Goal: Information Seeking & Learning: Learn about a topic

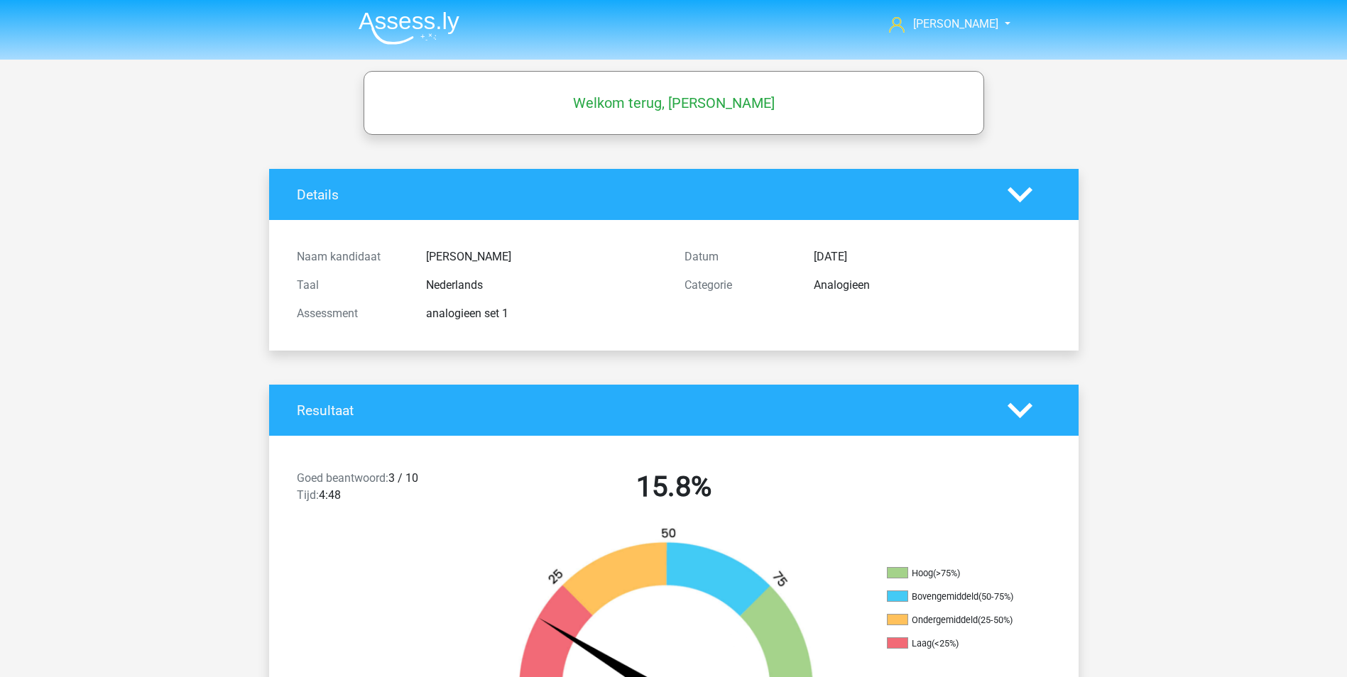
click at [419, 22] on img at bounding box center [409, 27] width 101 height 33
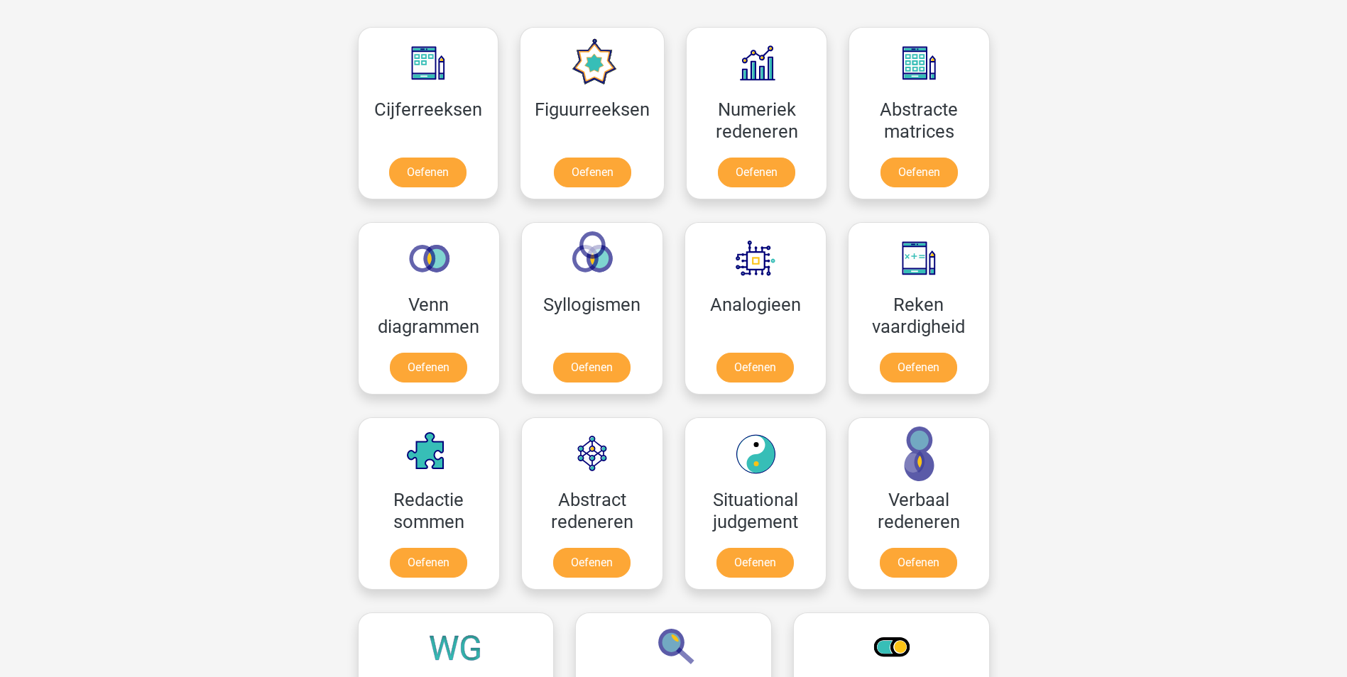
scroll to position [568, 0]
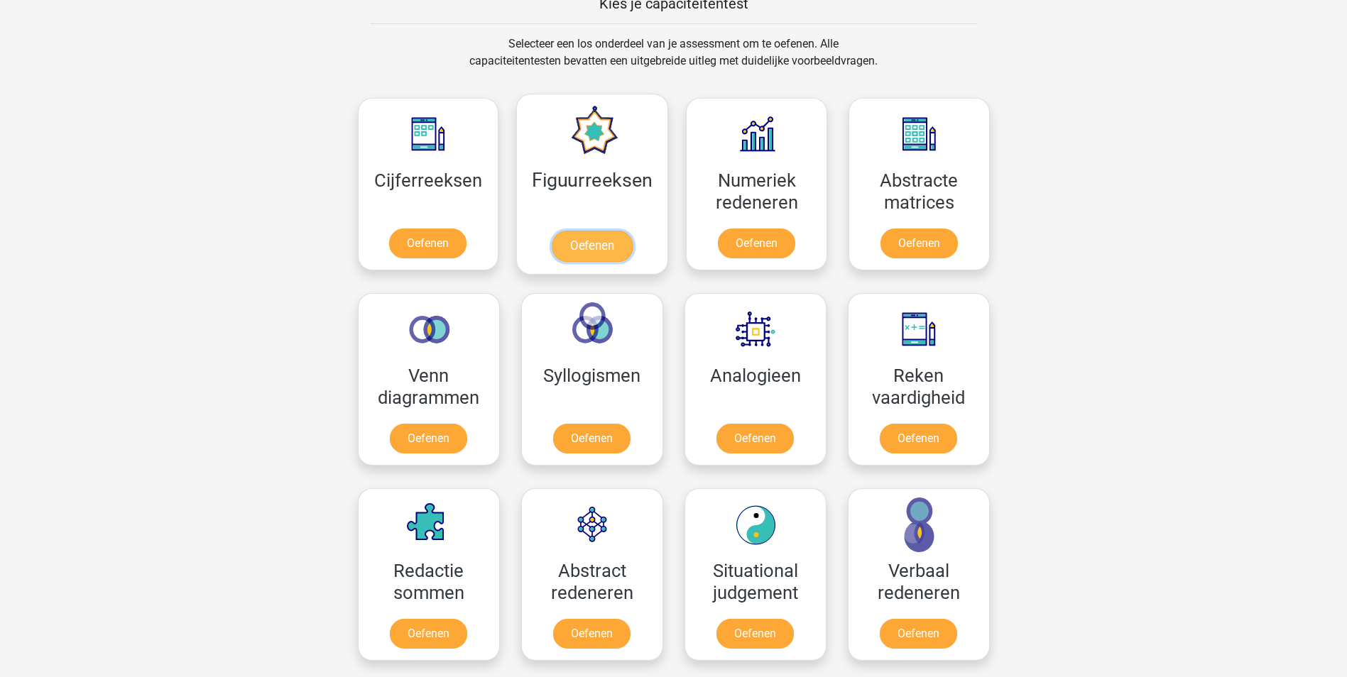
click at [627, 231] on link "Oefenen" at bounding box center [592, 246] width 81 height 31
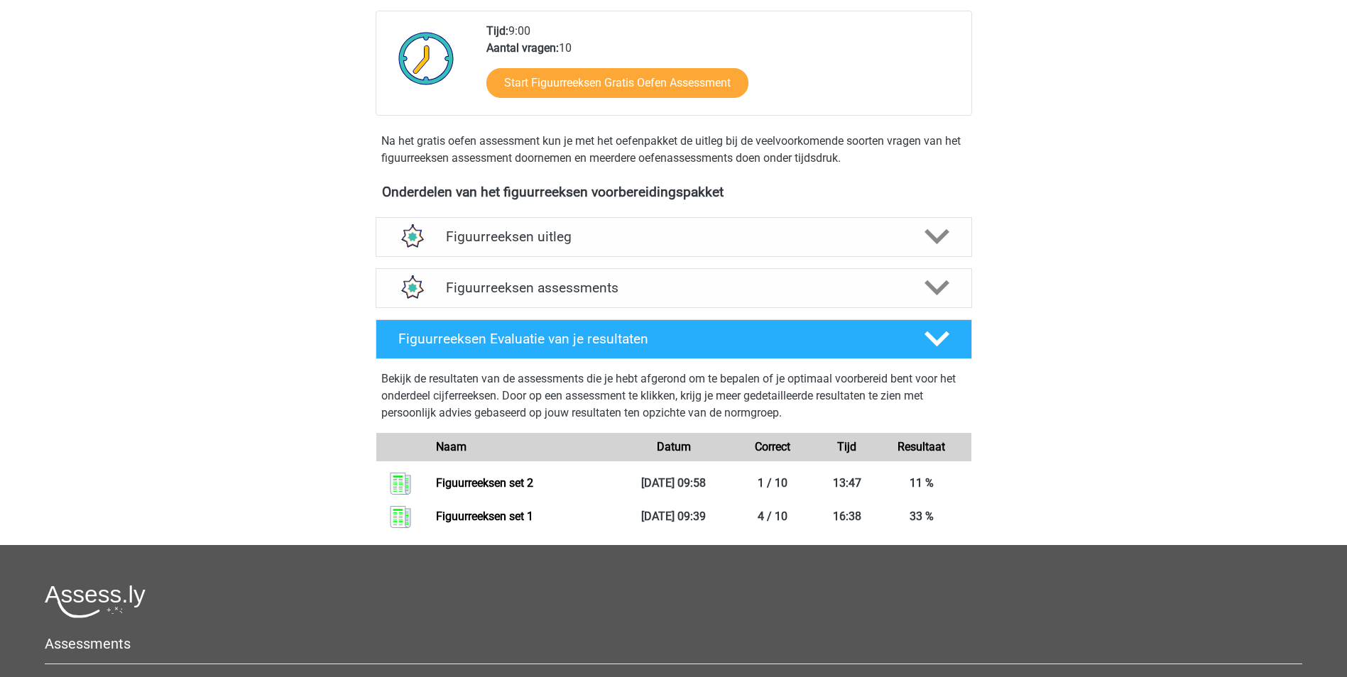
scroll to position [355, 0]
click at [522, 236] on h4 "Figuurreeksen uitleg" at bounding box center [674, 236] width 456 height 16
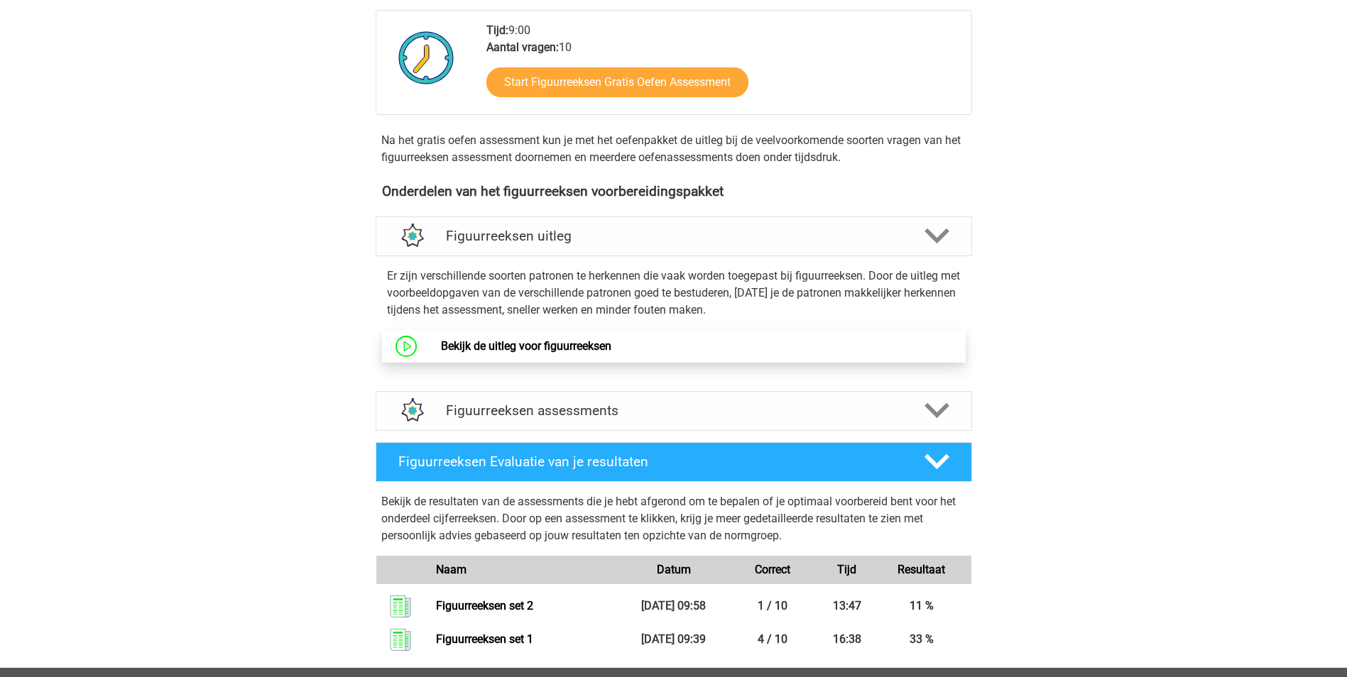
click at [516, 343] on link "Bekijk de uitleg voor figuurreeksen" at bounding box center [526, 345] width 170 height 13
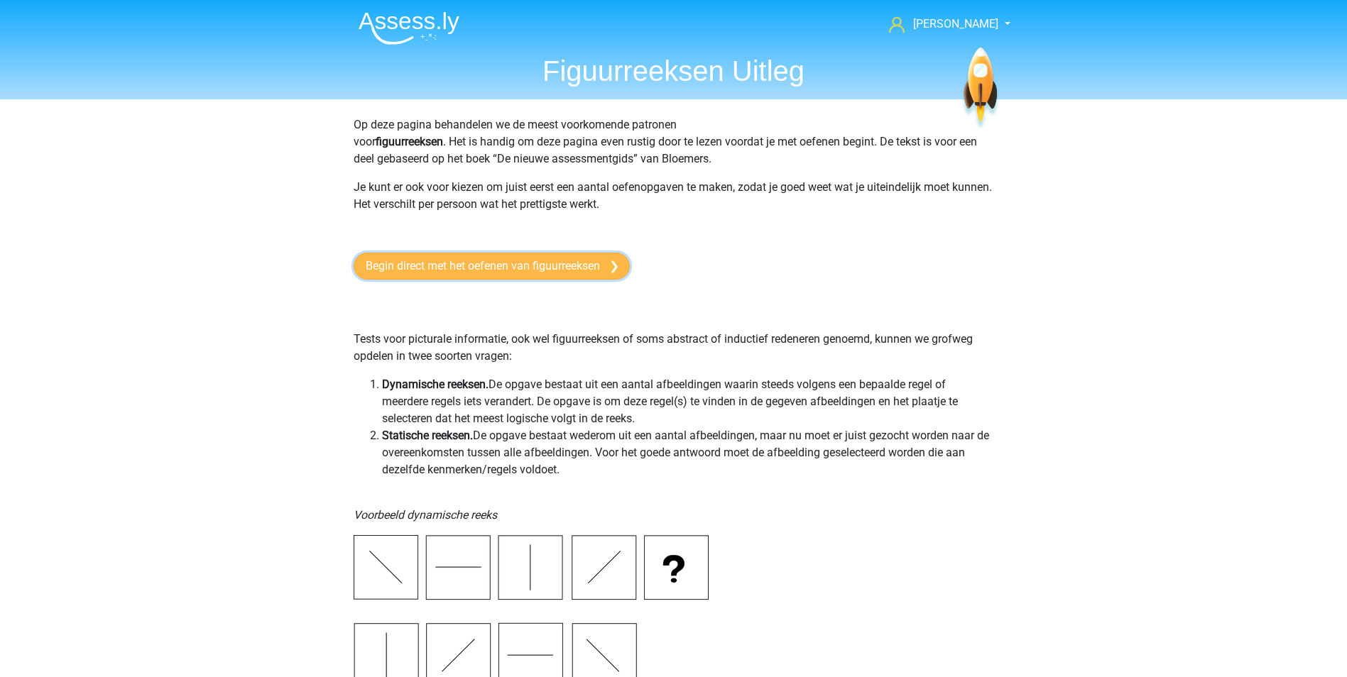
click at [482, 263] on link "Begin direct met het oefenen van figuurreeksen" at bounding box center [492, 266] width 276 height 27
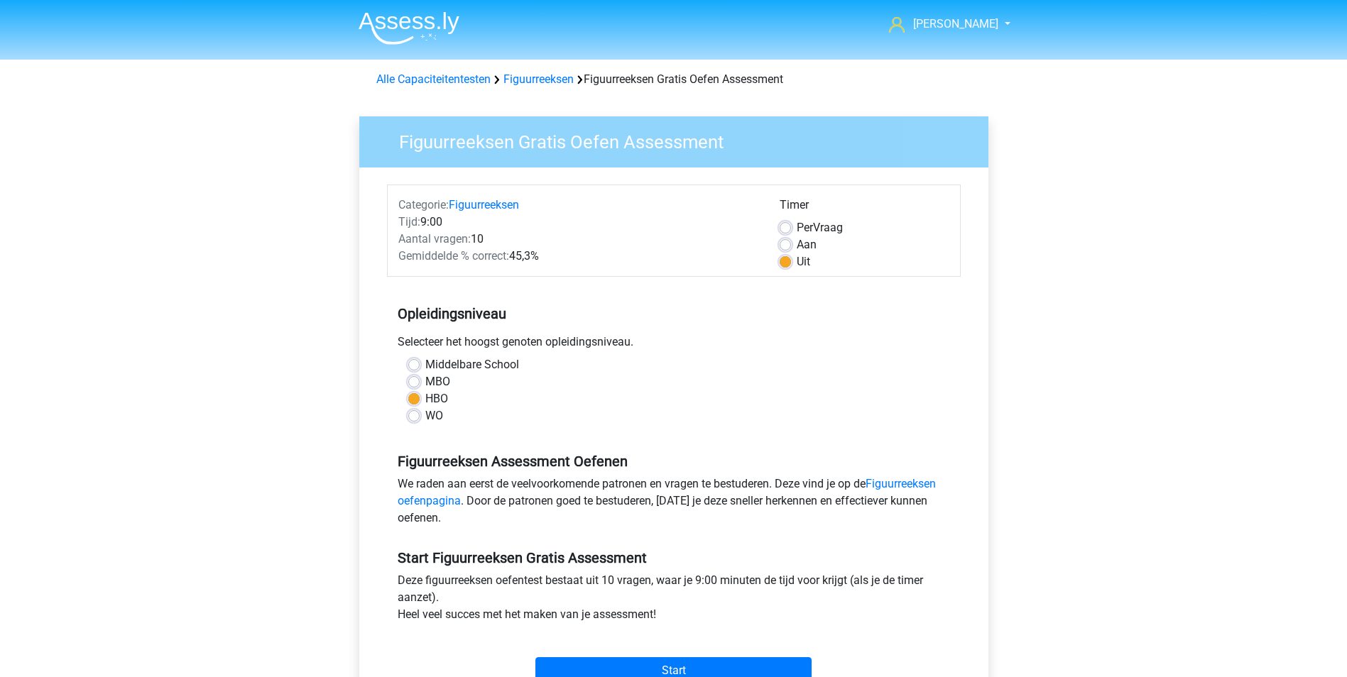
click at [797, 225] on label "Per Vraag" at bounding box center [820, 227] width 46 height 17
click at [785, 225] on input "Per Vraag" at bounding box center [785, 226] width 11 height 14
radio input "true"
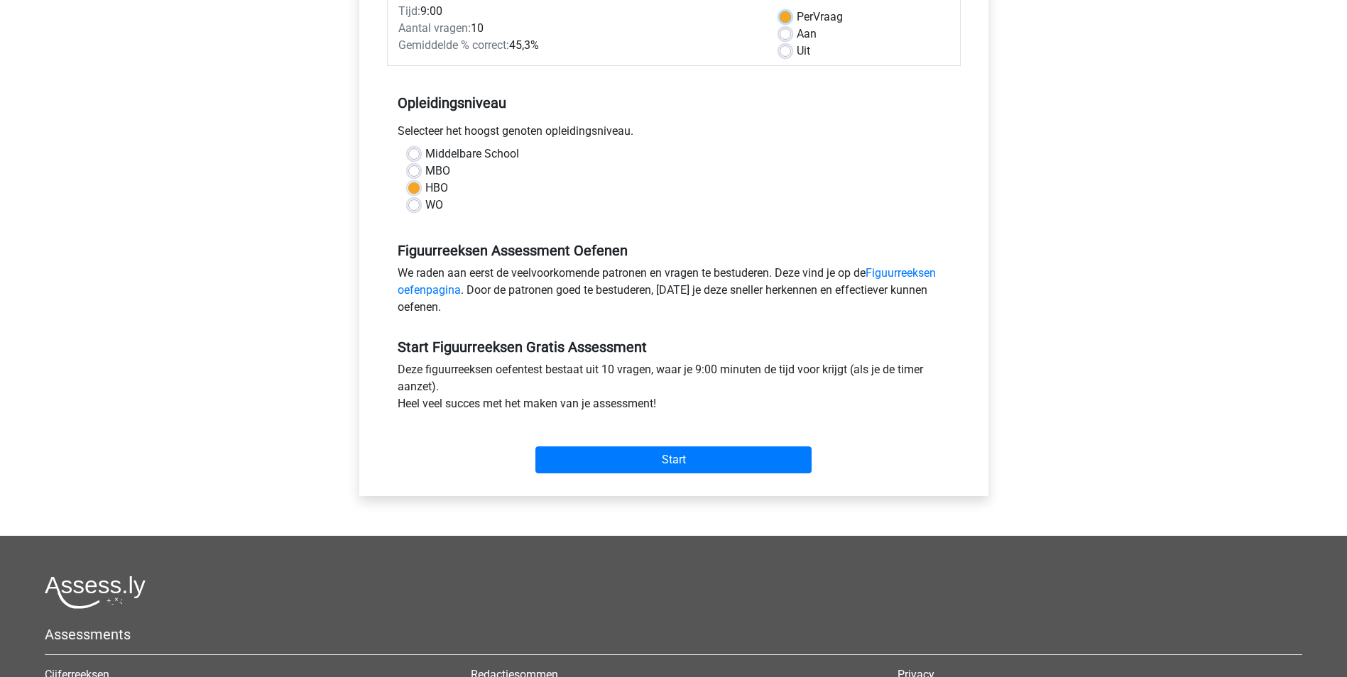
scroll to position [284, 0]
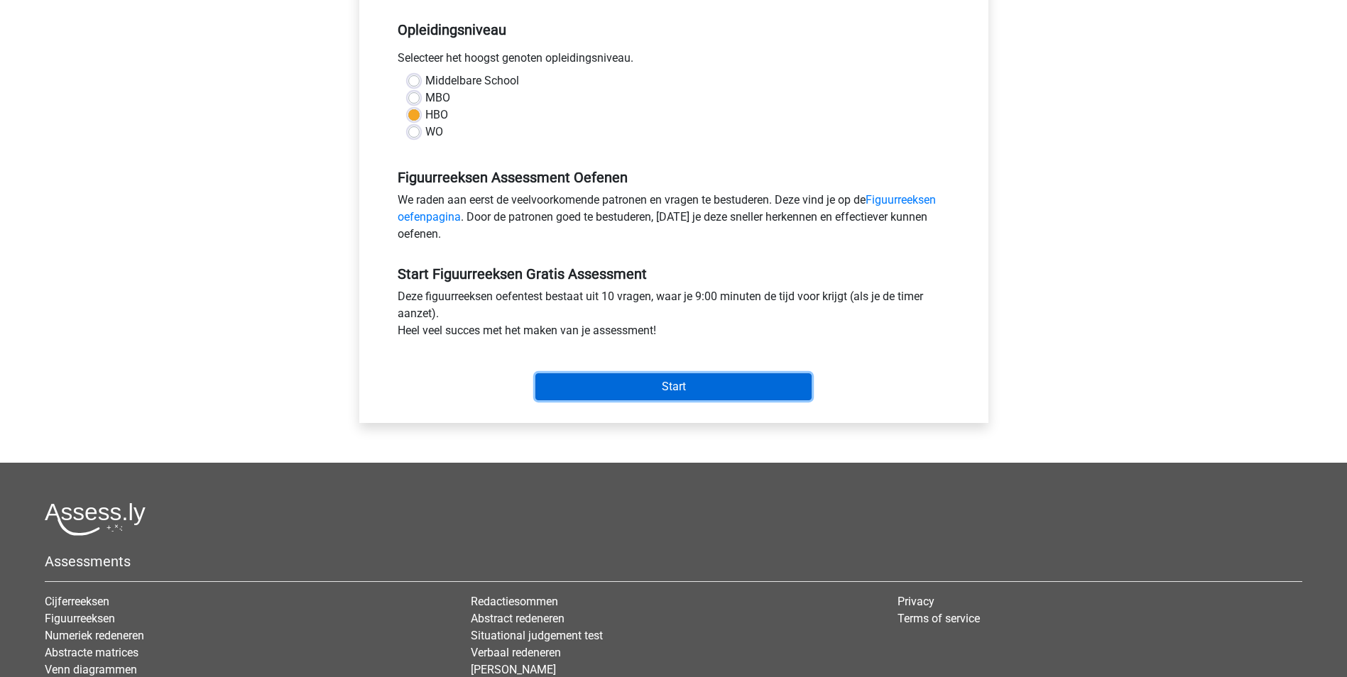
click at [682, 383] on input "Start" at bounding box center [673, 386] width 276 height 27
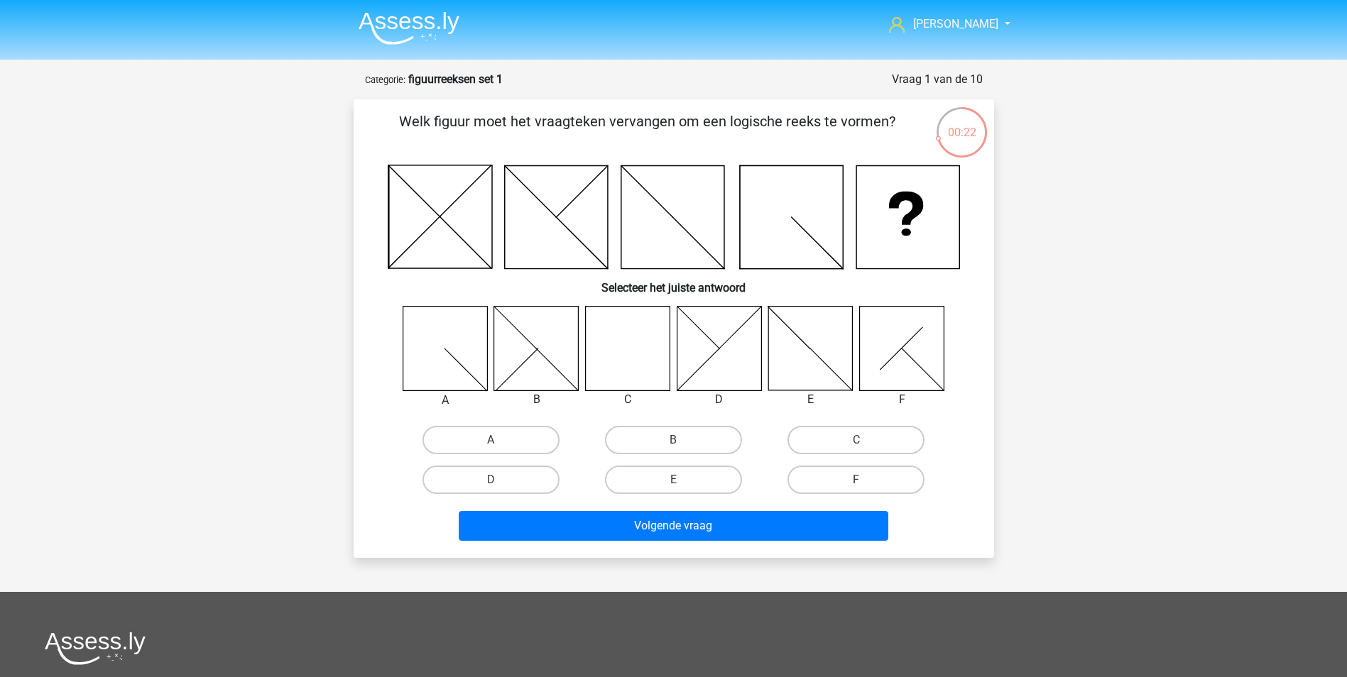
click at [628, 337] on icon at bounding box center [627, 348] width 84 height 84
click at [827, 445] on label "C" at bounding box center [855, 440] width 137 height 28
click at [856, 445] on input "C" at bounding box center [860, 444] width 9 height 9
radio input "true"
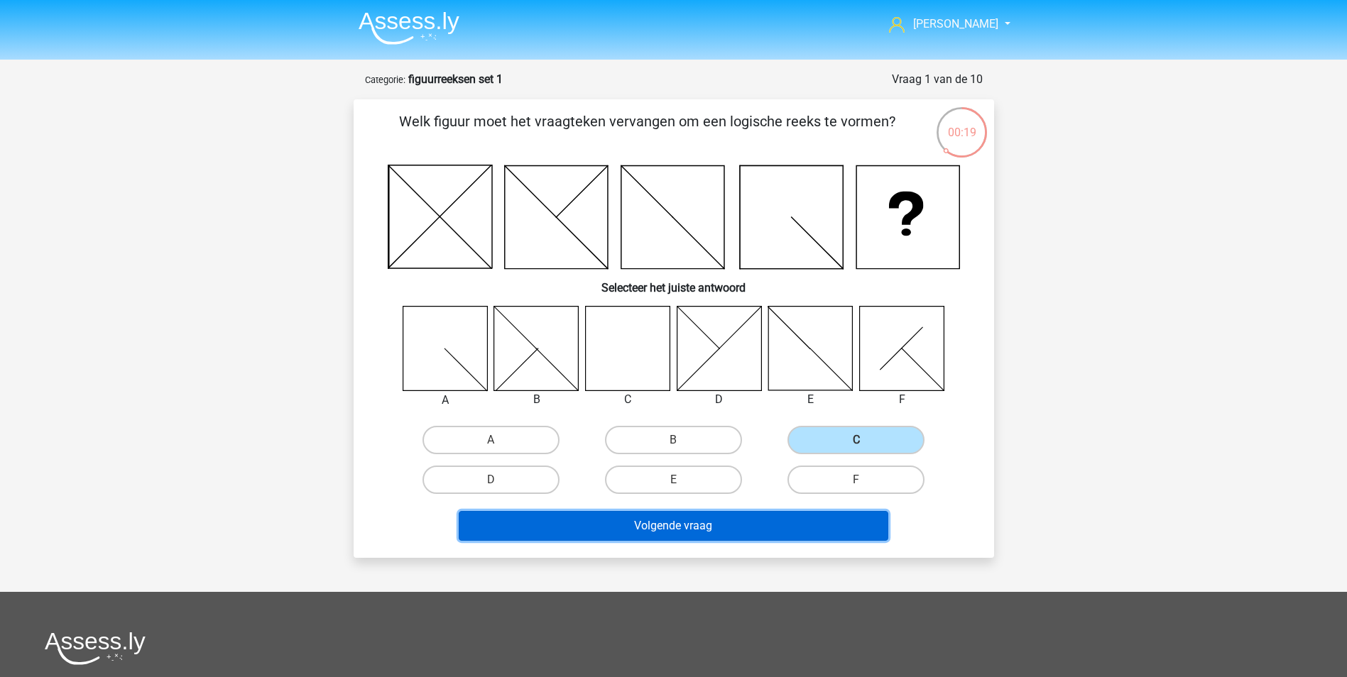
click at [698, 525] on button "Volgende vraag" at bounding box center [674, 526] width 430 height 30
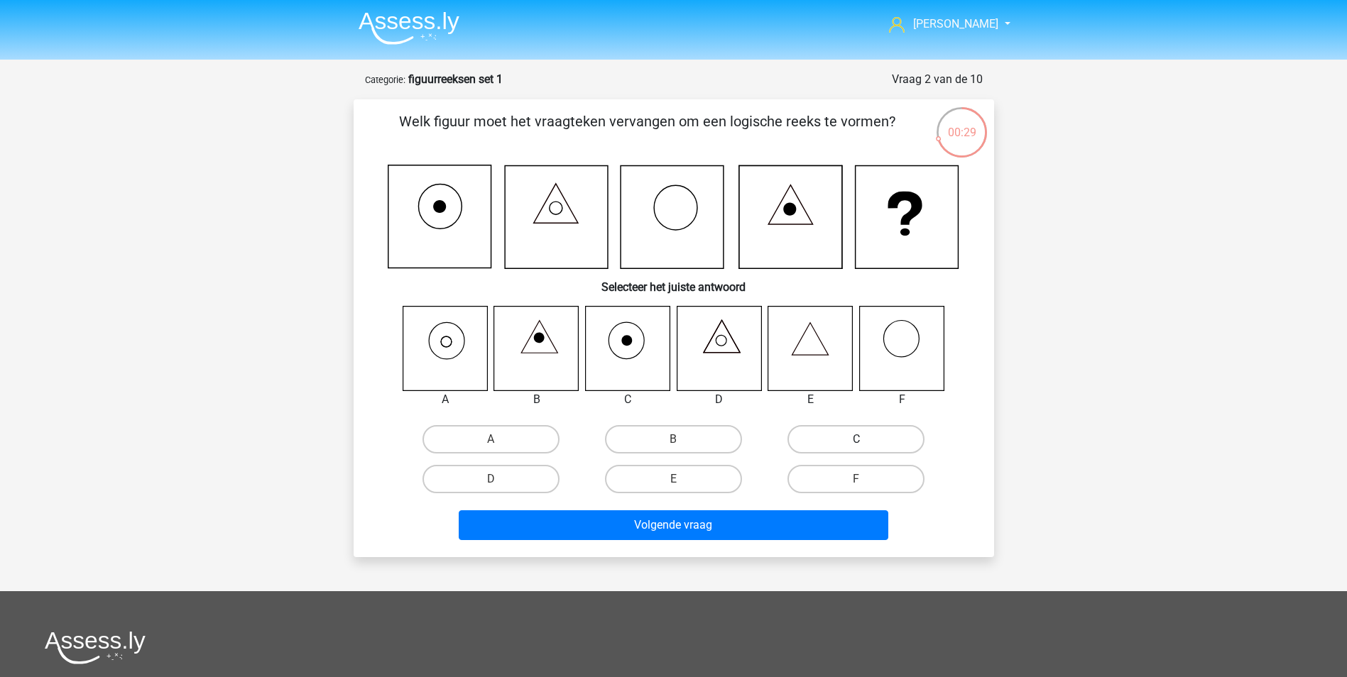
click at [841, 440] on label "C" at bounding box center [855, 439] width 137 height 28
click at [856, 440] on input "C" at bounding box center [860, 444] width 9 height 9
radio input "true"
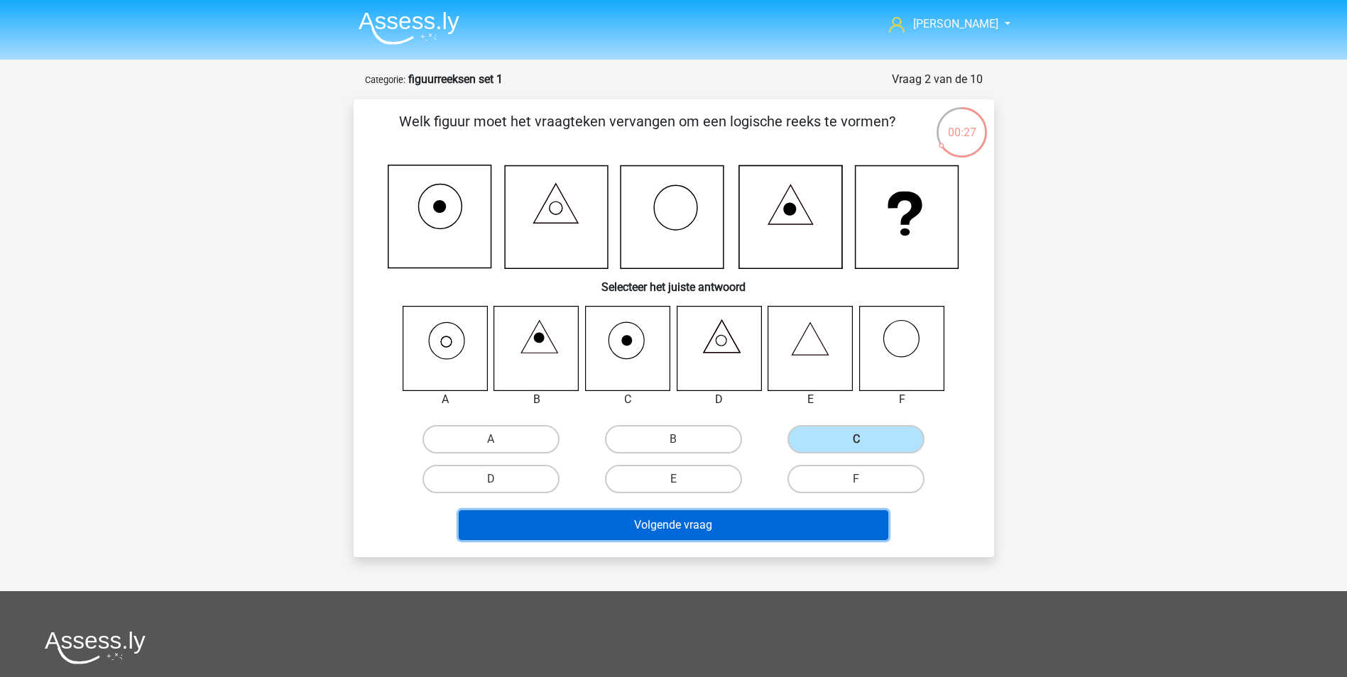
click at [685, 518] on button "Volgende vraag" at bounding box center [674, 526] width 430 height 30
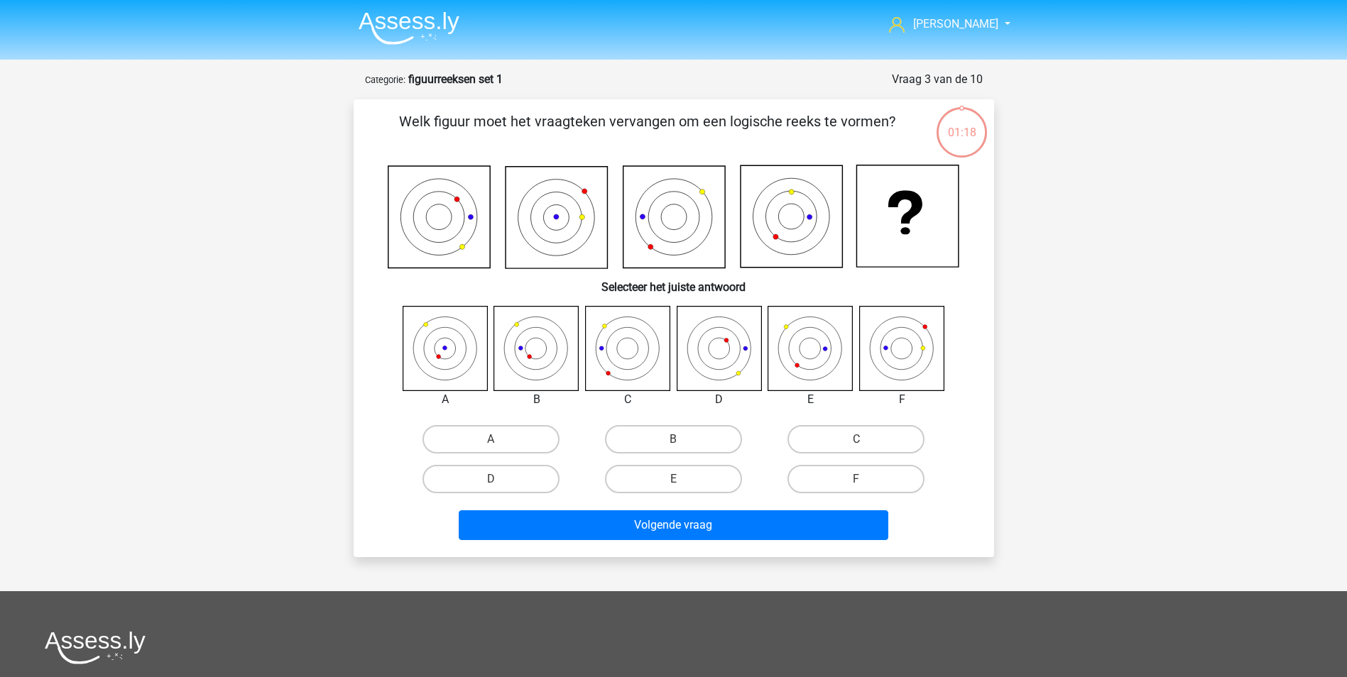
scroll to position [71, 0]
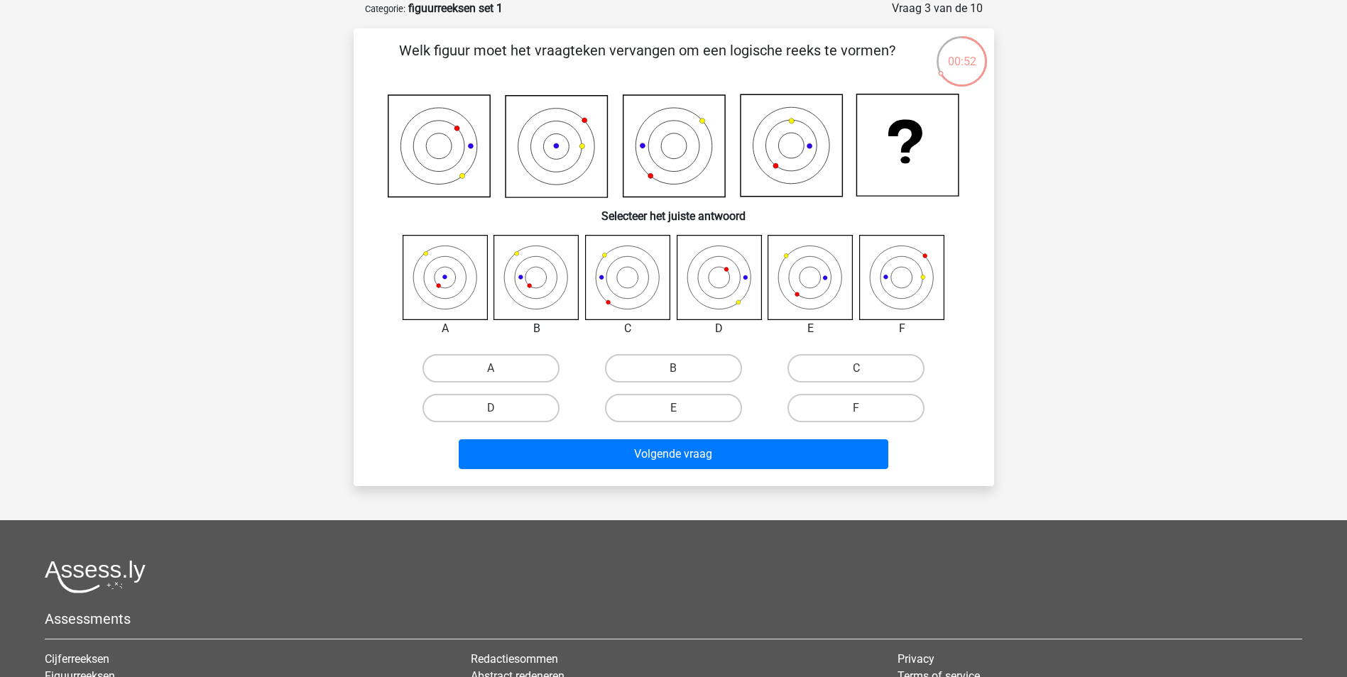
click at [454, 280] on icon at bounding box center [445, 277] width 84 height 84
click at [497, 371] on input "A" at bounding box center [495, 373] width 9 height 9
radio input "true"
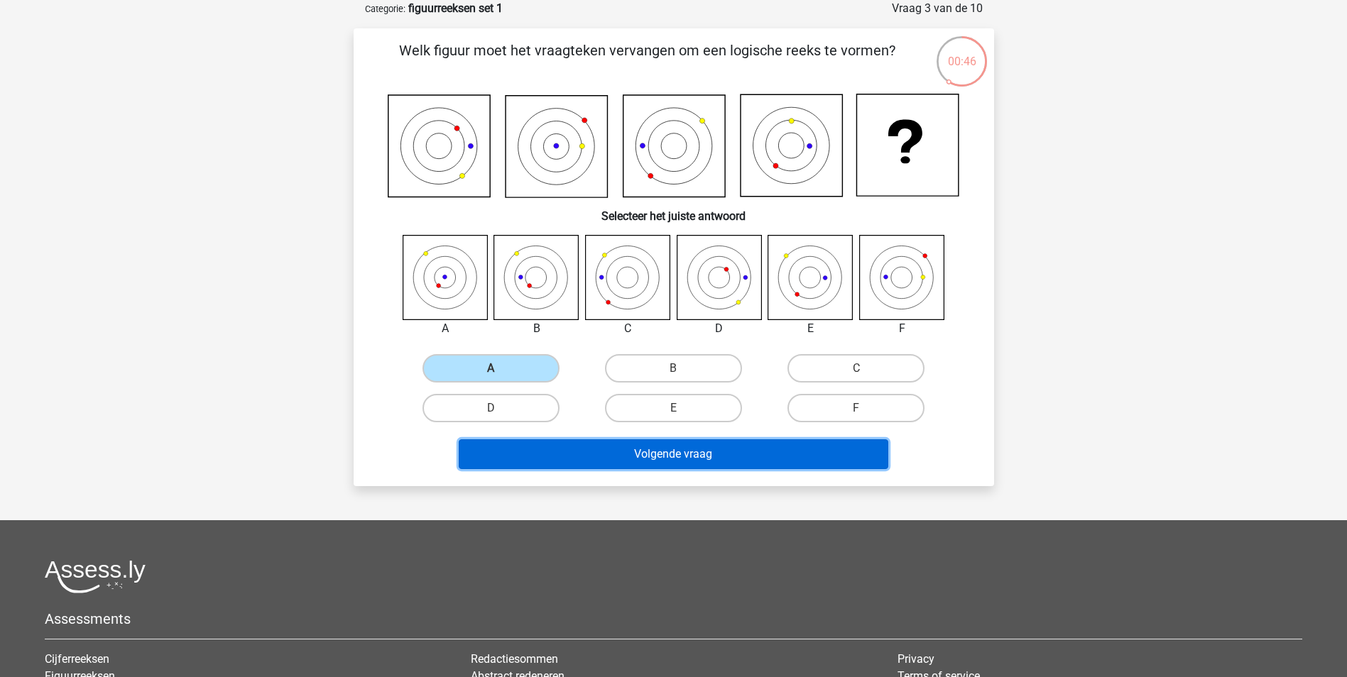
click at [686, 462] on button "Volgende vraag" at bounding box center [674, 455] width 430 height 30
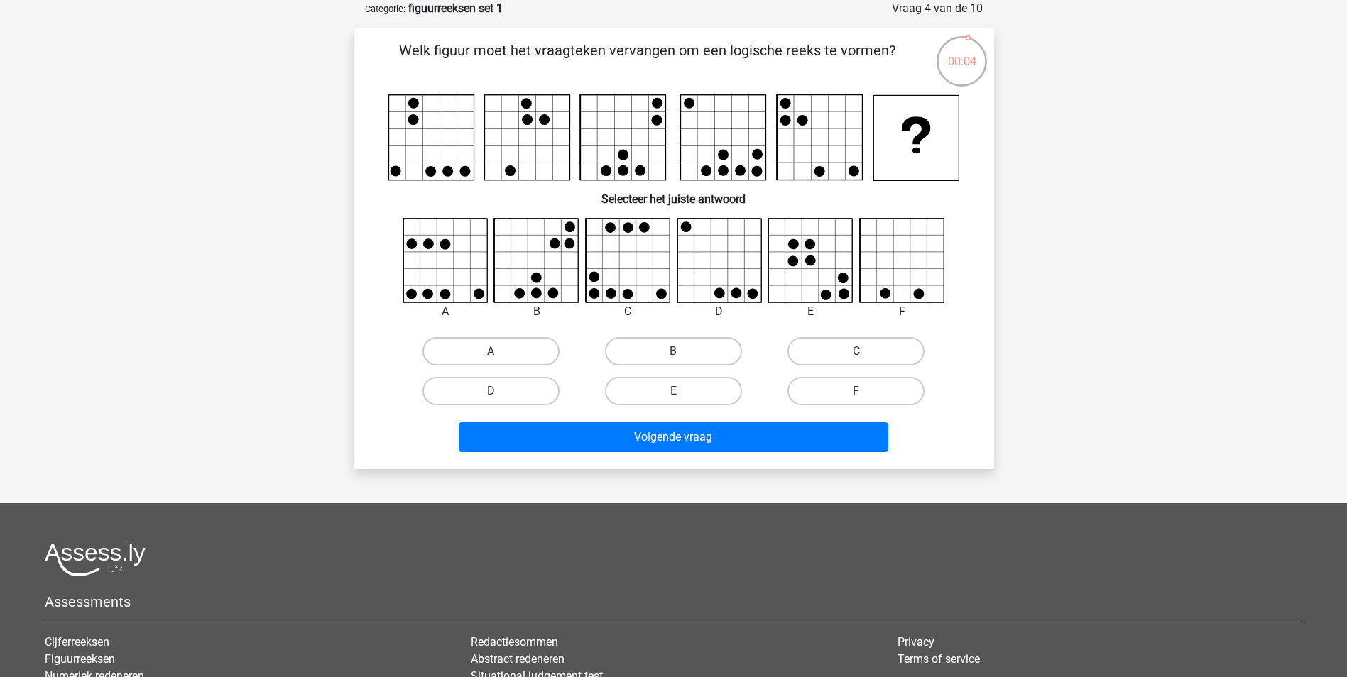
click at [803, 250] on icon at bounding box center [811, 261] width 84 height 84
click at [694, 387] on label "E" at bounding box center [673, 391] width 137 height 28
click at [682, 391] on input "E" at bounding box center [677, 395] width 9 height 9
radio input "true"
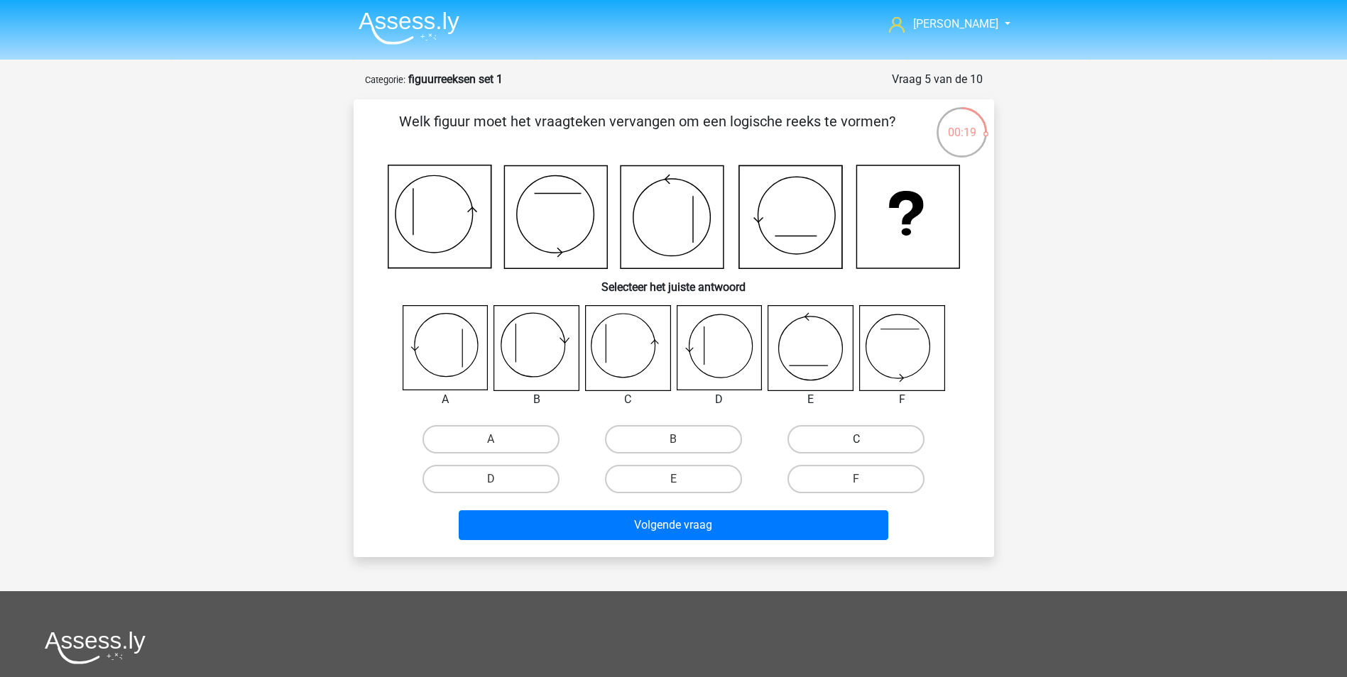
click at [853, 444] on label "C" at bounding box center [855, 439] width 137 height 28
click at [856, 444] on input "C" at bounding box center [860, 444] width 9 height 9
radio input "true"
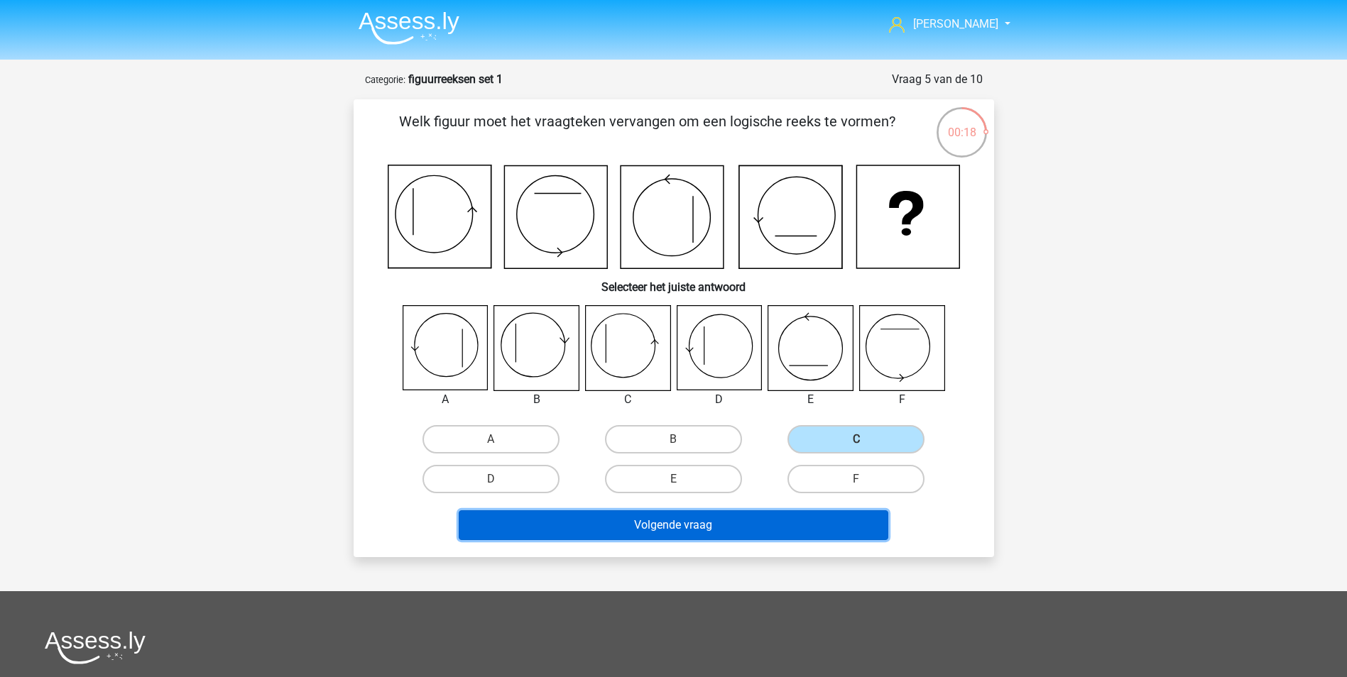
click at [720, 522] on button "Volgende vraag" at bounding box center [674, 526] width 430 height 30
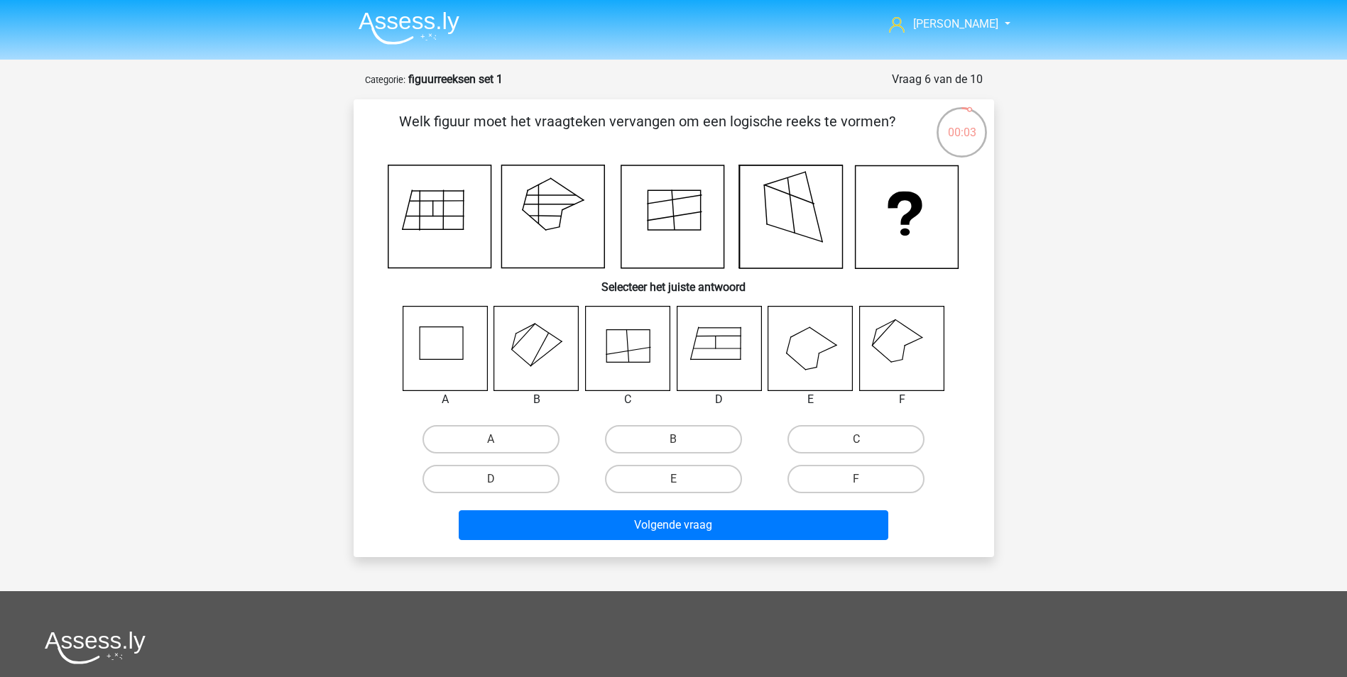
click at [623, 346] on icon at bounding box center [627, 348] width 84 height 84
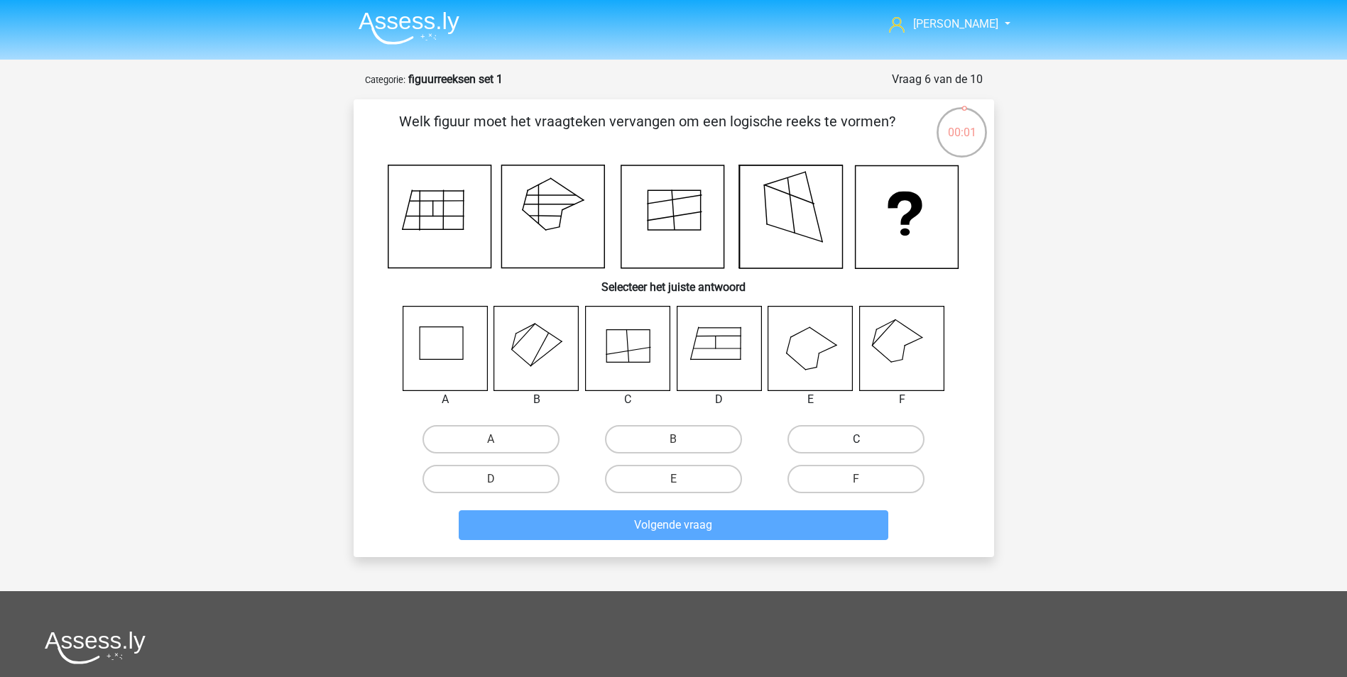
click at [827, 436] on label "C" at bounding box center [855, 439] width 137 height 28
click at [856, 440] on input "C" at bounding box center [860, 444] width 9 height 9
radio input "true"
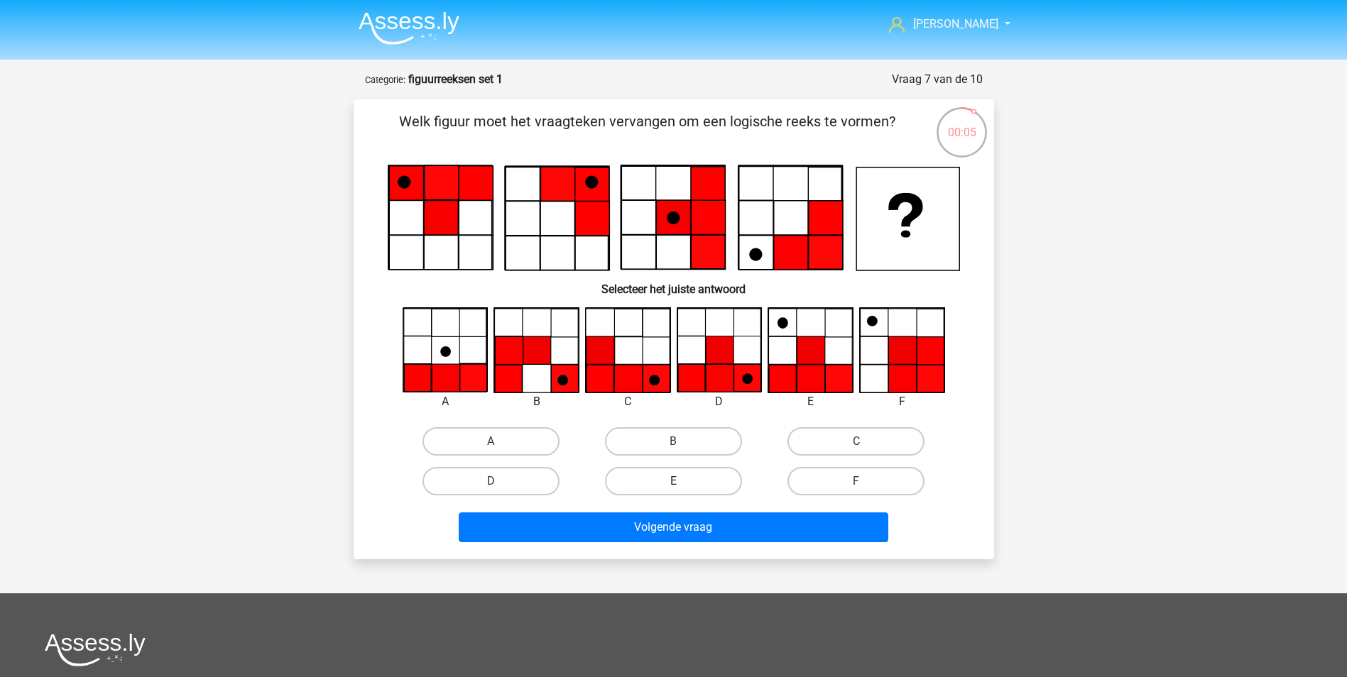
click at [684, 479] on label "E" at bounding box center [673, 481] width 137 height 28
click at [682, 481] on input "E" at bounding box center [677, 485] width 9 height 9
radio input "true"
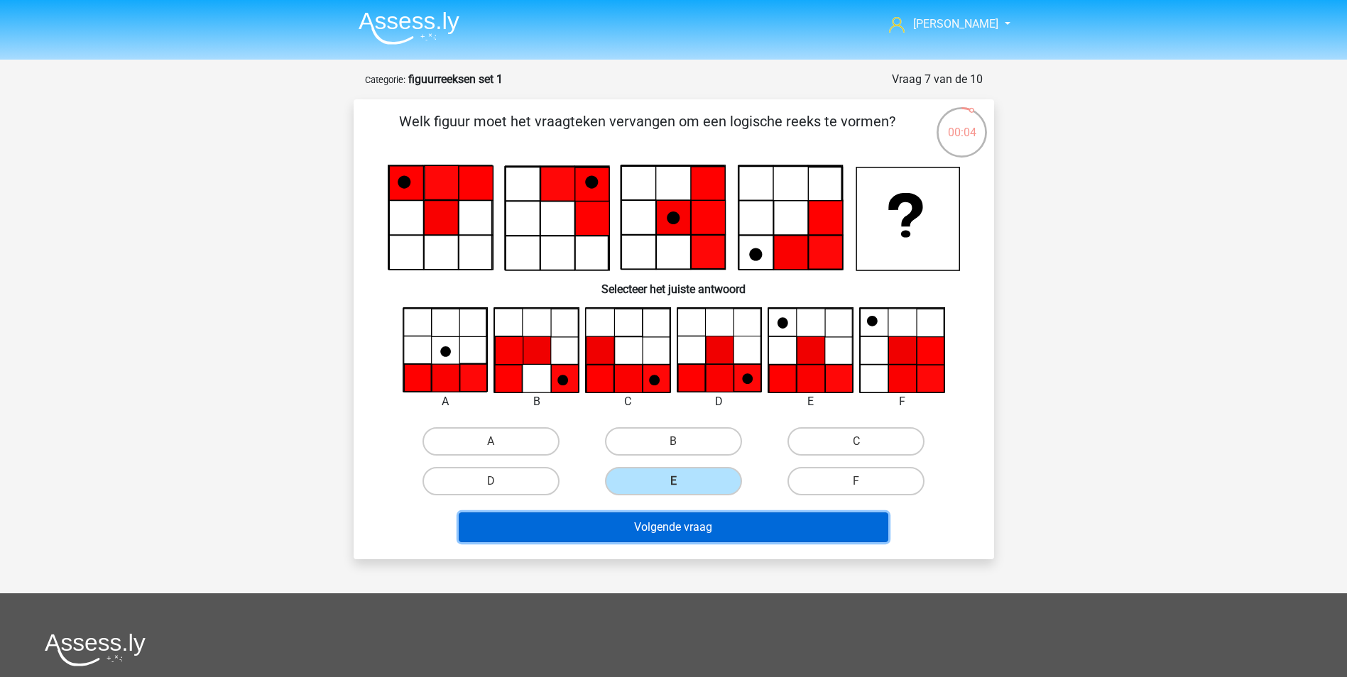
click at [699, 532] on button "Volgende vraag" at bounding box center [674, 528] width 430 height 30
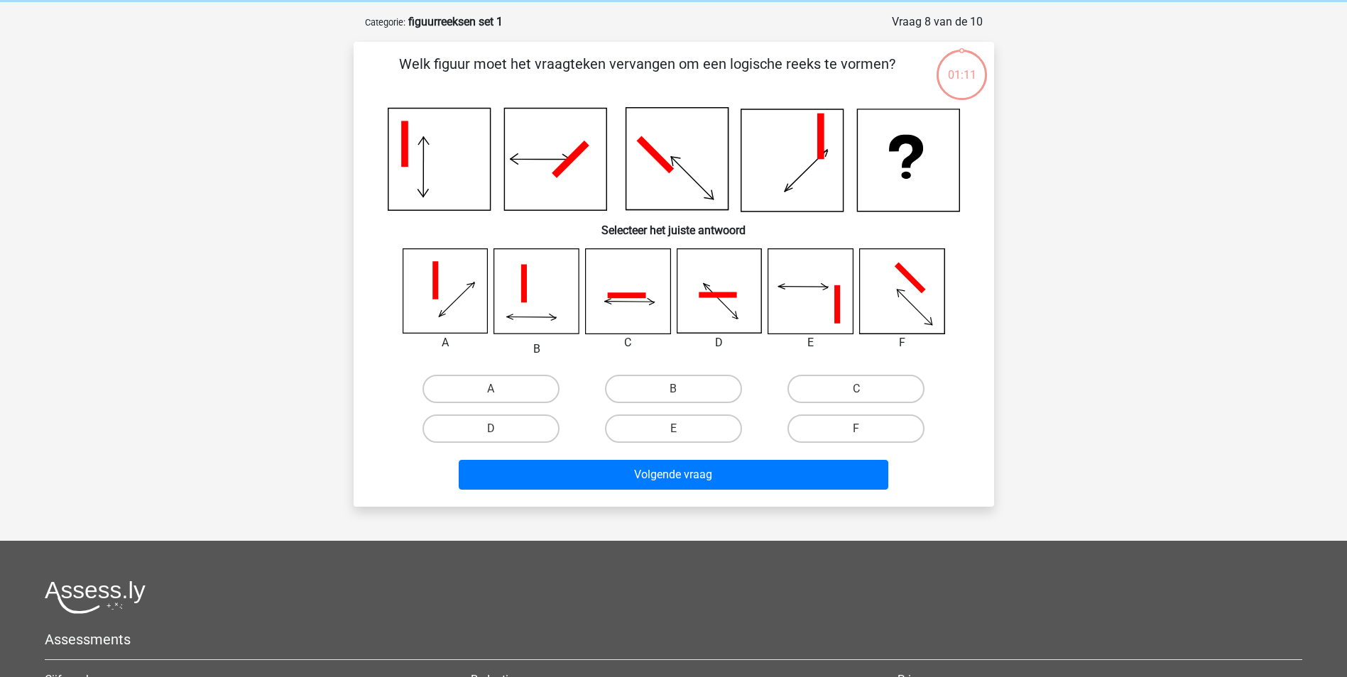
scroll to position [71, 0]
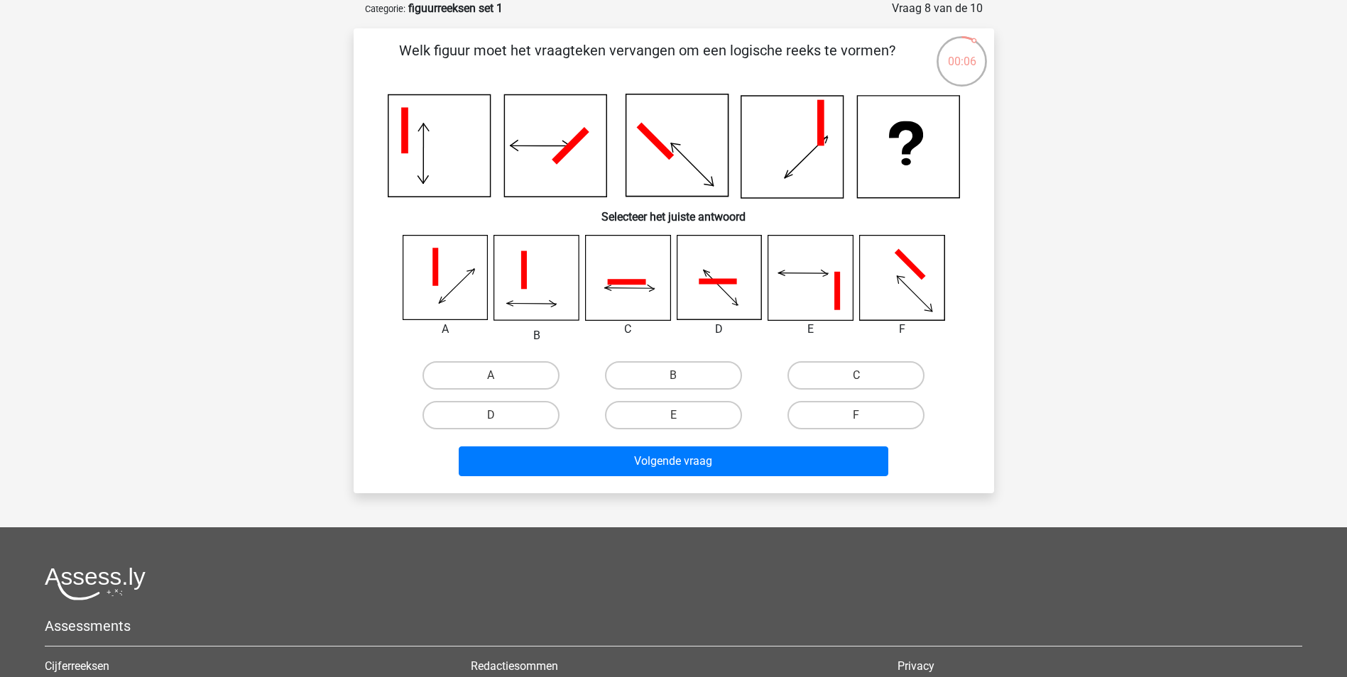
click at [885, 278] on icon at bounding box center [901, 278] width 84 height 84
click at [852, 407] on label "F" at bounding box center [855, 415] width 137 height 28
click at [856, 415] on input "F" at bounding box center [860, 419] width 9 height 9
radio input "true"
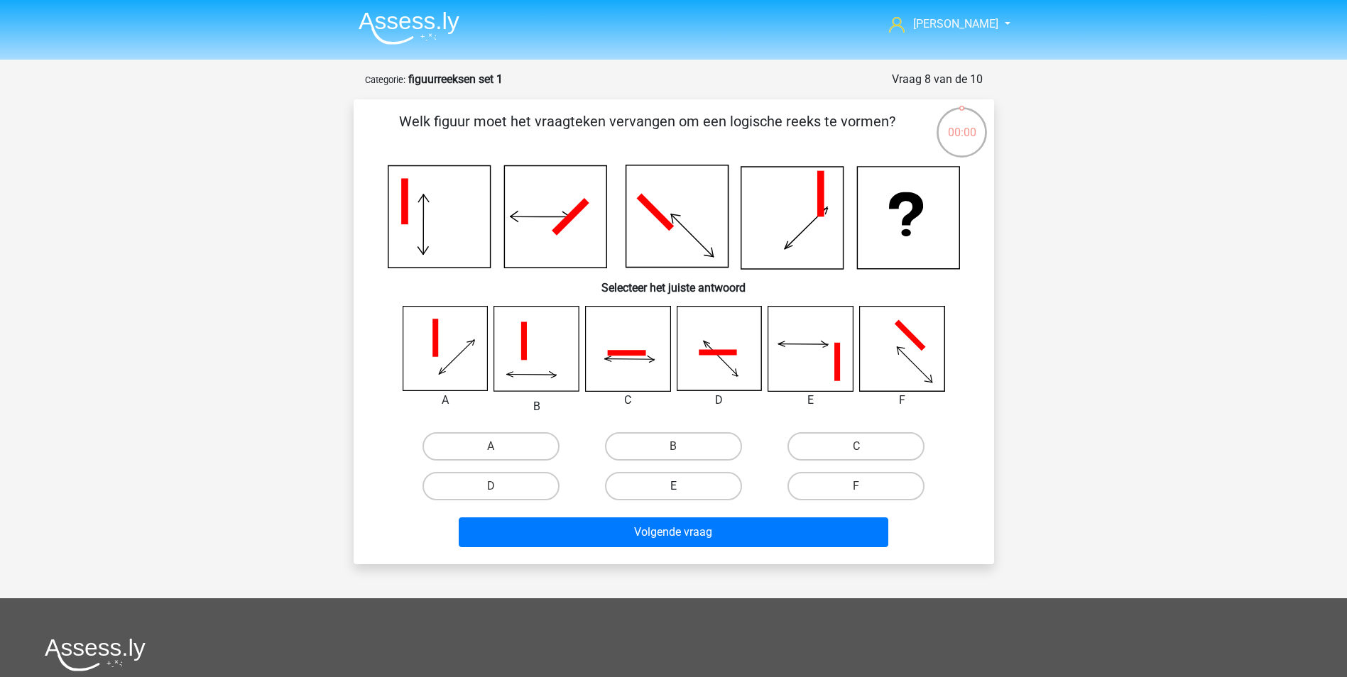
scroll to position [71, 0]
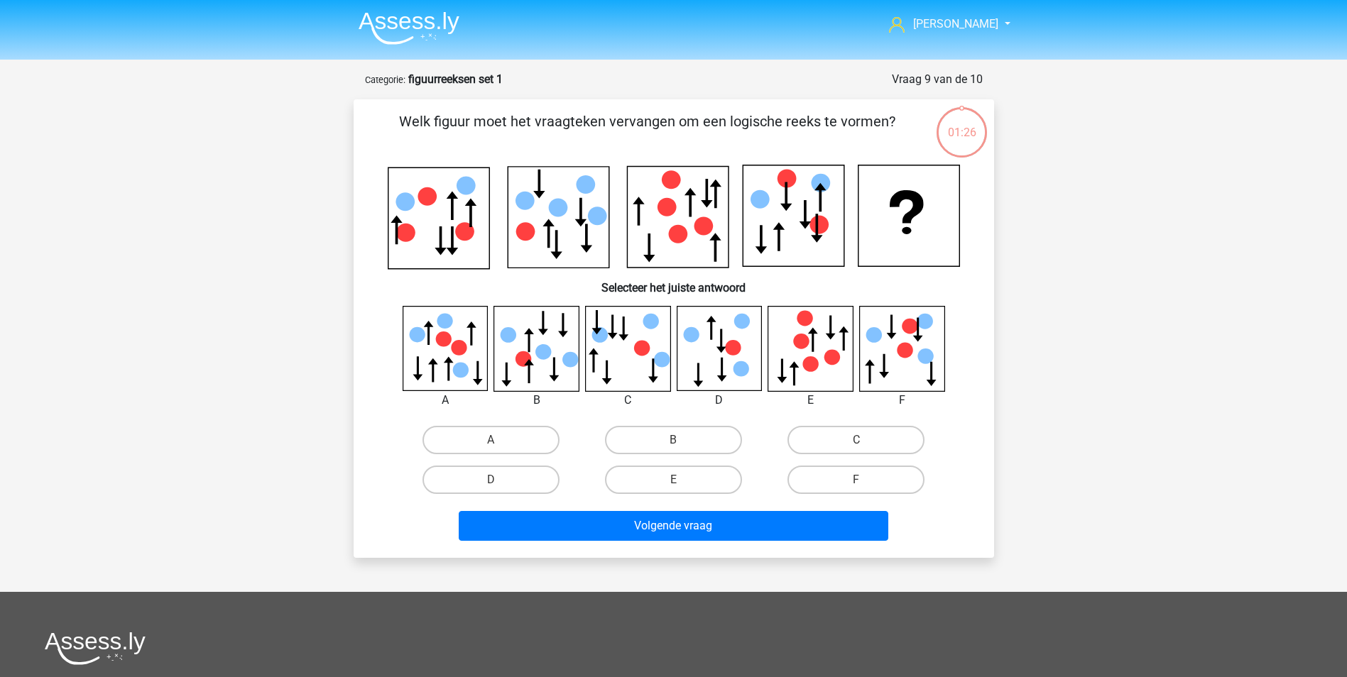
scroll to position [71, 0]
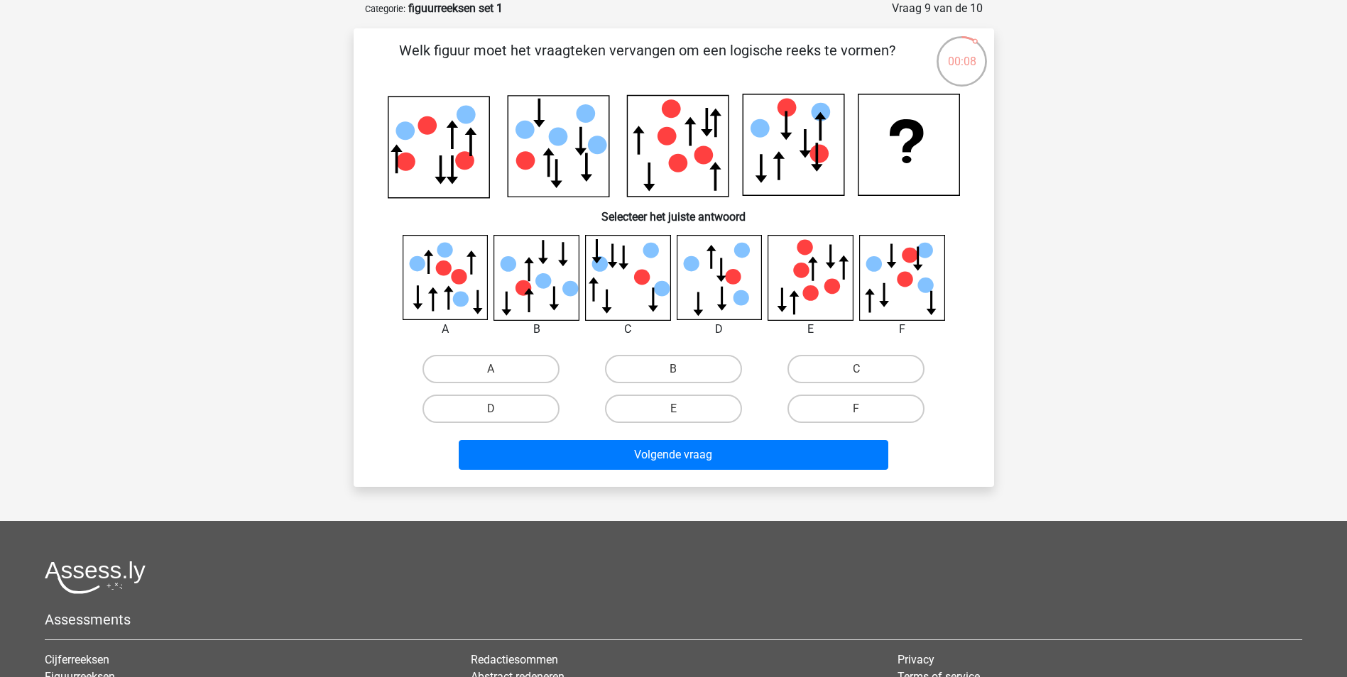
click at [631, 290] on icon at bounding box center [627, 277] width 84 height 84
drag, startPoint x: 825, startPoint y: 371, endPoint x: 817, endPoint y: 376, distance: 9.3
click at [826, 371] on label "C" at bounding box center [855, 369] width 137 height 28
click at [856, 371] on input "C" at bounding box center [860, 373] width 9 height 9
radio input "true"
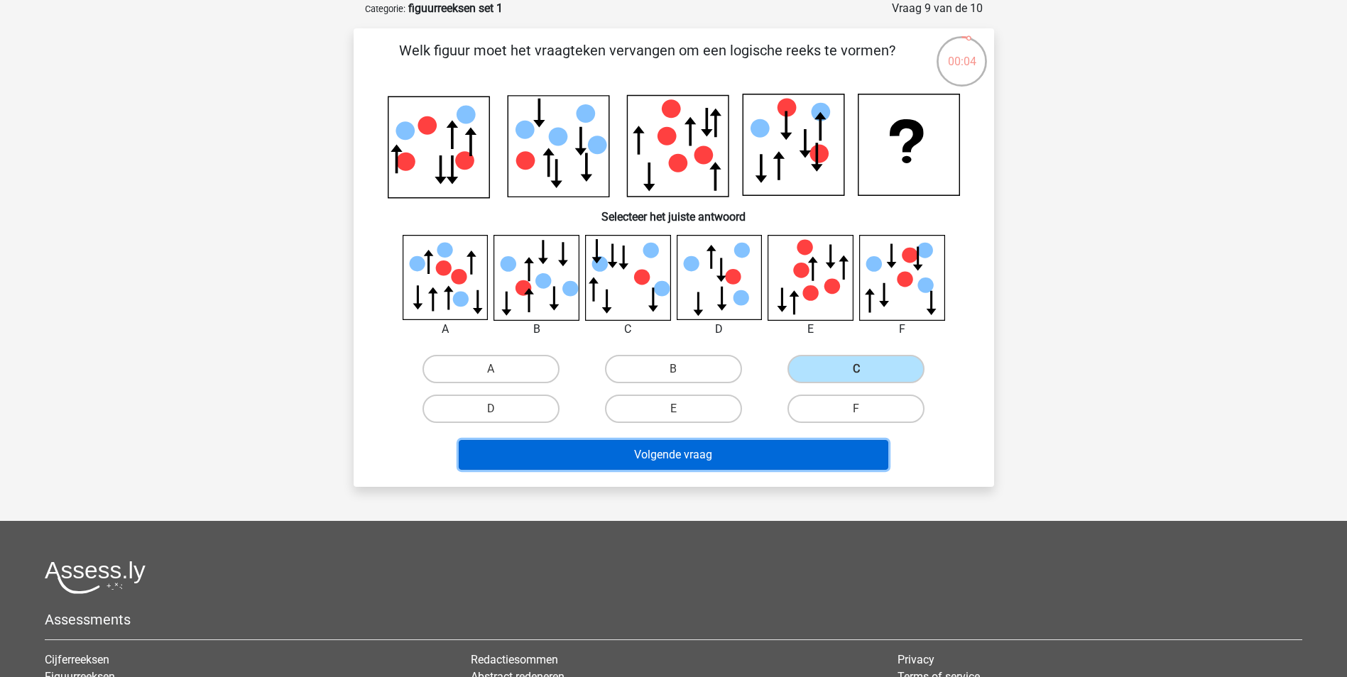
click at [689, 455] on button "Volgende vraag" at bounding box center [674, 455] width 430 height 30
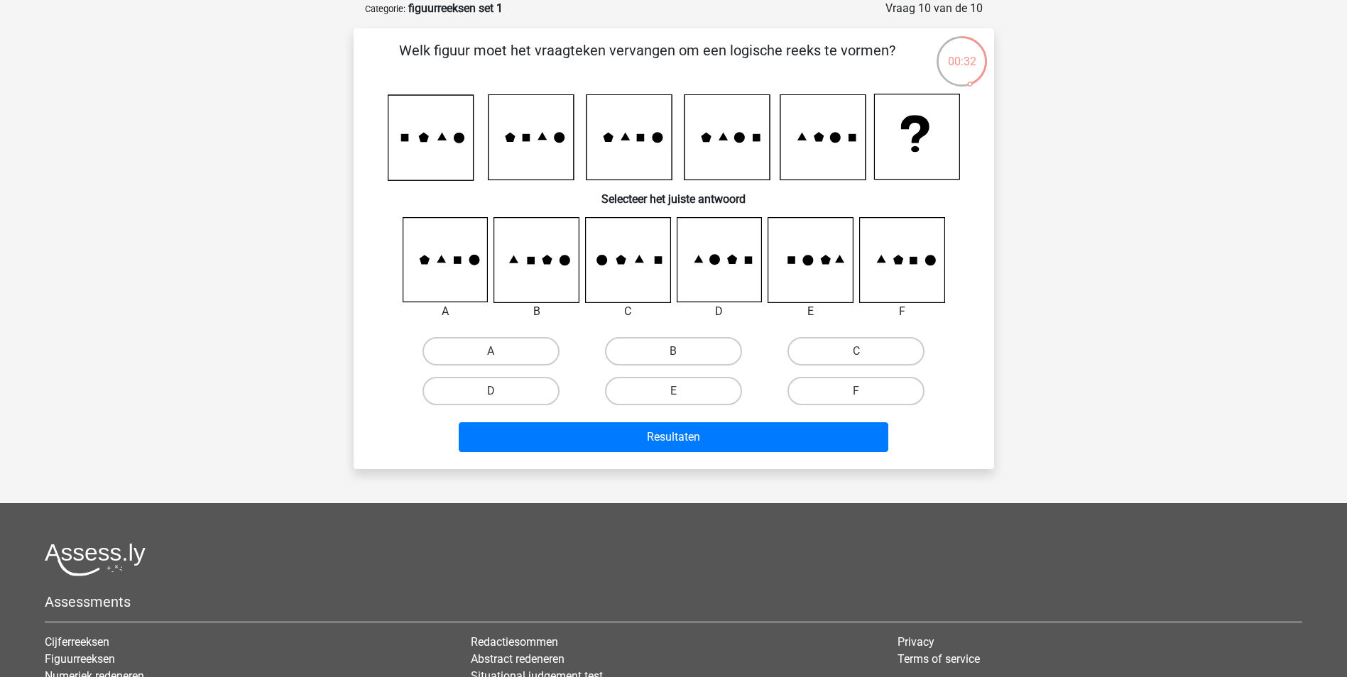
click at [454, 258] on icon at bounding box center [458, 261] width 8 height 8
click at [506, 346] on label "A" at bounding box center [490, 351] width 137 height 28
click at [500, 351] on input "A" at bounding box center [495, 355] width 9 height 9
radio input "true"
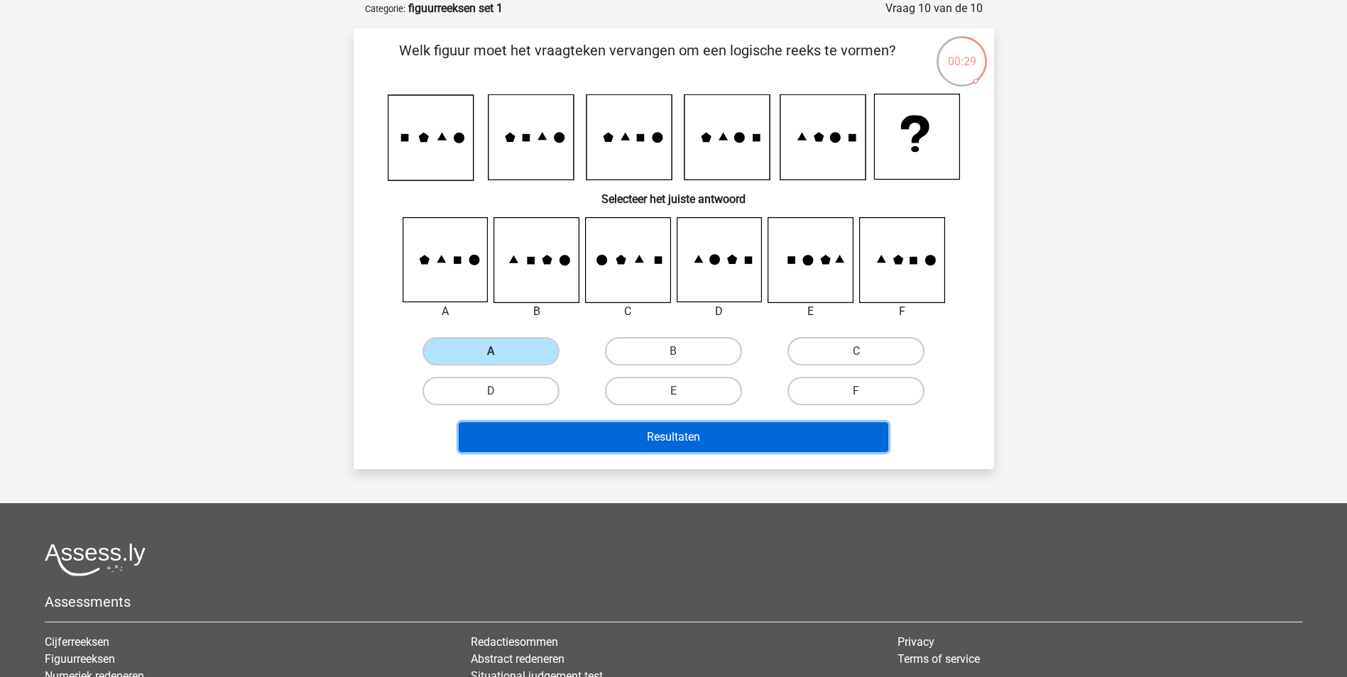
click at [645, 440] on button "Resultaten" at bounding box center [674, 437] width 430 height 30
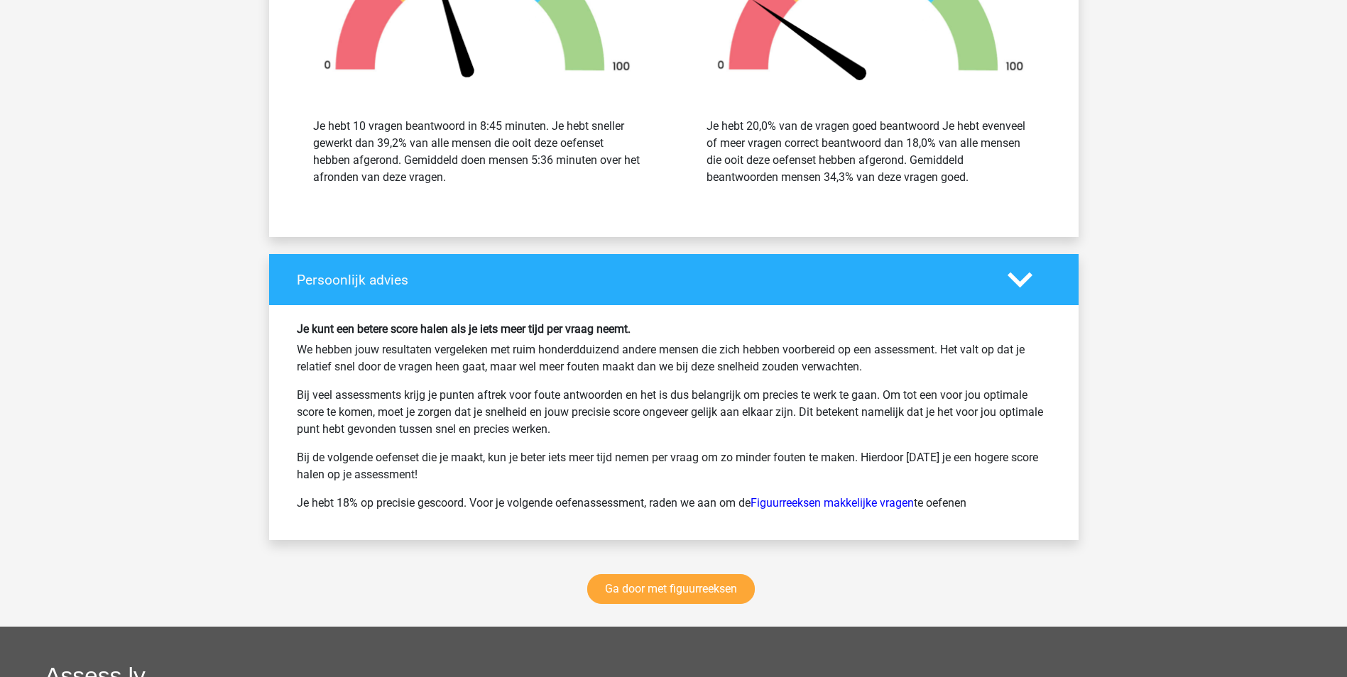
scroll to position [1704, 0]
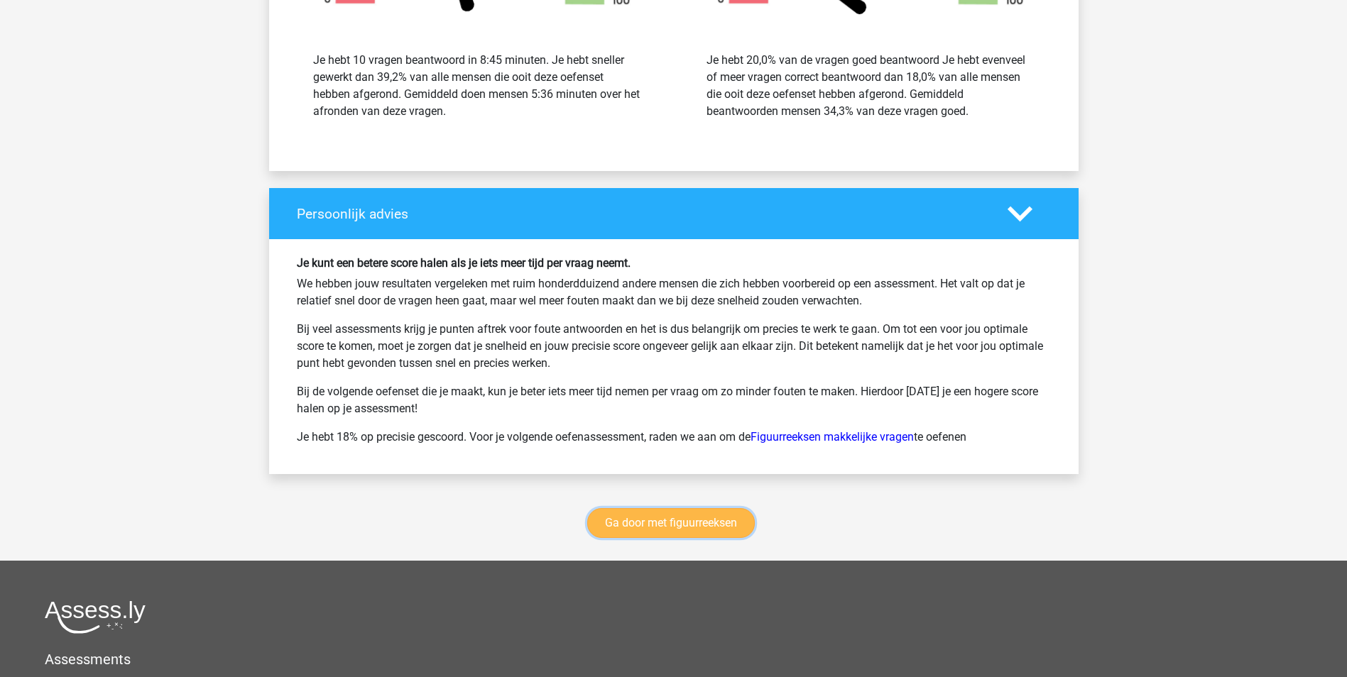
click at [672, 525] on link "Ga door met figuurreeksen" at bounding box center [671, 523] width 168 height 30
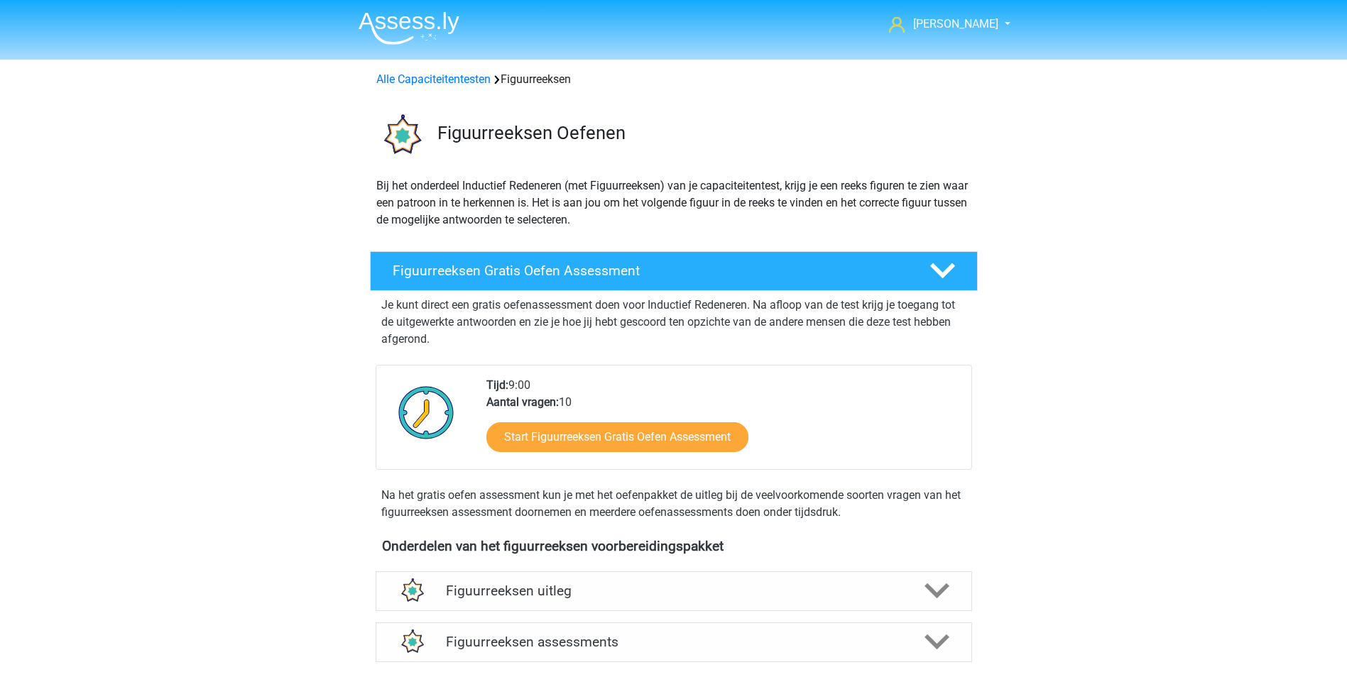
scroll to position [617, 0]
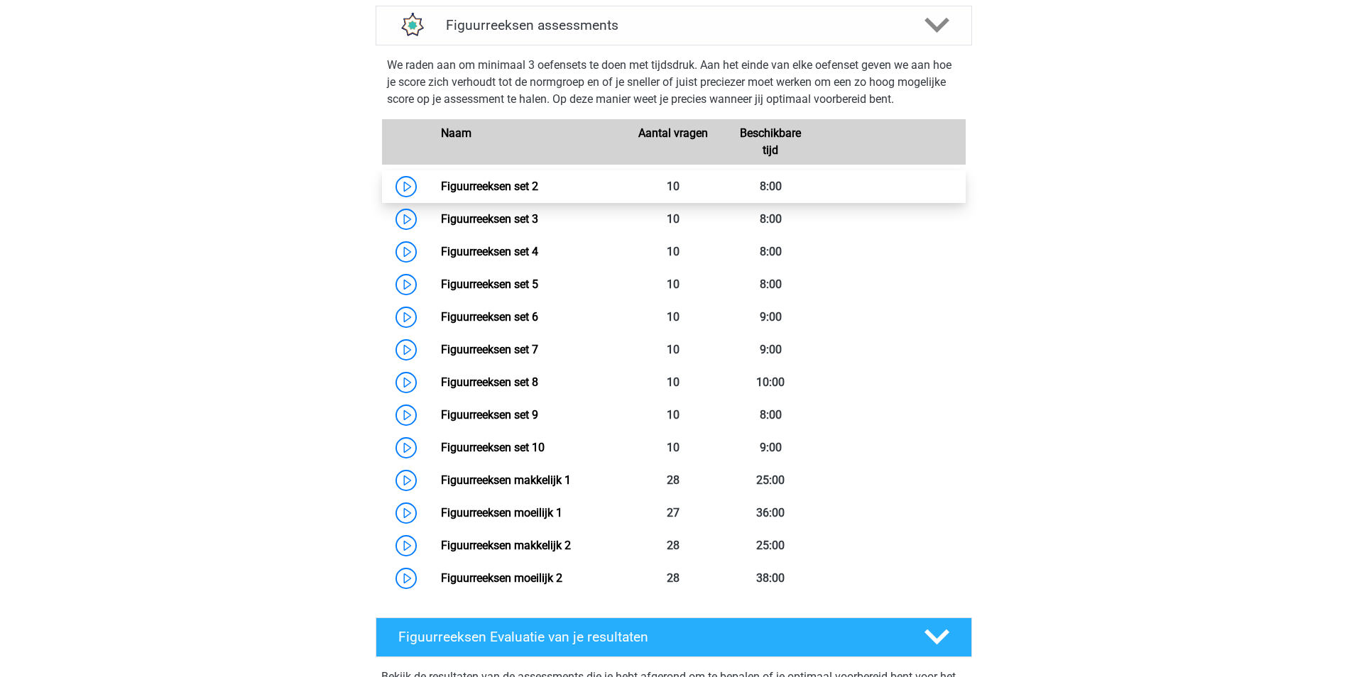
click at [502, 182] on link "Figuurreeksen set 2" at bounding box center [489, 186] width 97 height 13
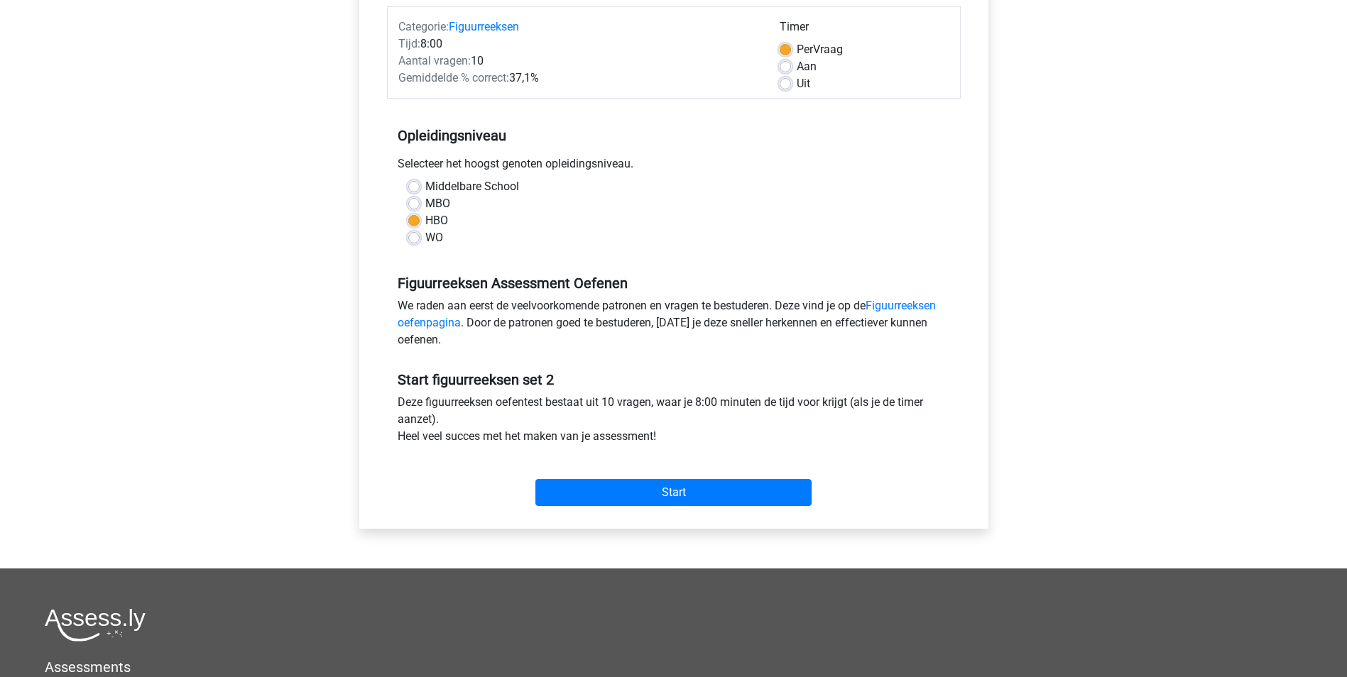
scroll to position [213, 0]
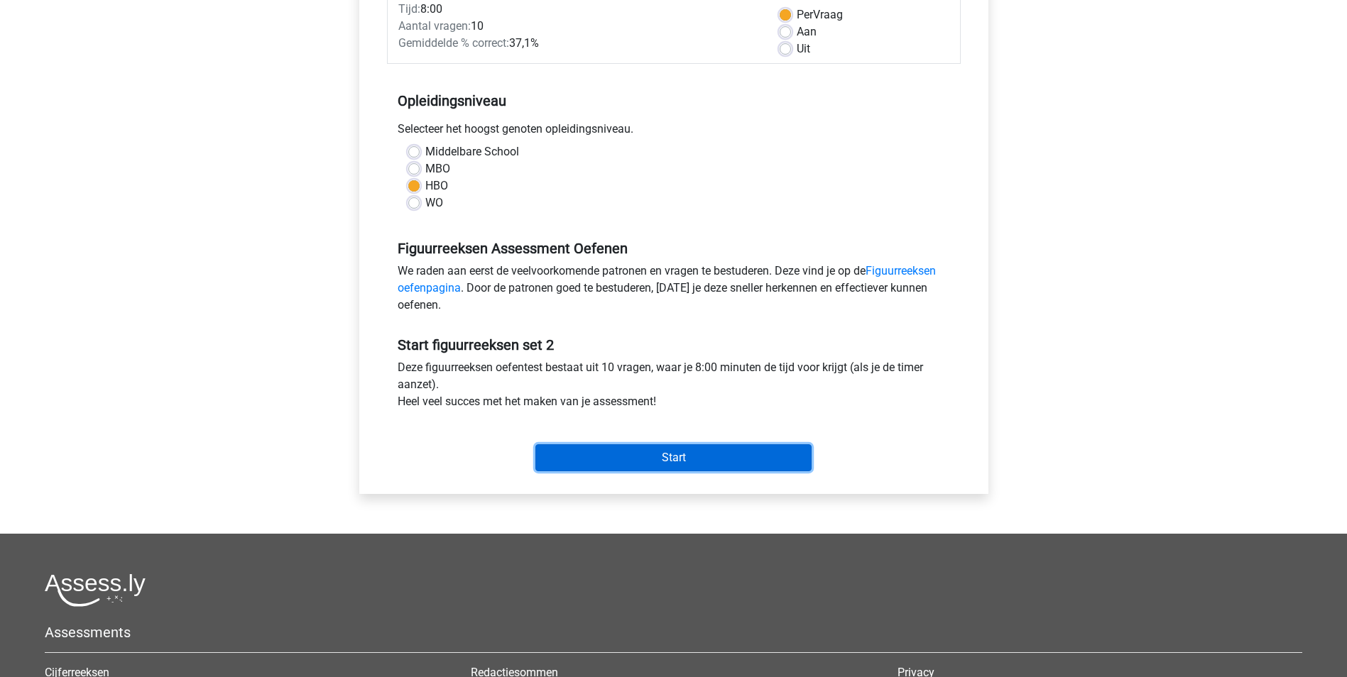
click at [677, 454] on input "Start" at bounding box center [673, 457] width 276 height 27
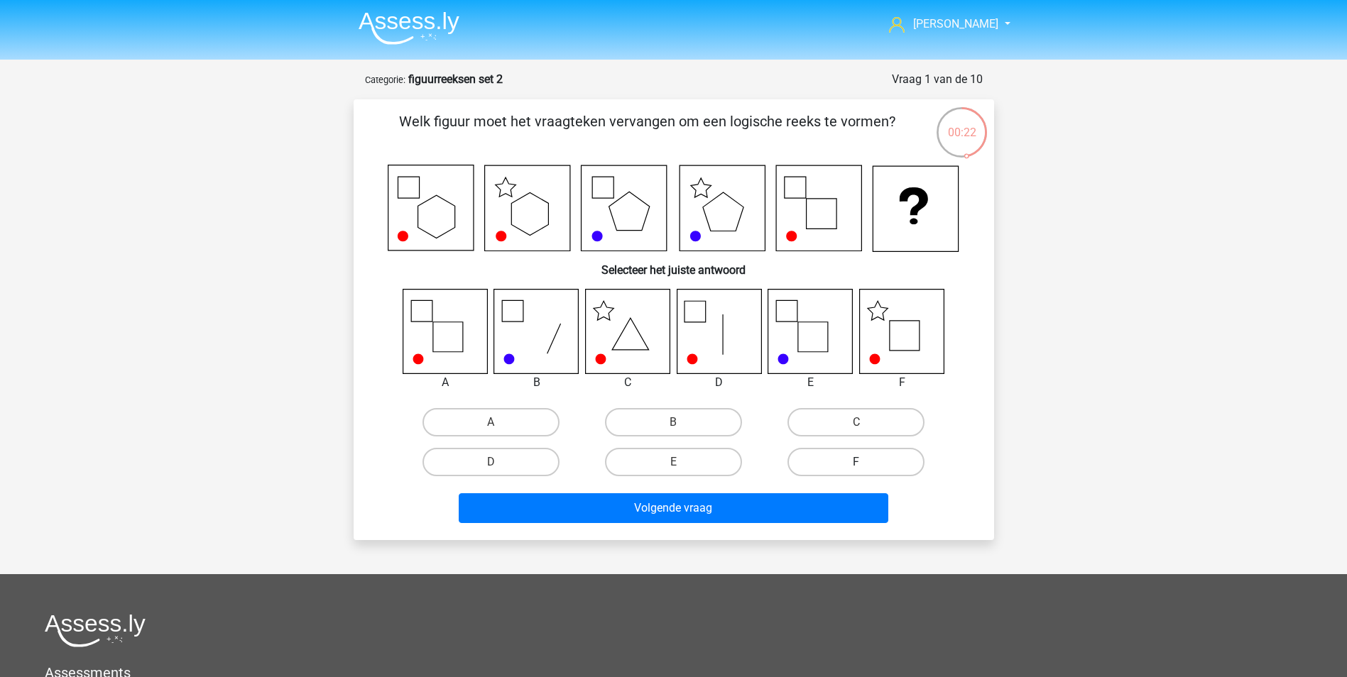
click at [849, 458] on label "F" at bounding box center [855, 462] width 137 height 28
click at [856, 462] on input "F" at bounding box center [860, 466] width 9 height 9
radio input "true"
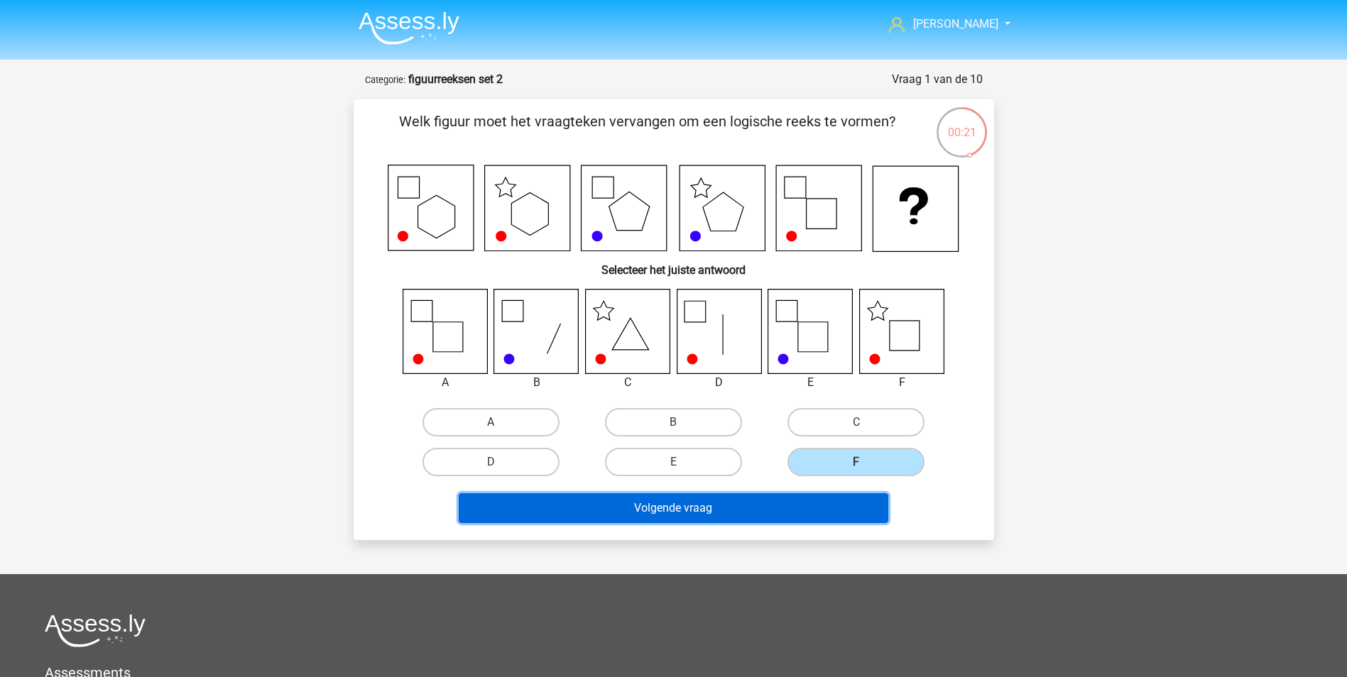
click at [727, 505] on button "Volgende vraag" at bounding box center [674, 508] width 430 height 30
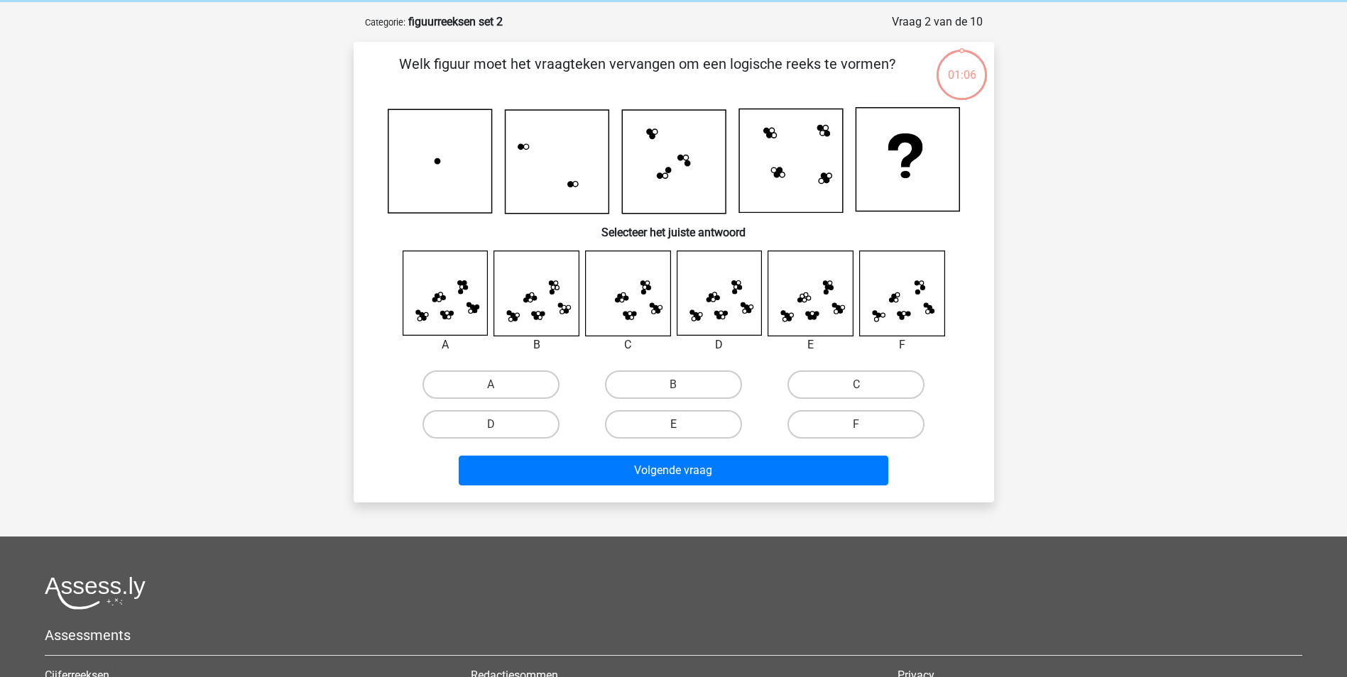
scroll to position [71, 0]
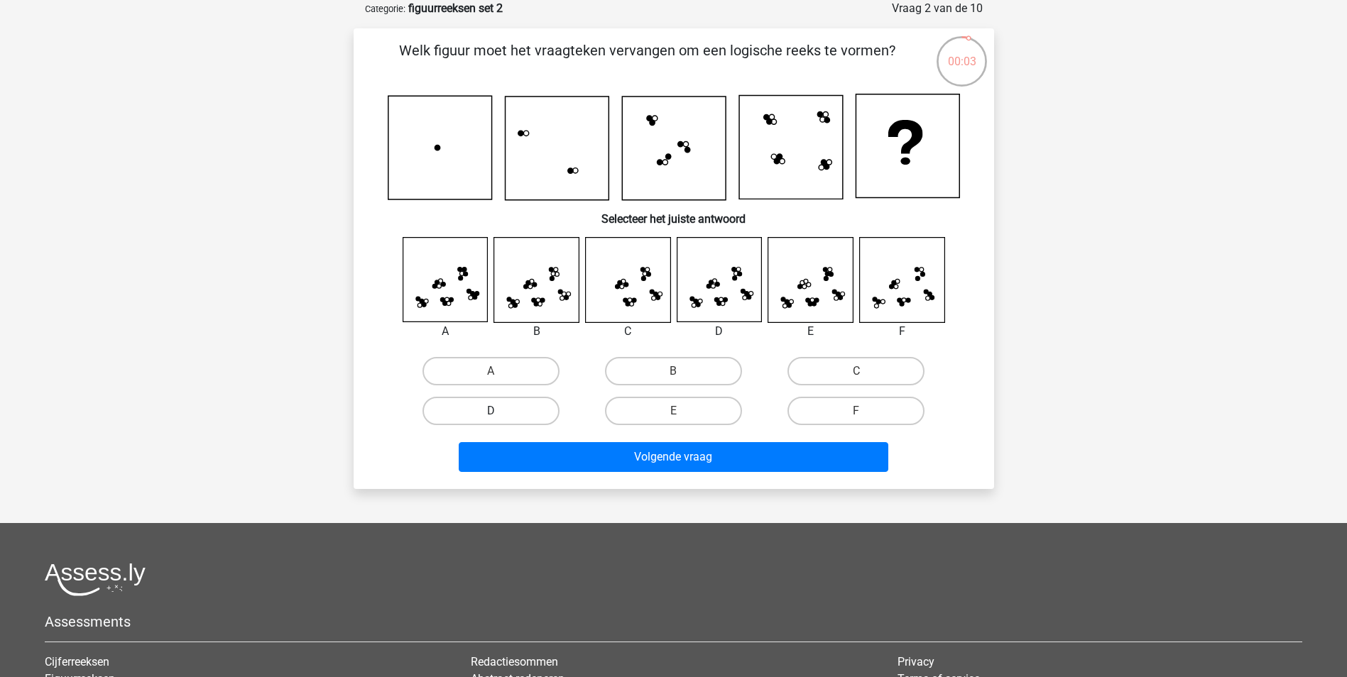
click at [525, 408] on label "D" at bounding box center [490, 411] width 137 height 28
click at [500, 411] on input "D" at bounding box center [495, 415] width 9 height 9
radio input "true"
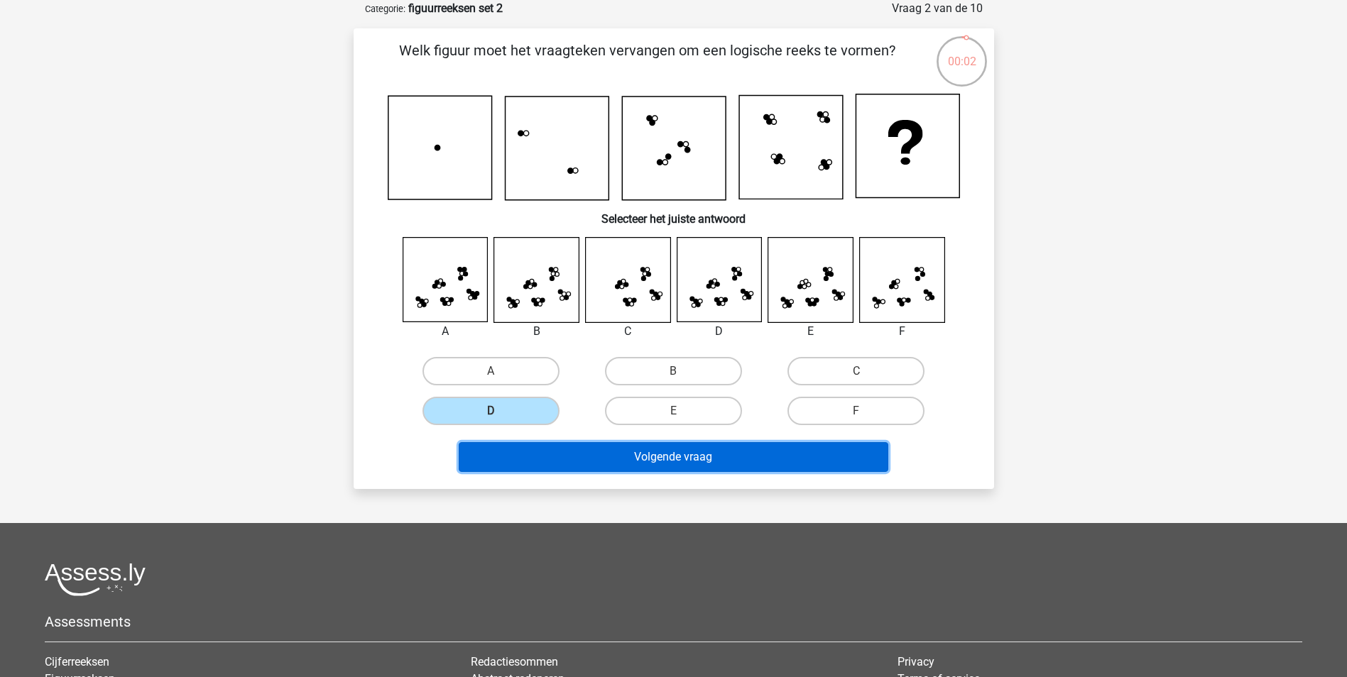
click at [670, 454] on button "Volgende vraag" at bounding box center [674, 457] width 430 height 30
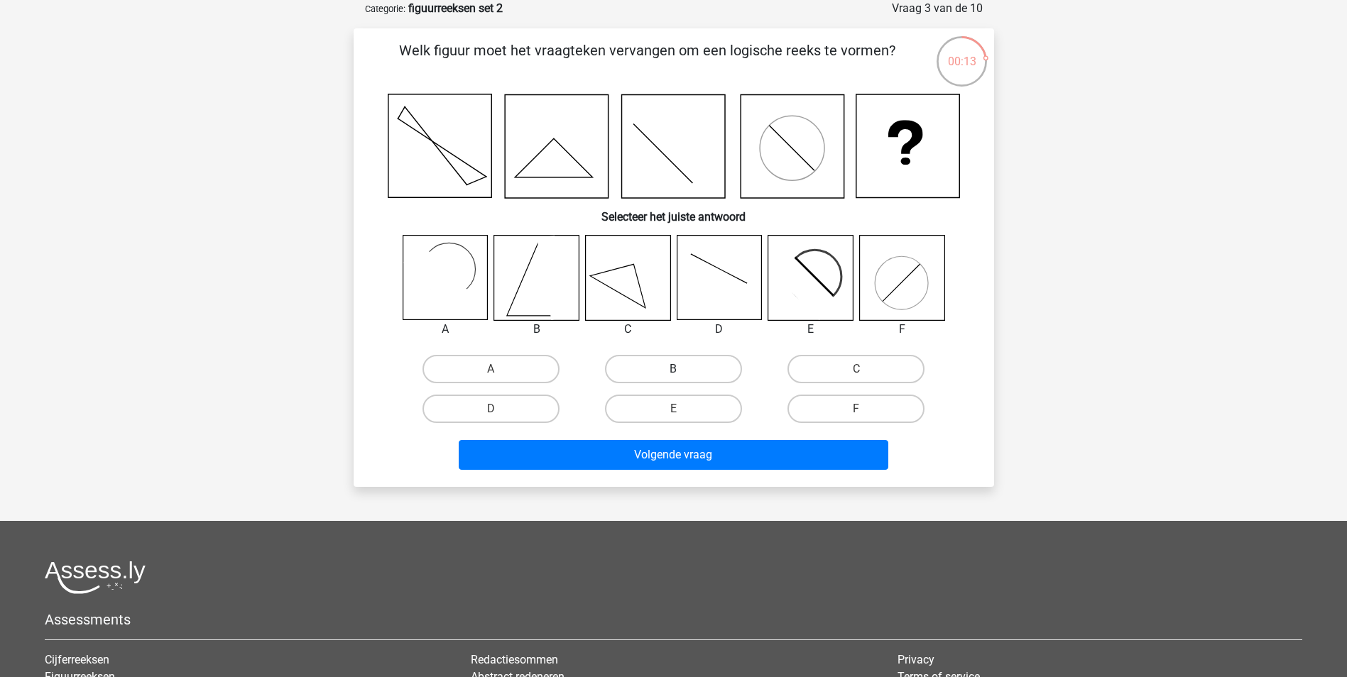
click at [664, 365] on label "B" at bounding box center [673, 369] width 137 height 28
click at [673, 369] on input "B" at bounding box center [677, 373] width 9 height 9
radio input "true"
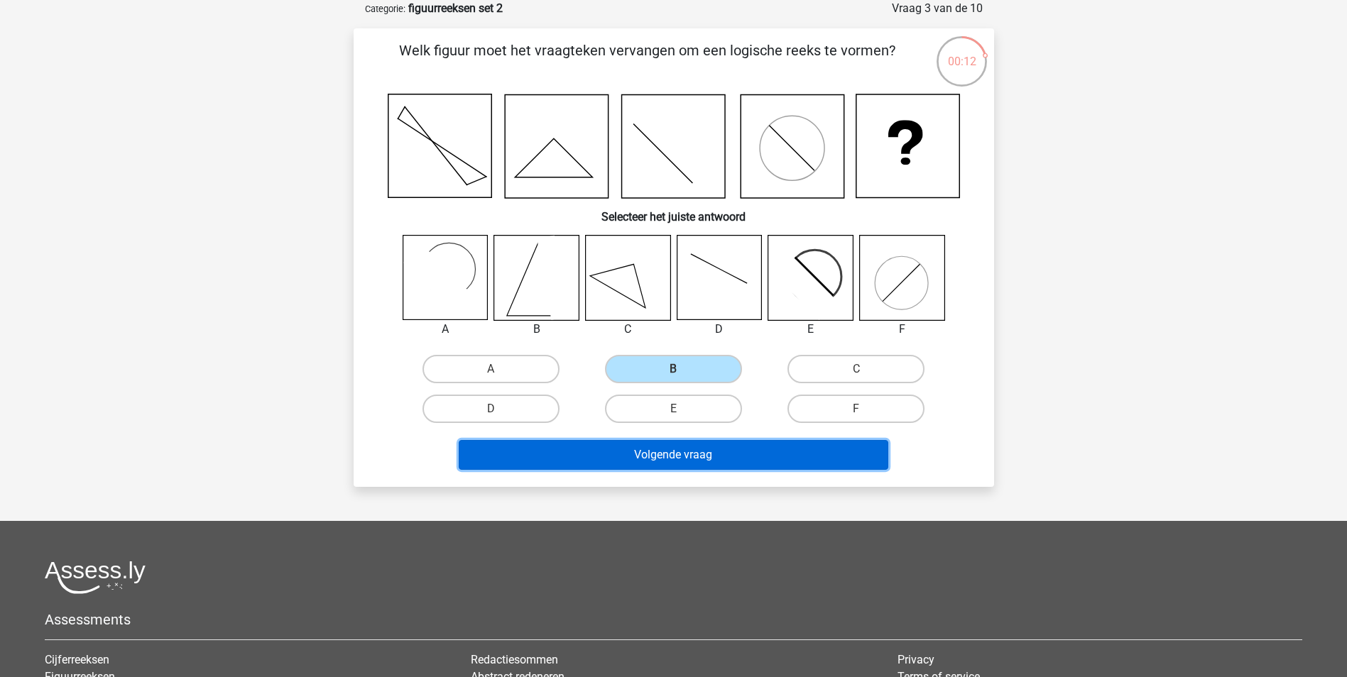
click at [704, 453] on button "Volgende vraag" at bounding box center [674, 455] width 430 height 30
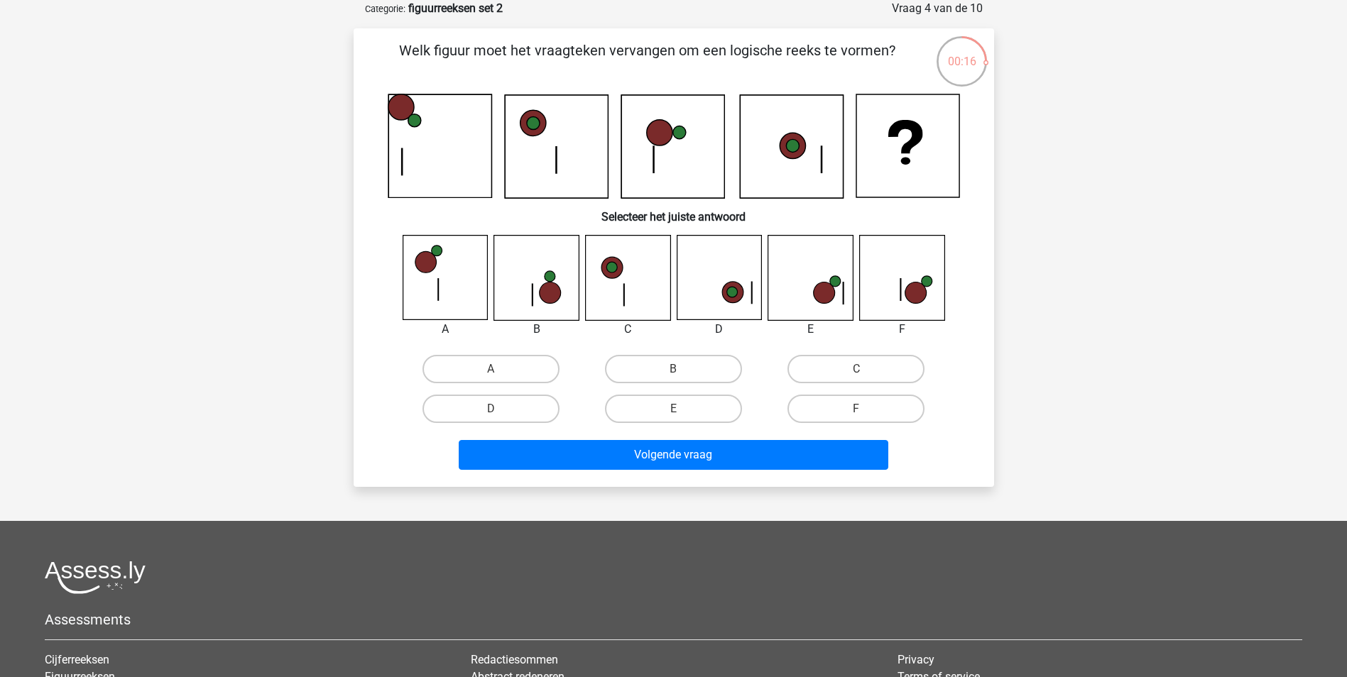
click at [549, 286] on icon at bounding box center [550, 293] width 21 height 21
click at [657, 370] on label "B" at bounding box center [673, 369] width 137 height 28
click at [673, 370] on input "B" at bounding box center [677, 373] width 9 height 9
radio input "true"
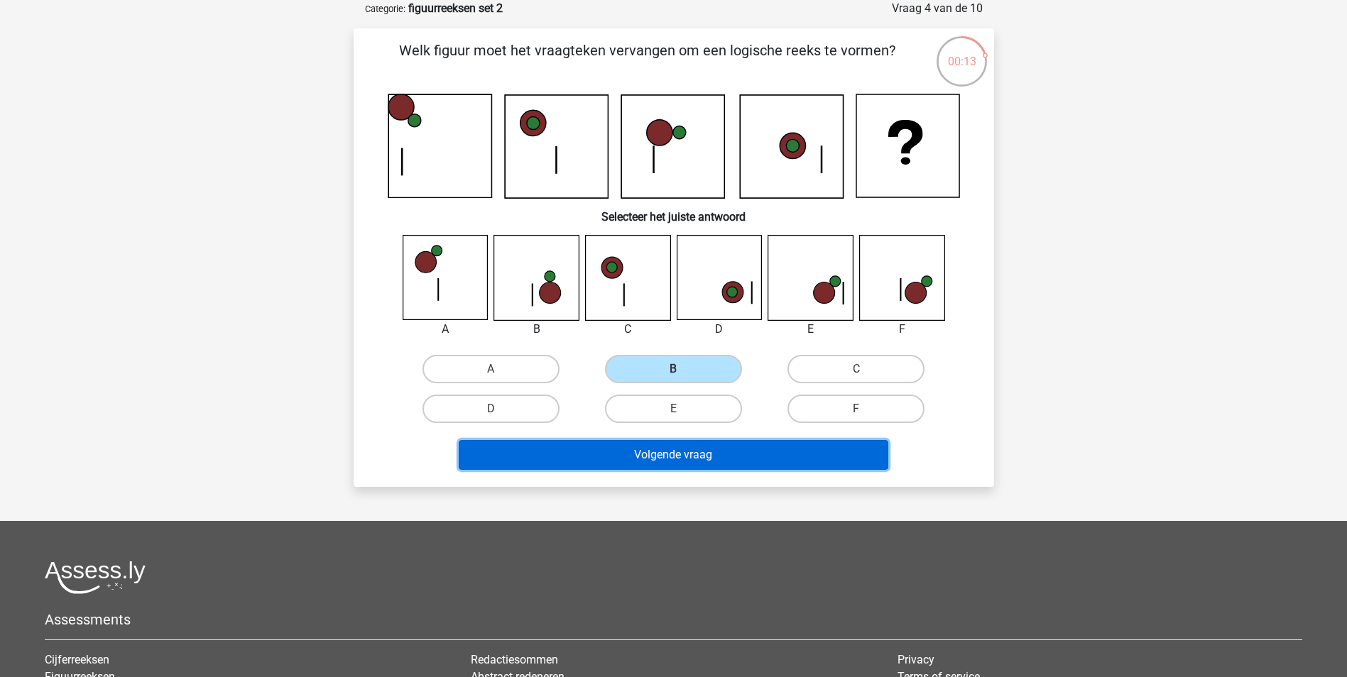
click at [702, 456] on button "Volgende vraag" at bounding box center [674, 455] width 430 height 30
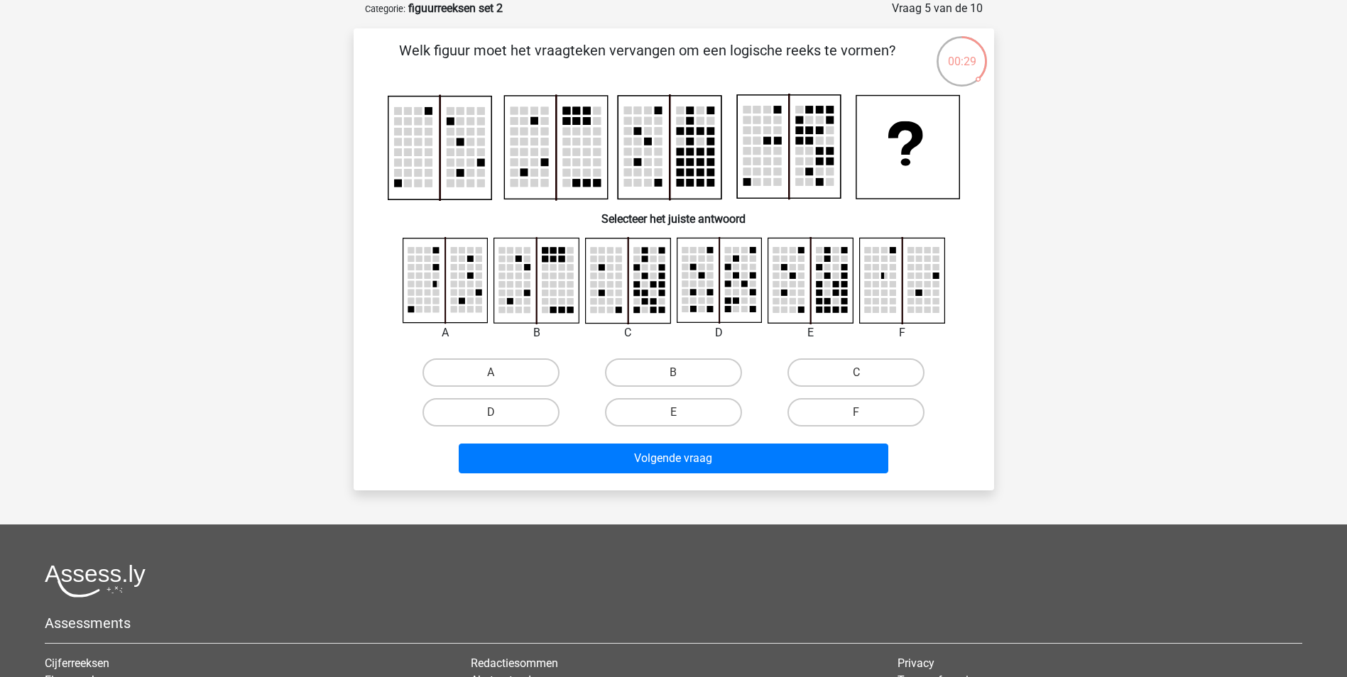
click at [818, 168] on rect at bounding box center [819, 172] width 8 height 8
click at [798, 280] on rect at bounding box center [810, 281] width 84 height 84
click at [702, 411] on label "E" at bounding box center [673, 412] width 137 height 28
click at [682, 413] on input "E" at bounding box center [677, 417] width 9 height 9
radio input "true"
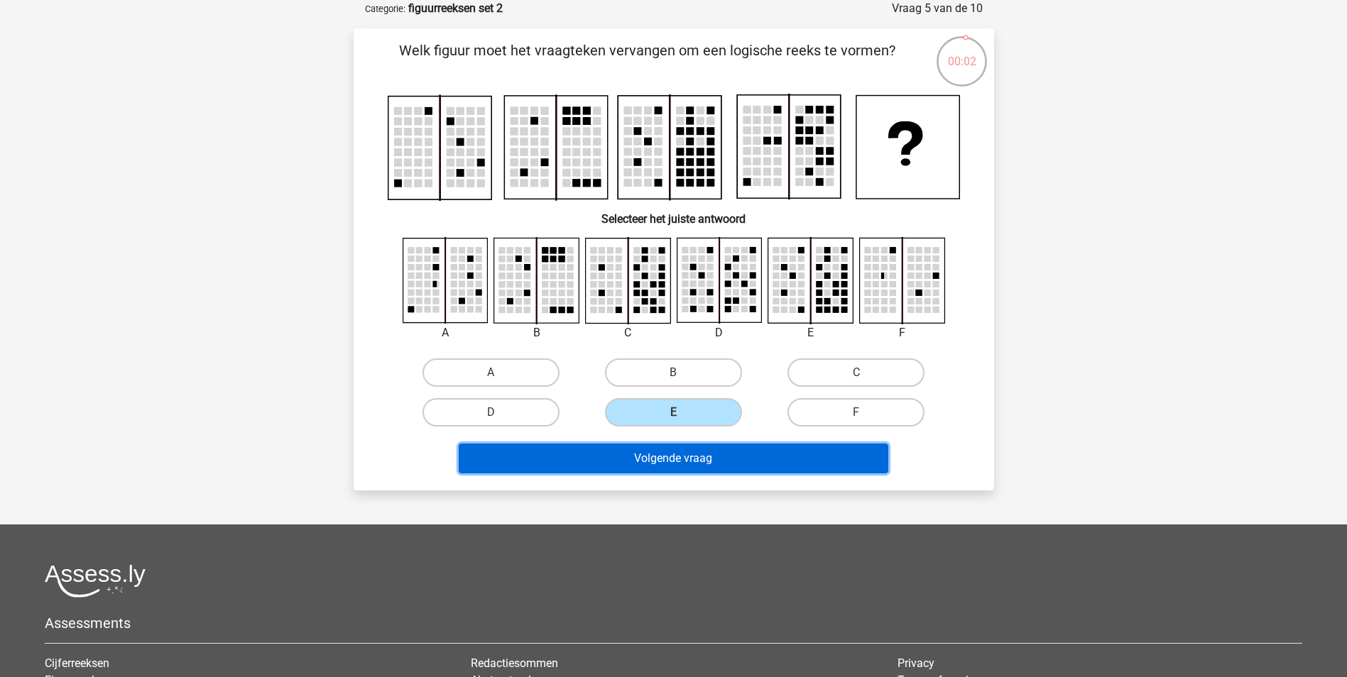
click at [728, 459] on button "Volgende vraag" at bounding box center [674, 459] width 430 height 30
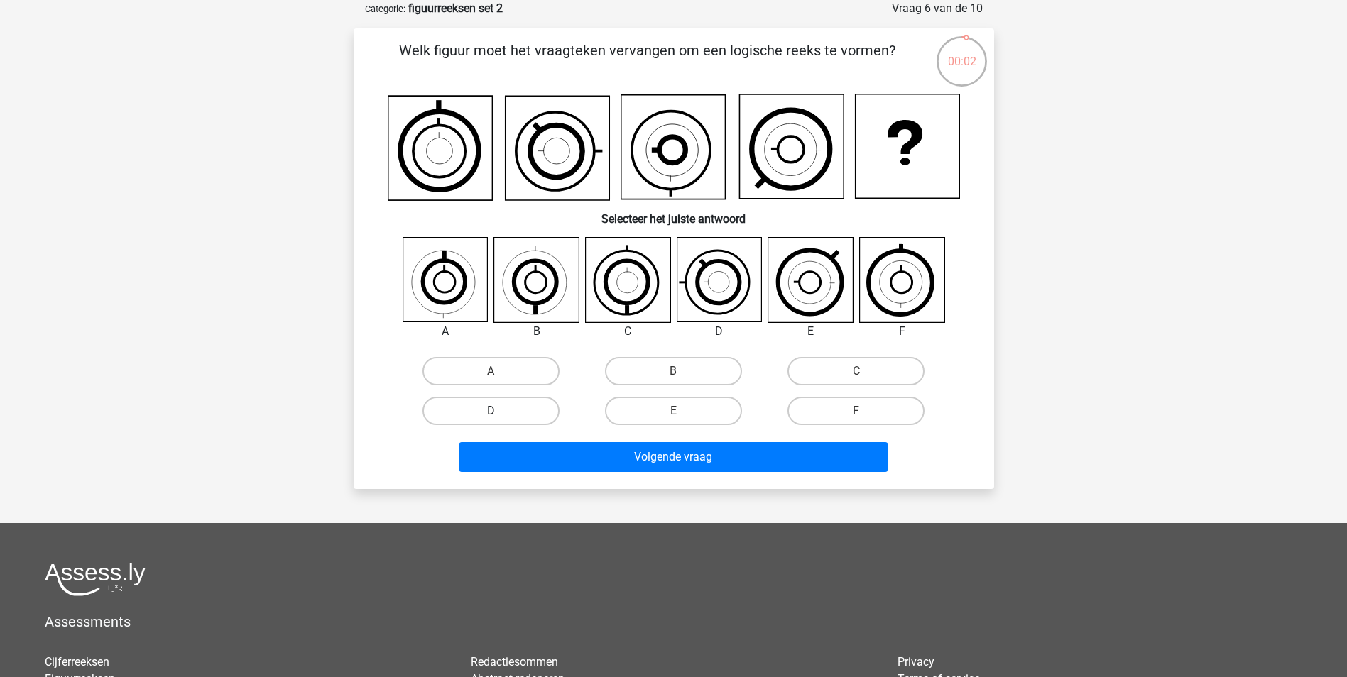
click at [515, 413] on label "D" at bounding box center [490, 411] width 137 height 28
click at [500, 413] on input "D" at bounding box center [495, 415] width 9 height 9
radio input "true"
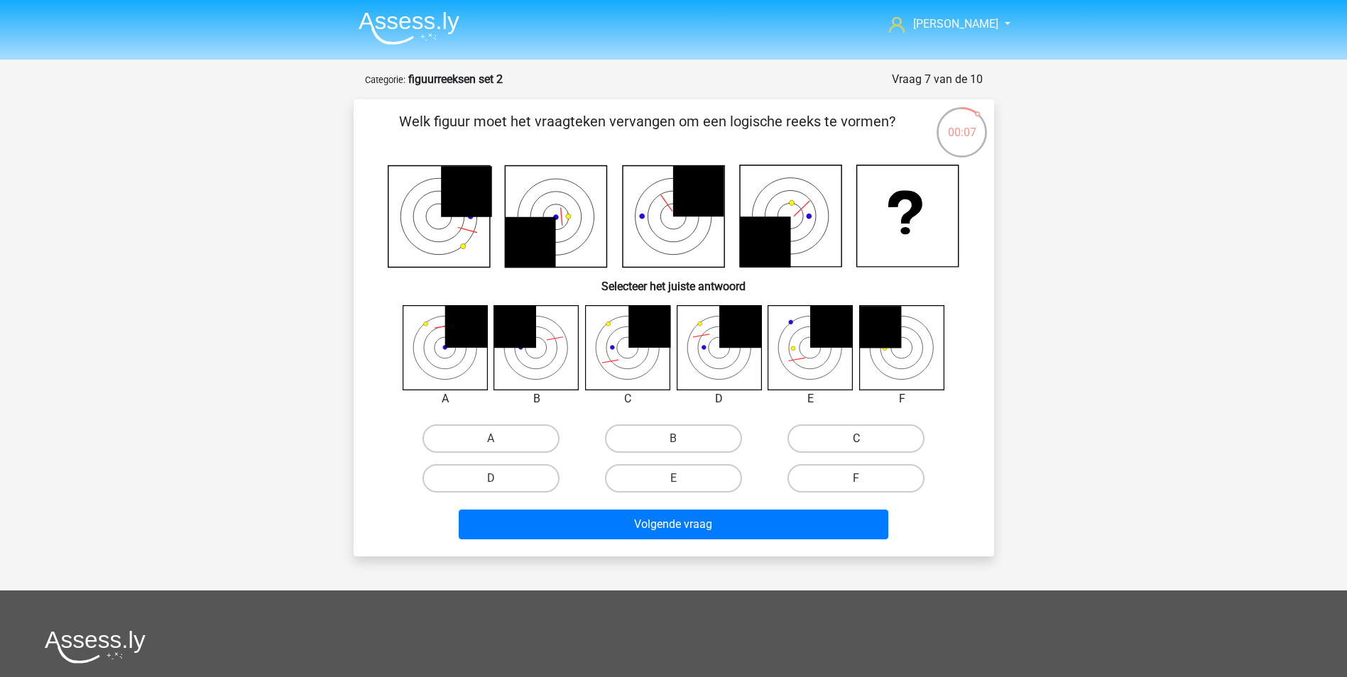
click at [835, 441] on label "C" at bounding box center [855, 439] width 137 height 28
click at [856, 441] on input "C" at bounding box center [860, 443] width 9 height 9
radio input "true"
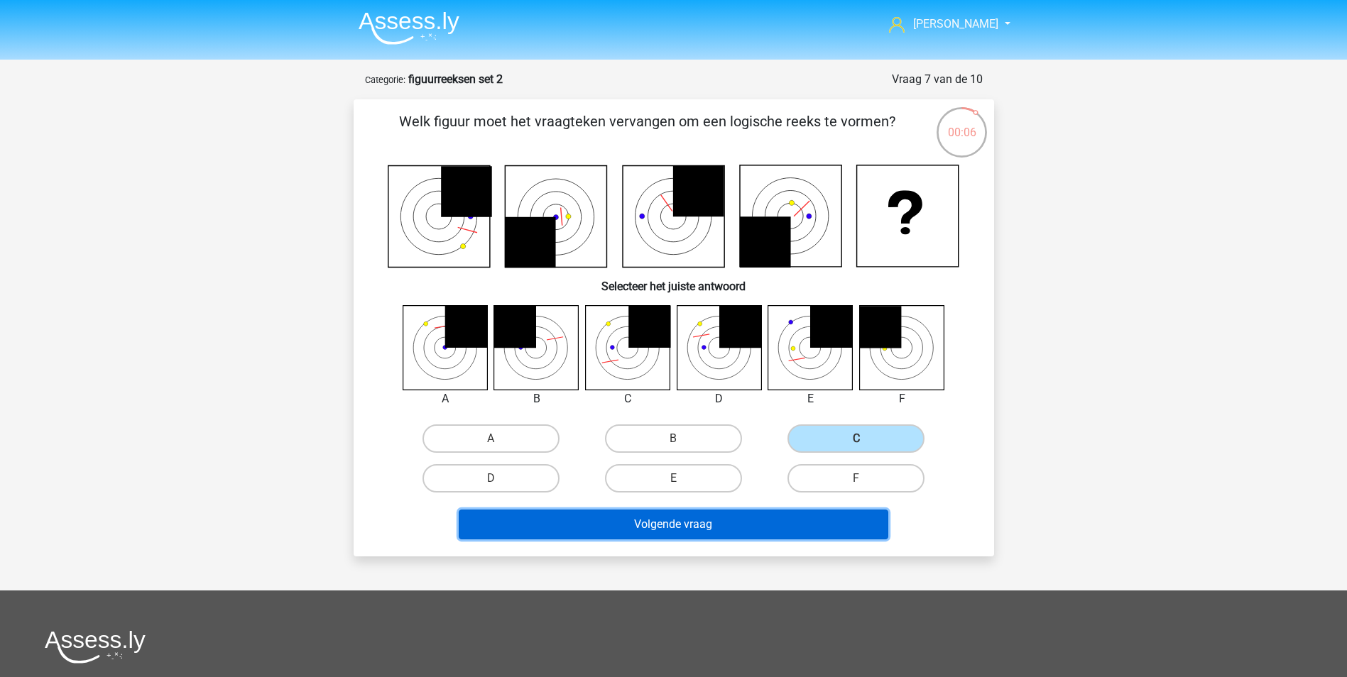
click at [718, 518] on button "Volgende vraag" at bounding box center [674, 525] width 430 height 30
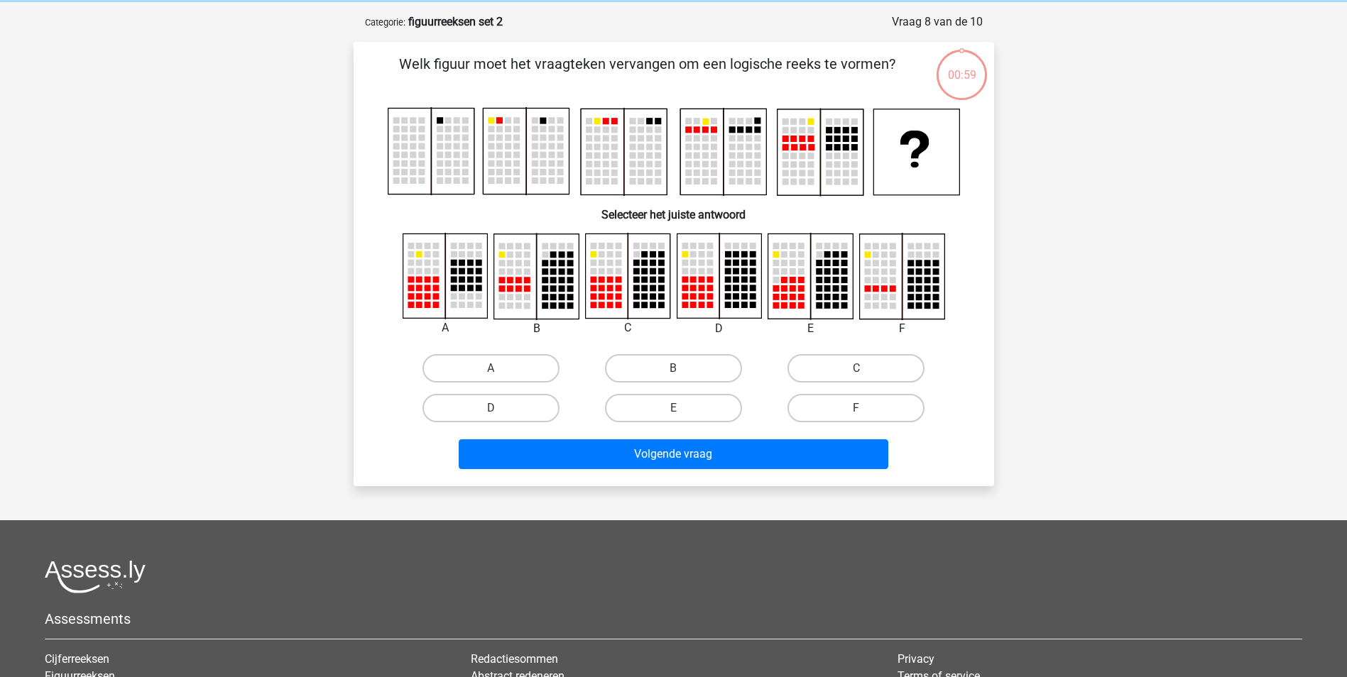
scroll to position [71, 0]
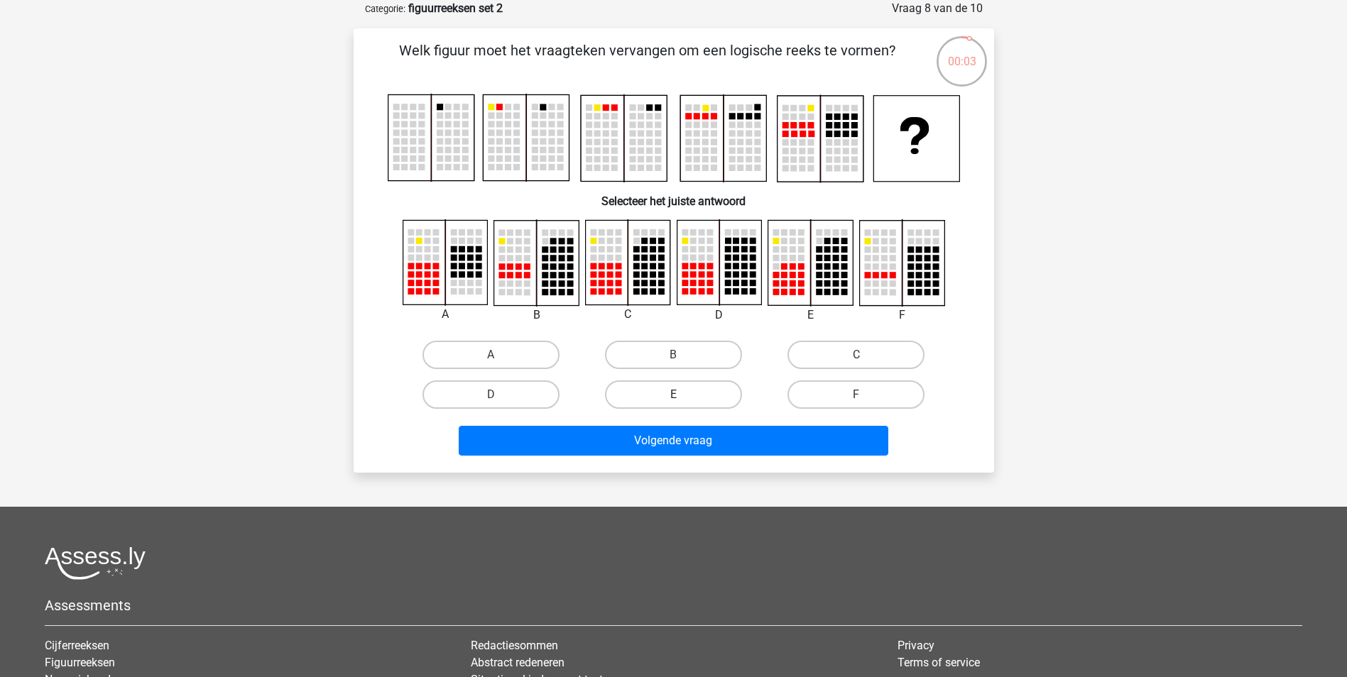
click at [676, 391] on label "E" at bounding box center [673, 395] width 137 height 28
click at [676, 395] on input "E" at bounding box center [677, 399] width 9 height 9
radio input "true"
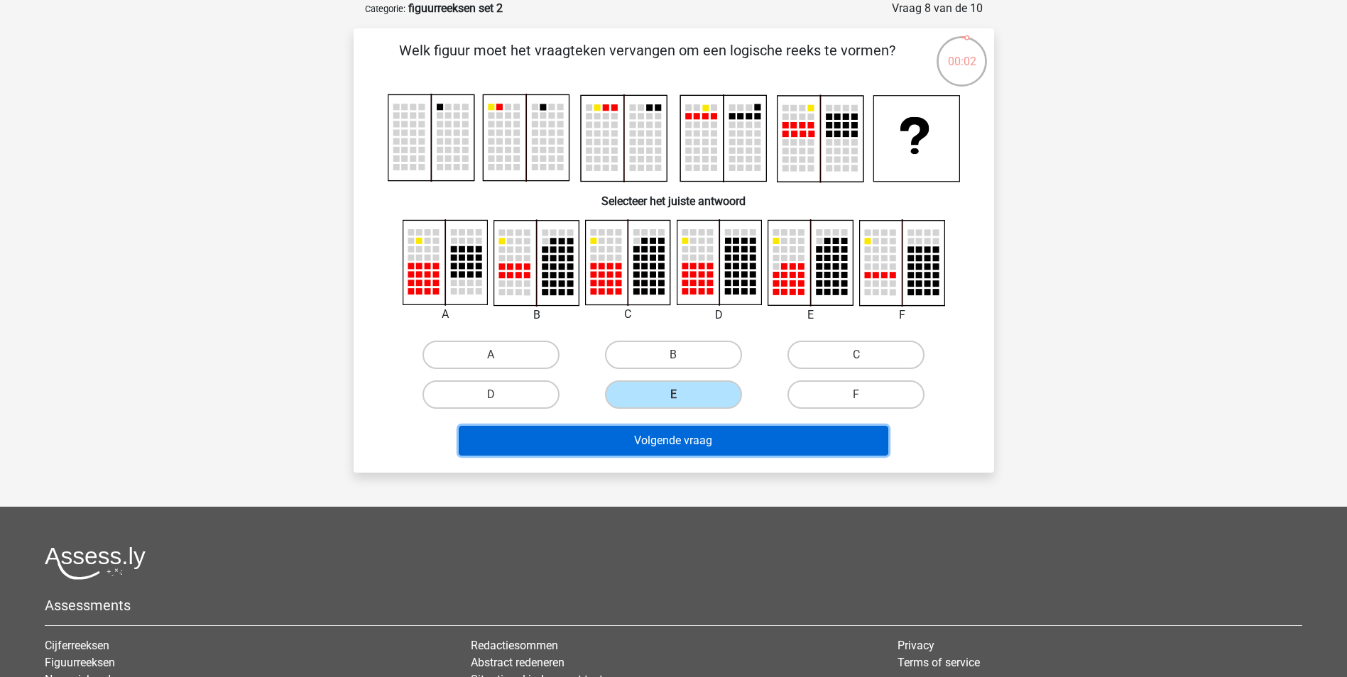
drag, startPoint x: 694, startPoint y: 436, endPoint x: 711, endPoint y: 434, distance: 16.5
click at [698, 436] on button "Volgende vraag" at bounding box center [674, 441] width 430 height 30
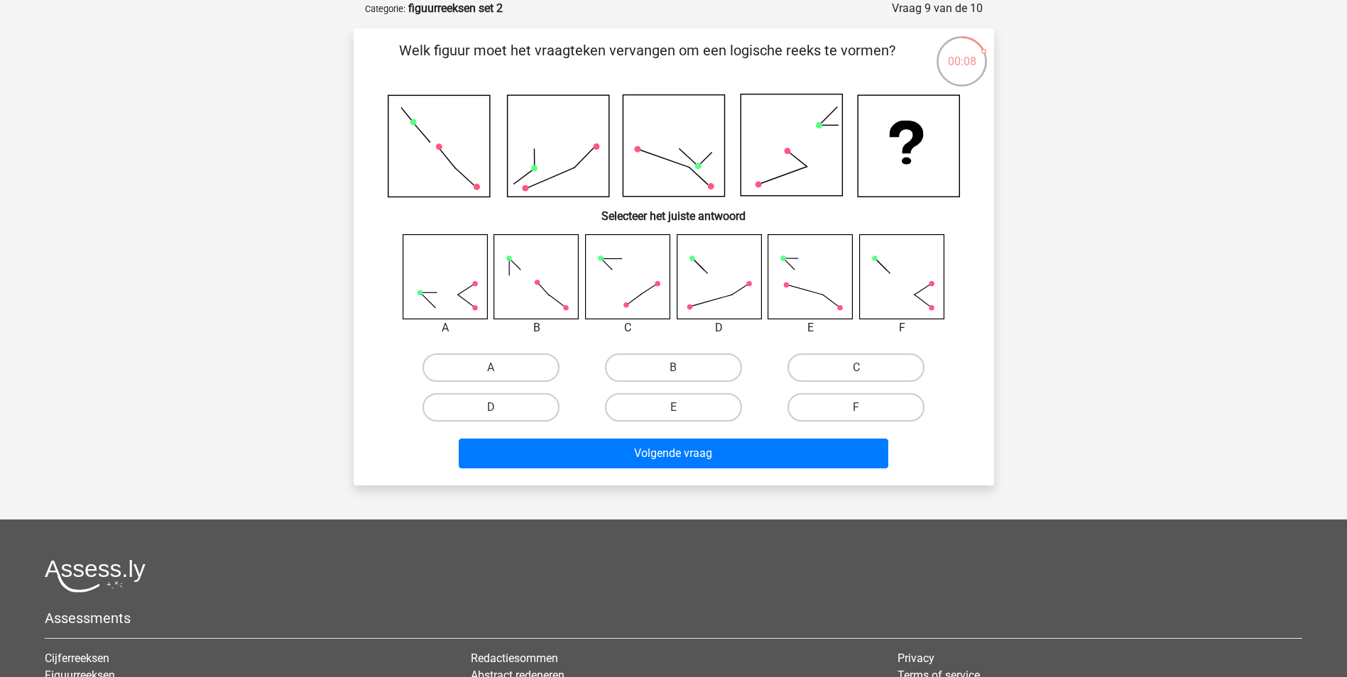
click at [546, 287] on rect at bounding box center [536, 276] width 84 height 84
click at [651, 373] on label "B" at bounding box center [673, 368] width 137 height 28
click at [673, 373] on input "B" at bounding box center [677, 372] width 9 height 9
radio input "true"
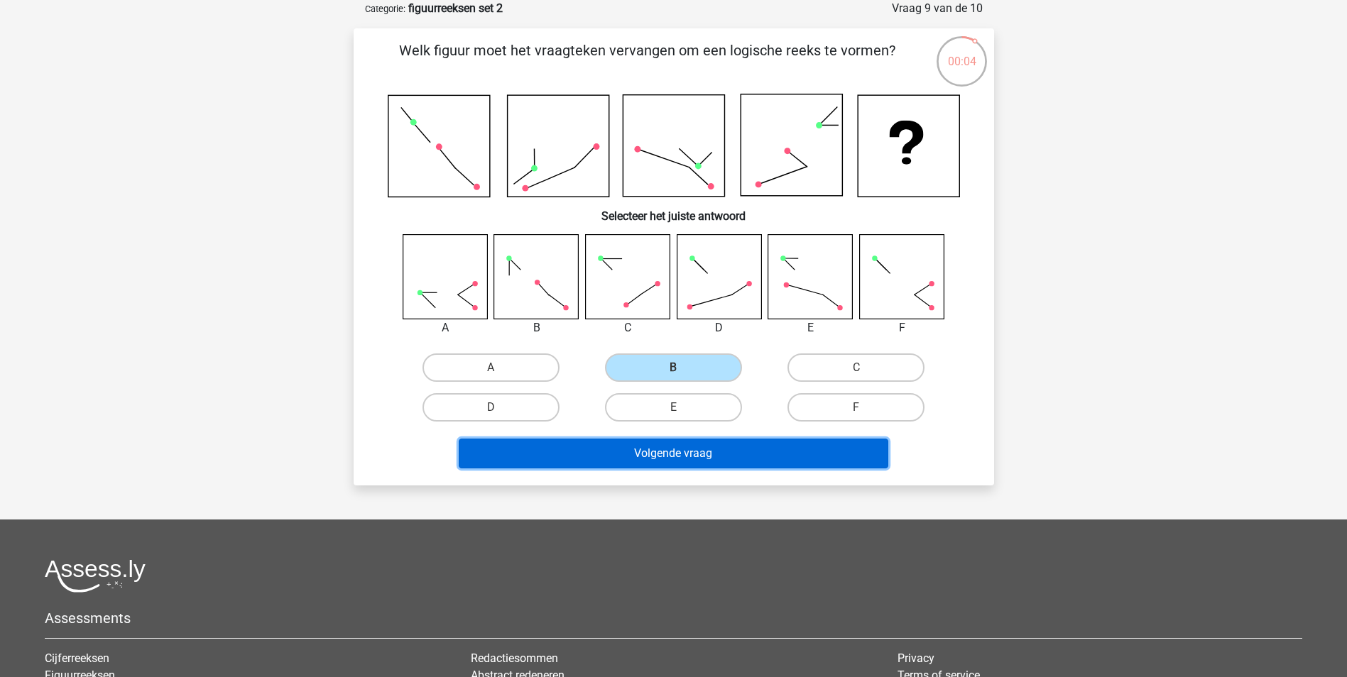
click at [699, 456] on button "Volgende vraag" at bounding box center [674, 454] width 430 height 30
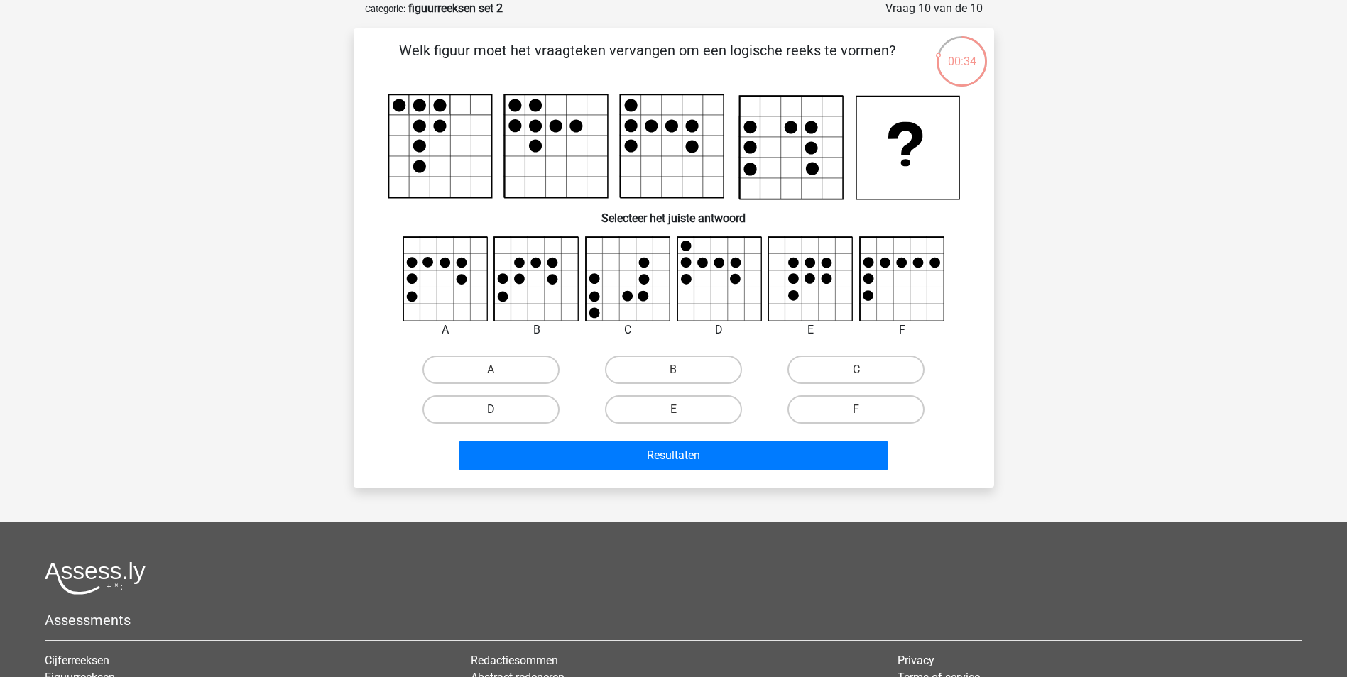
click at [506, 406] on label "D" at bounding box center [490, 409] width 137 height 28
click at [500, 410] on input "D" at bounding box center [495, 414] width 9 height 9
radio input "true"
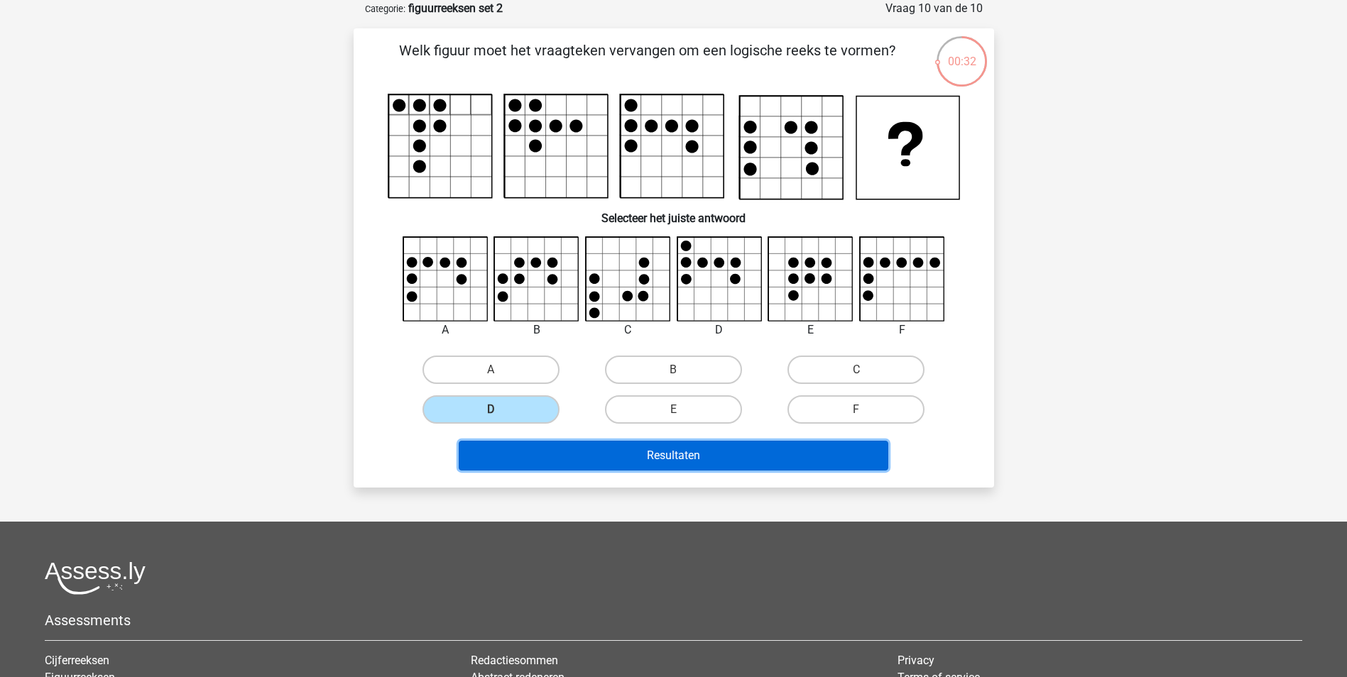
drag, startPoint x: 672, startPoint y: 457, endPoint x: 701, endPoint y: 458, distance: 28.4
click at [675, 457] on button "Resultaten" at bounding box center [674, 456] width 430 height 30
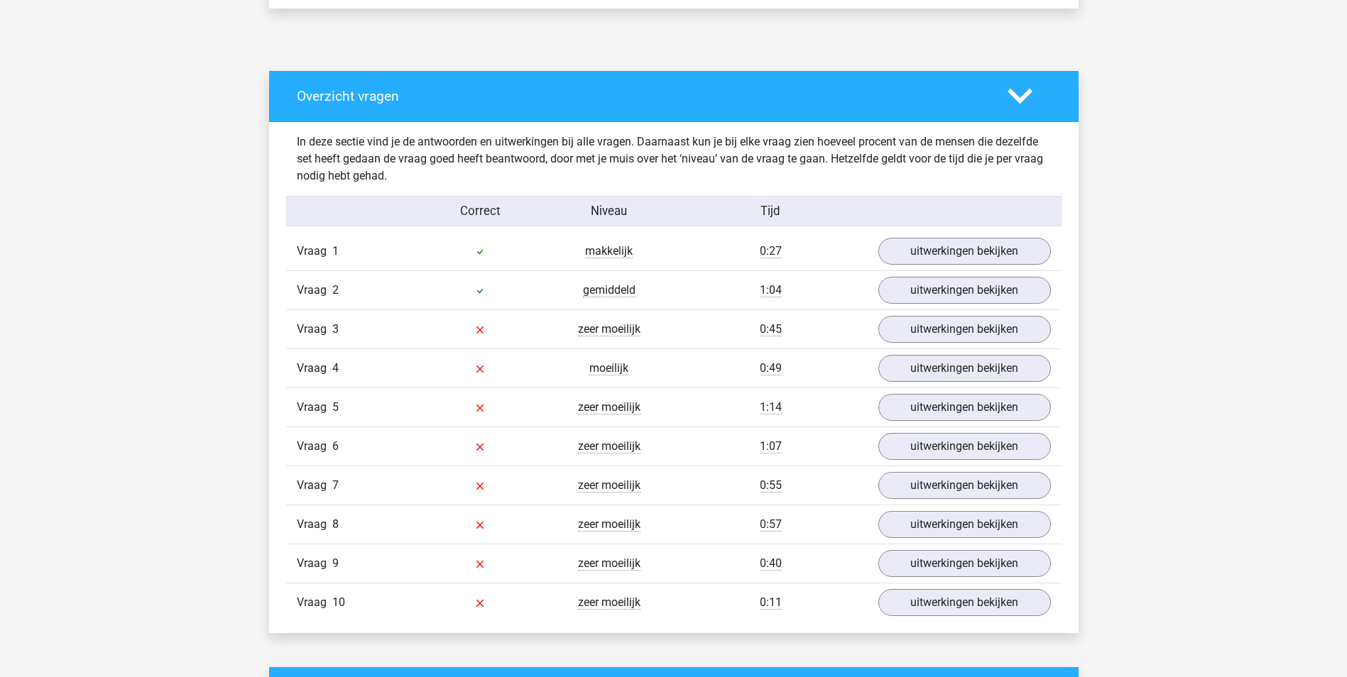
scroll to position [710, 0]
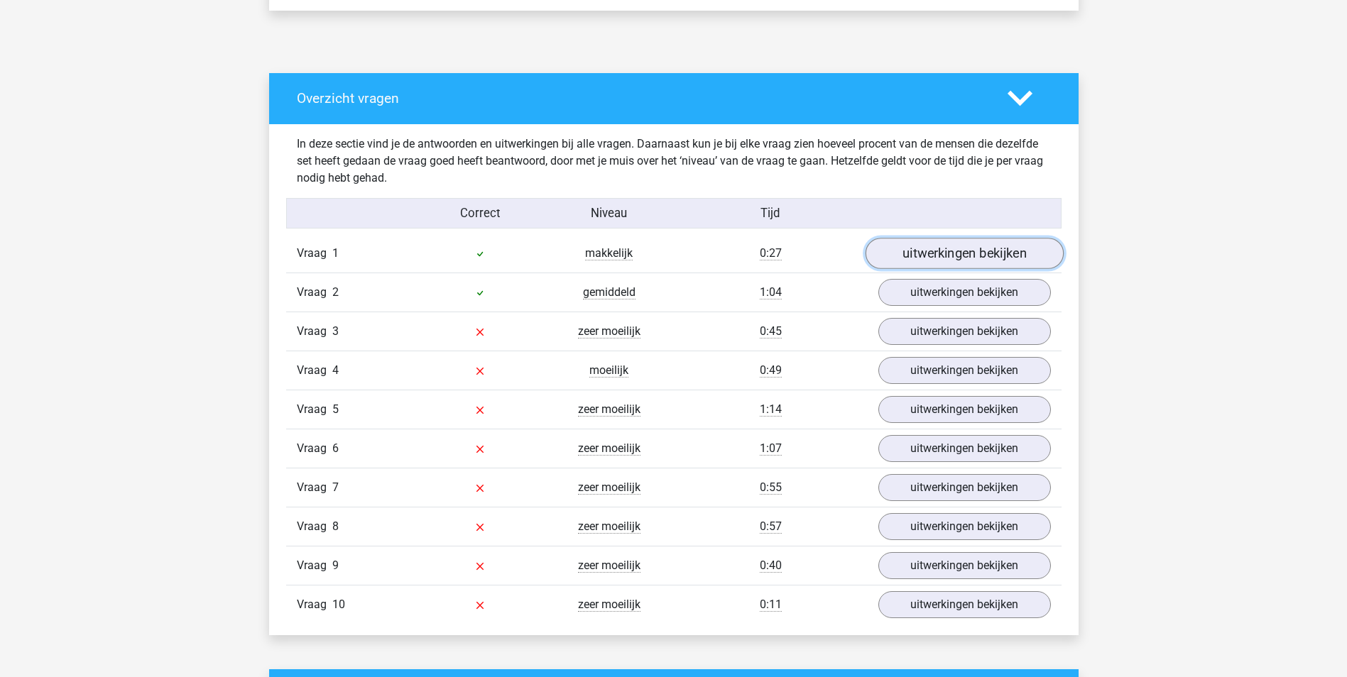
click at [948, 256] on link "uitwerkingen bekijken" at bounding box center [964, 253] width 198 height 31
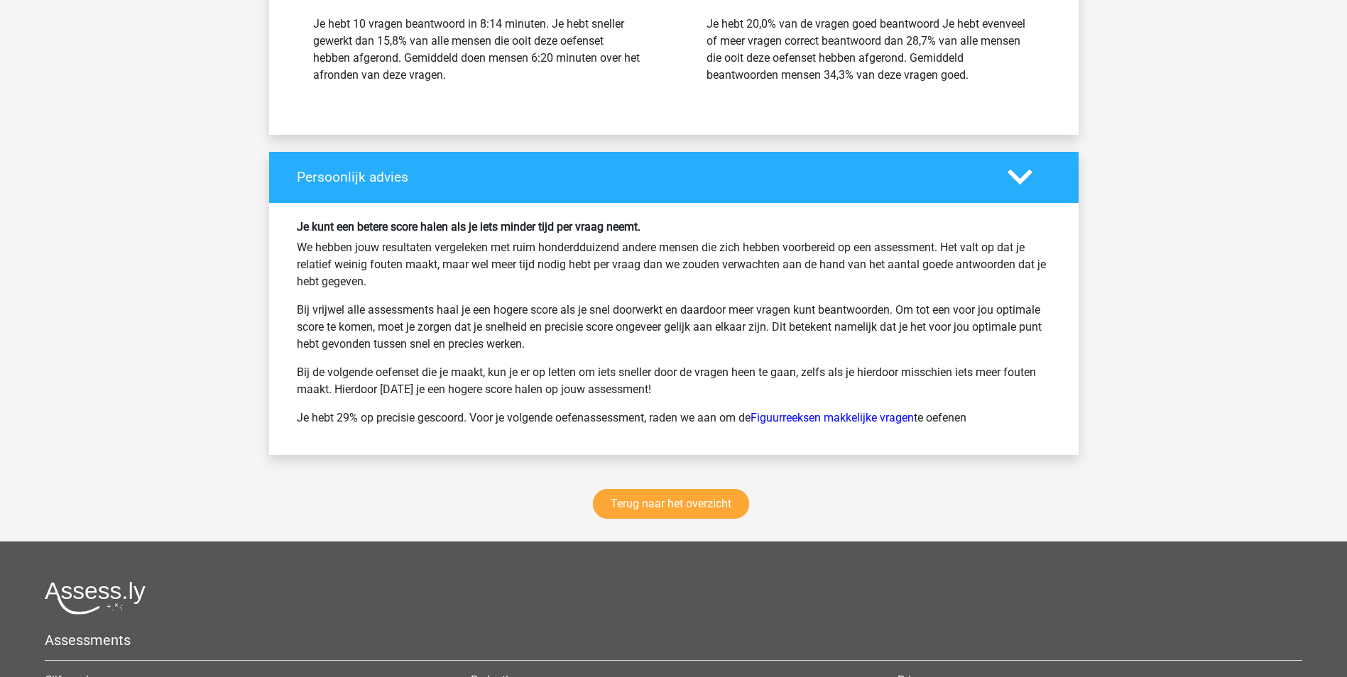
scroll to position [2698, 0]
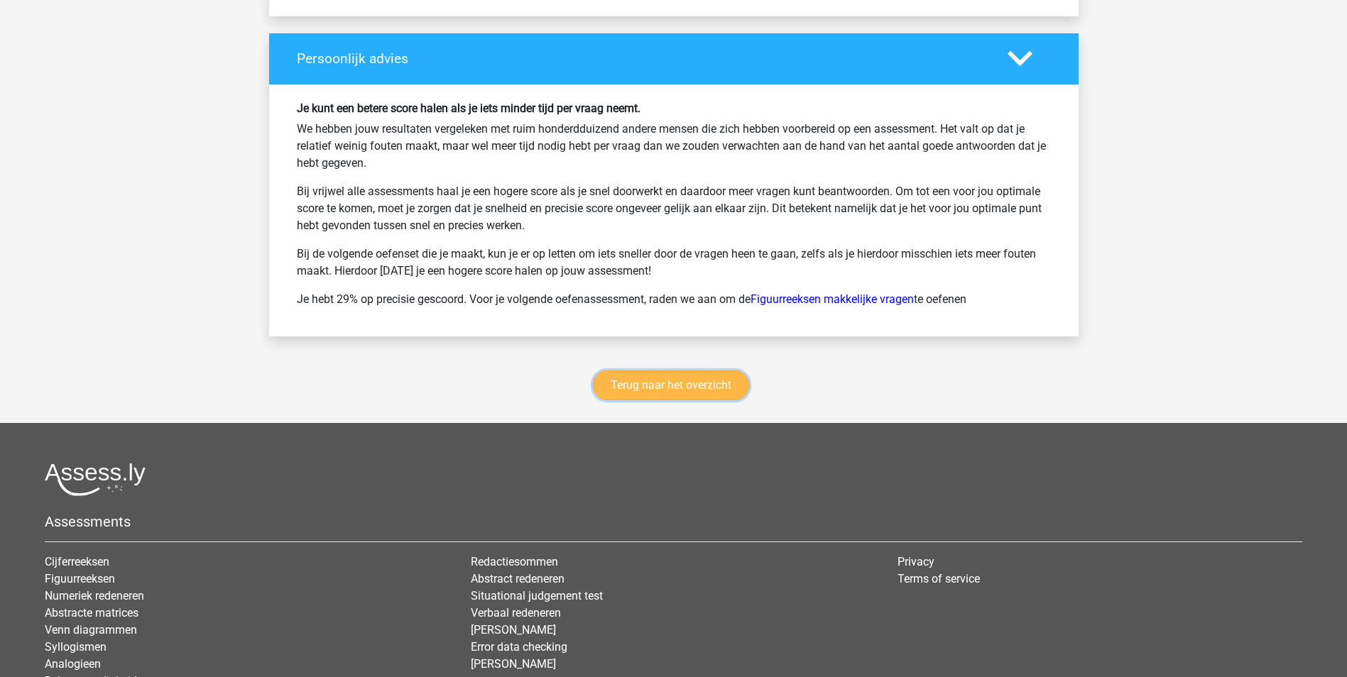
click at [717, 386] on link "Terug naar het overzicht" at bounding box center [671, 386] width 156 height 30
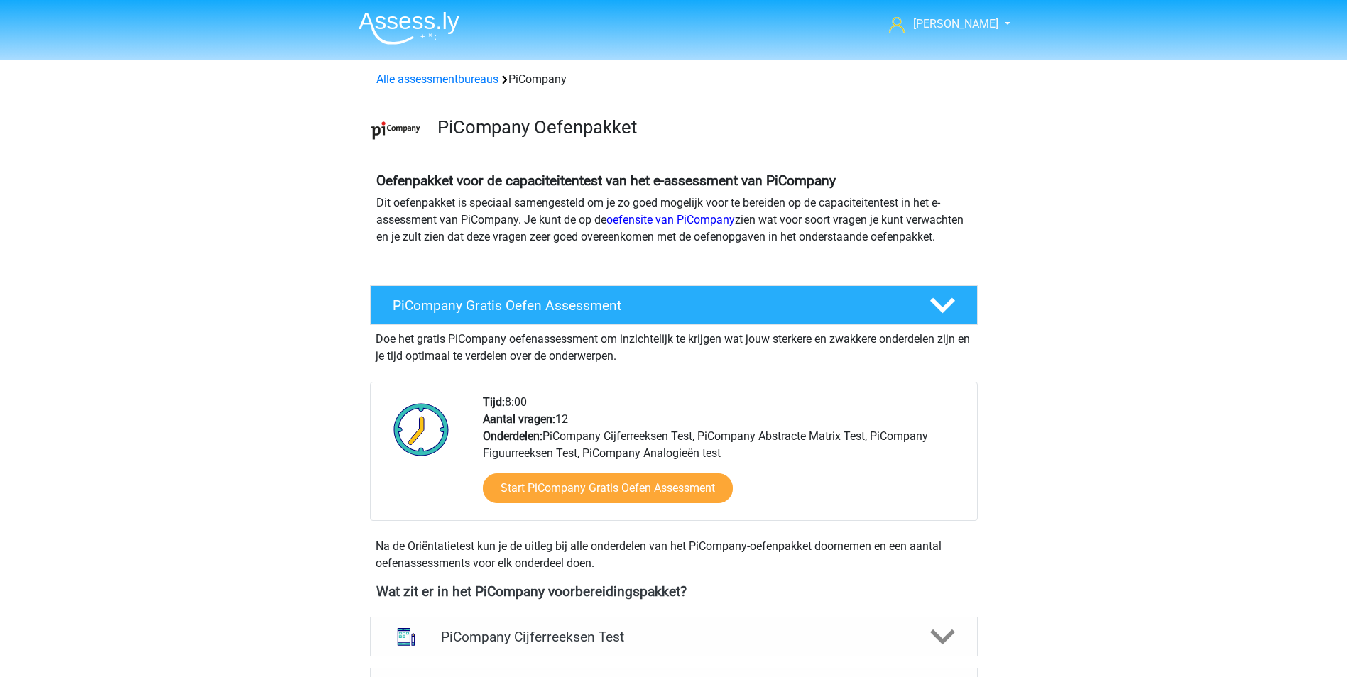
click at [424, 15] on img at bounding box center [409, 27] width 101 height 33
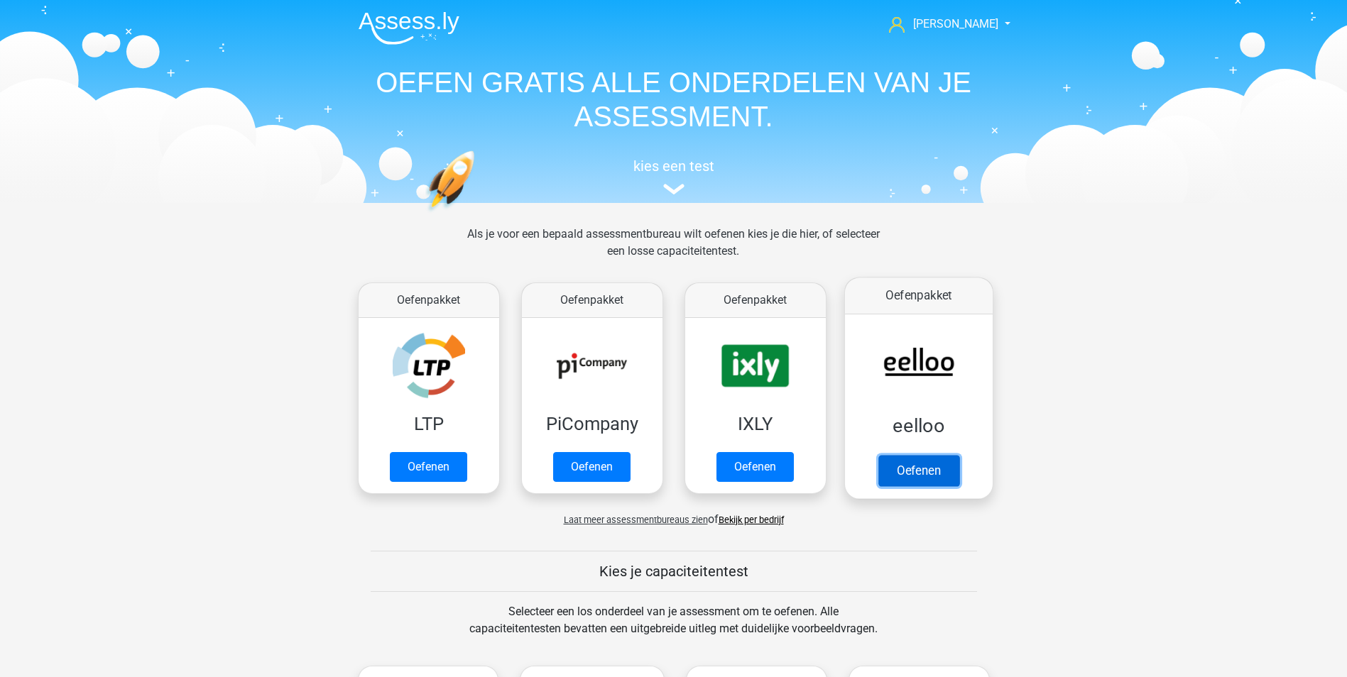
click at [922, 455] on link "Oefenen" at bounding box center [918, 470] width 81 height 31
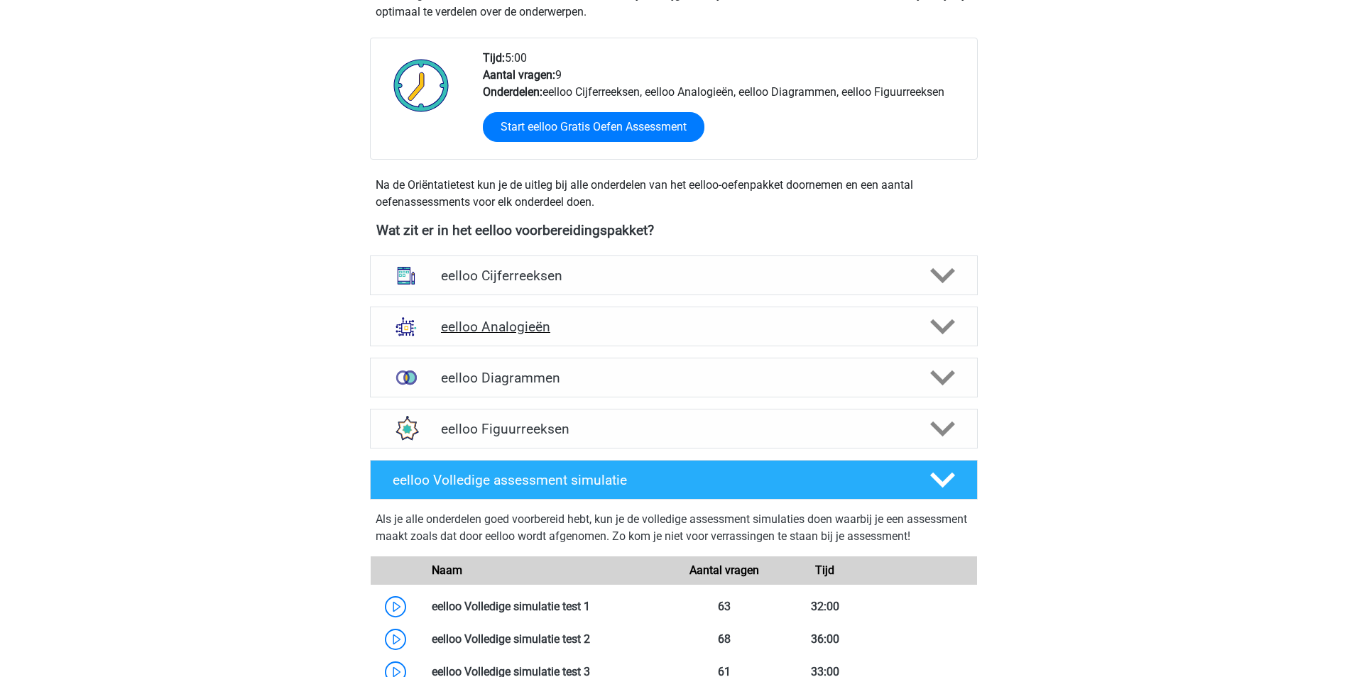
scroll to position [355, 0]
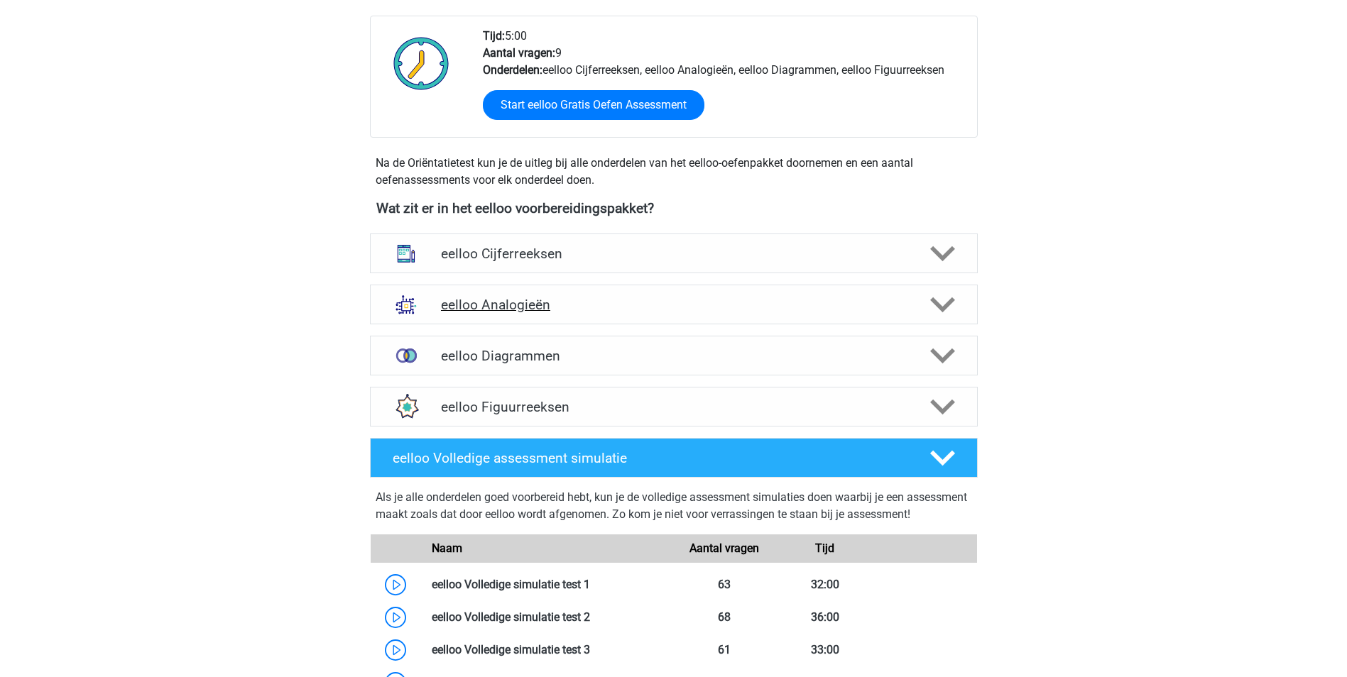
click at [518, 301] on h4 "eelloo Analogieën" at bounding box center [673, 305] width 465 height 16
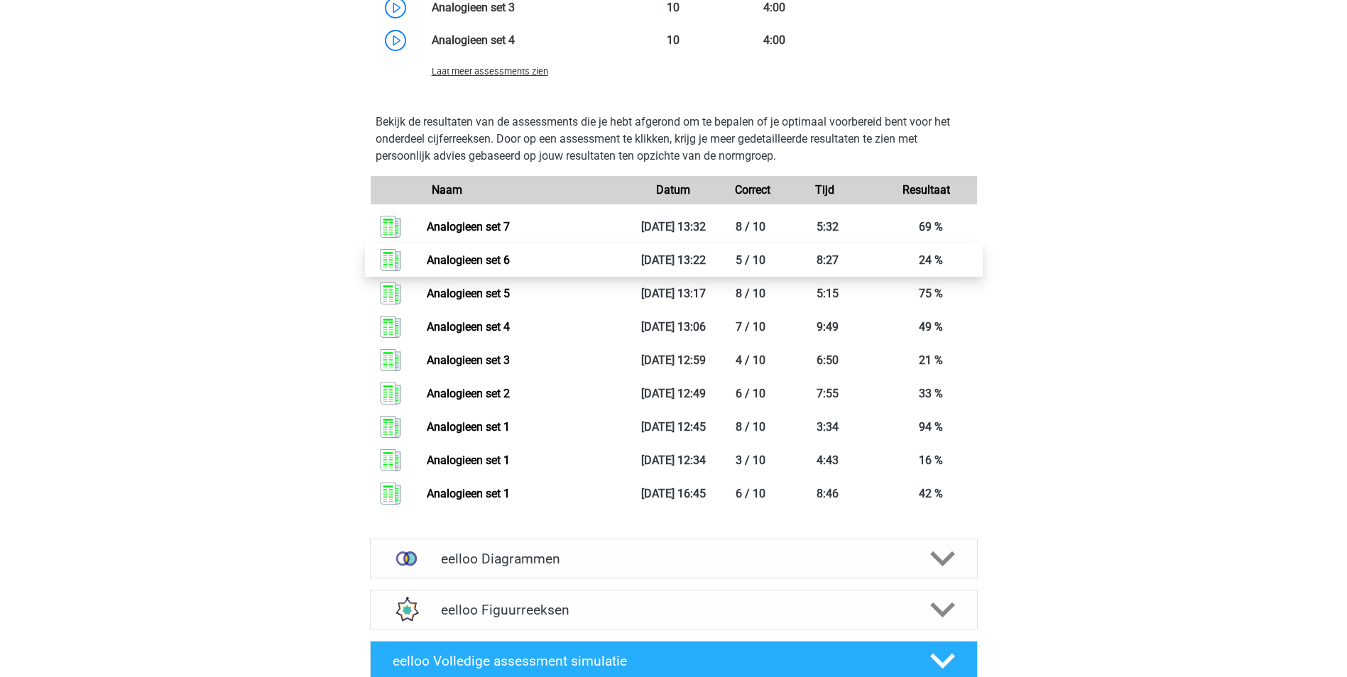
scroll to position [1420, 0]
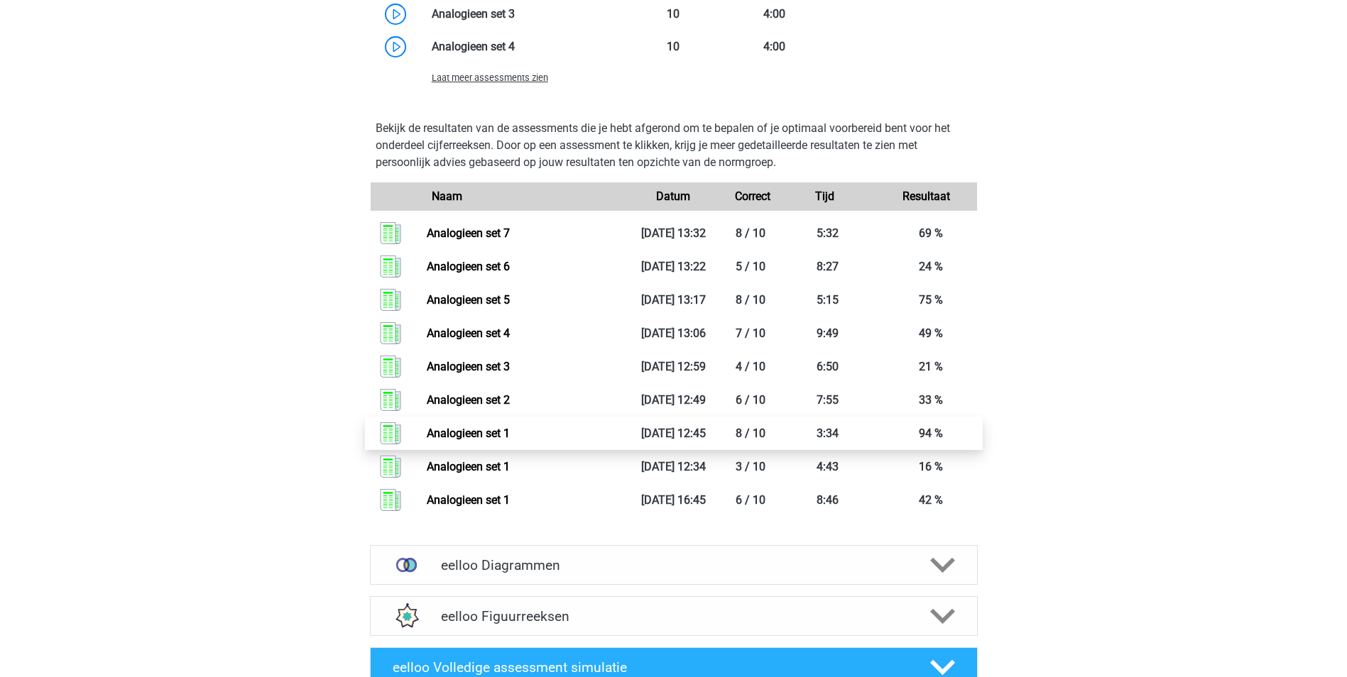
click at [485, 430] on link "Analogieen set 1" at bounding box center [468, 433] width 83 height 13
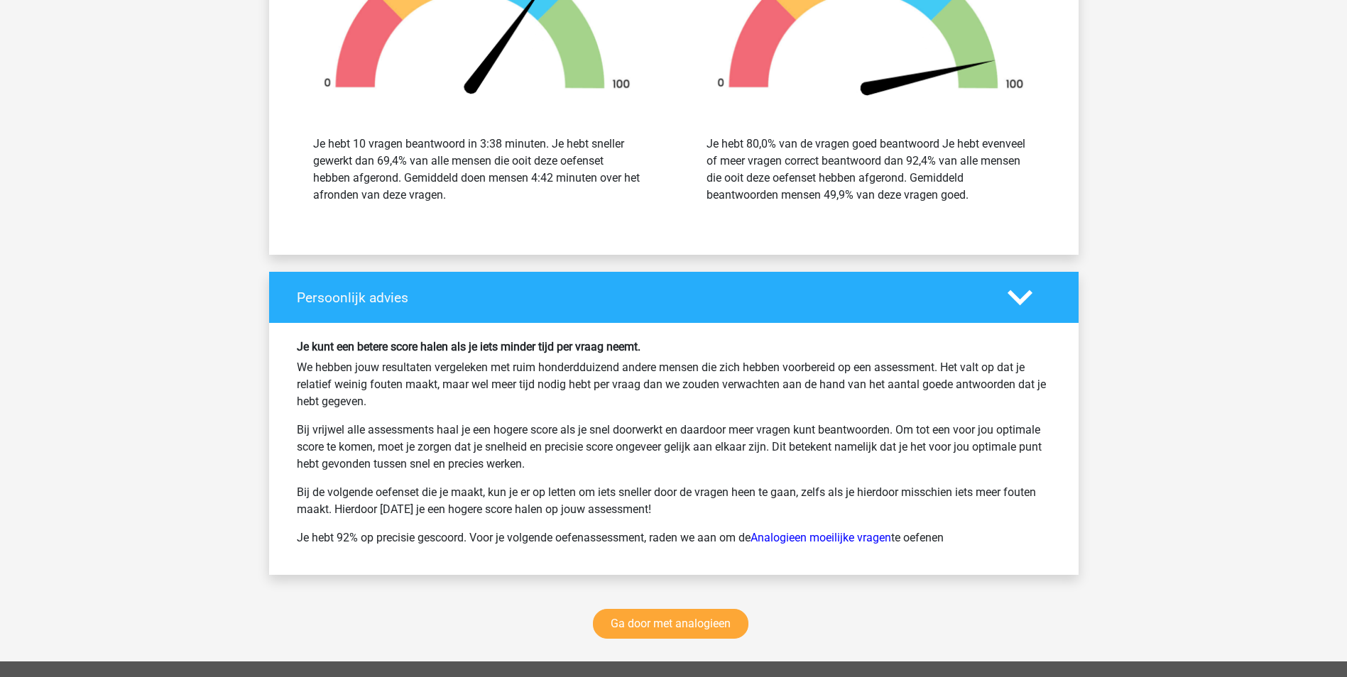
scroll to position [1846, 0]
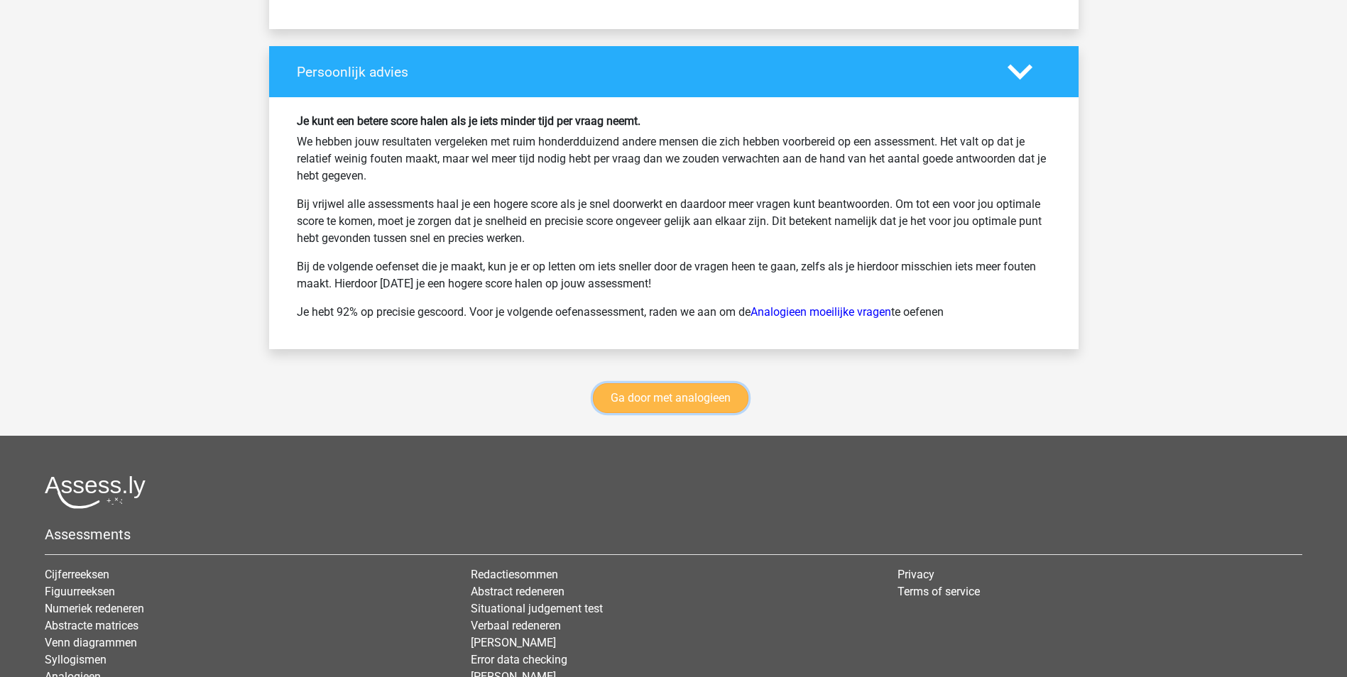
click at [665, 401] on link "Ga door met analogieen" at bounding box center [670, 398] width 155 height 30
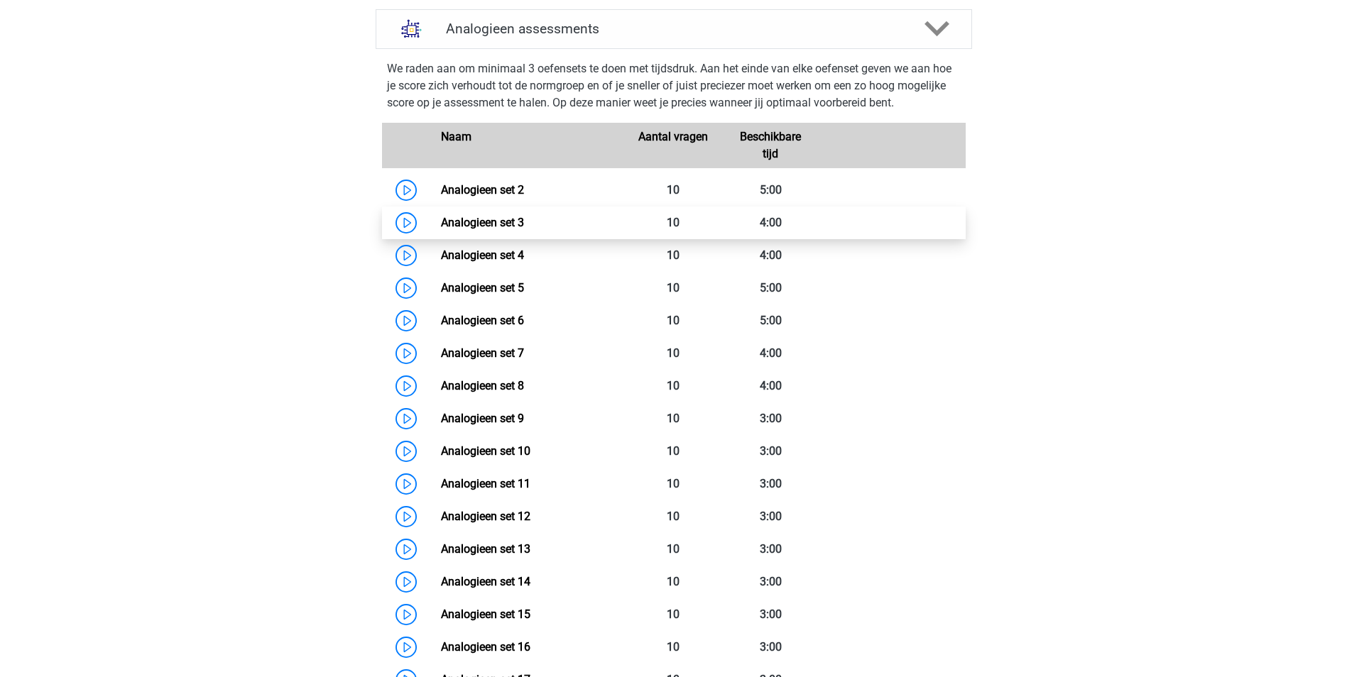
scroll to position [583, 0]
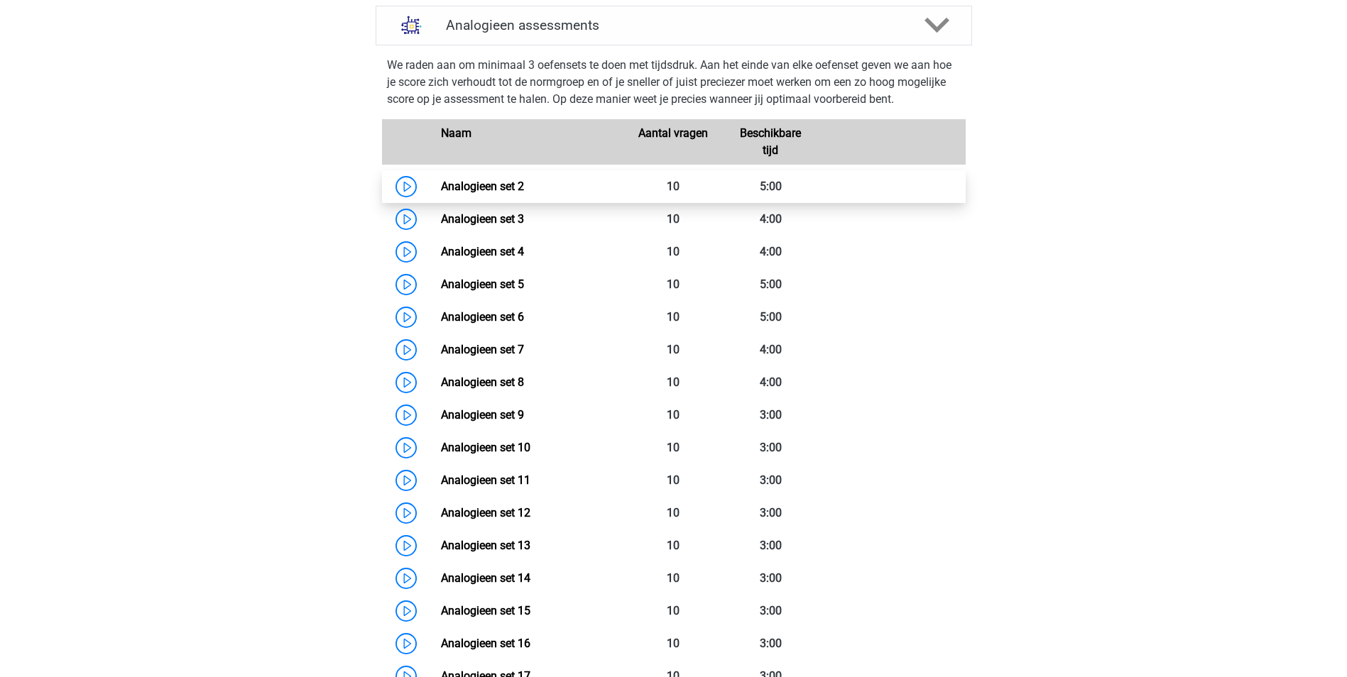
click at [494, 184] on link "Analogieen set 2" at bounding box center [482, 186] width 83 height 13
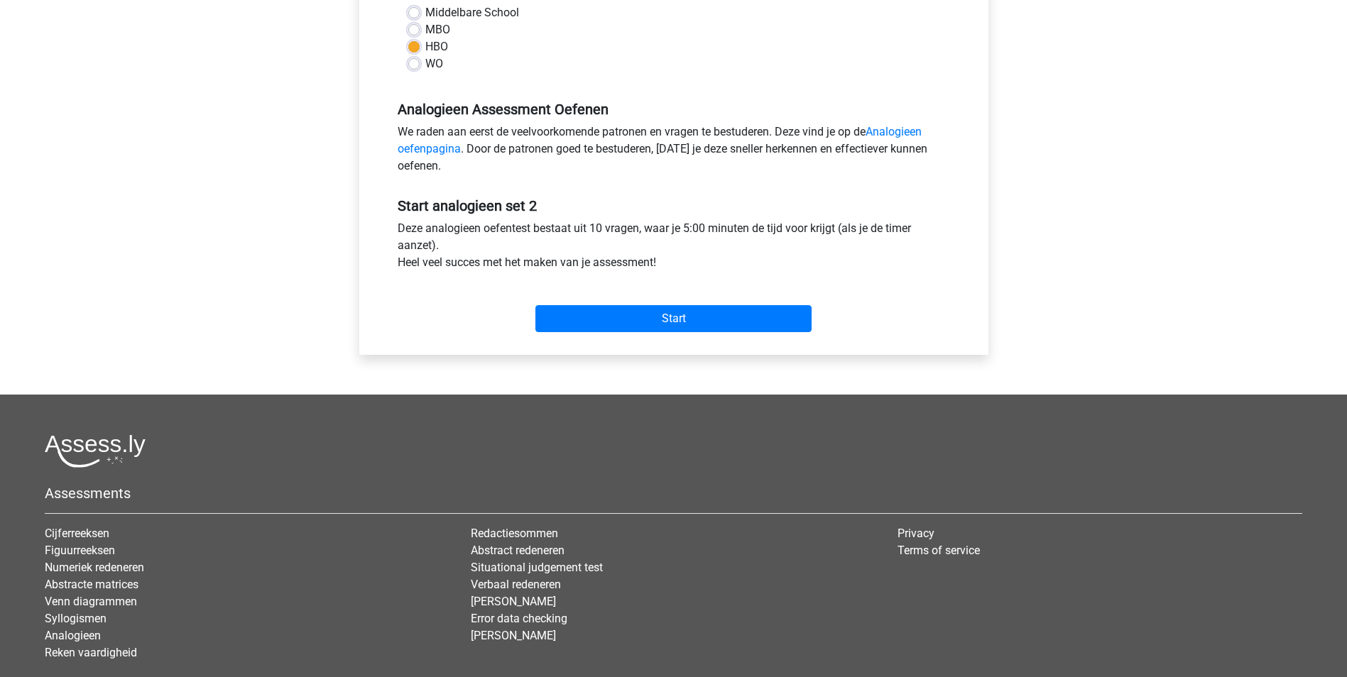
scroll to position [355, 0]
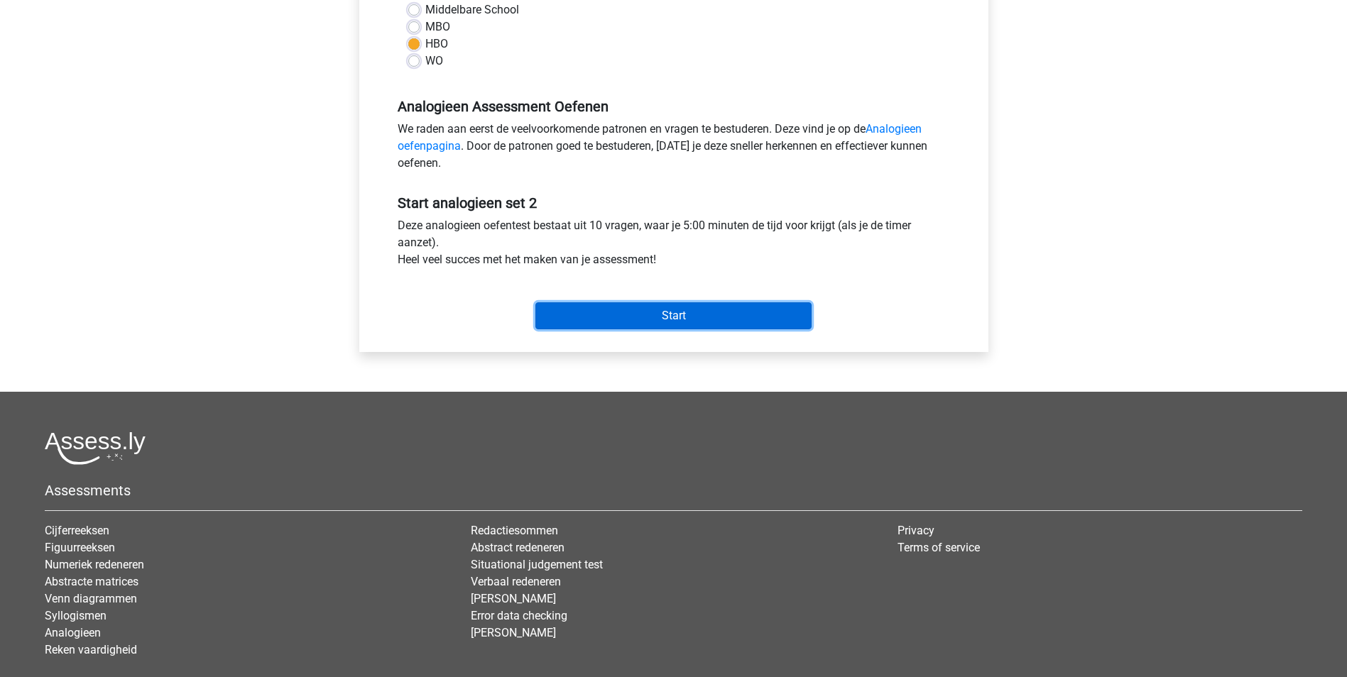
click at [672, 314] on input "Start" at bounding box center [673, 315] width 276 height 27
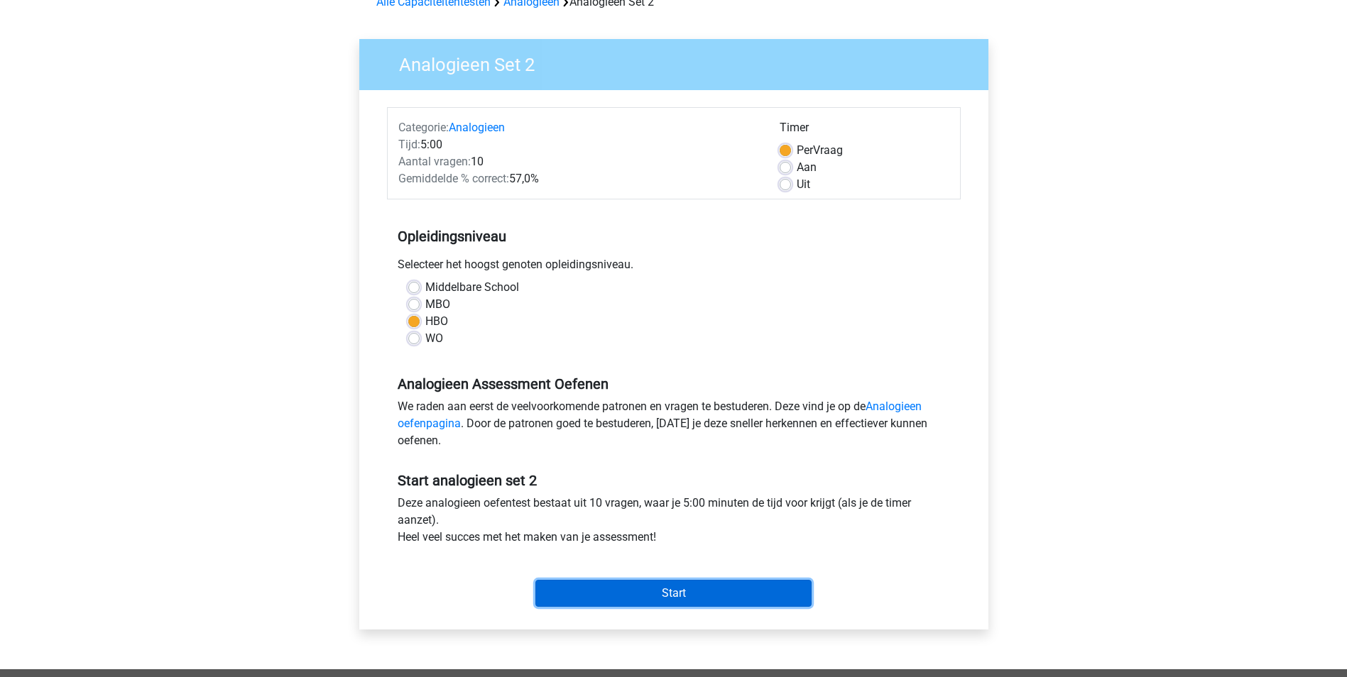
scroll to position [71, 0]
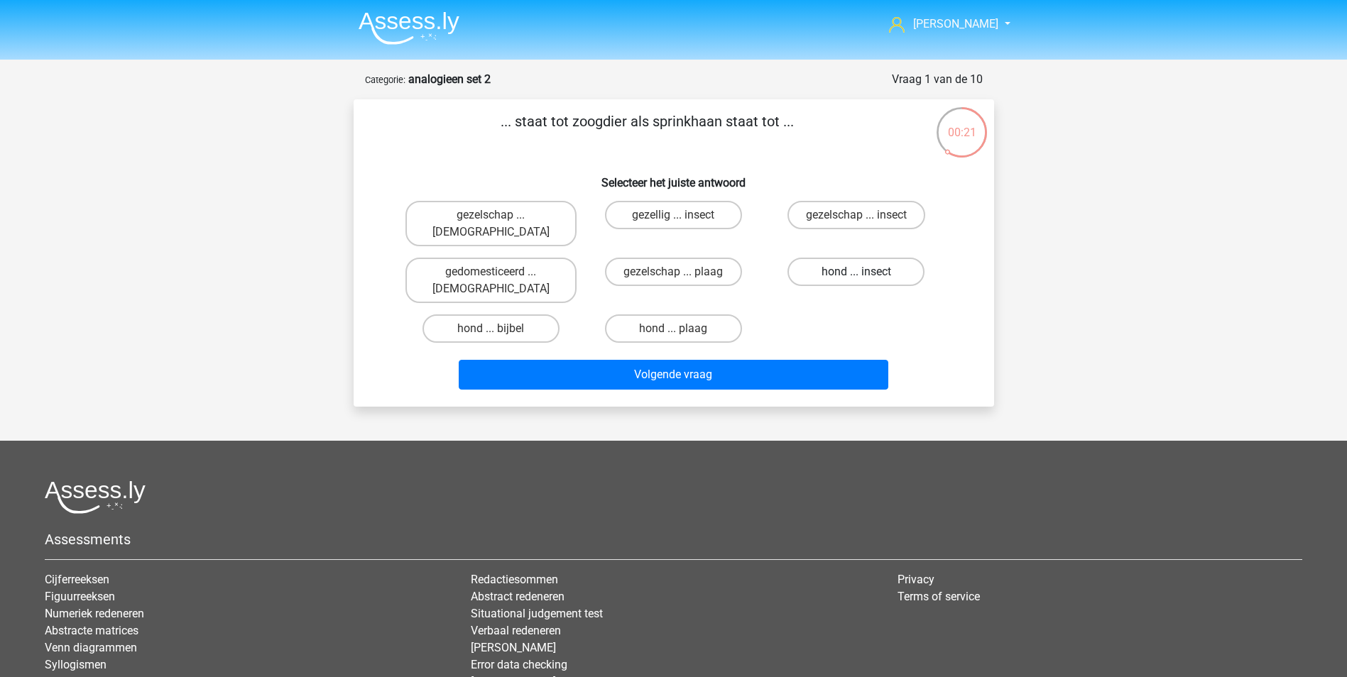
click at [852, 258] on label "hond ... insect" at bounding box center [855, 272] width 137 height 28
click at [856, 272] on input "hond ... insect" at bounding box center [860, 276] width 9 height 9
radio input "true"
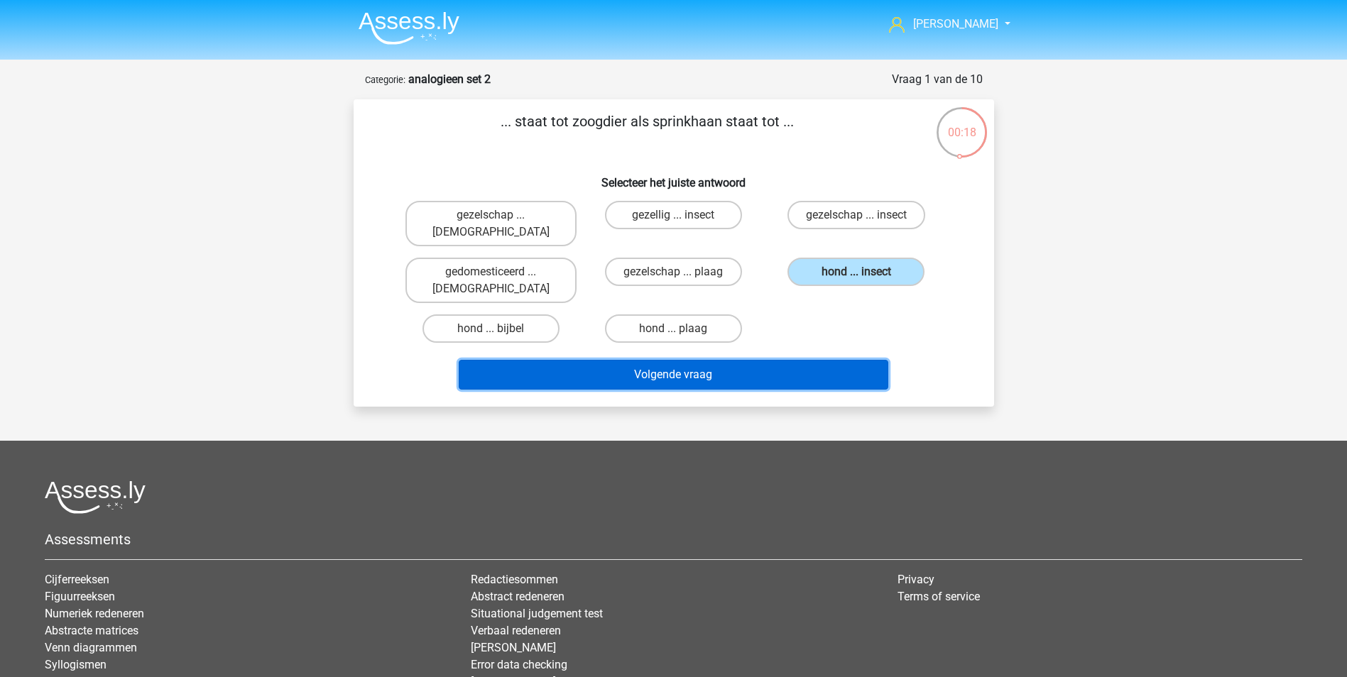
click at [672, 360] on button "Volgende vraag" at bounding box center [674, 375] width 430 height 30
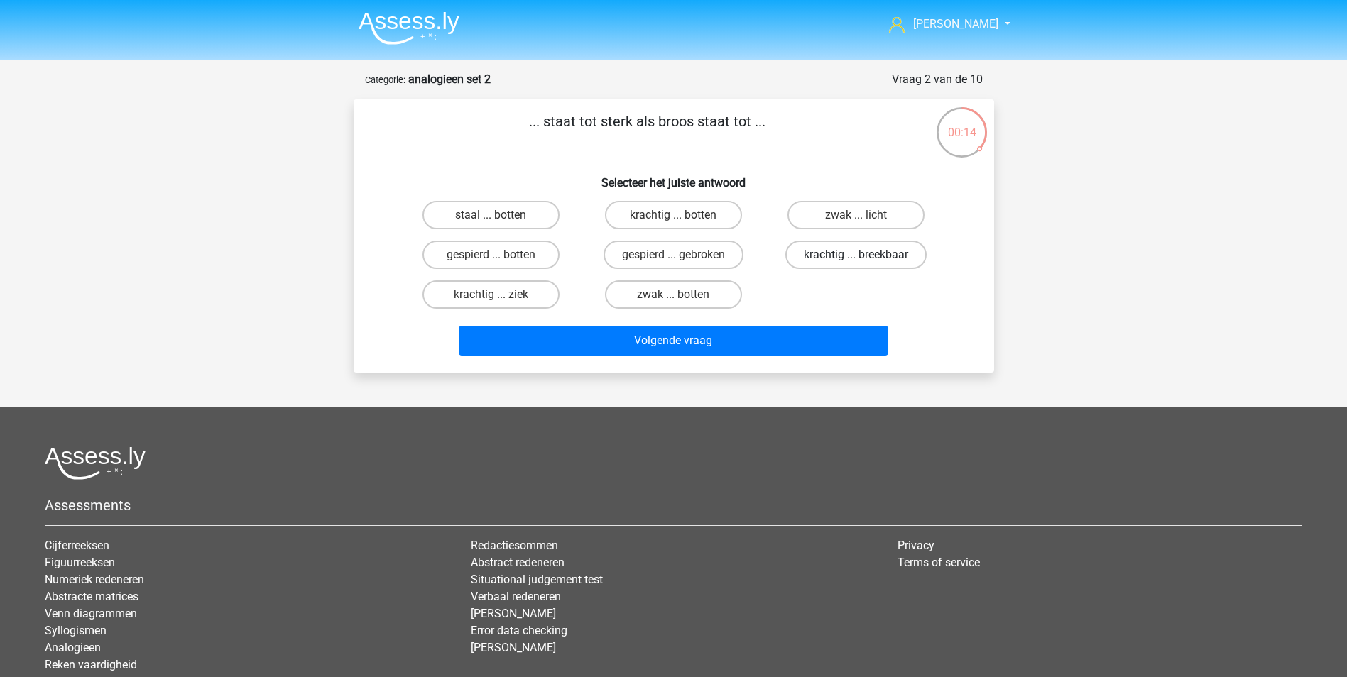
click at [836, 252] on label "krachtig ... breekbaar" at bounding box center [855, 255] width 141 height 28
click at [856, 255] on input "krachtig ... breekbaar" at bounding box center [860, 259] width 9 height 9
radio input "true"
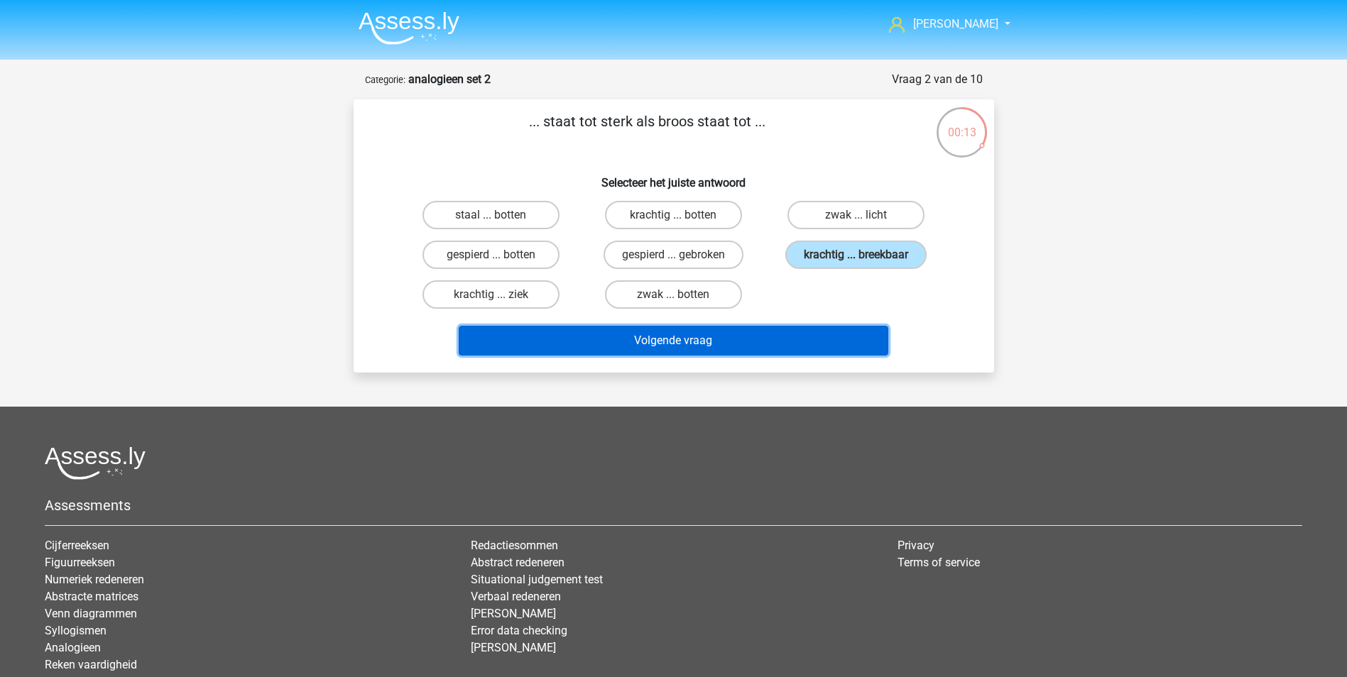
click at [682, 334] on button "Volgende vraag" at bounding box center [674, 341] width 430 height 30
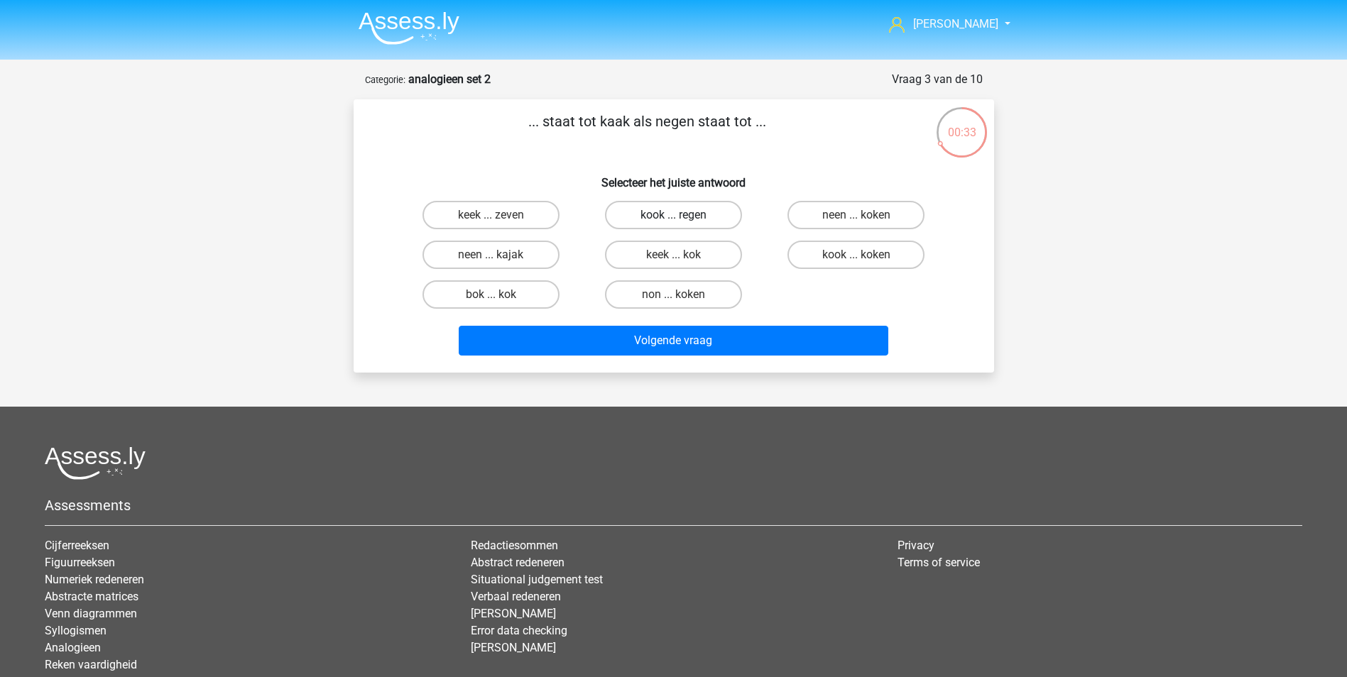
click at [670, 213] on label "kook ... regen" at bounding box center [673, 215] width 137 height 28
click at [673, 215] on input "kook ... regen" at bounding box center [677, 219] width 9 height 9
radio input "true"
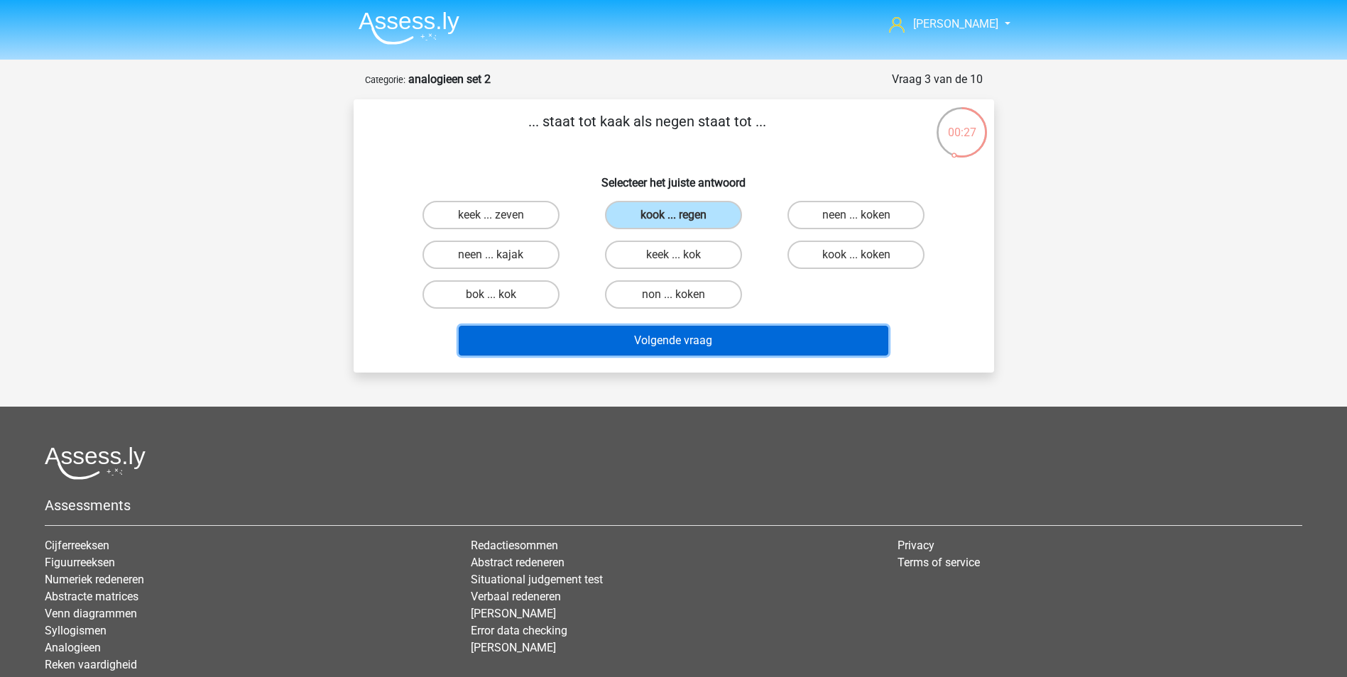
click at [682, 335] on button "Volgende vraag" at bounding box center [674, 341] width 430 height 30
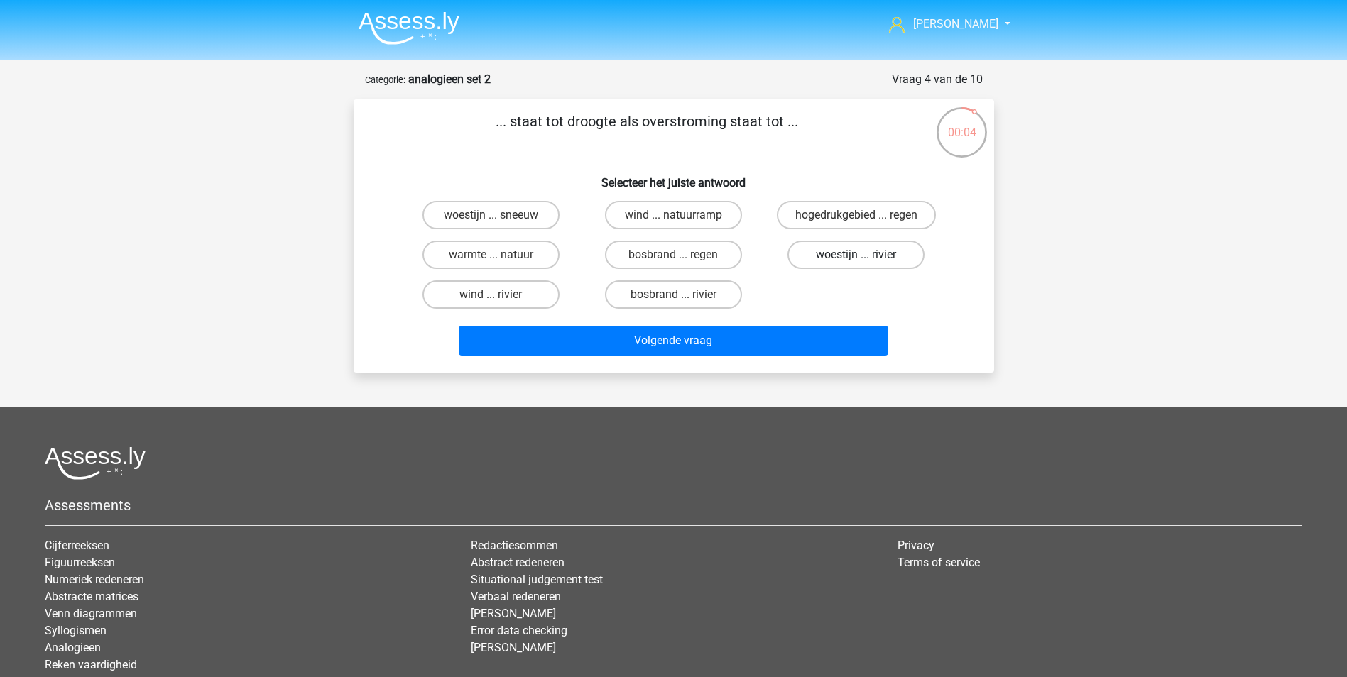
click at [851, 252] on label "woestijn ... rivier" at bounding box center [855, 255] width 137 height 28
click at [856, 255] on input "woestijn ... rivier" at bounding box center [860, 259] width 9 height 9
radio input "true"
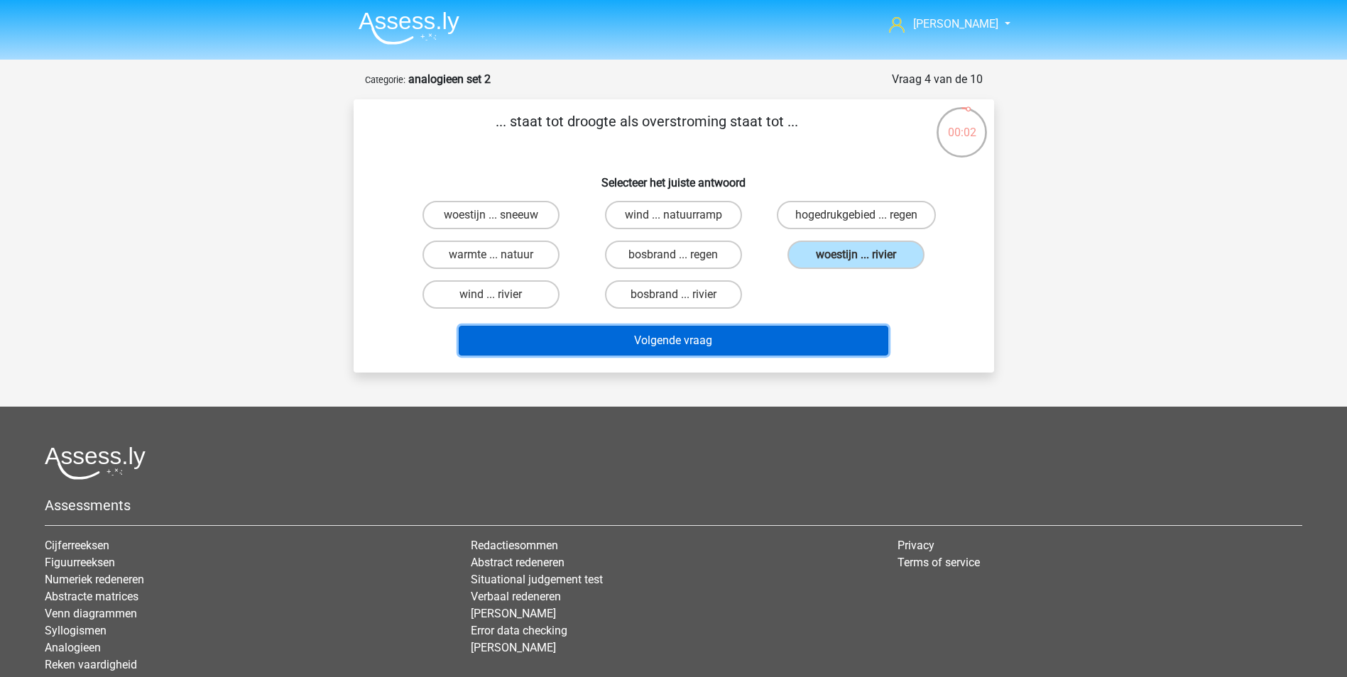
click at [742, 338] on button "Volgende vraag" at bounding box center [674, 341] width 430 height 30
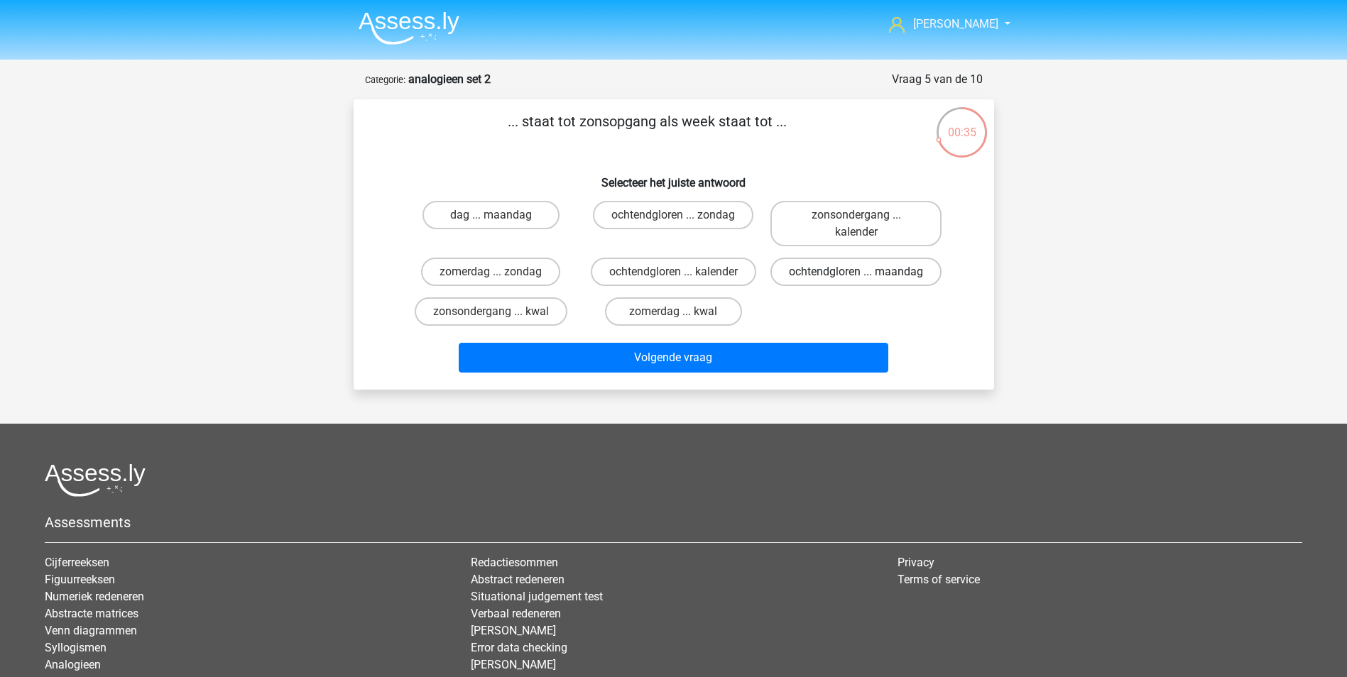
click at [866, 277] on label "ochtendgloren ... maandag" at bounding box center [855, 272] width 171 height 28
click at [866, 277] on input "ochtendgloren ... maandag" at bounding box center [860, 276] width 9 height 9
radio input "true"
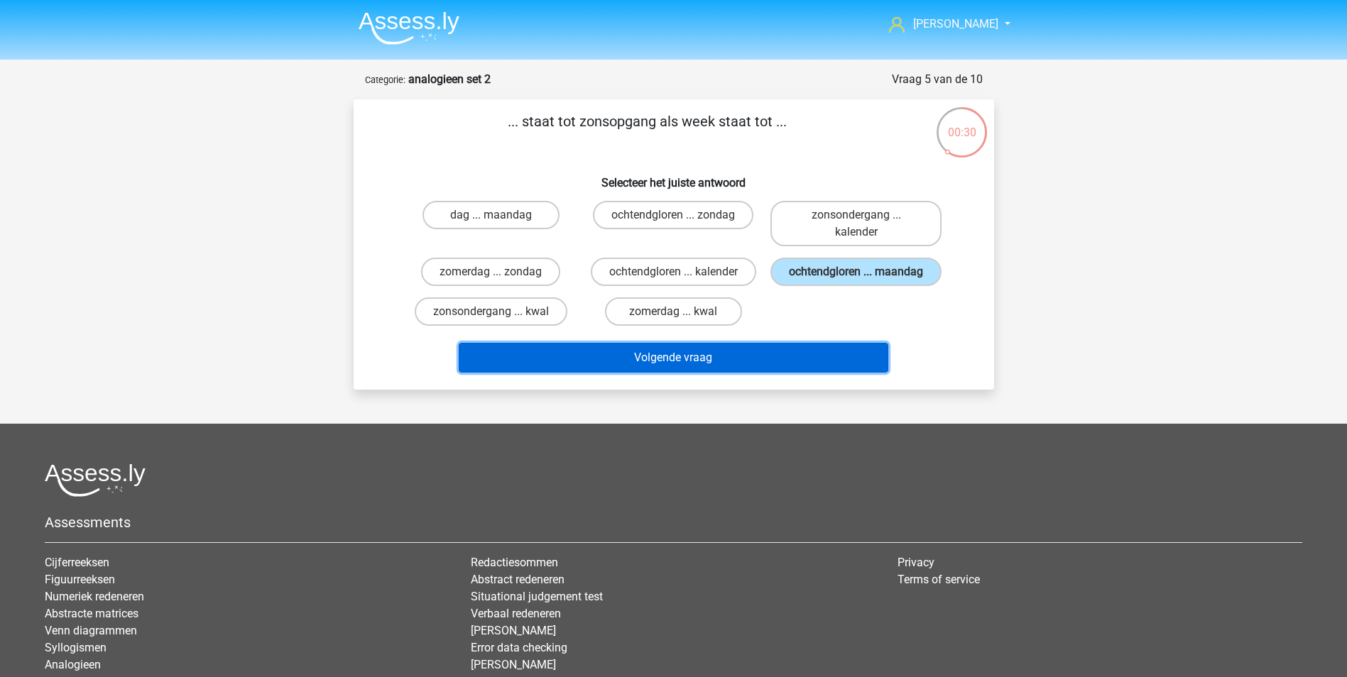
click at [726, 369] on button "Volgende vraag" at bounding box center [674, 358] width 430 height 30
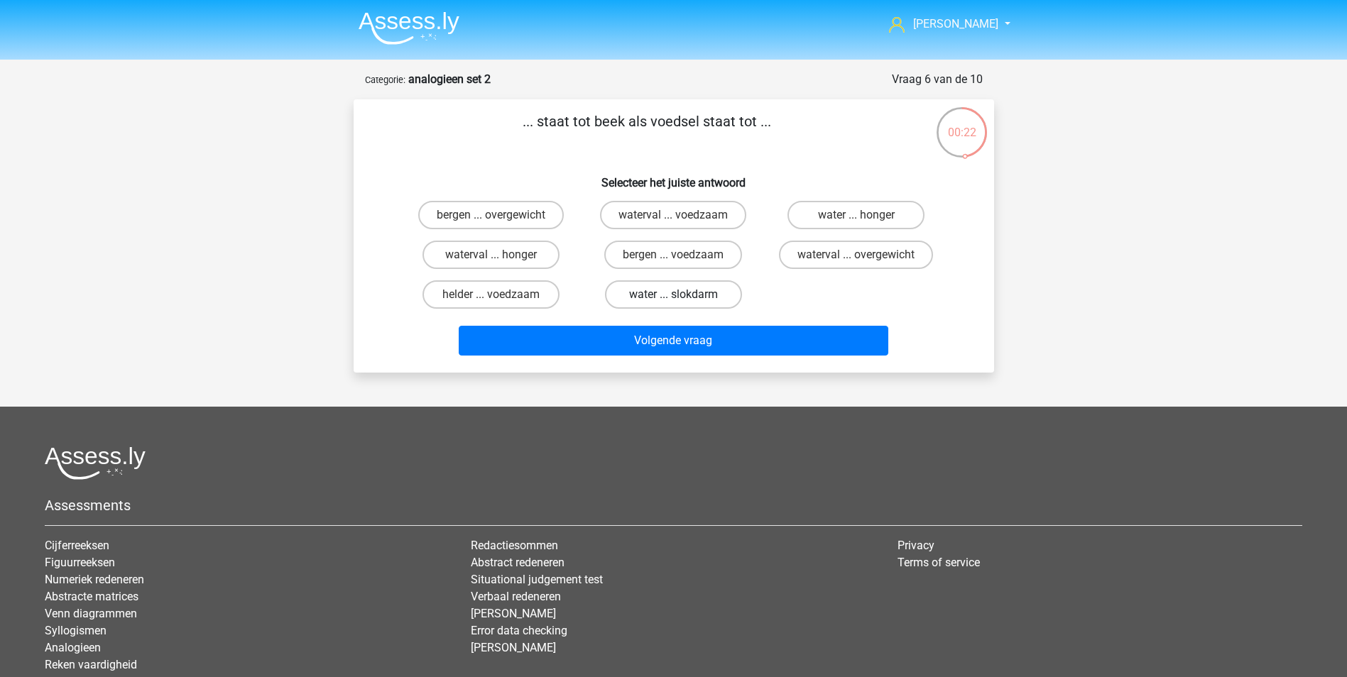
click at [660, 290] on label "water ... slokdarm" at bounding box center [673, 294] width 137 height 28
click at [673, 295] on input "water ... slokdarm" at bounding box center [677, 299] width 9 height 9
radio input "true"
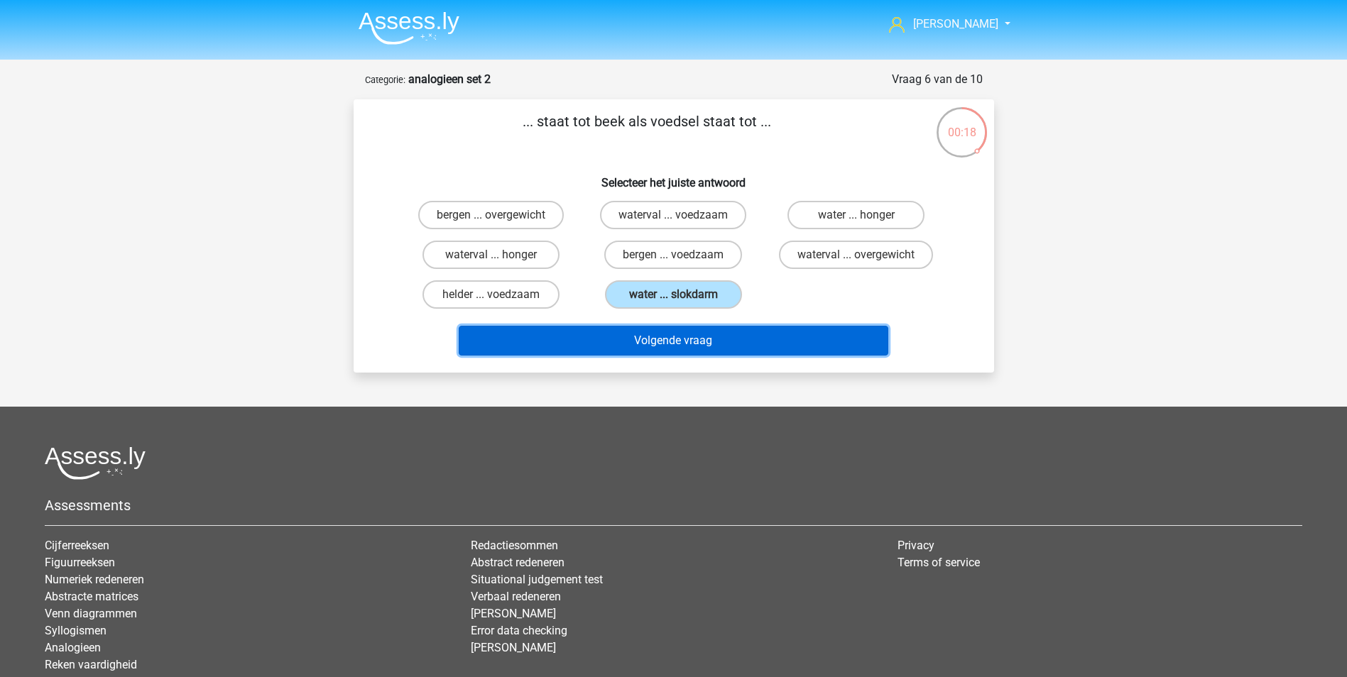
click at [687, 337] on button "Volgende vraag" at bounding box center [674, 341] width 430 height 30
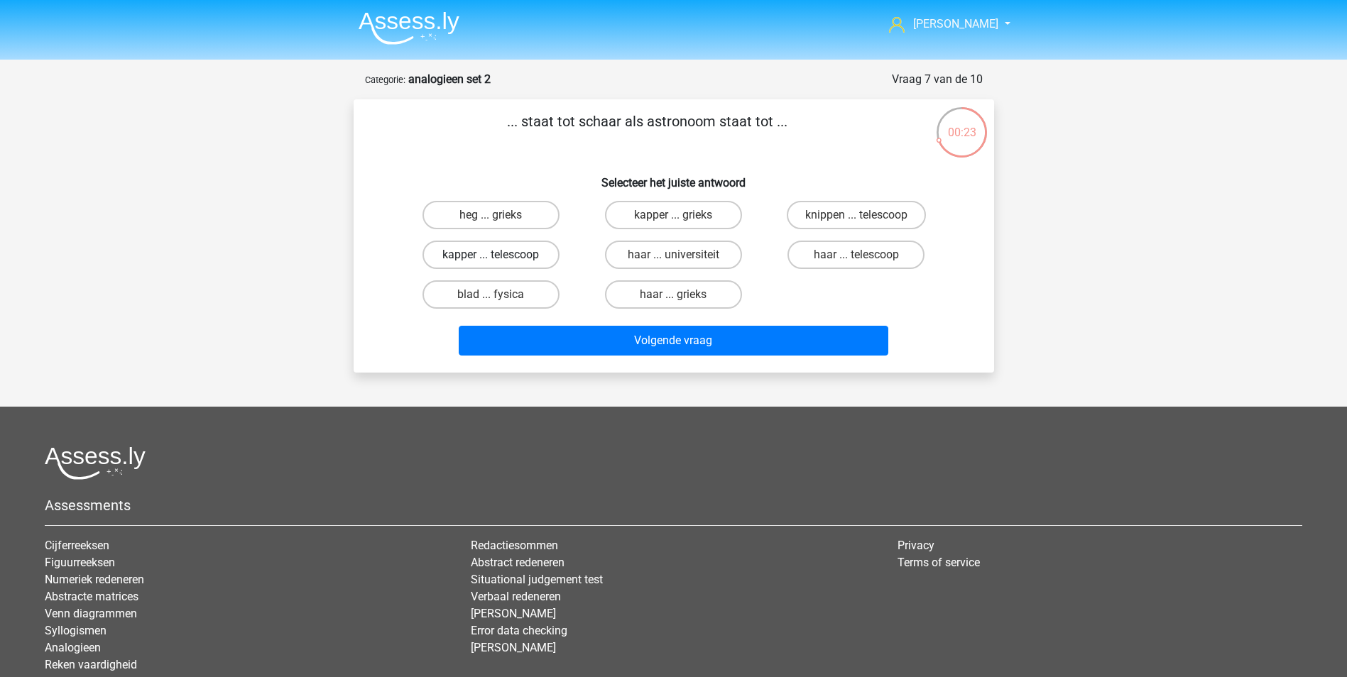
click at [481, 256] on label "kapper ... telescoop" at bounding box center [490, 255] width 137 height 28
click at [491, 256] on input "kapper ... telescoop" at bounding box center [495, 259] width 9 height 9
radio input "true"
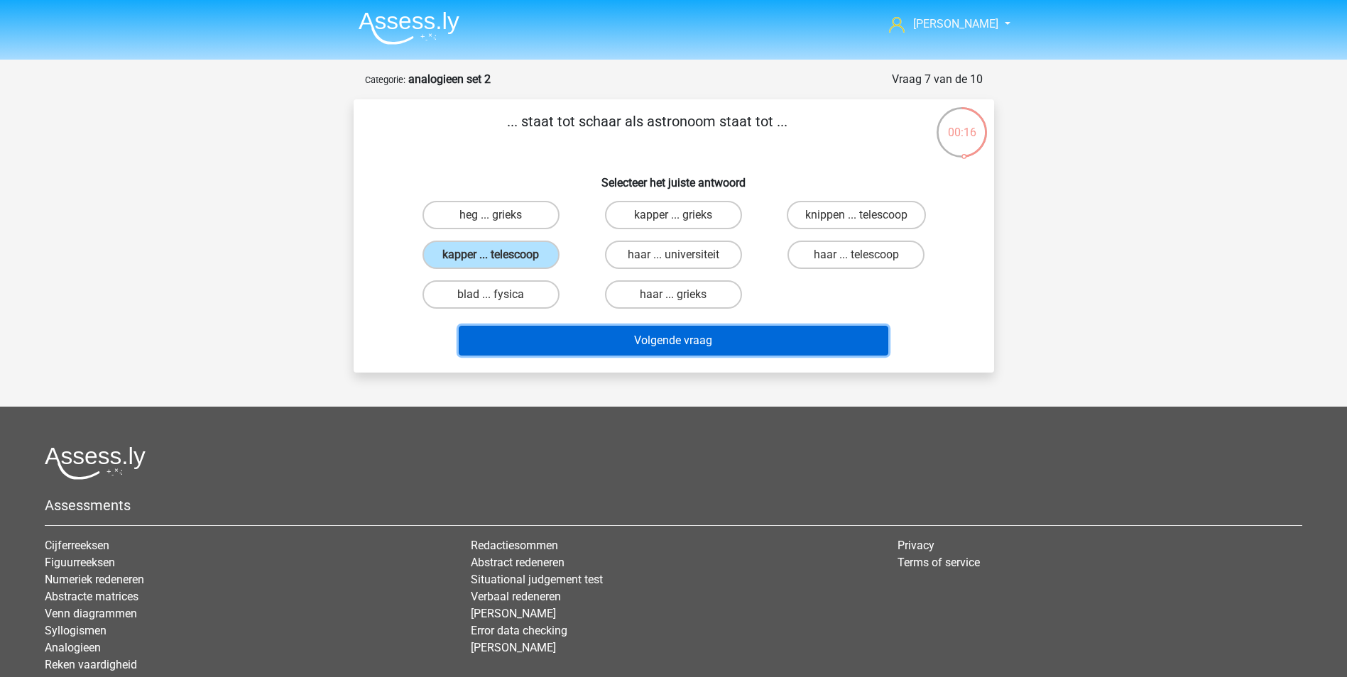
click at [704, 337] on button "Volgende vraag" at bounding box center [674, 341] width 430 height 30
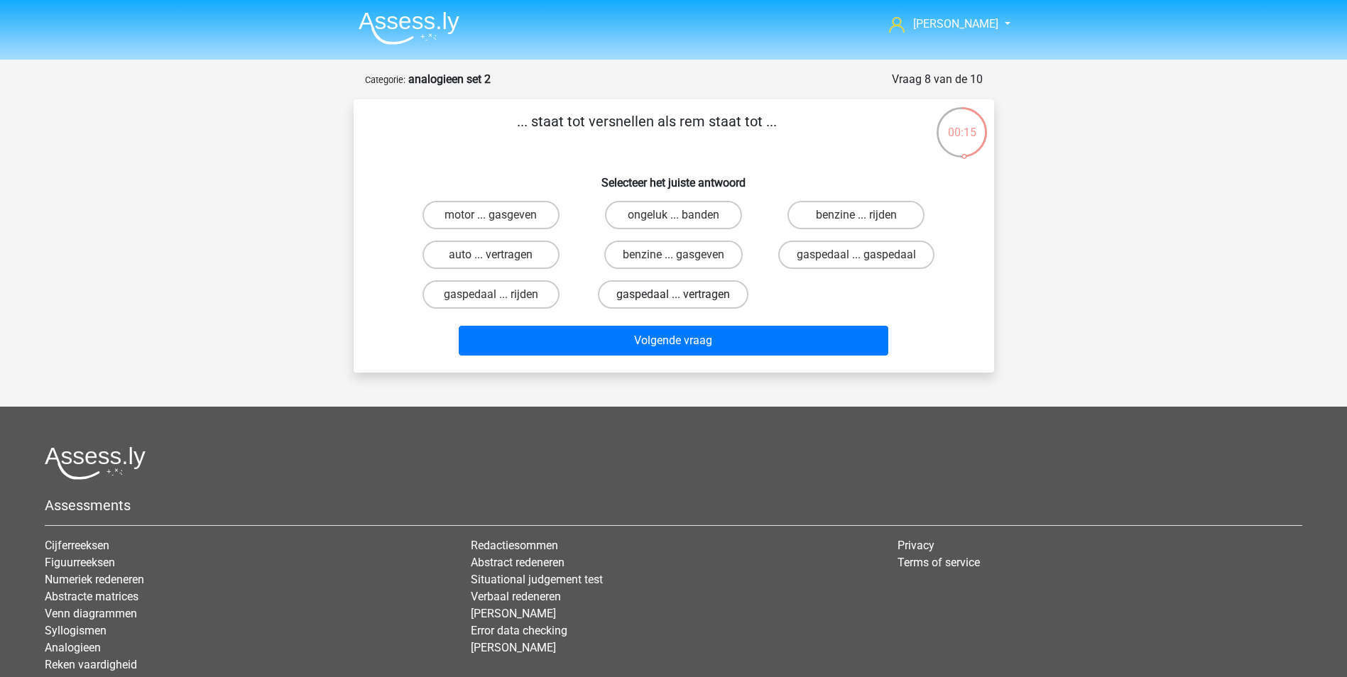
click at [644, 293] on label "gaspedaal ... vertragen" at bounding box center [673, 294] width 151 height 28
click at [673, 295] on input "gaspedaal ... vertragen" at bounding box center [677, 299] width 9 height 9
radio input "true"
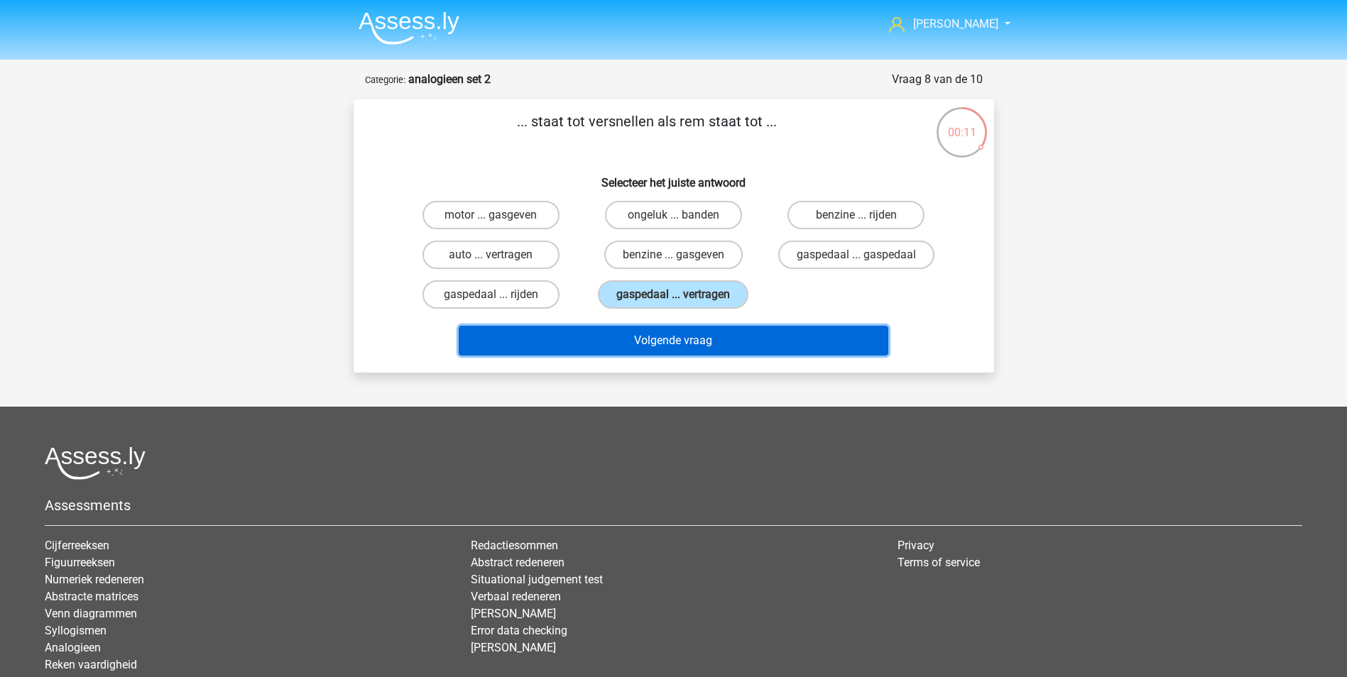
click at [689, 336] on button "Volgende vraag" at bounding box center [674, 341] width 430 height 30
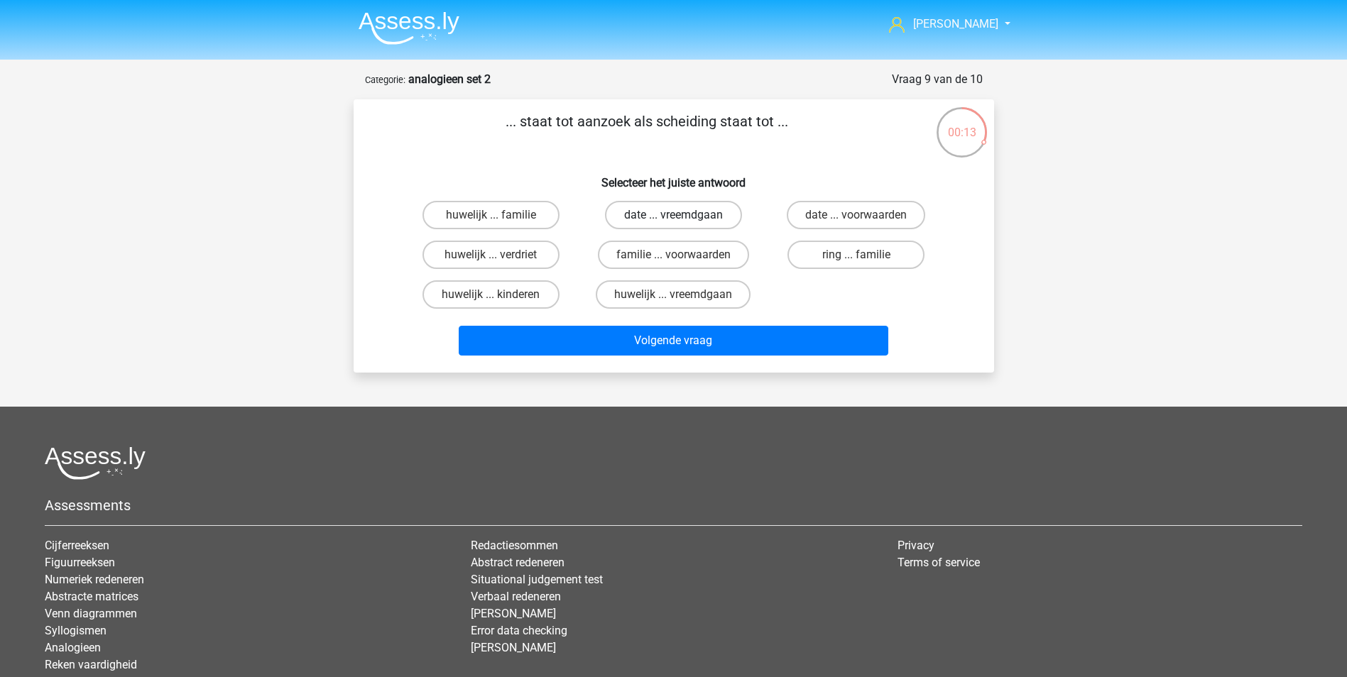
click at [688, 212] on label "date ... vreemdgaan" at bounding box center [673, 215] width 137 height 28
click at [682, 215] on input "date ... vreemdgaan" at bounding box center [677, 219] width 9 height 9
radio input "true"
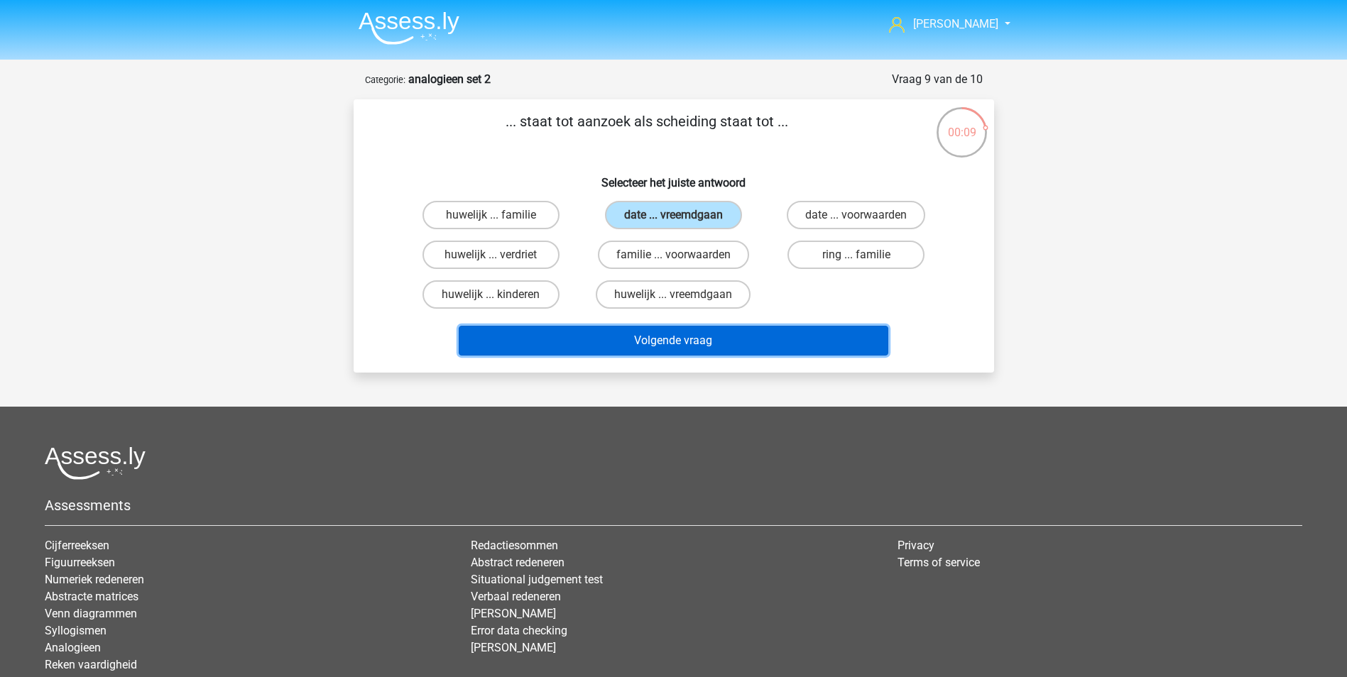
click at [684, 330] on button "Volgende vraag" at bounding box center [674, 341] width 430 height 30
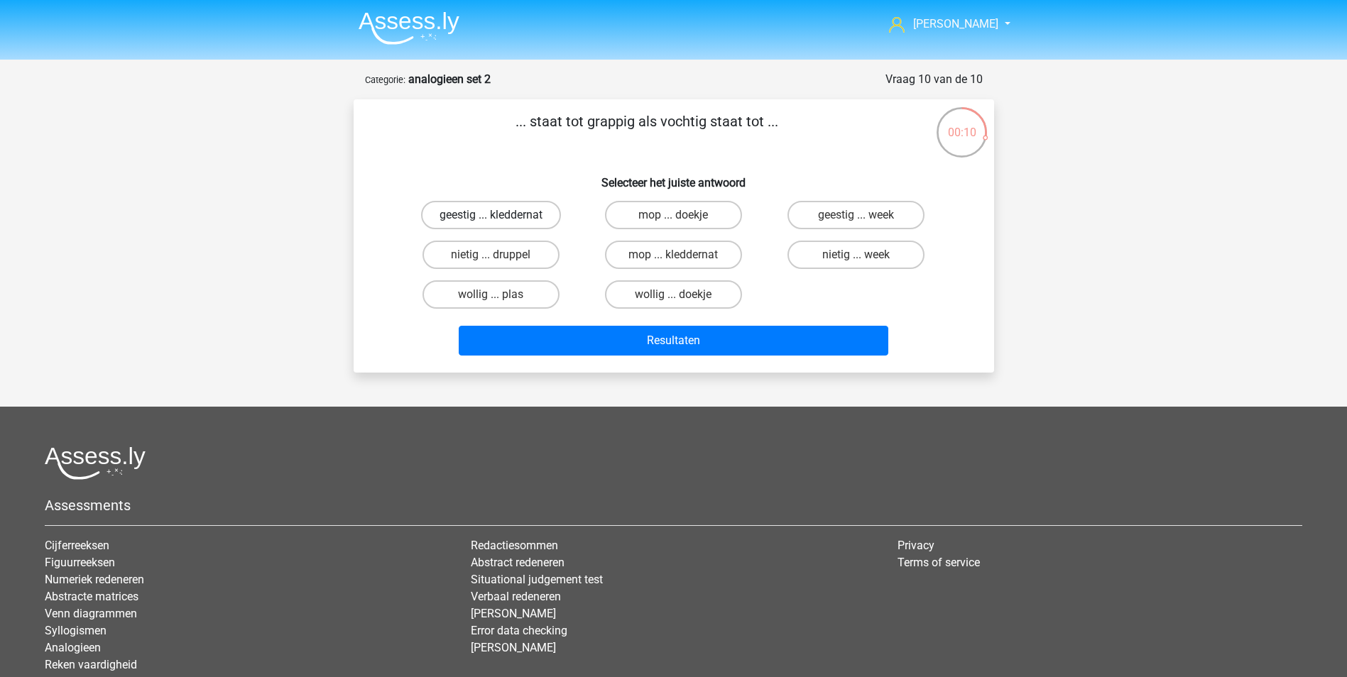
click at [505, 214] on label "geestig ... kleddernat" at bounding box center [491, 215] width 140 height 28
click at [500, 215] on input "geestig ... kleddernat" at bounding box center [495, 219] width 9 height 9
radio input "true"
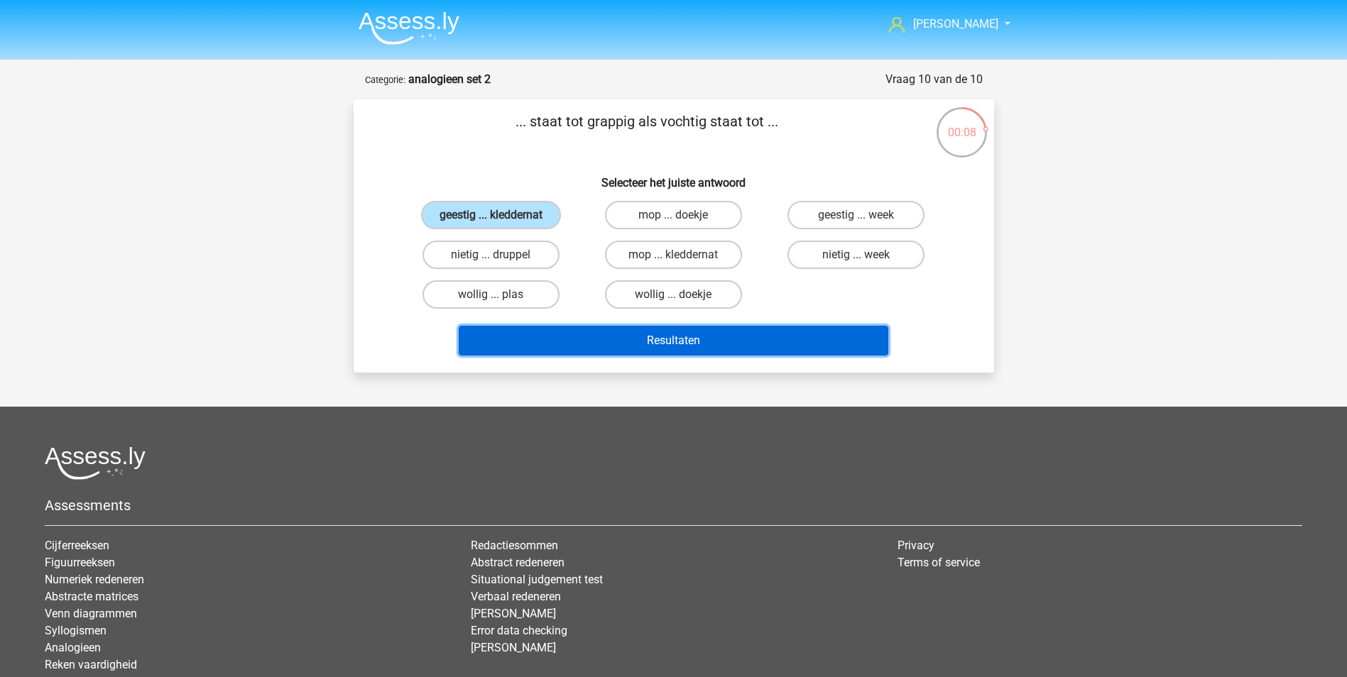
click at [689, 335] on button "Resultaten" at bounding box center [674, 341] width 430 height 30
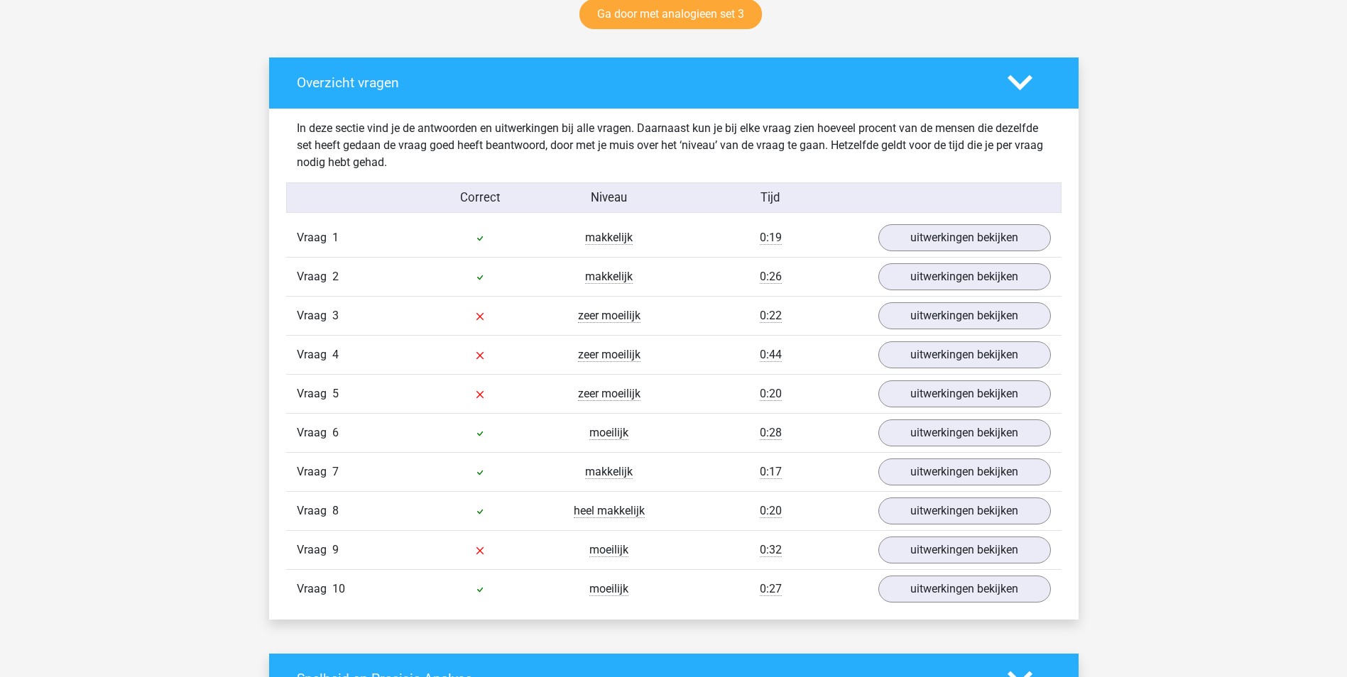
scroll to position [781, 0]
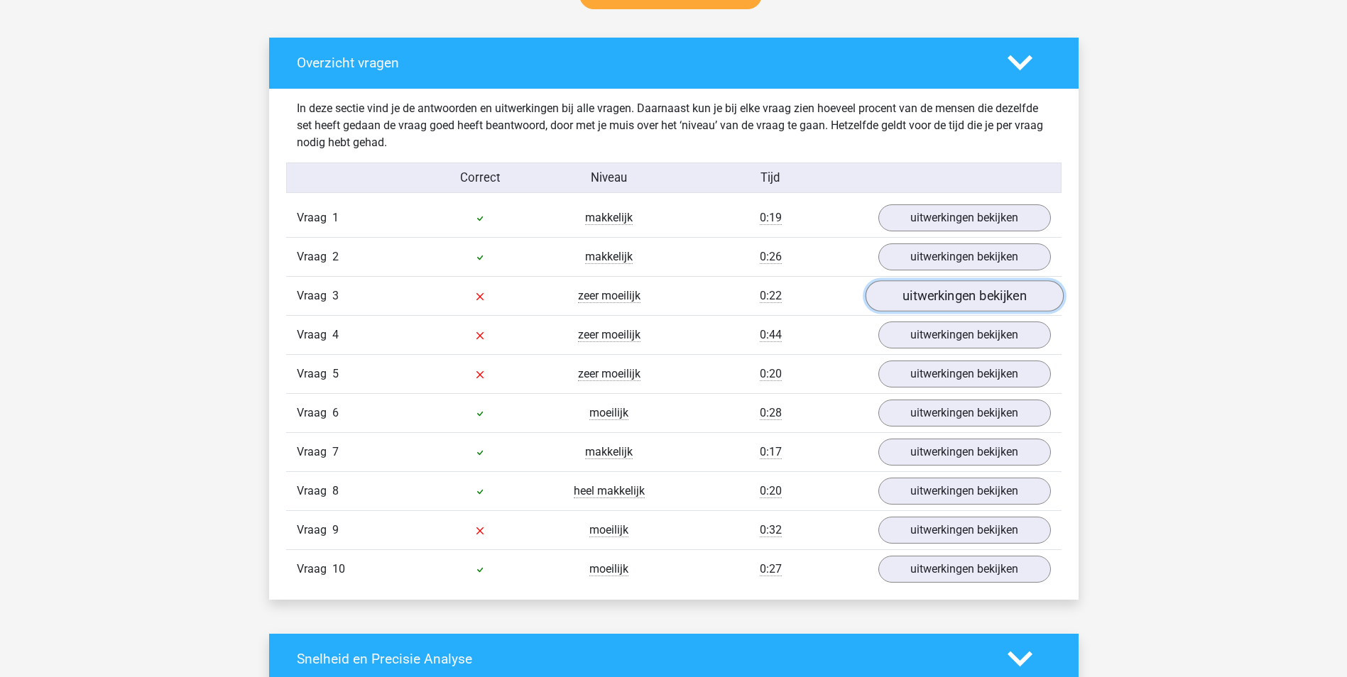
click at [941, 295] on link "uitwerkingen bekijken" at bounding box center [964, 295] width 198 height 31
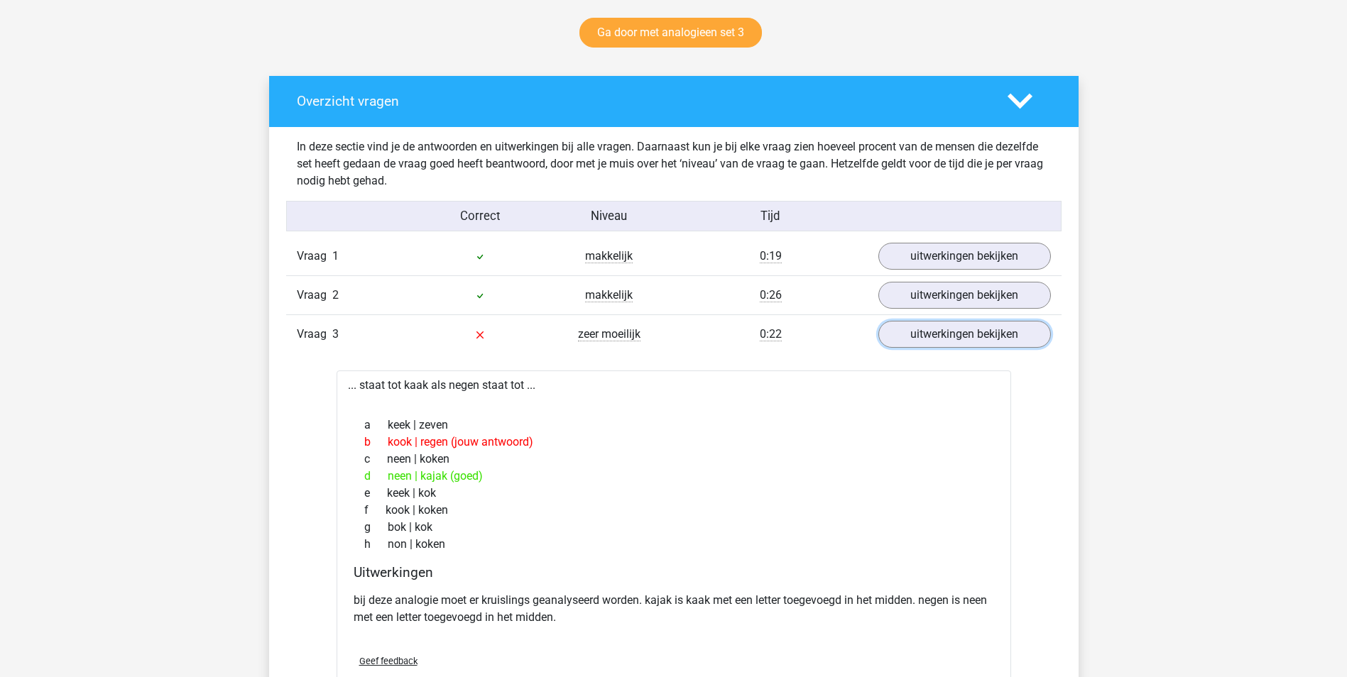
scroll to position [710, 0]
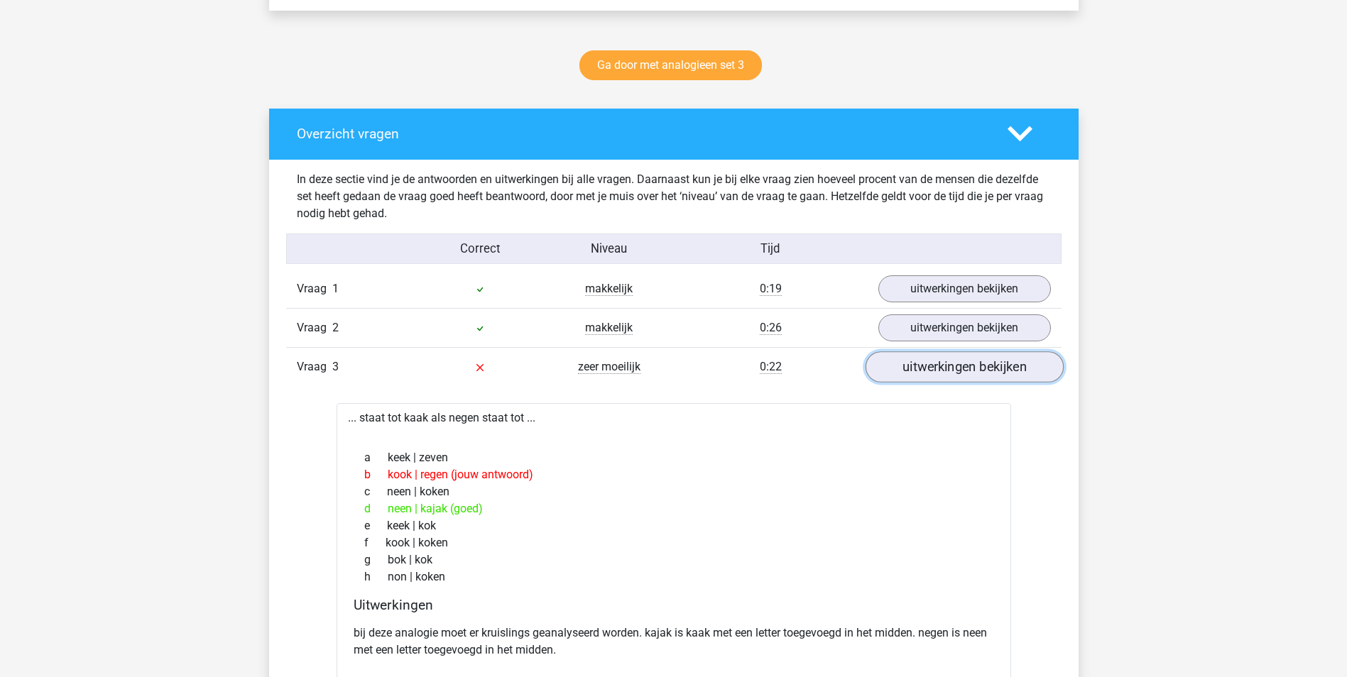
click at [929, 366] on link "uitwerkingen bekijken" at bounding box center [964, 366] width 198 height 31
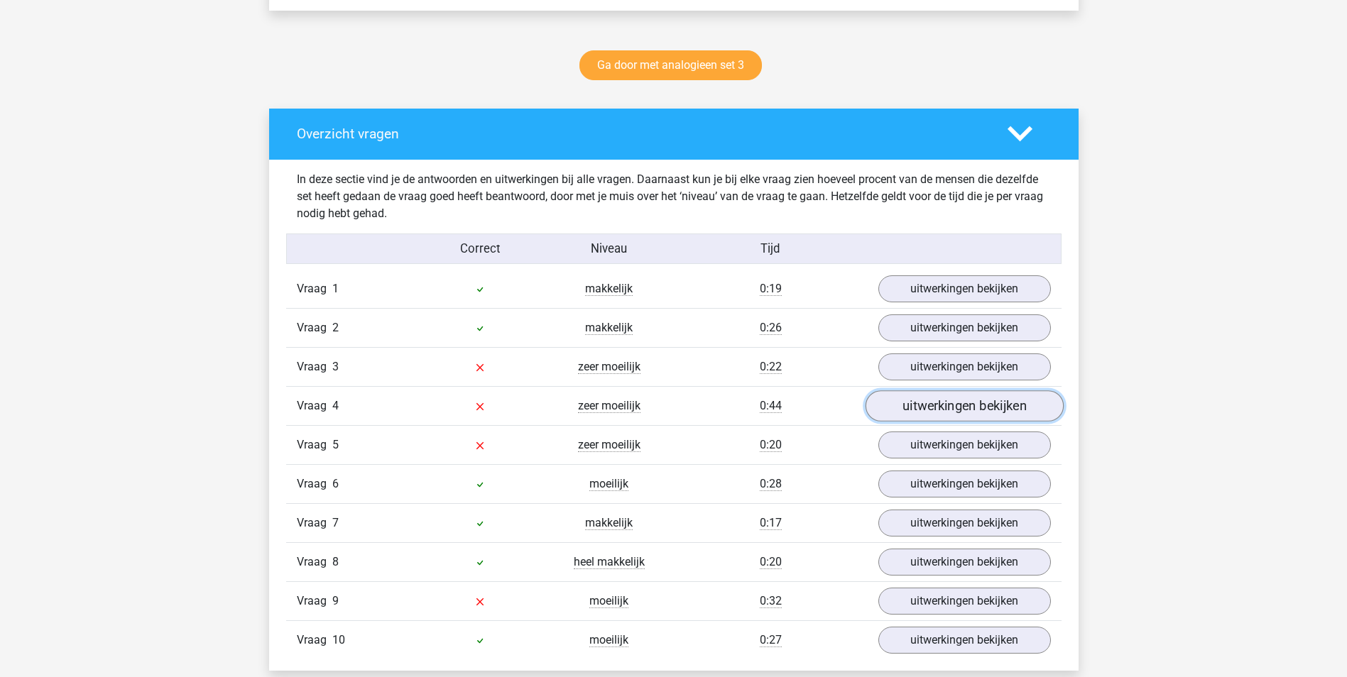
click at [938, 406] on link "uitwerkingen bekijken" at bounding box center [964, 406] width 198 height 31
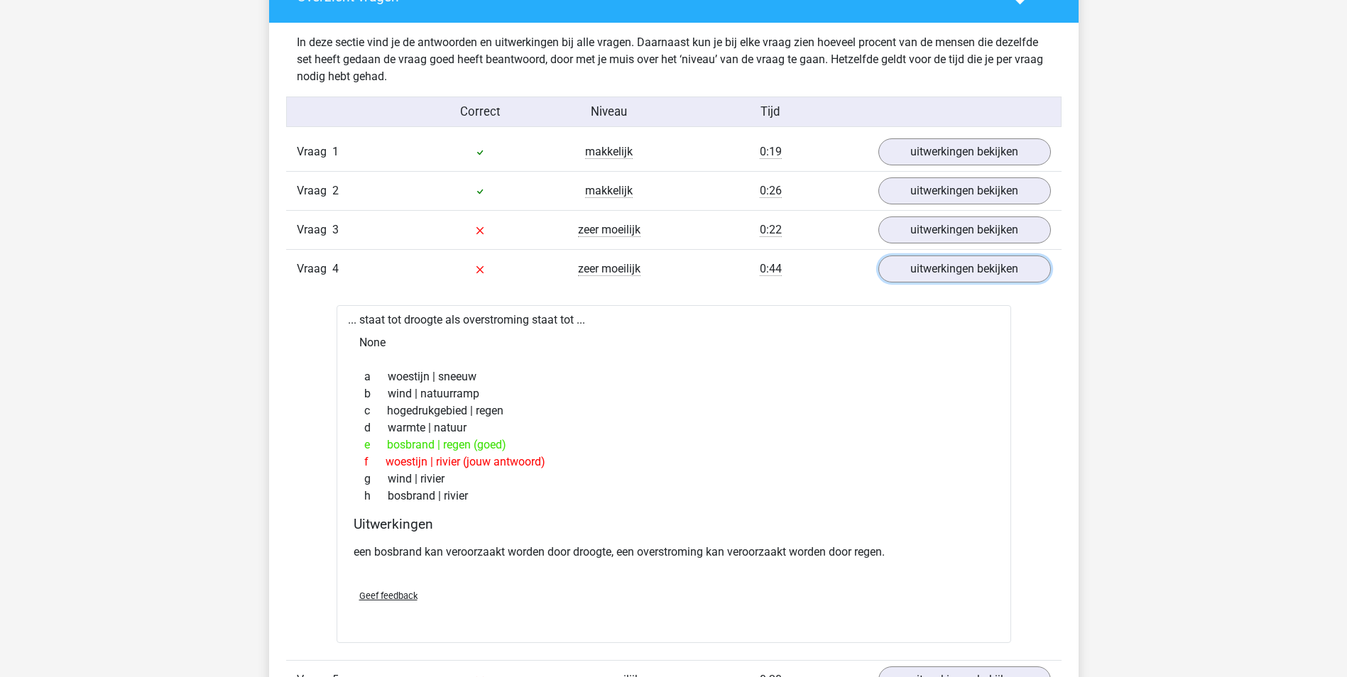
scroll to position [781, 0]
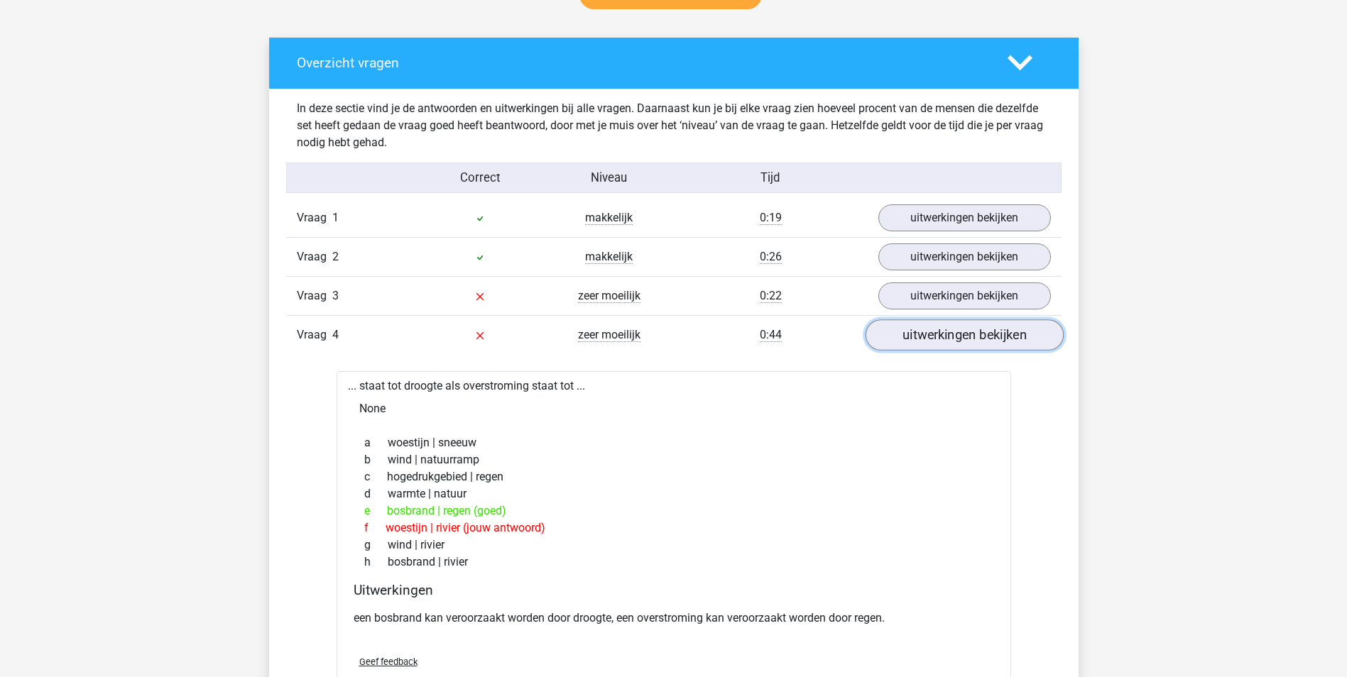
click at [937, 329] on link "uitwerkingen bekijken" at bounding box center [964, 335] width 198 height 31
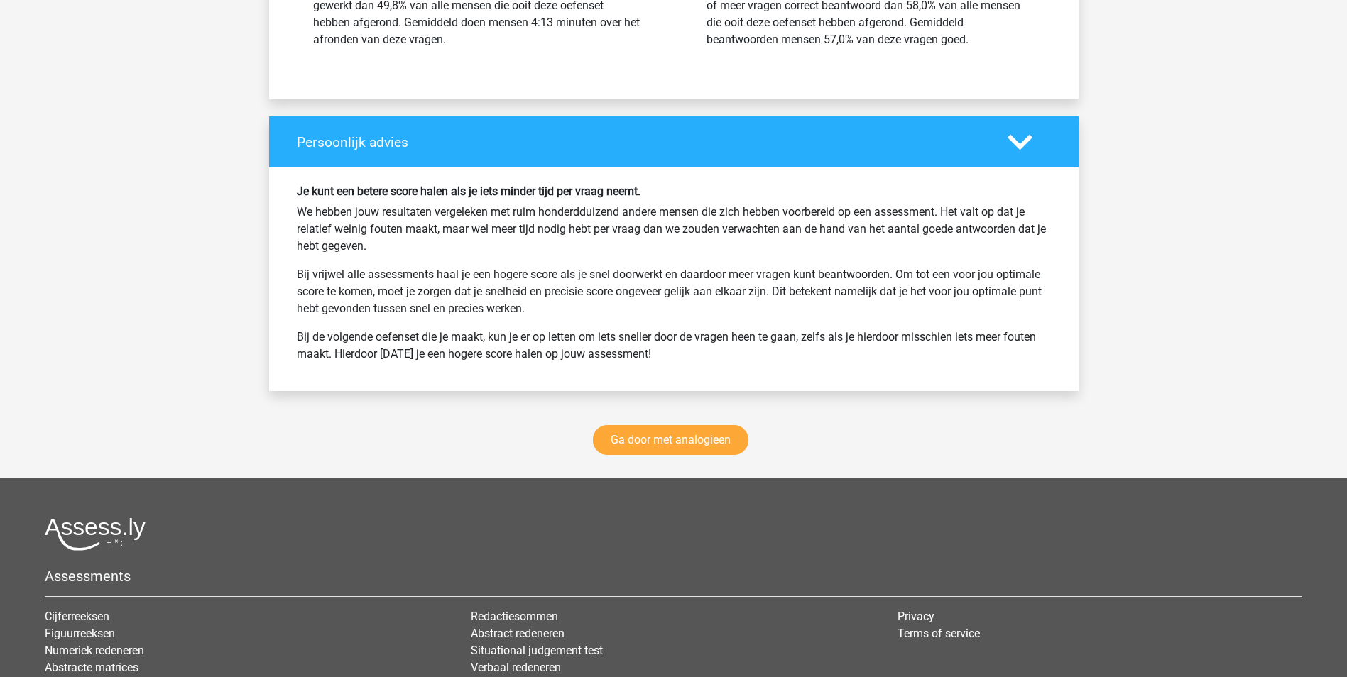
scroll to position [1775, 0]
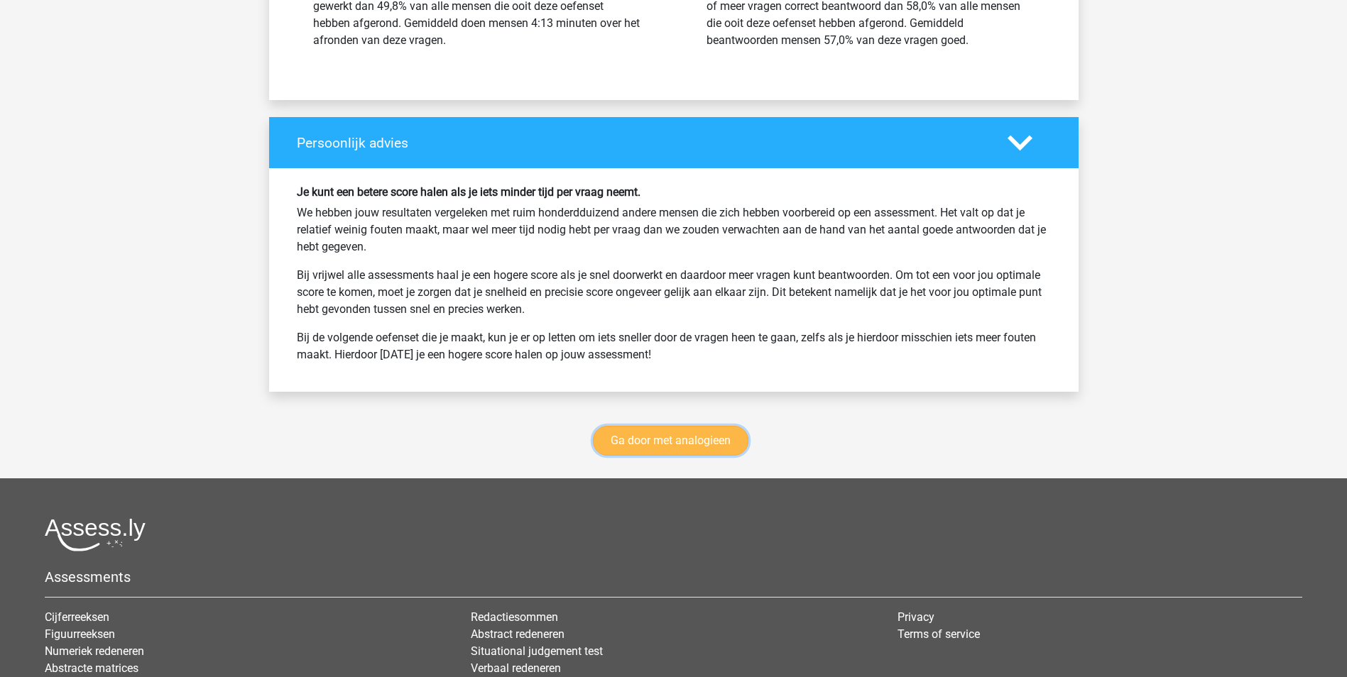
click at [672, 440] on link "Ga door met analogieen" at bounding box center [670, 441] width 155 height 30
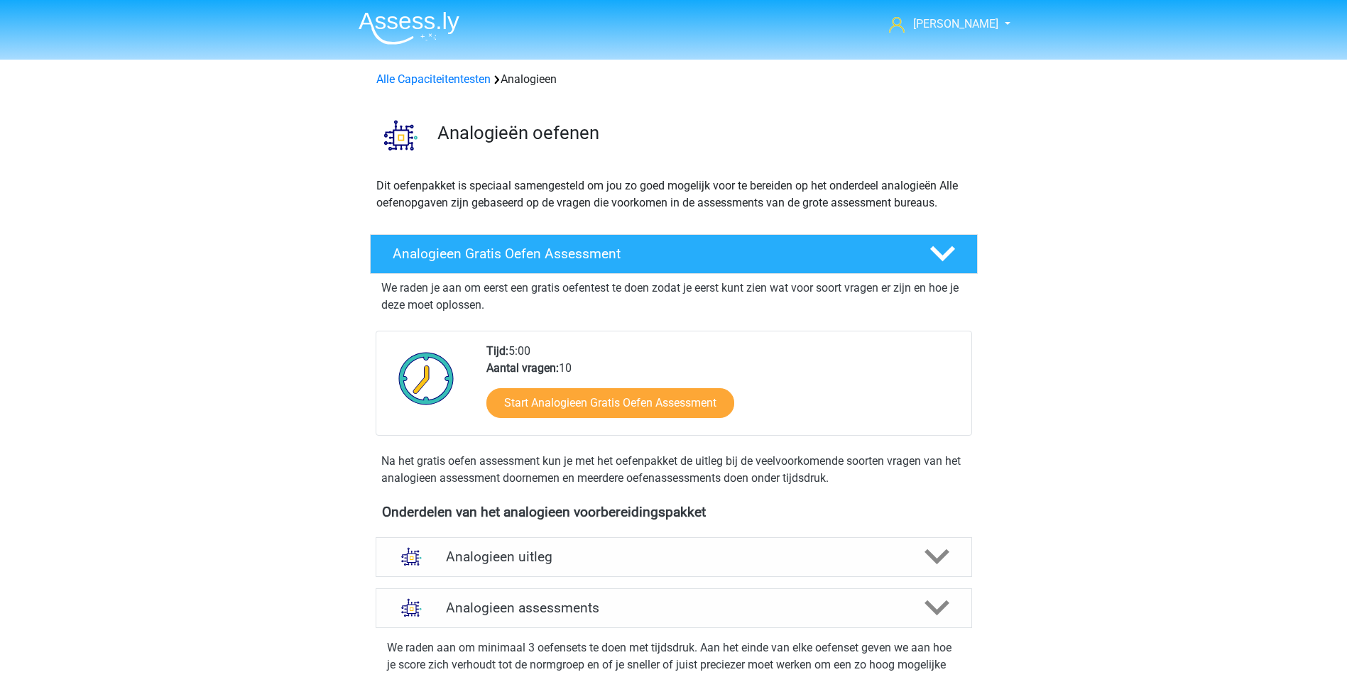
scroll to position [583, 0]
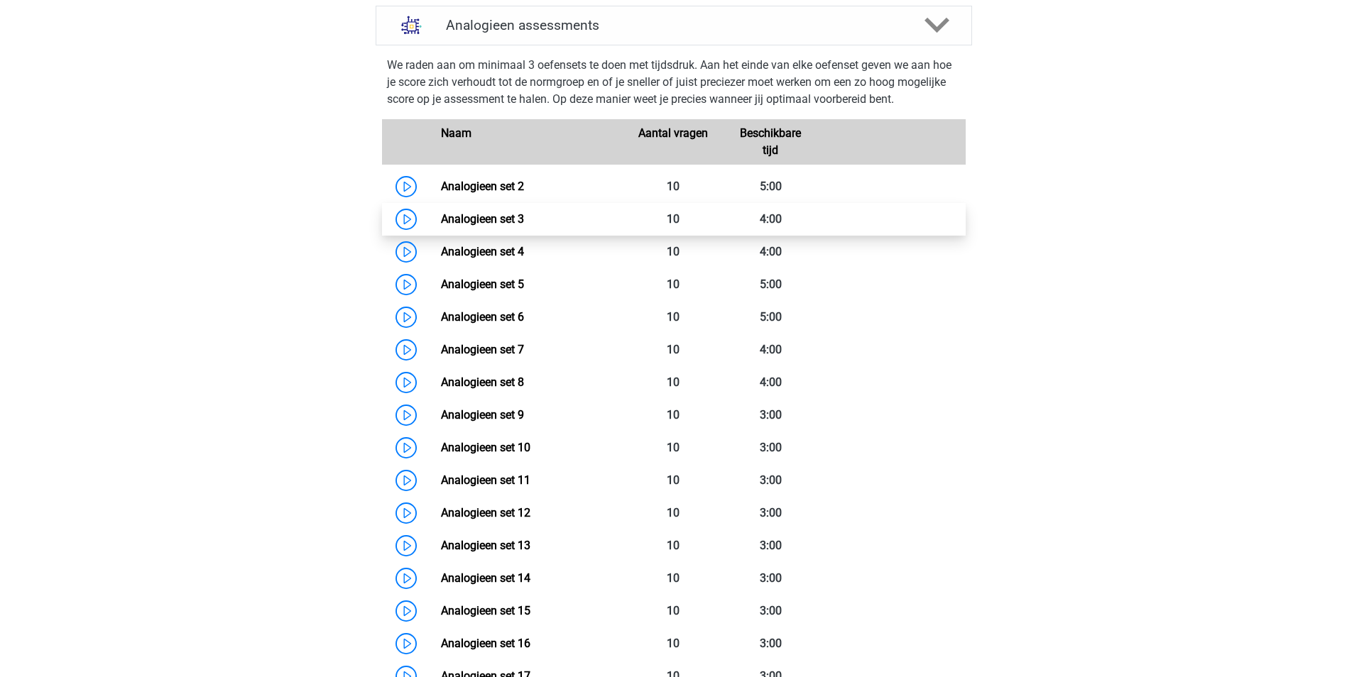
click at [495, 214] on link "Analogieen set 3" at bounding box center [482, 218] width 83 height 13
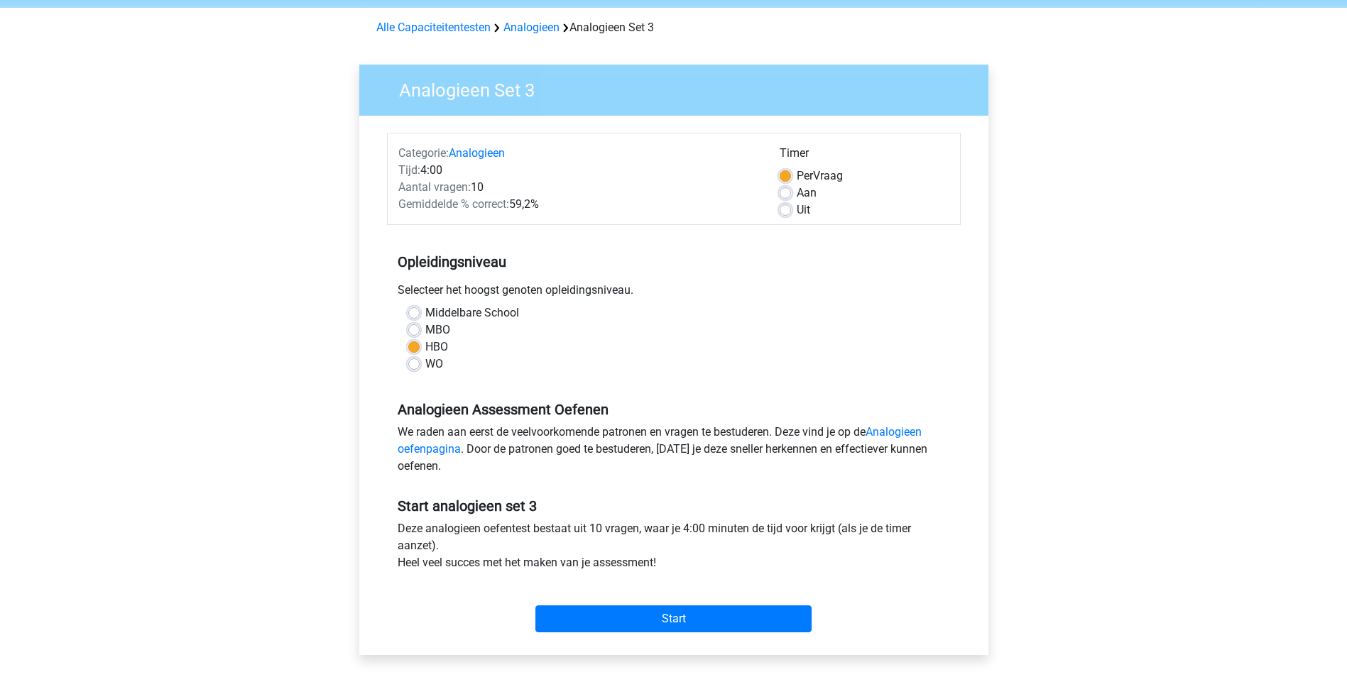
scroll to position [284, 0]
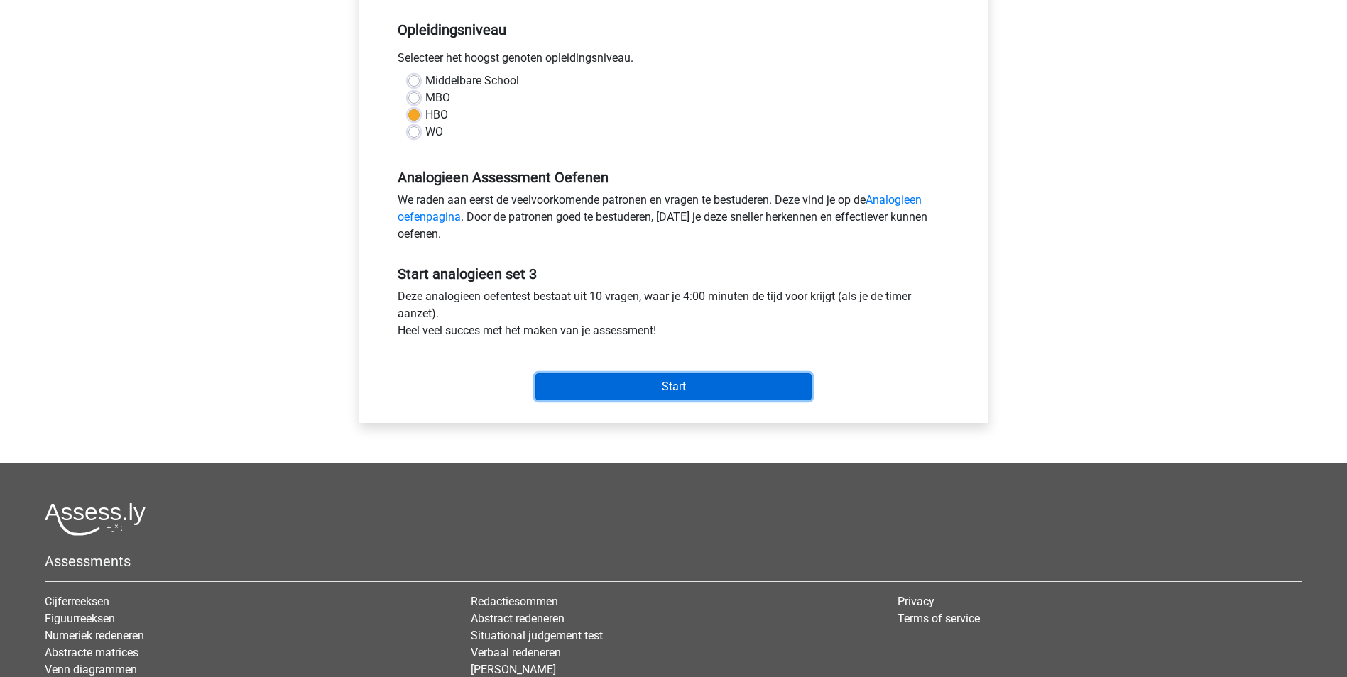
click at [686, 388] on input "Start" at bounding box center [673, 386] width 276 height 27
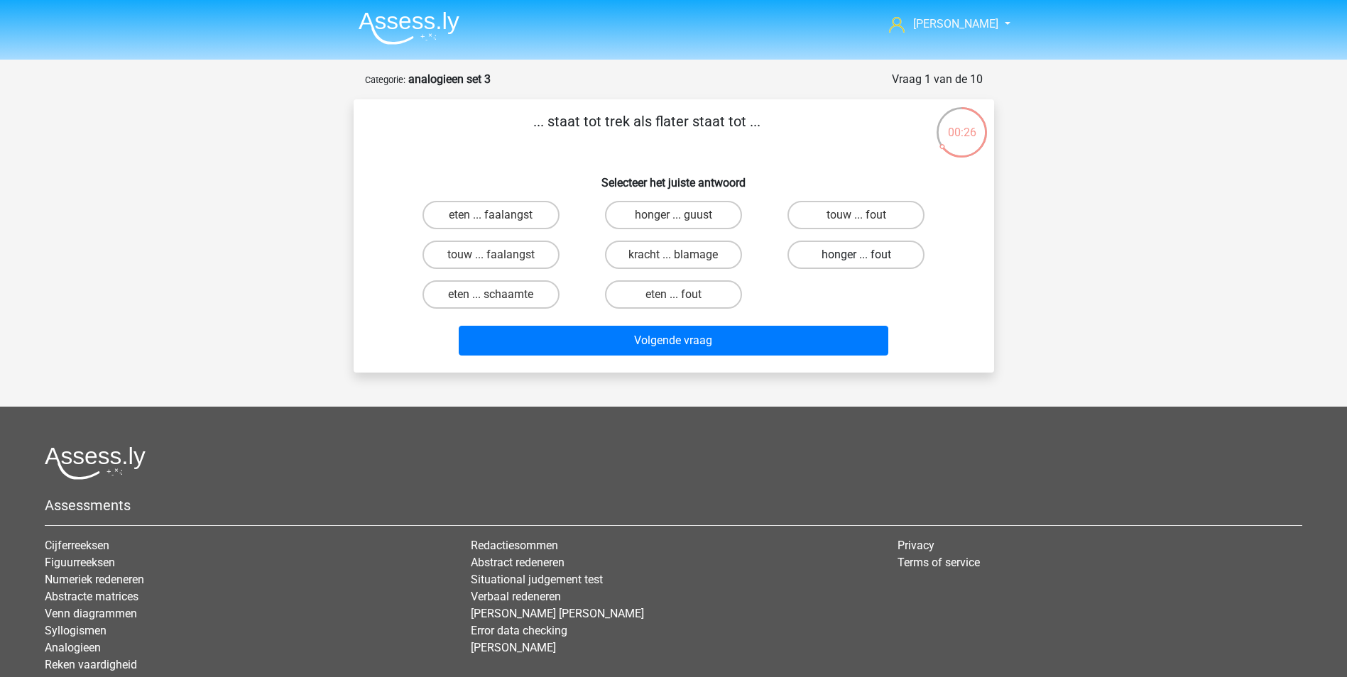
click at [840, 253] on label "honger ... fout" at bounding box center [855, 255] width 137 height 28
click at [856, 255] on input "honger ... fout" at bounding box center [860, 259] width 9 height 9
radio input "true"
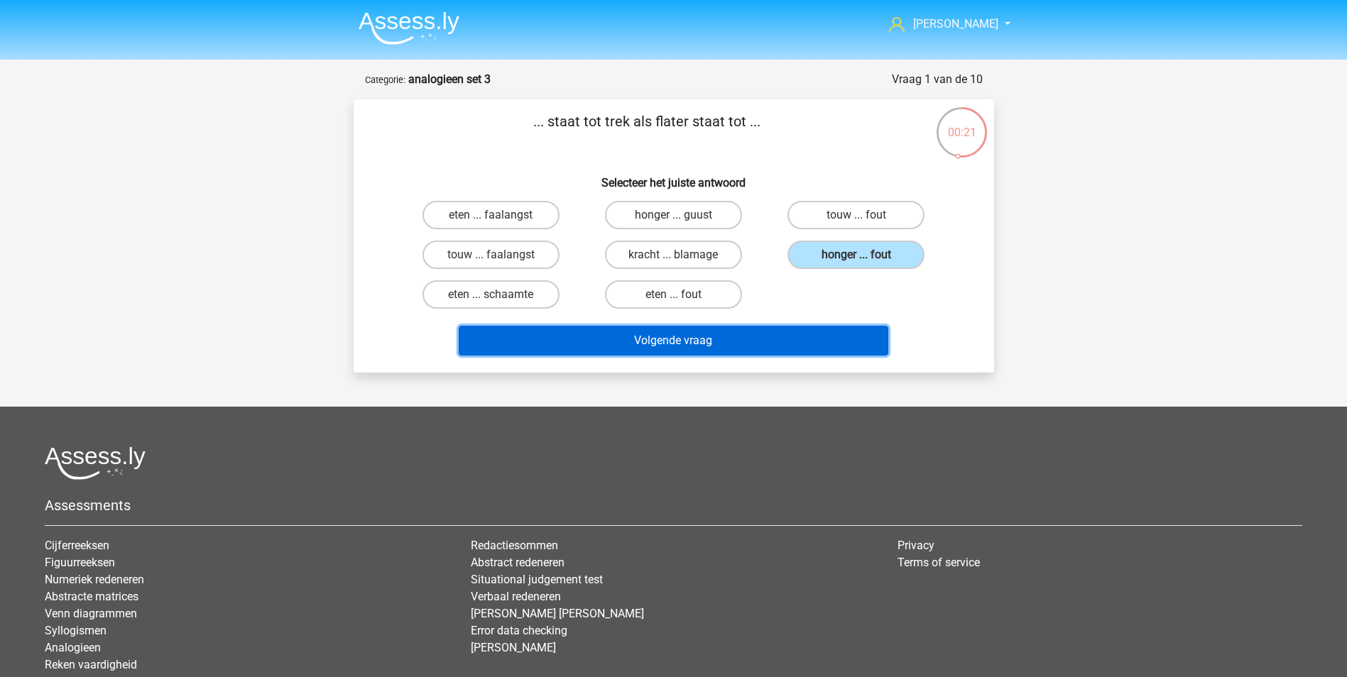
click at [723, 333] on button "Volgende vraag" at bounding box center [674, 341] width 430 height 30
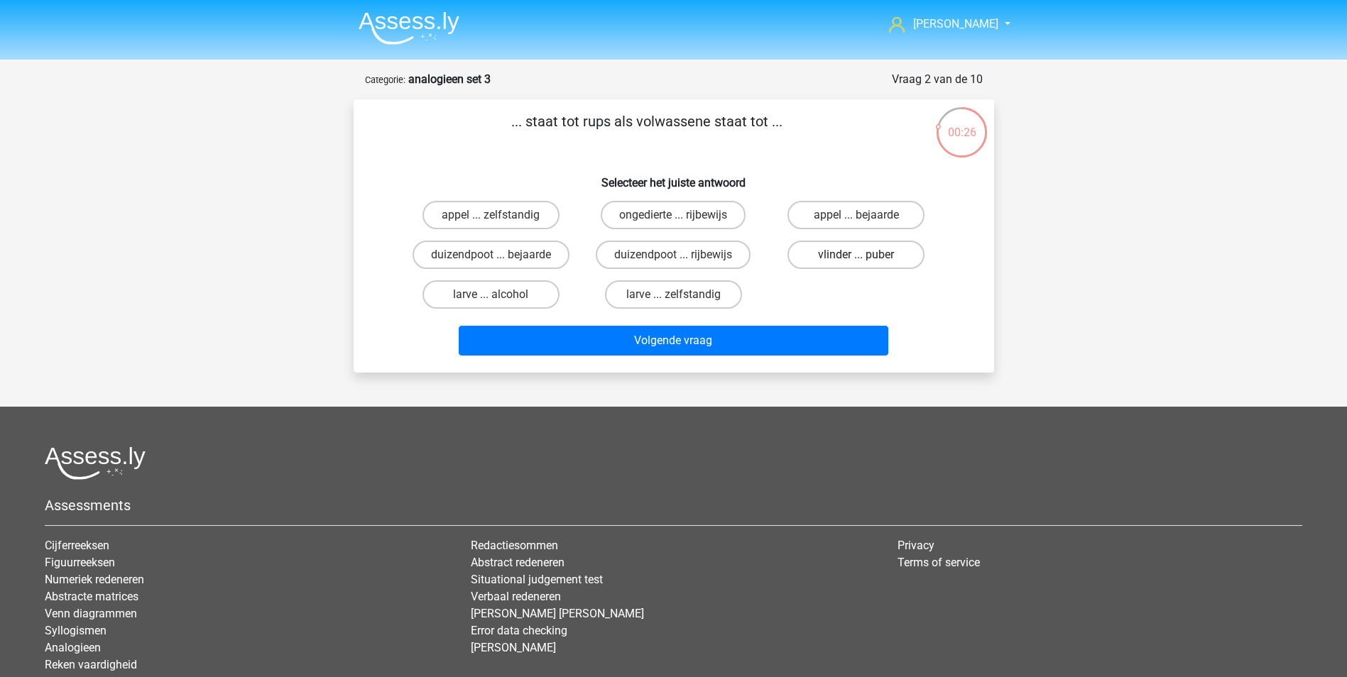
click at [850, 252] on label "vlinder ... puber" at bounding box center [855, 255] width 137 height 28
click at [856, 255] on input "vlinder ... puber" at bounding box center [860, 259] width 9 height 9
radio input "true"
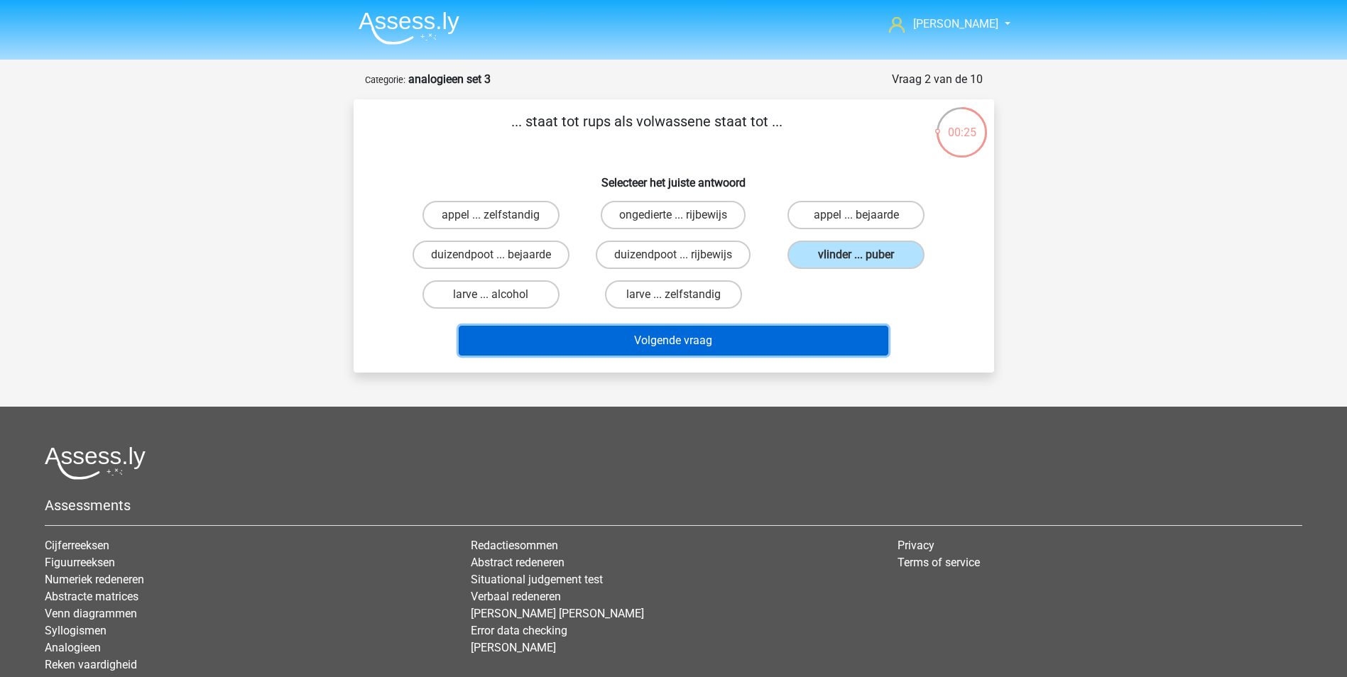
click at [709, 344] on button "Volgende vraag" at bounding box center [674, 341] width 430 height 30
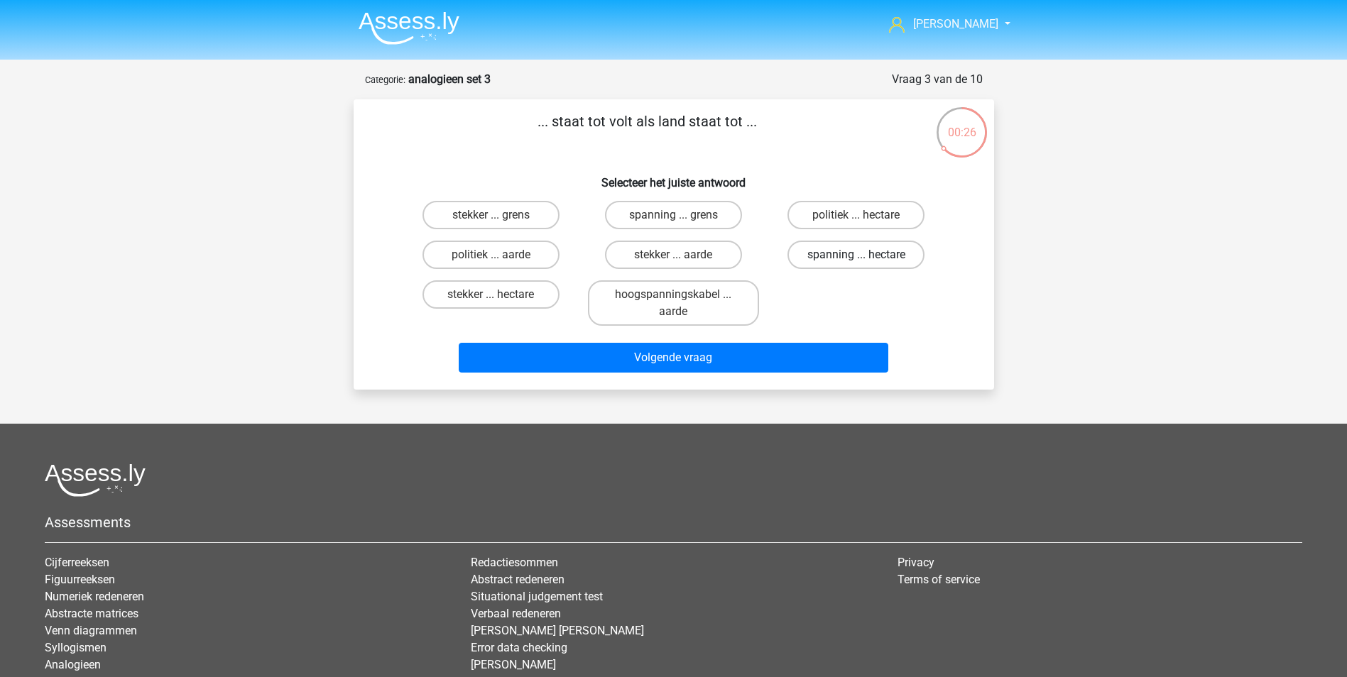
click at [833, 251] on label "spanning ... hectare" at bounding box center [855, 255] width 137 height 28
click at [856, 255] on input "spanning ... hectare" at bounding box center [860, 259] width 9 height 9
radio input "true"
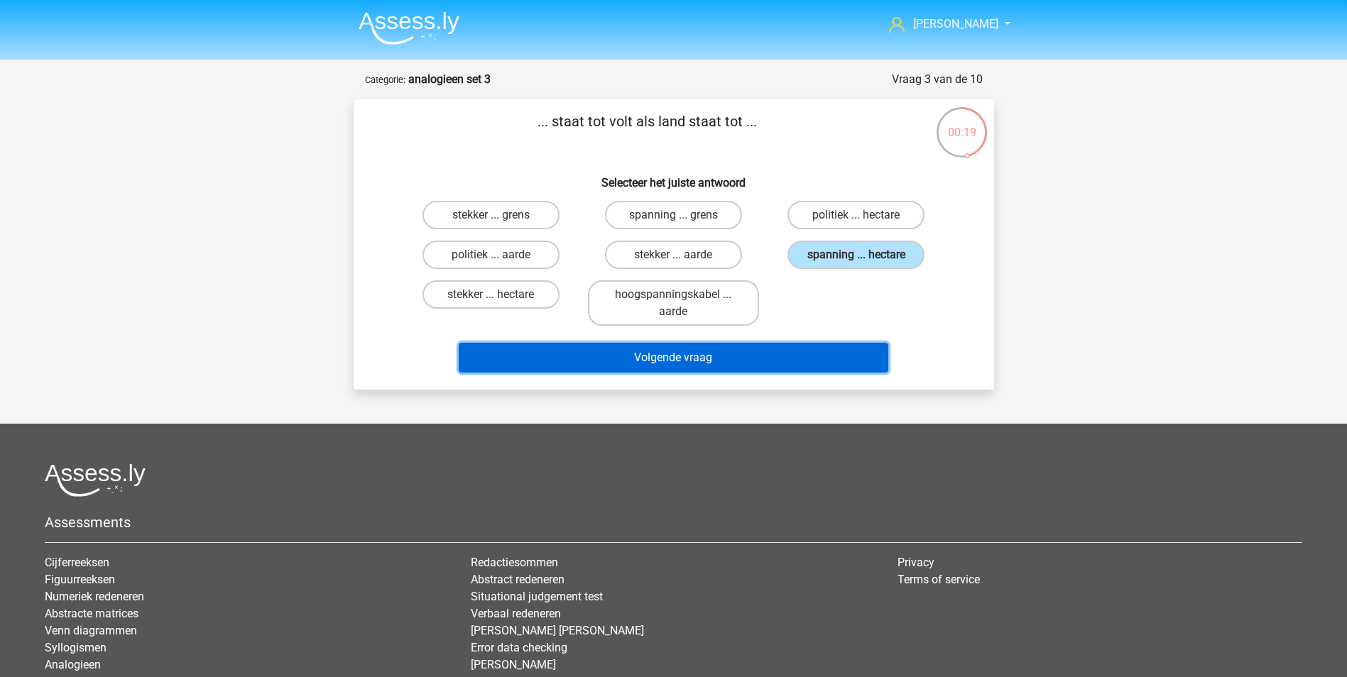
click at [746, 348] on button "Volgende vraag" at bounding box center [674, 358] width 430 height 30
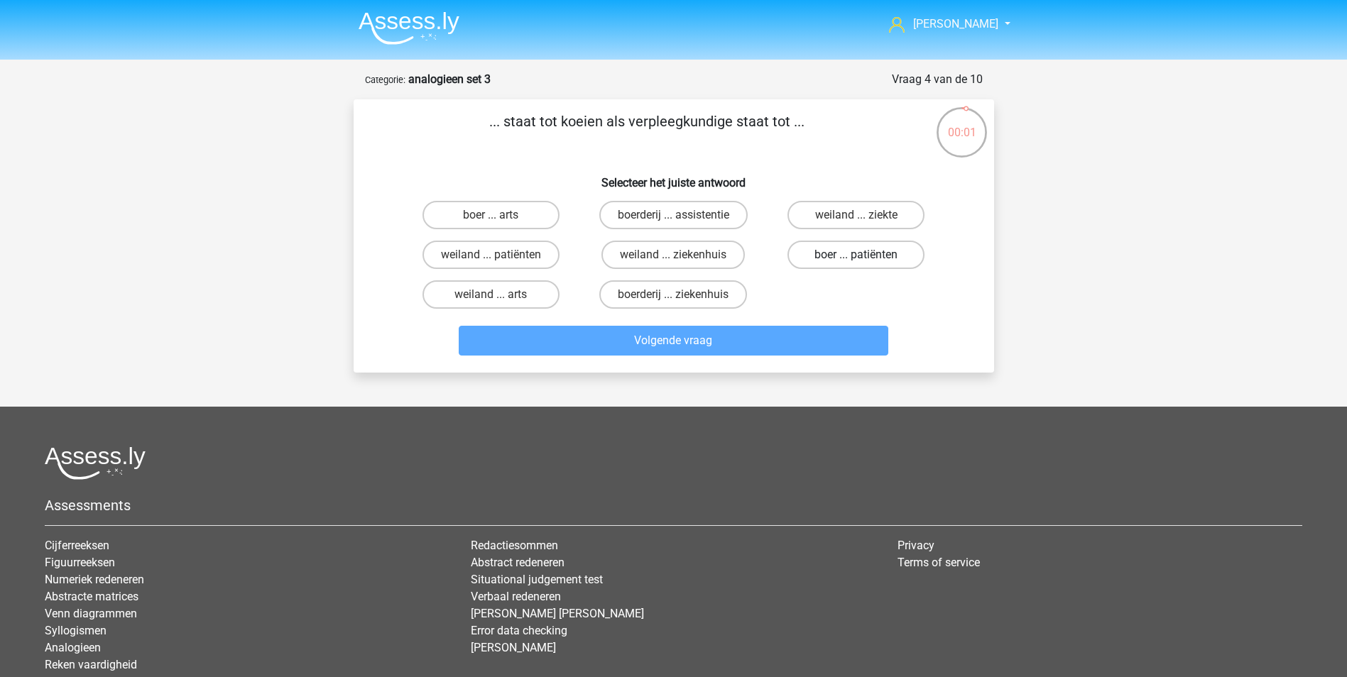
click at [846, 252] on label "boer ... patiënten" at bounding box center [855, 255] width 137 height 28
click at [856, 255] on input "boer ... patiënten" at bounding box center [860, 259] width 9 height 9
radio input "true"
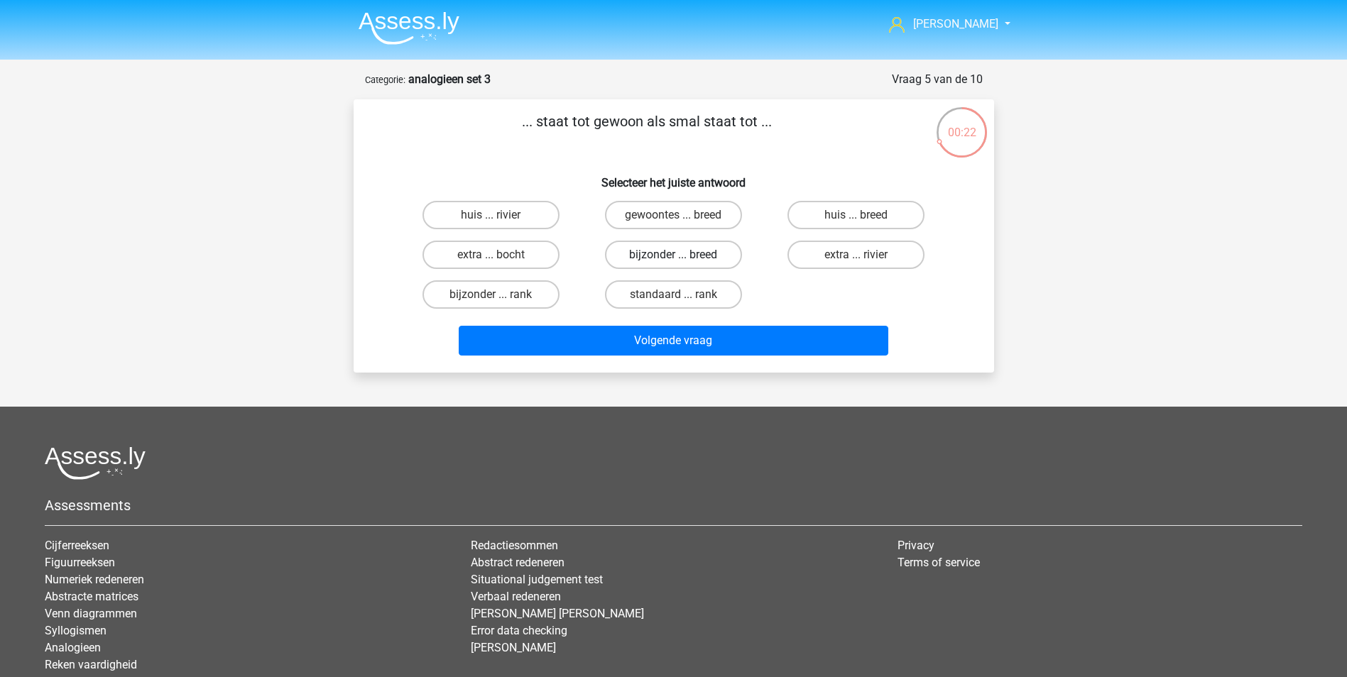
click at [672, 254] on label "bijzonder ... breed" at bounding box center [673, 255] width 137 height 28
click at [673, 255] on input "bijzonder ... breed" at bounding box center [677, 259] width 9 height 9
radio input "true"
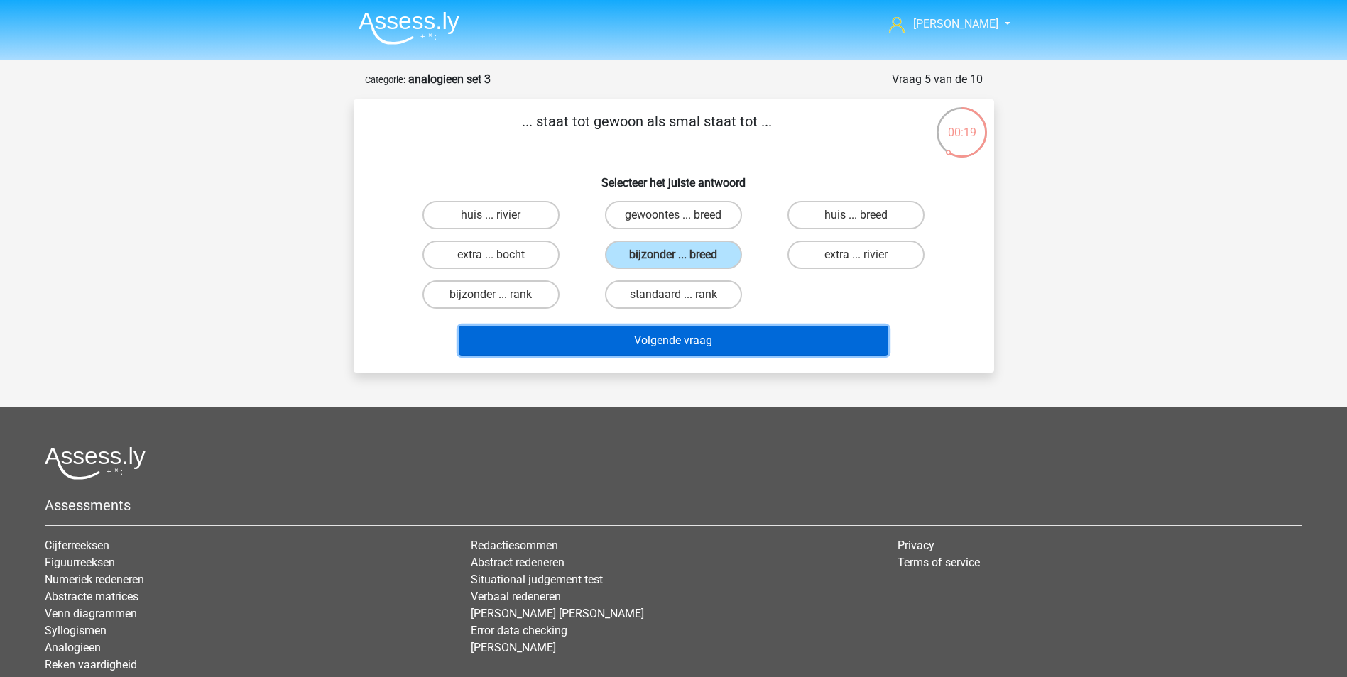
click at [680, 339] on button "Volgende vraag" at bounding box center [674, 341] width 430 height 30
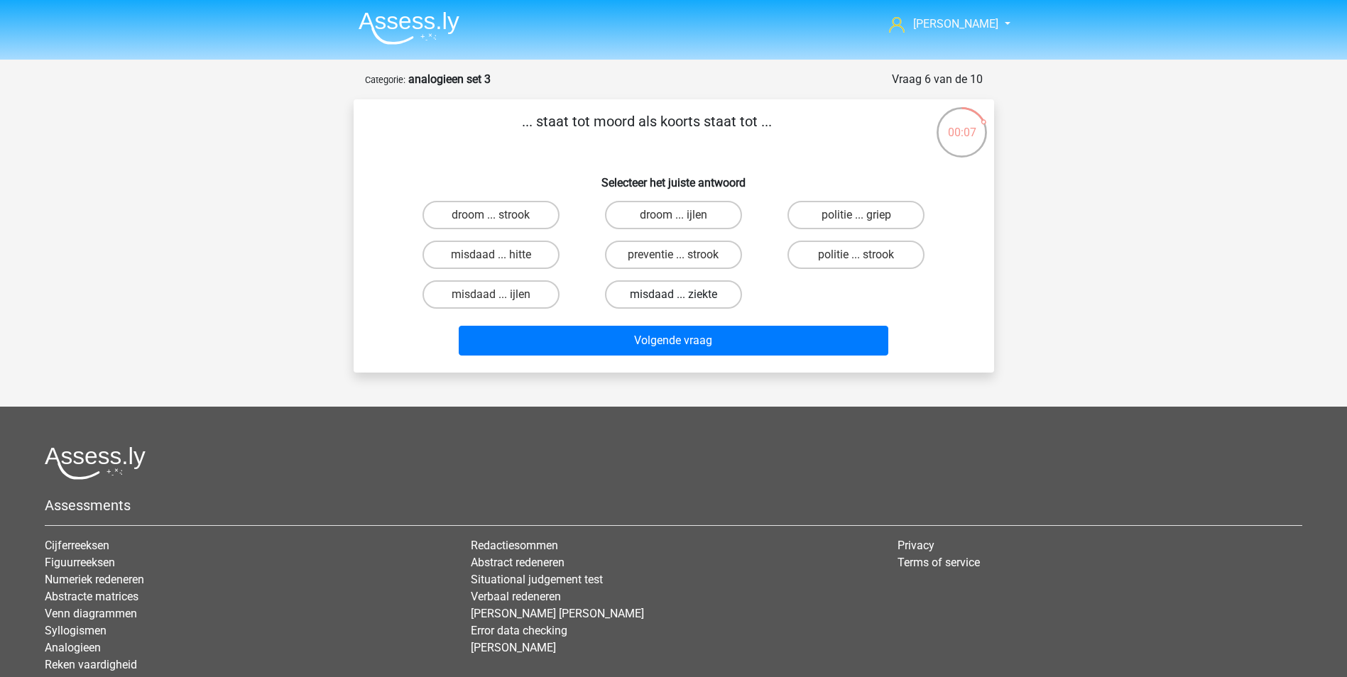
click at [658, 298] on label "misdaad ... ziekte" at bounding box center [673, 294] width 137 height 28
click at [673, 298] on input "misdaad ... ziekte" at bounding box center [677, 299] width 9 height 9
radio input "true"
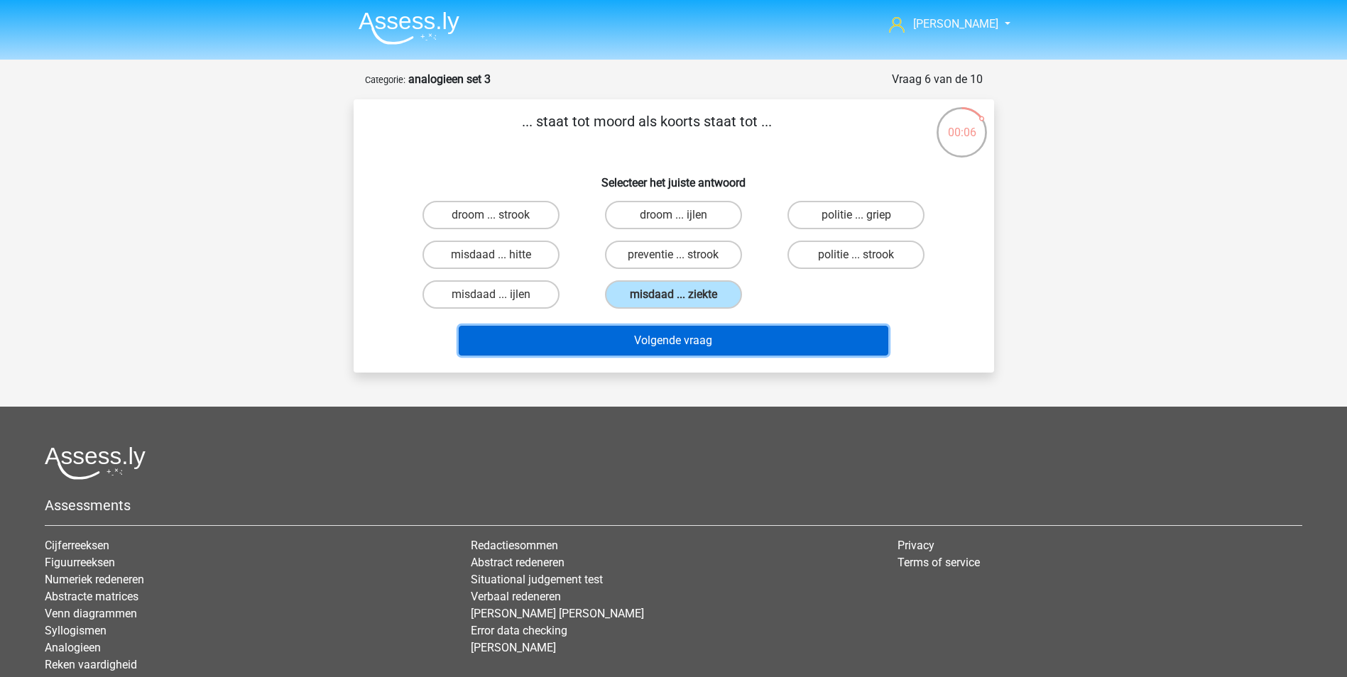
click at [681, 334] on button "Volgende vraag" at bounding box center [674, 341] width 430 height 30
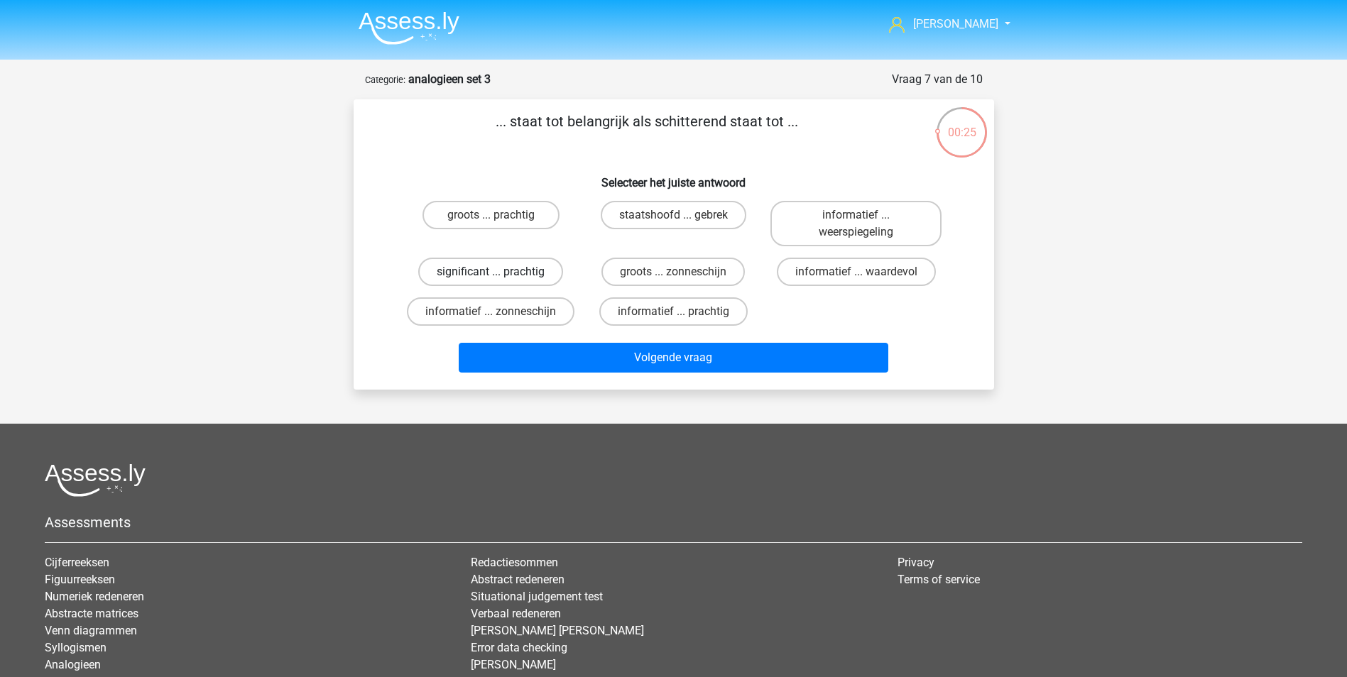
click at [472, 269] on label "significant ... prachtig" at bounding box center [490, 272] width 145 height 28
click at [491, 272] on input "significant ... prachtig" at bounding box center [495, 276] width 9 height 9
radio input "true"
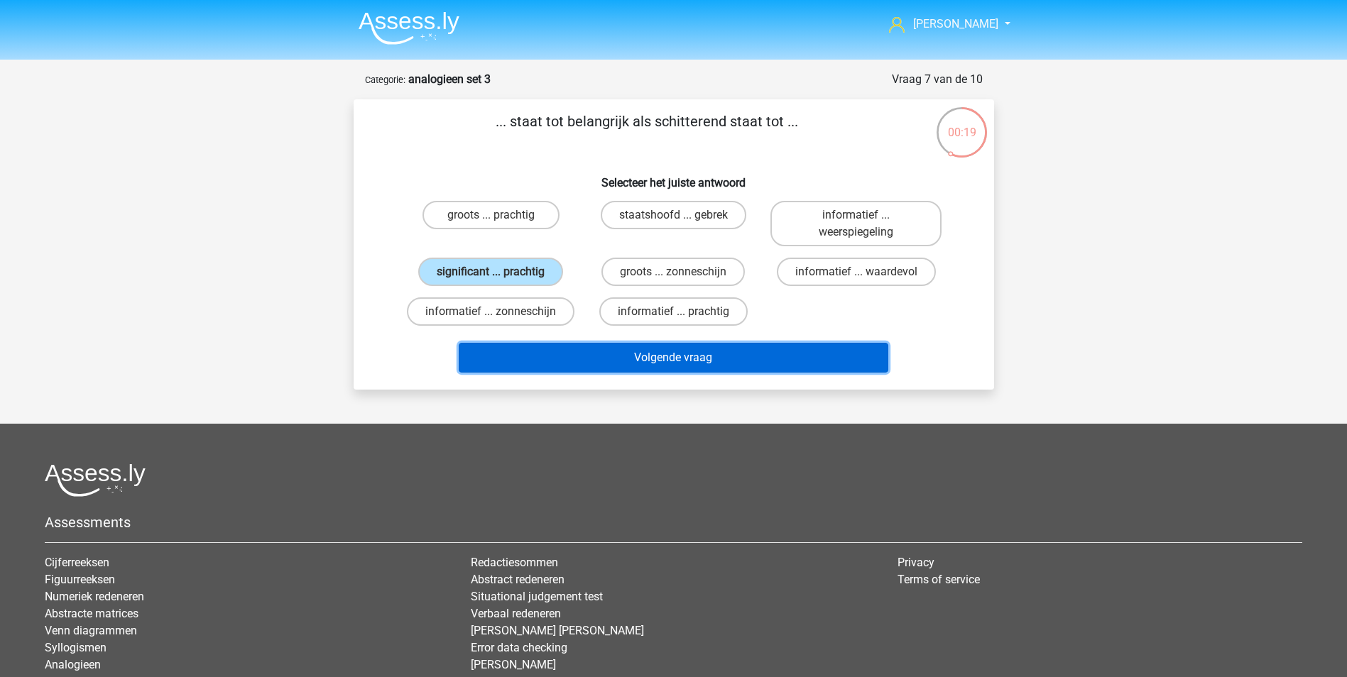
click at [677, 351] on button "Volgende vraag" at bounding box center [674, 358] width 430 height 30
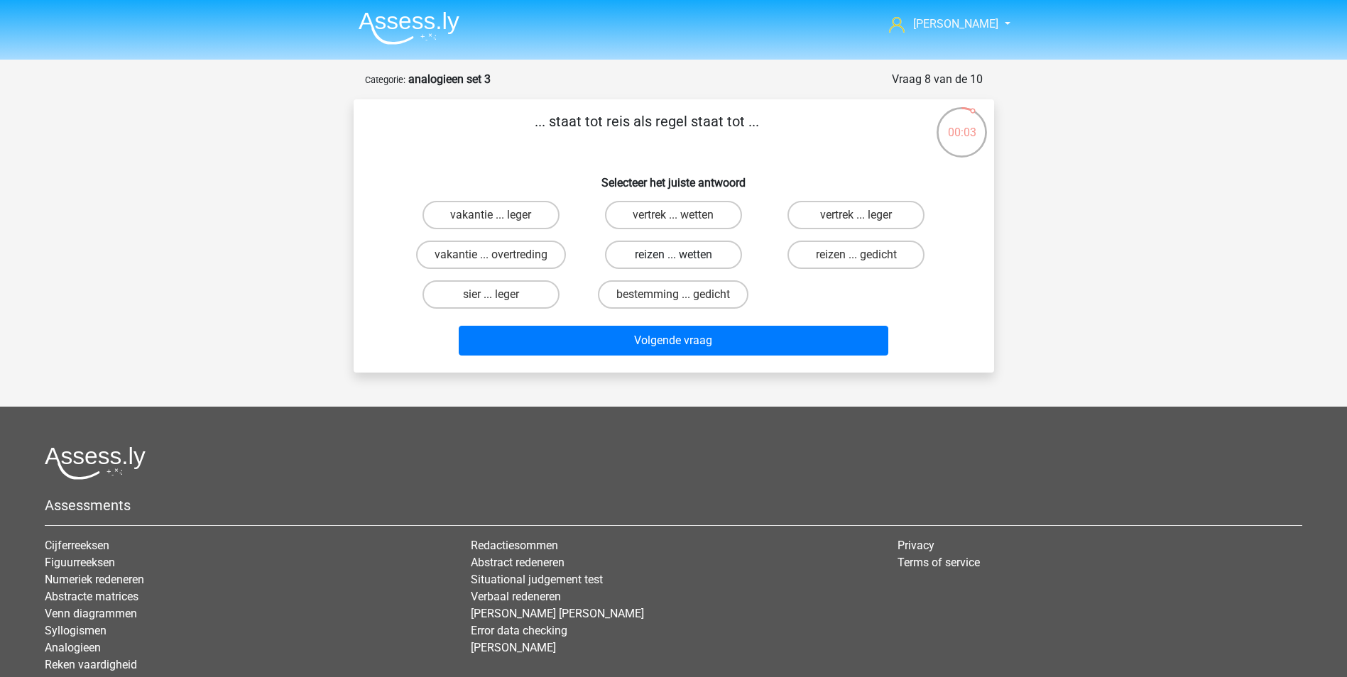
click at [682, 253] on label "reizen ... wetten" at bounding box center [673, 255] width 137 height 28
click at [682, 255] on input "reizen ... wetten" at bounding box center [677, 259] width 9 height 9
radio input "true"
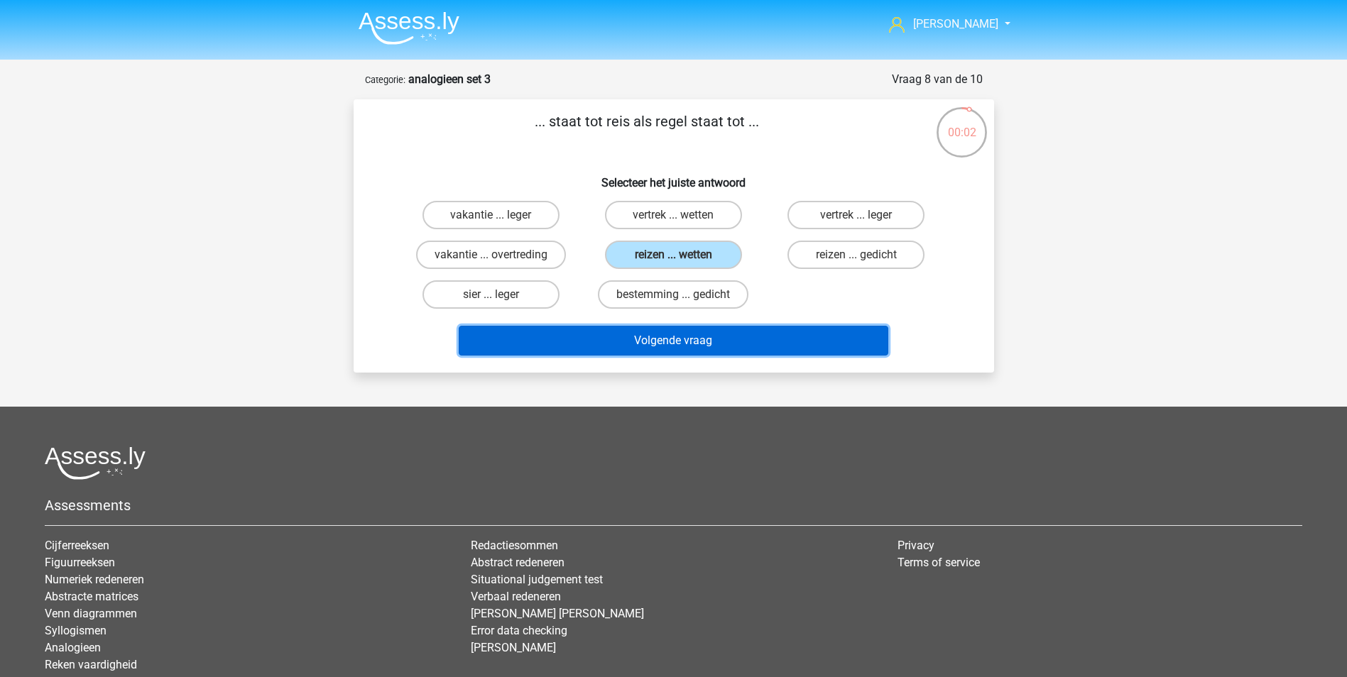
click at [704, 334] on button "Volgende vraag" at bounding box center [674, 341] width 430 height 30
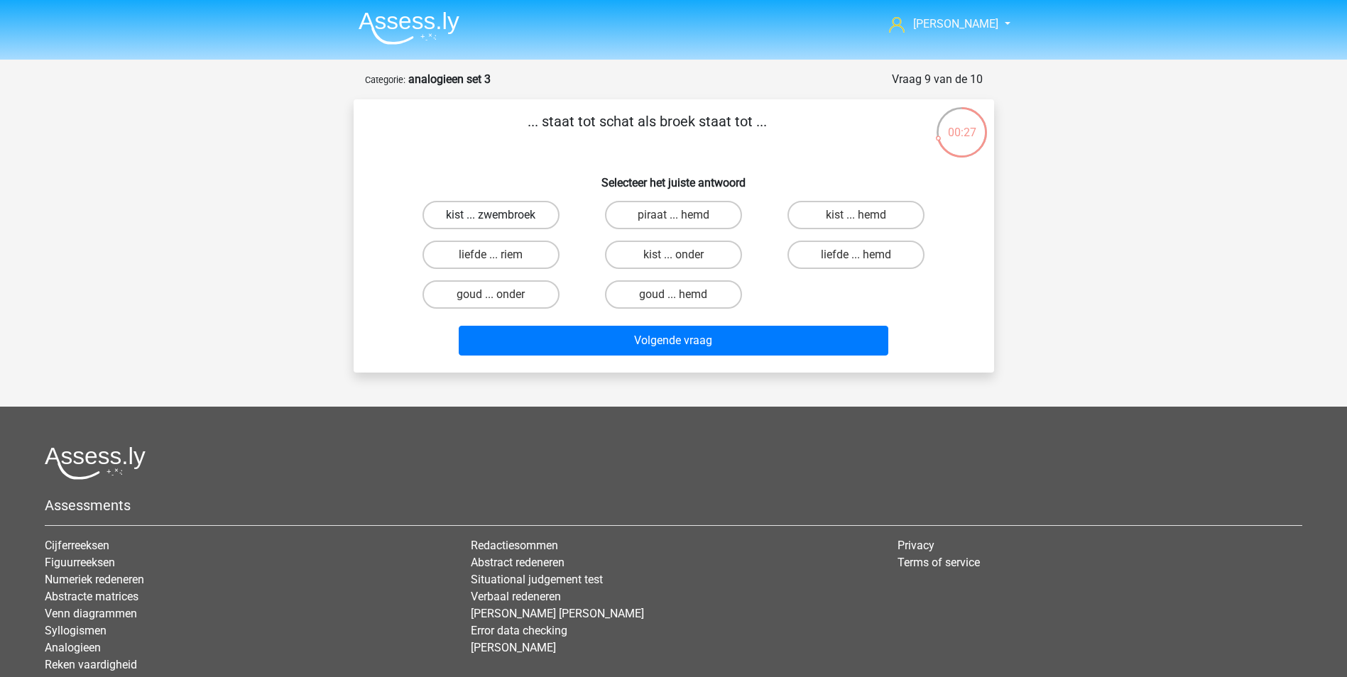
click at [530, 214] on label "kist ... zwembroek" at bounding box center [490, 215] width 137 height 28
click at [500, 215] on input "kist ... zwembroek" at bounding box center [495, 219] width 9 height 9
radio input "true"
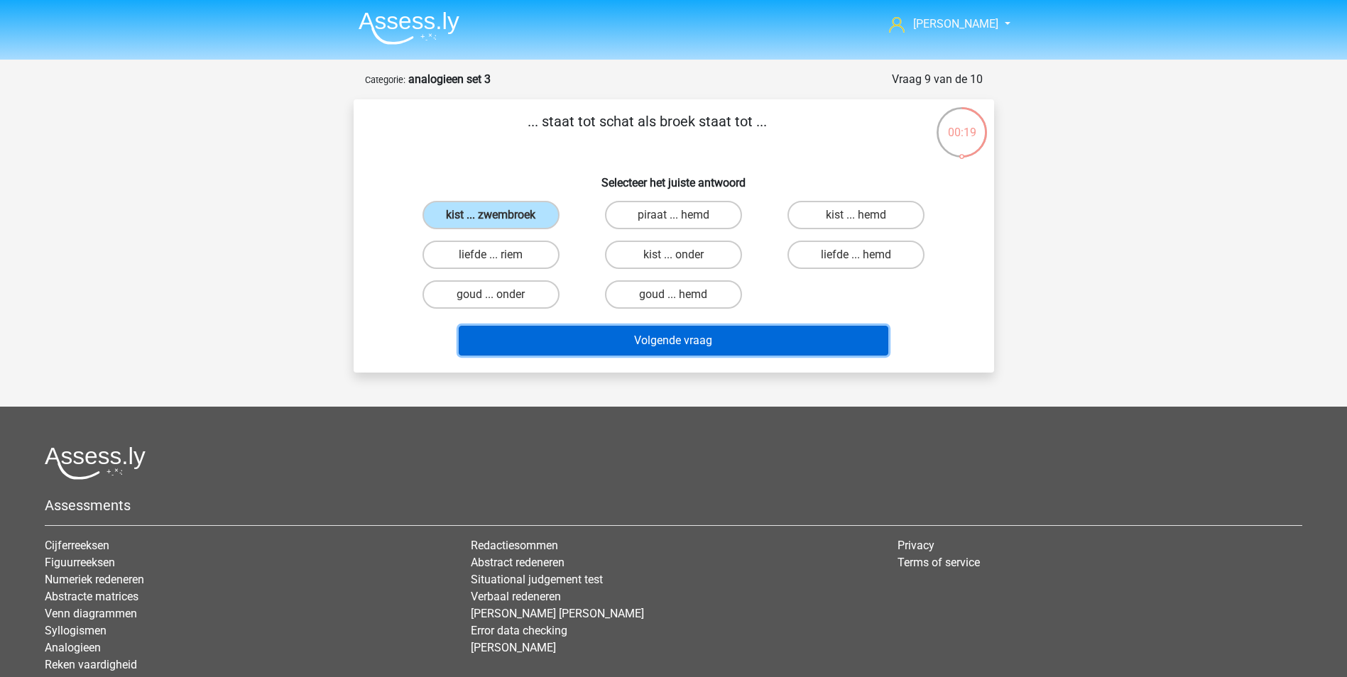
click at [711, 336] on button "Volgende vraag" at bounding box center [674, 341] width 430 height 30
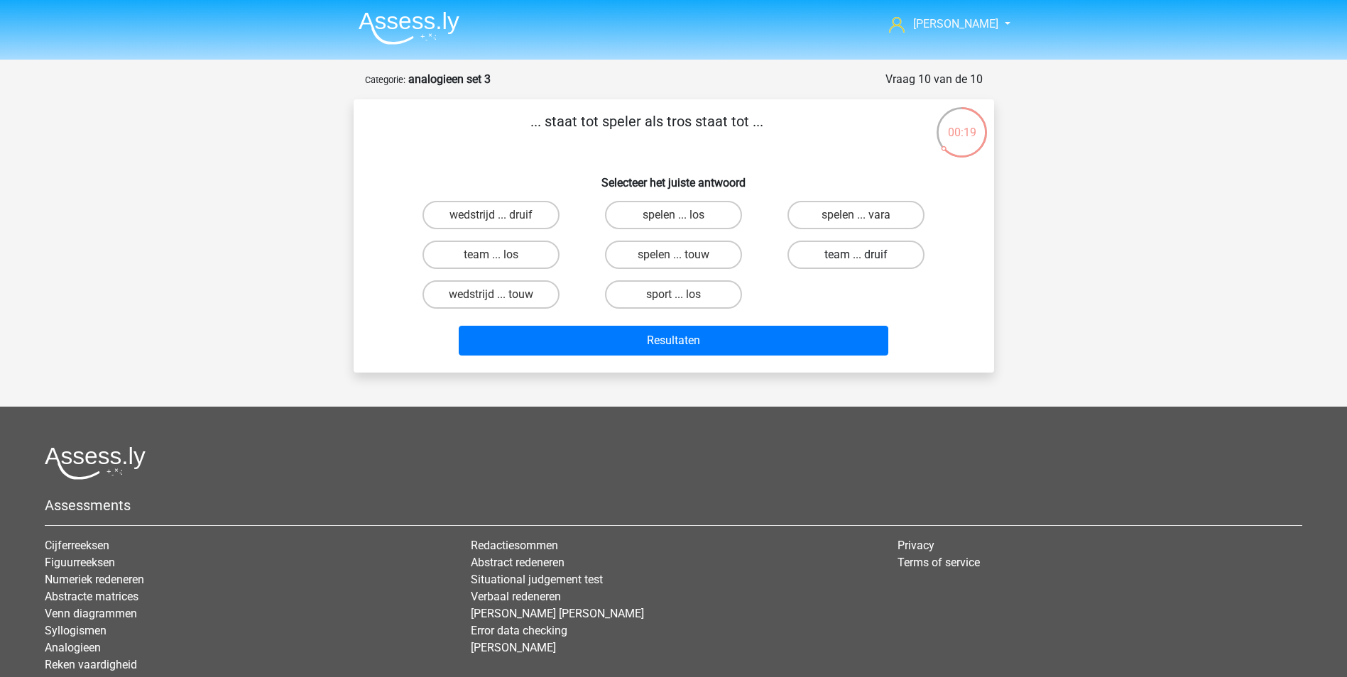
click at [865, 252] on label "team ... druif" at bounding box center [855, 255] width 137 height 28
click at [865, 255] on input "team ... druif" at bounding box center [860, 259] width 9 height 9
radio input "true"
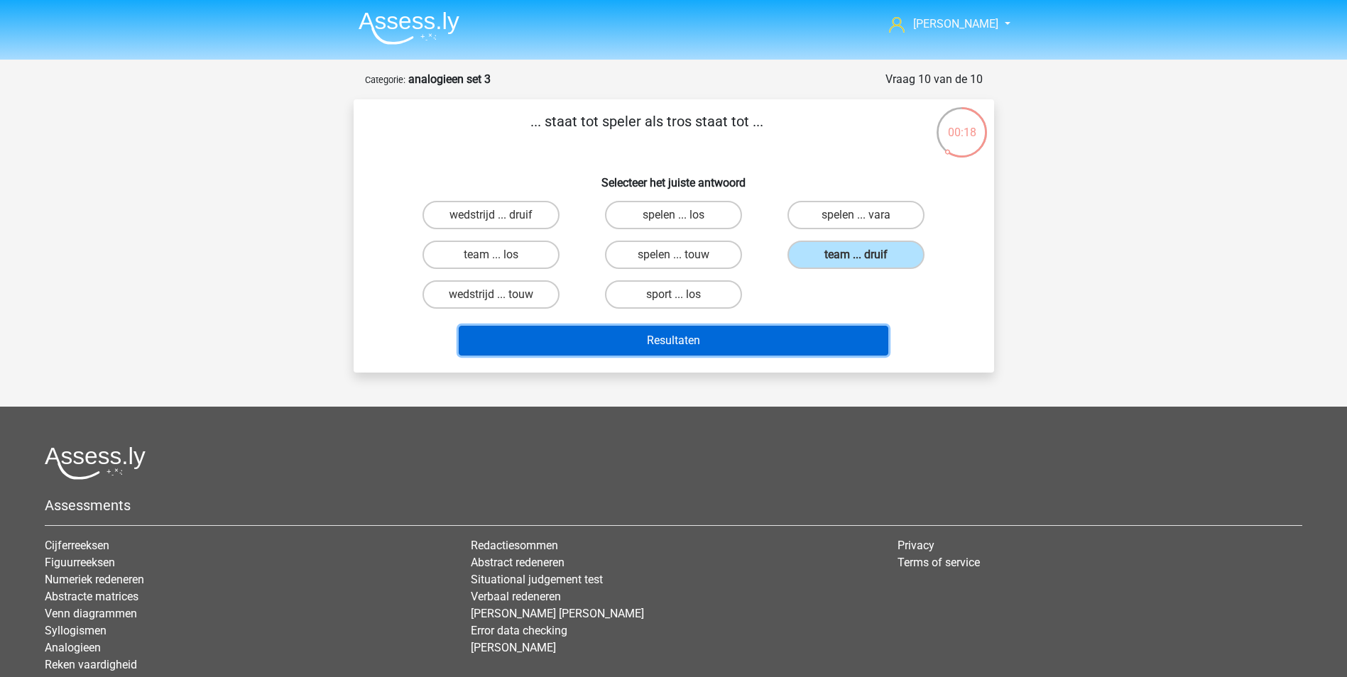
click at [715, 333] on button "Resultaten" at bounding box center [674, 341] width 430 height 30
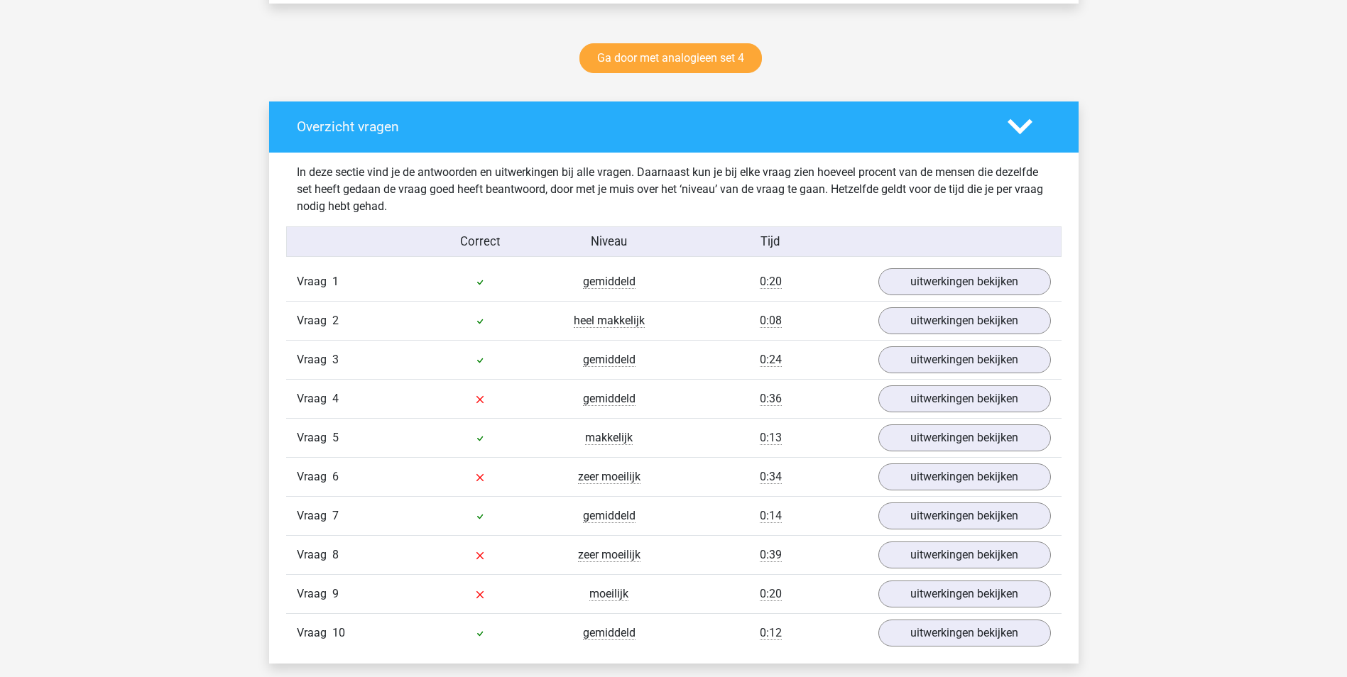
scroll to position [781, 0]
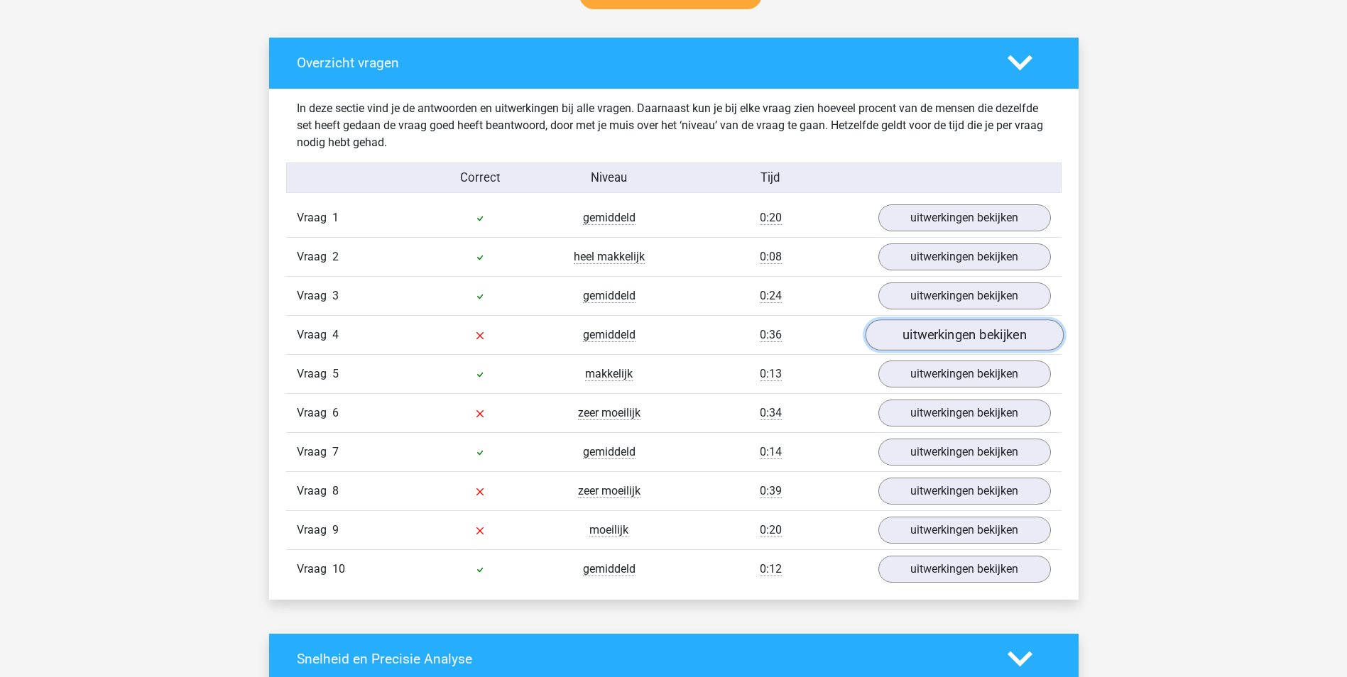
click at [924, 332] on link "uitwerkingen bekijken" at bounding box center [964, 335] width 198 height 31
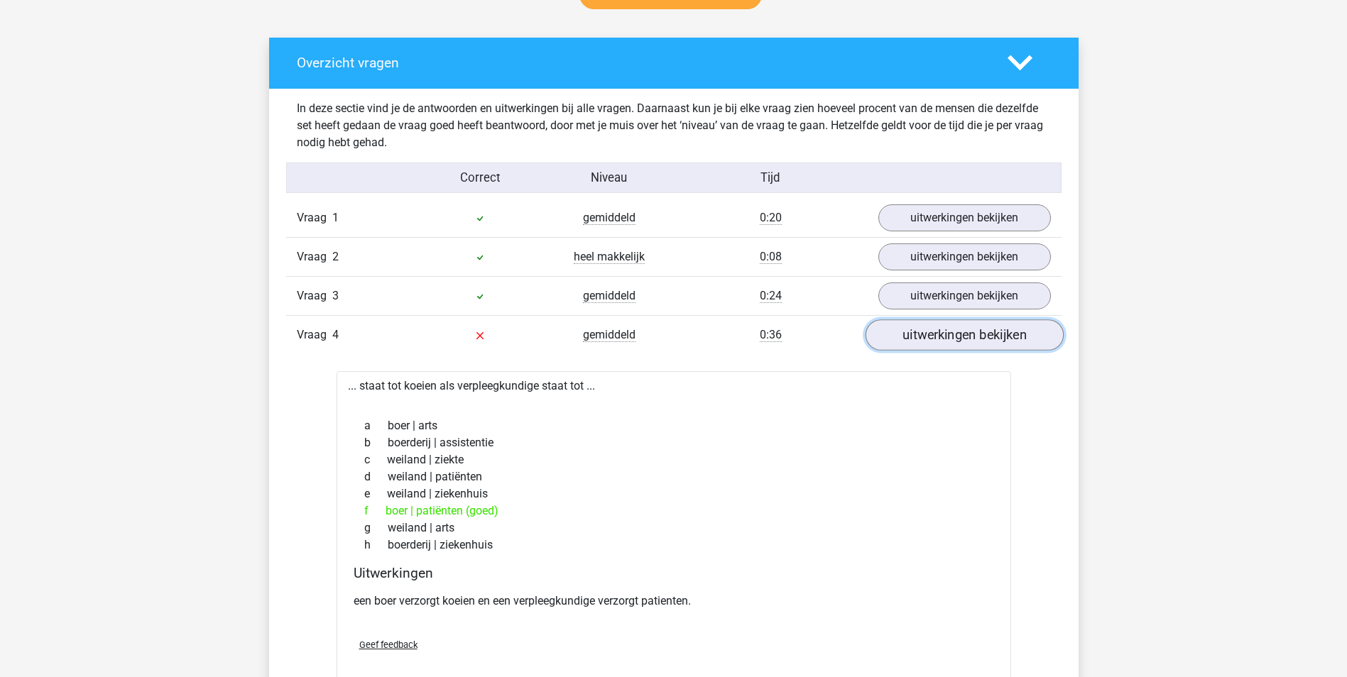
click at [920, 332] on link "uitwerkingen bekijken" at bounding box center [964, 335] width 198 height 31
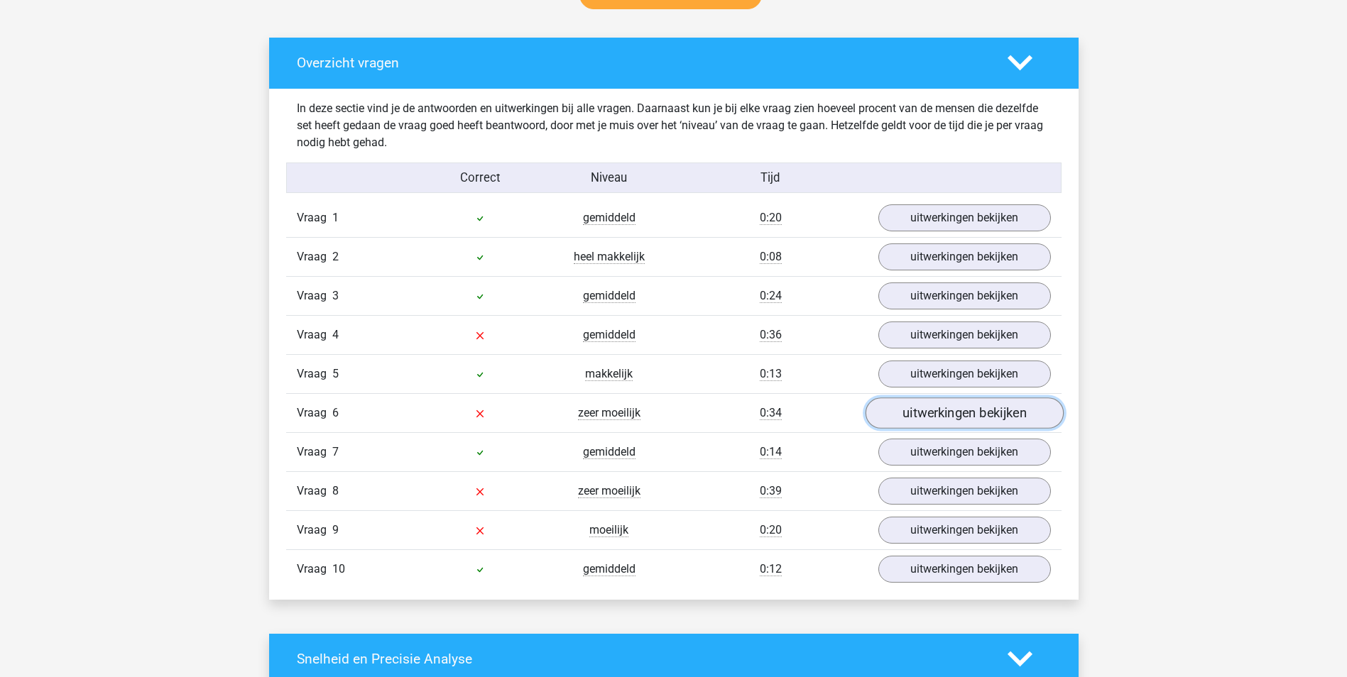
click at [922, 413] on link "uitwerkingen bekijken" at bounding box center [964, 413] width 198 height 31
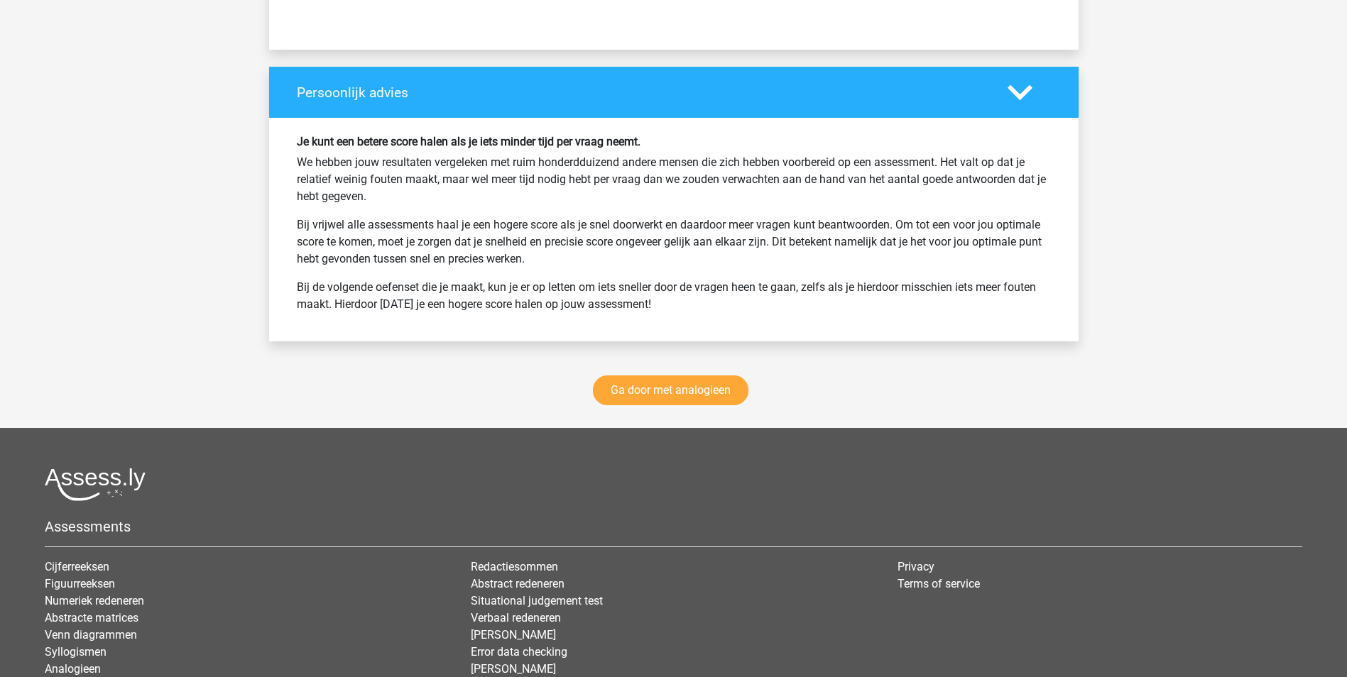
scroll to position [2201, 0]
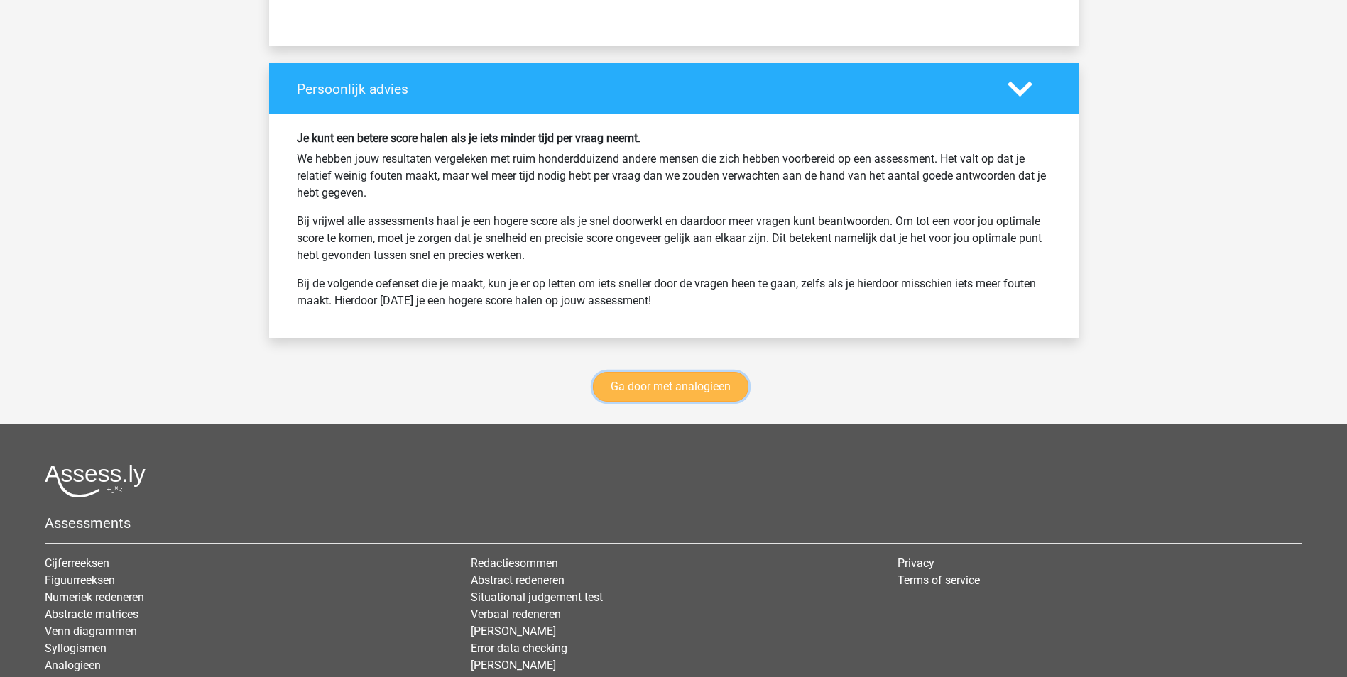
click at [702, 386] on link "Ga door met analogieen" at bounding box center [670, 387] width 155 height 30
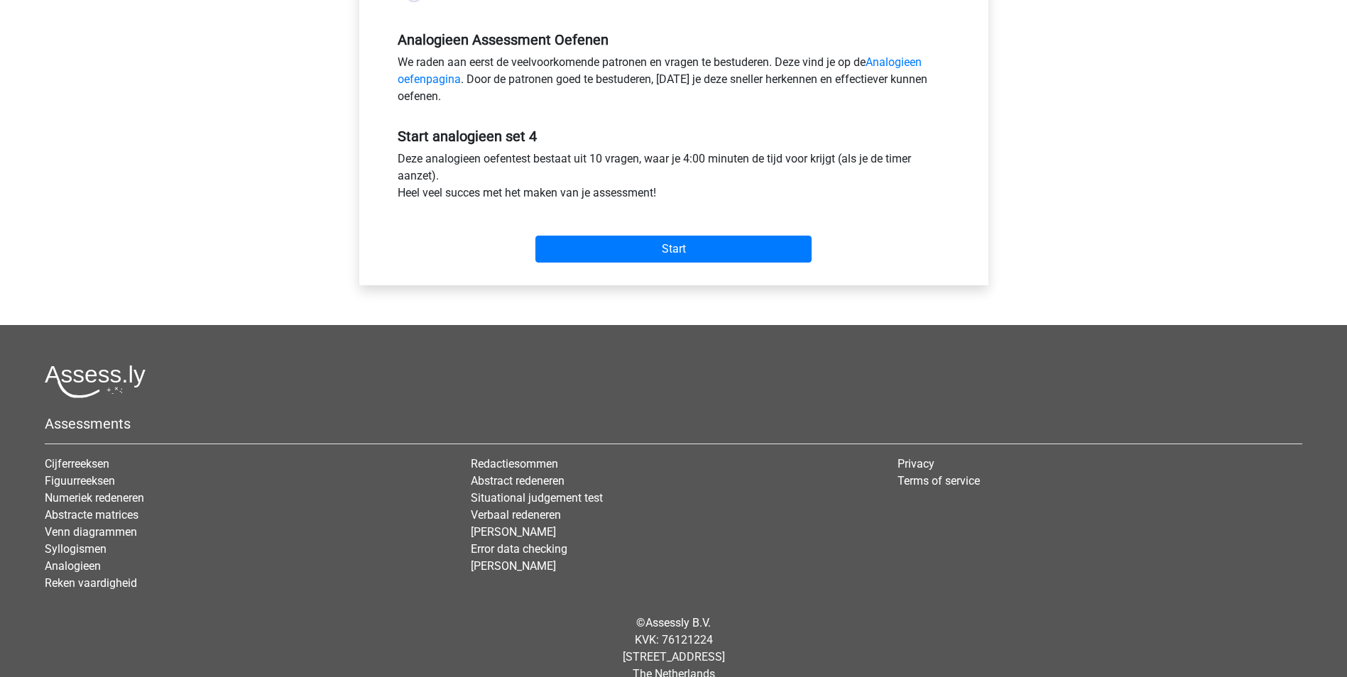
scroll to position [426, 0]
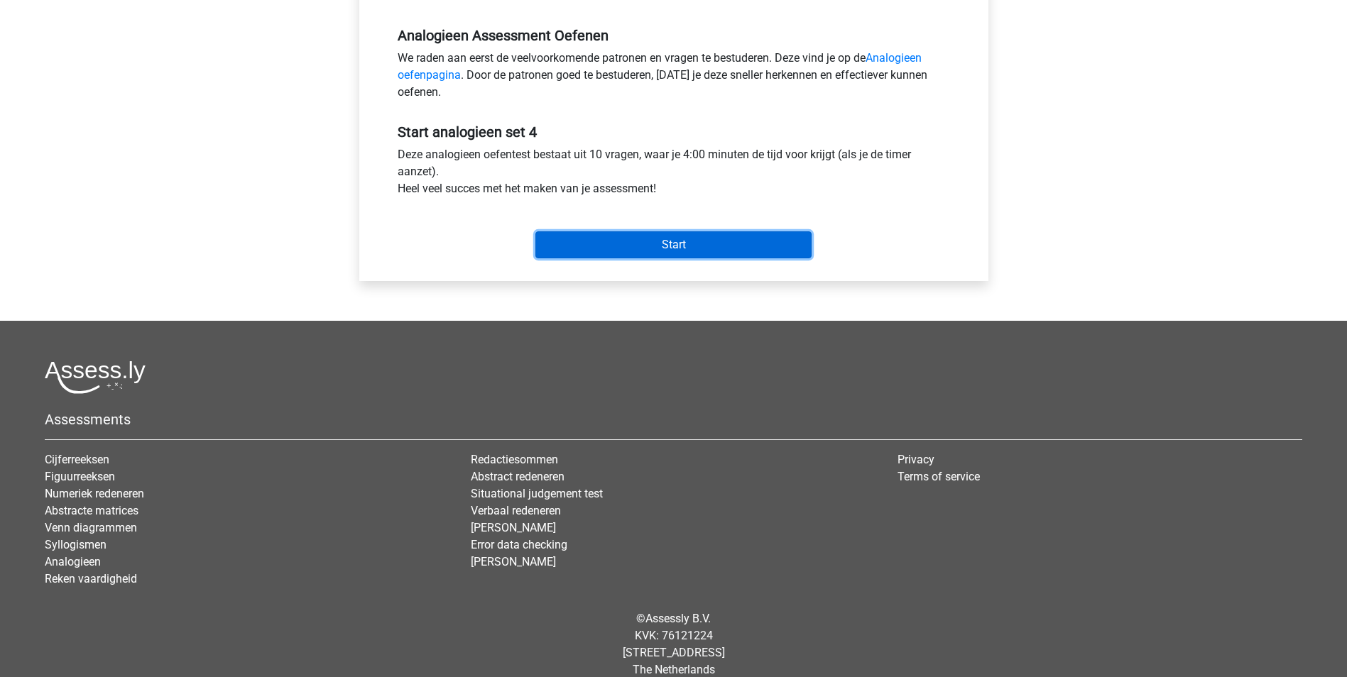
click at [689, 236] on input "Start" at bounding box center [673, 244] width 276 height 27
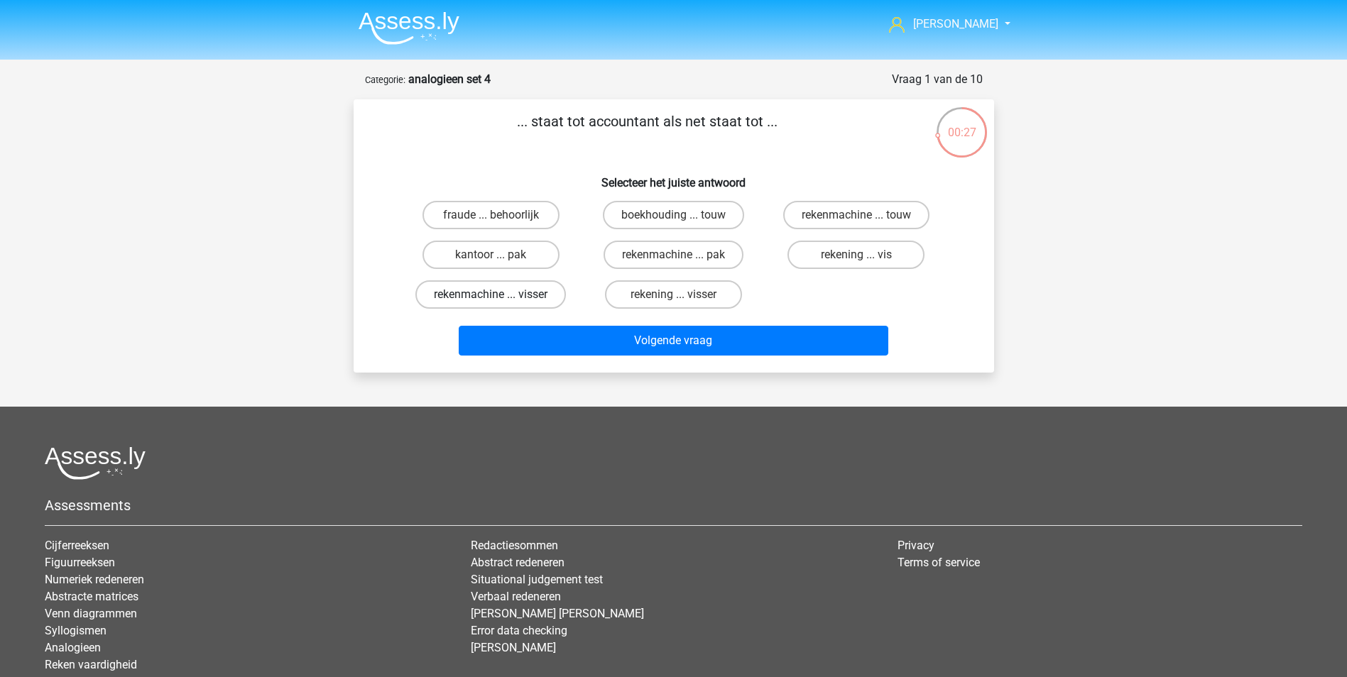
click at [515, 293] on label "rekenmachine ... visser" at bounding box center [490, 294] width 151 height 28
click at [500, 295] on input "rekenmachine ... visser" at bounding box center [495, 299] width 9 height 9
radio input "true"
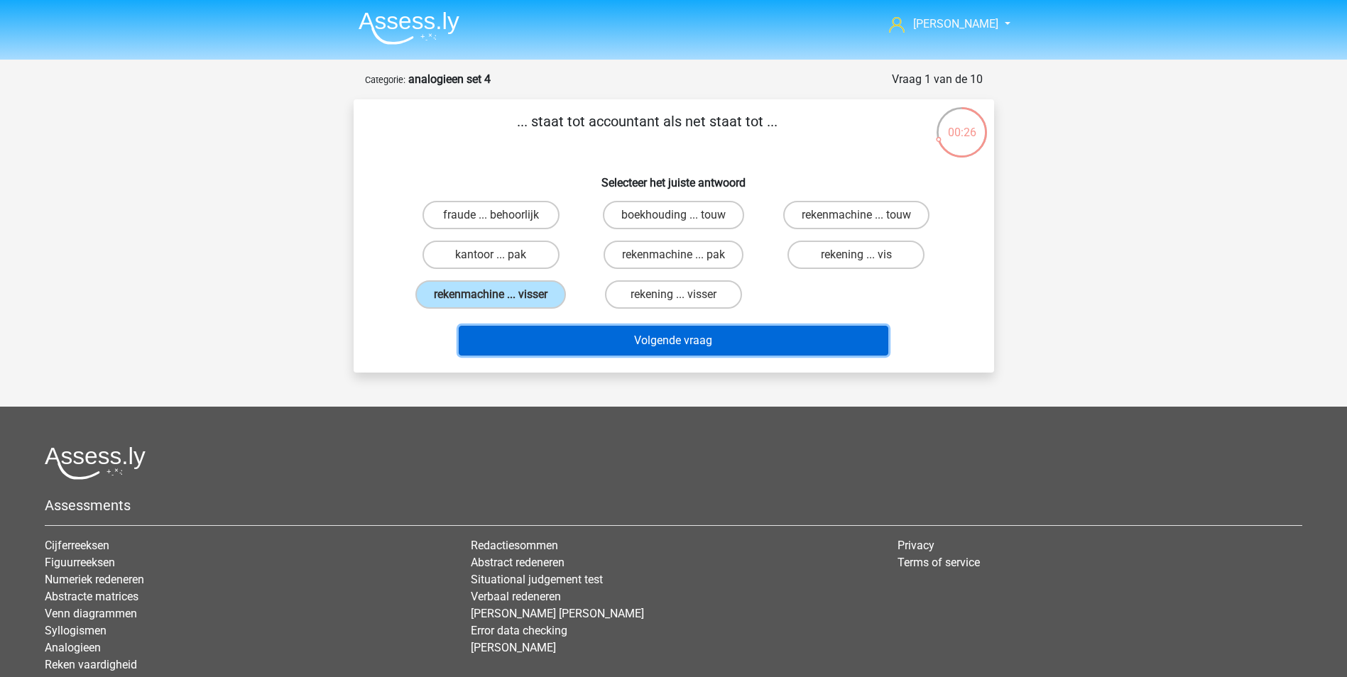
click at [665, 337] on button "Volgende vraag" at bounding box center [674, 341] width 430 height 30
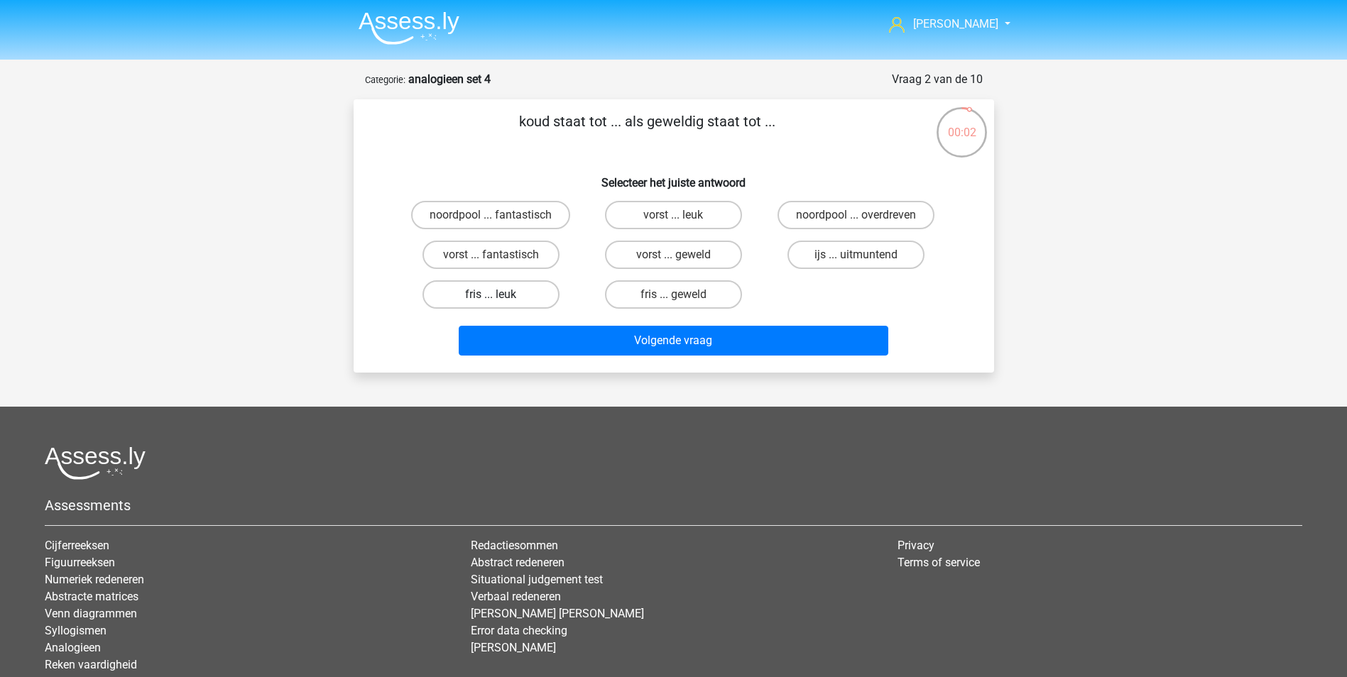
click at [504, 291] on label "fris ... leuk" at bounding box center [490, 294] width 137 height 28
click at [500, 295] on input "fris ... leuk" at bounding box center [495, 299] width 9 height 9
radio input "true"
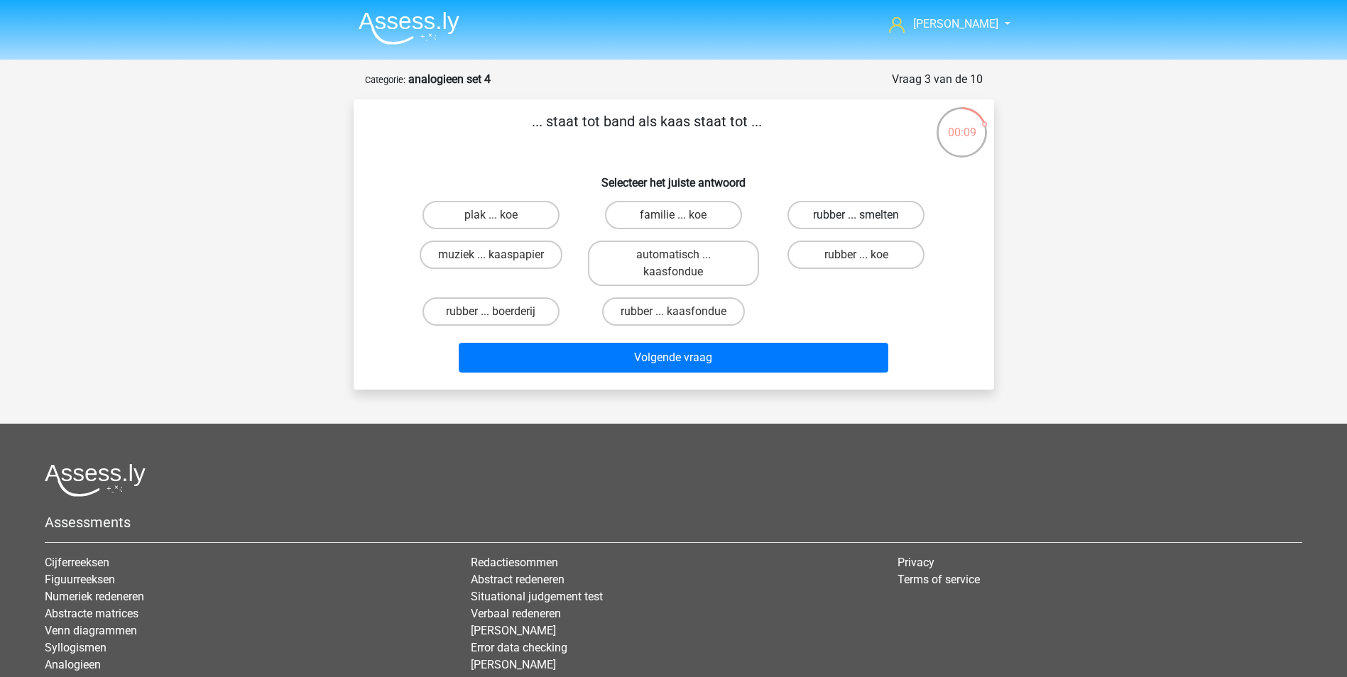
click at [841, 214] on label "rubber ... smelten" at bounding box center [855, 215] width 137 height 28
click at [856, 215] on input "rubber ... smelten" at bounding box center [860, 219] width 9 height 9
radio input "true"
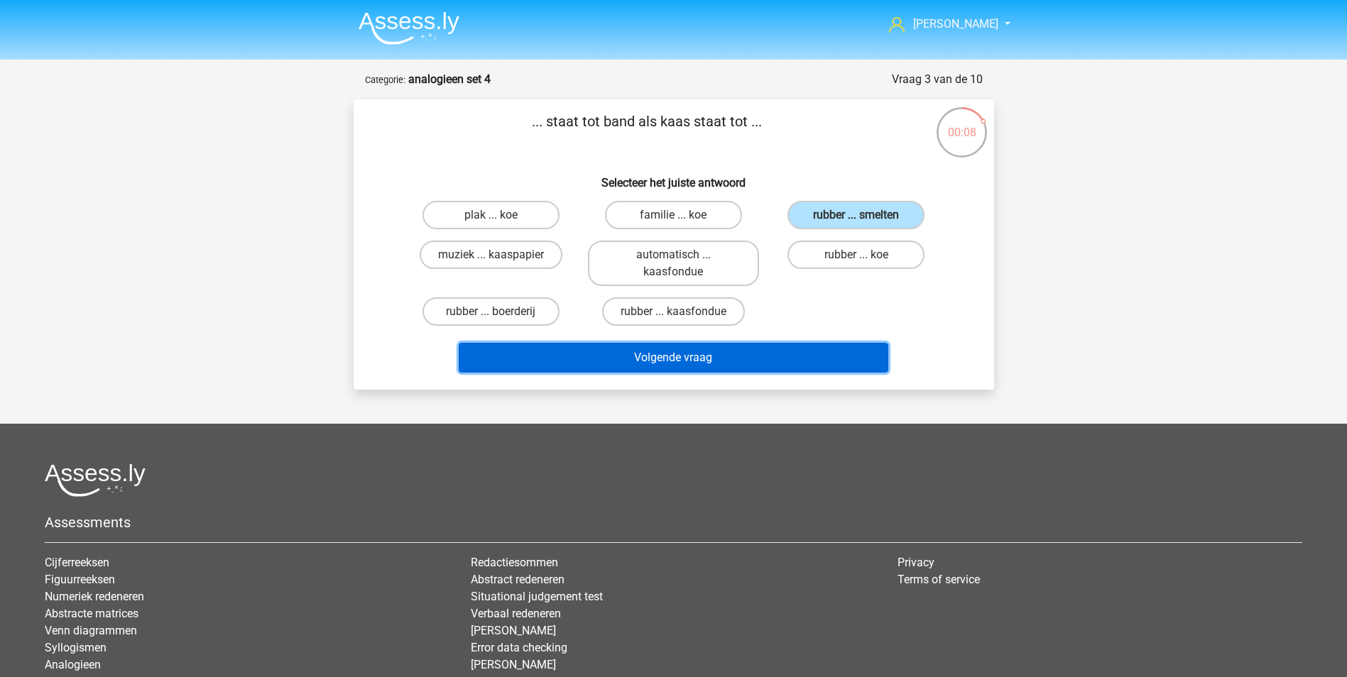
click at [697, 354] on button "Volgende vraag" at bounding box center [674, 358] width 430 height 30
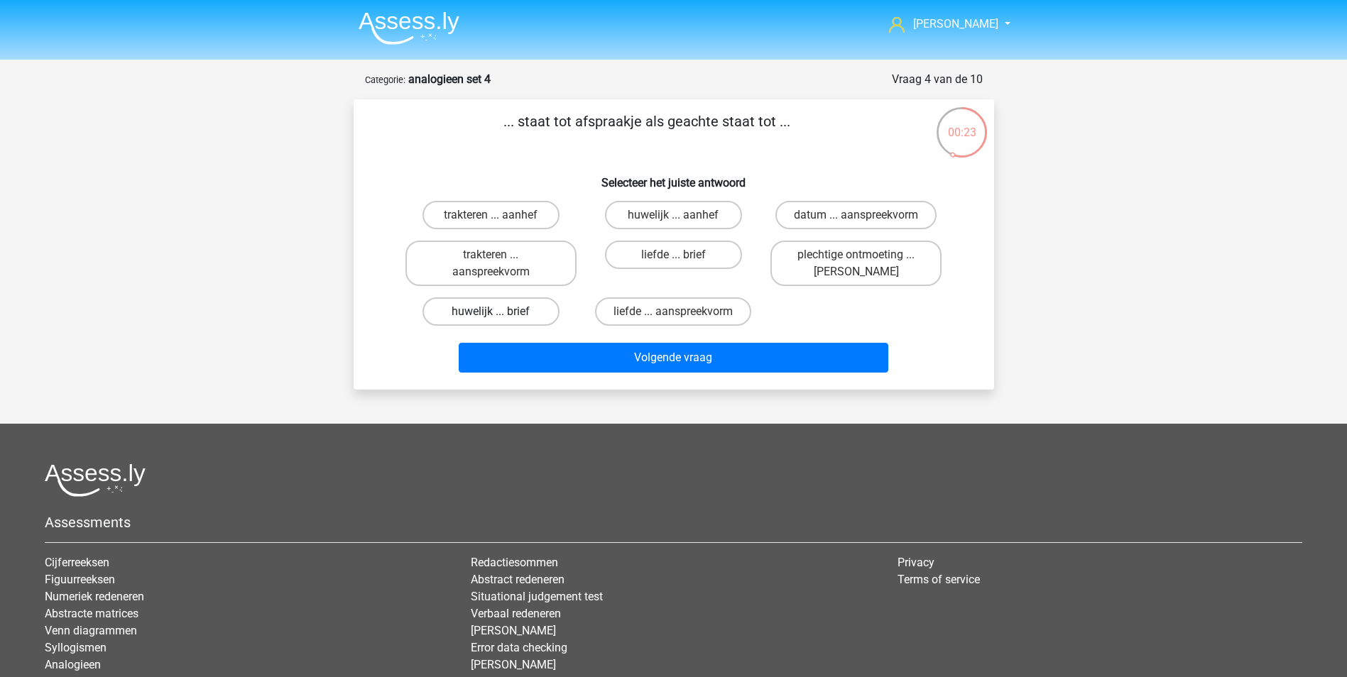
click at [524, 308] on label "huwelijk ... brief" at bounding box center [490, 312] width 137 height 28
click at [500, 312] on input "huwelijk ... brief" at bounding box center [495, 316] width 9 height 9
radio input "true"
click at [856, 266] on label "plechtige ontmoeting ... hoi" at bounding box center [855, 263] width 171 height 45
click at [856, 264] on input "plechtige ontmoeting ... hoi" at bounding box center [860, 259] width 9 height 9
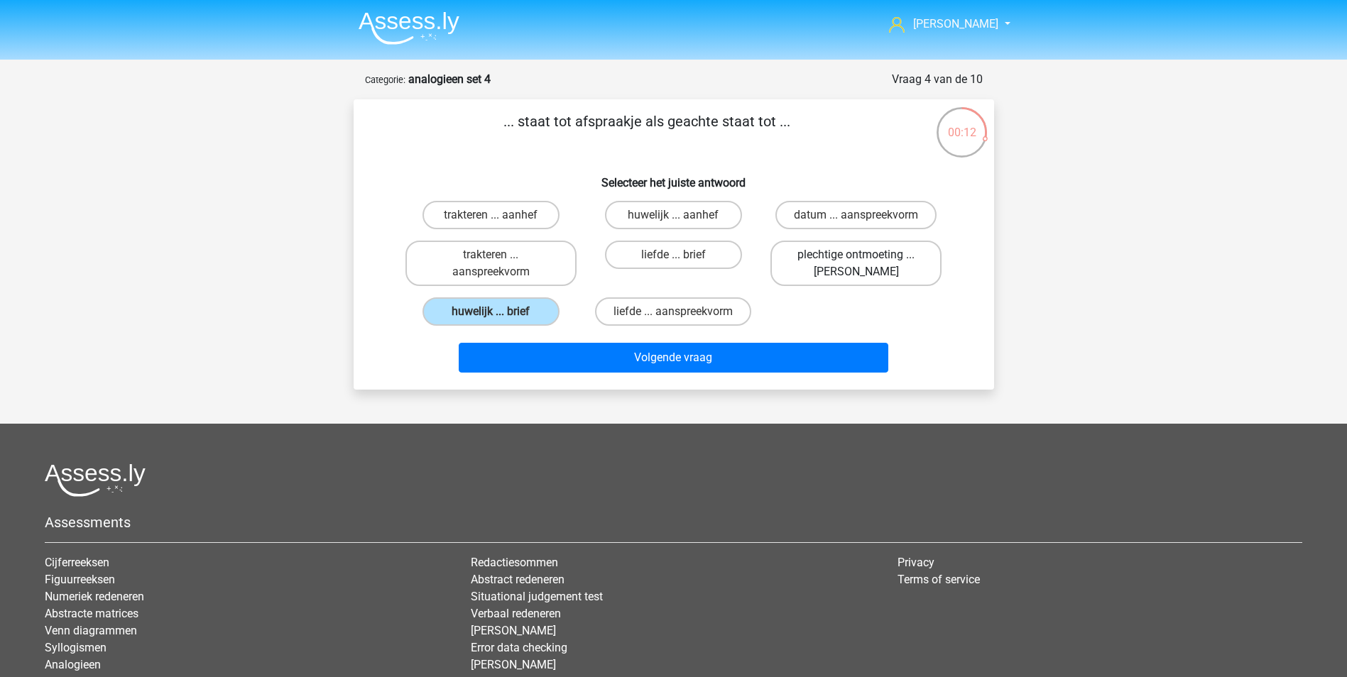
radio input "true"
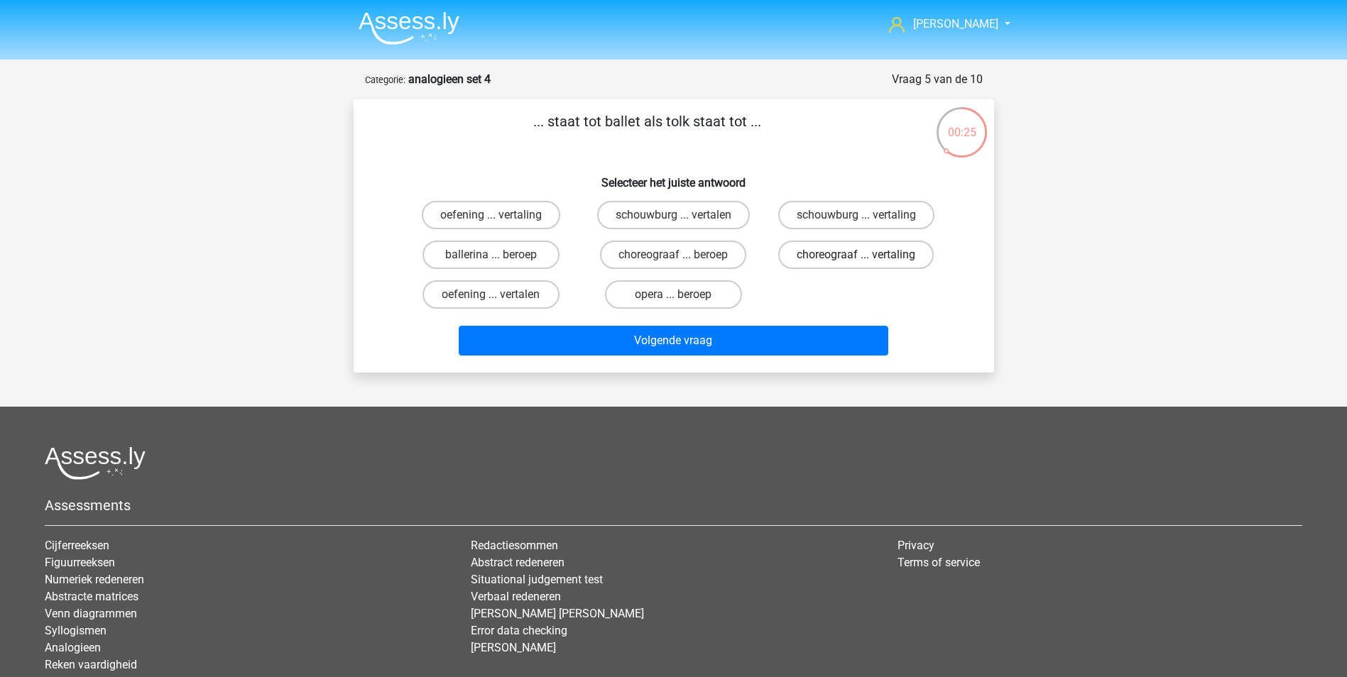
click at [823, 255] on label "choreograaf ... vertaling" at bounding box center [855, 255] width 155 height 28
click at [856, 255] on input "choreograaf ... vertaling" at bounding box center [860, 259] width 9 height 9
radio input "true"
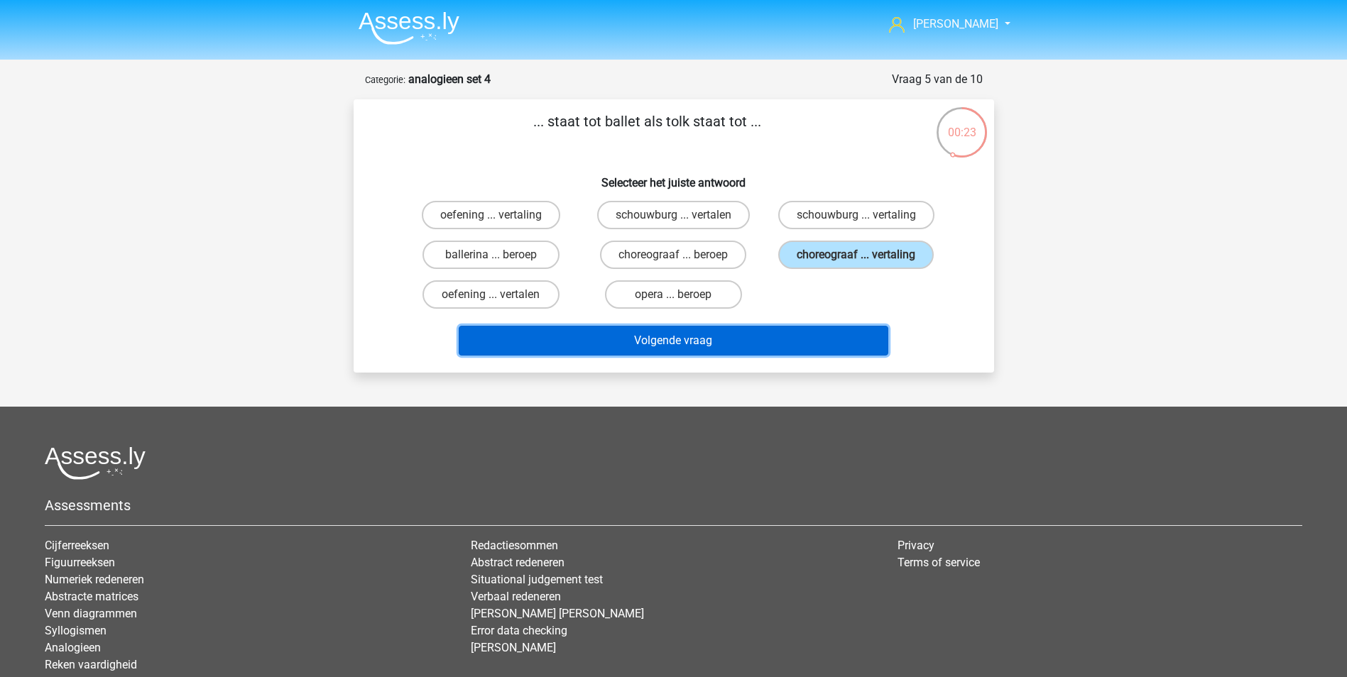
click at [704, 339] on button "Volgende vraag" at bounding box center [674, 341] width 430 height 30
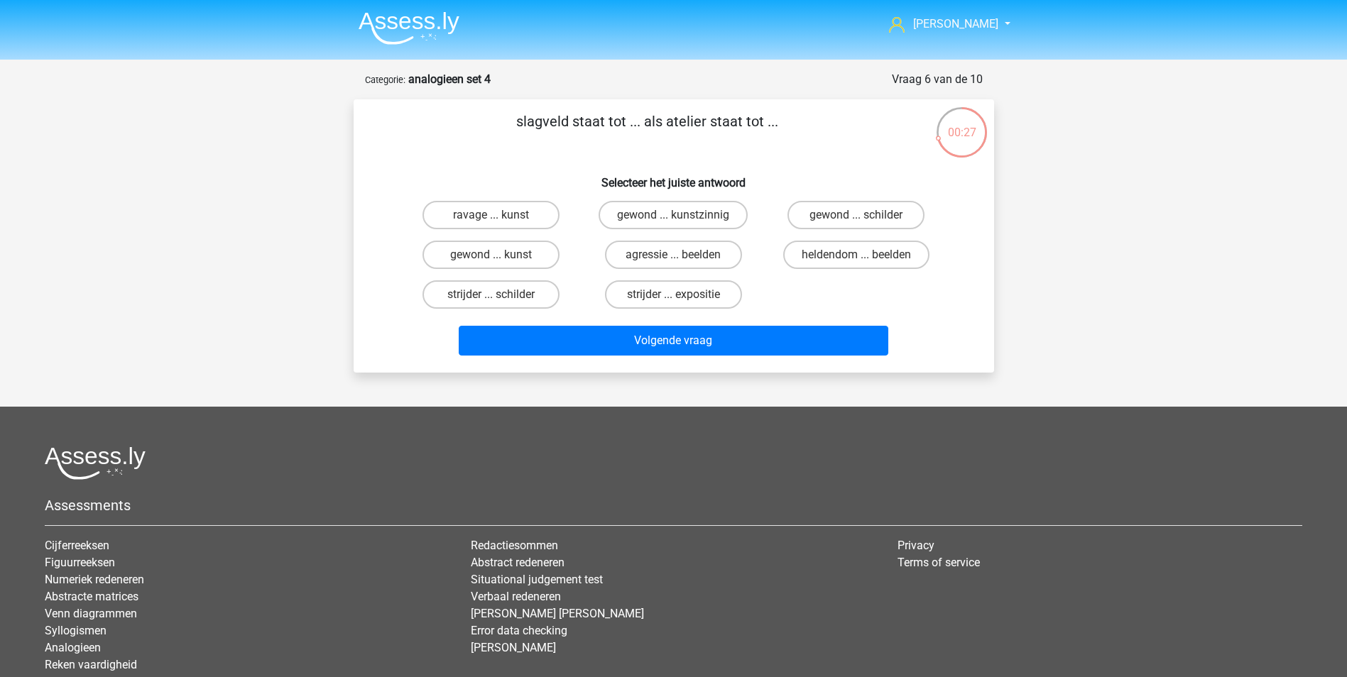
click at [492, 296] on input "strijder ... schilder" at bounding box center [495, 299] width 9 height 9
radio input "true"
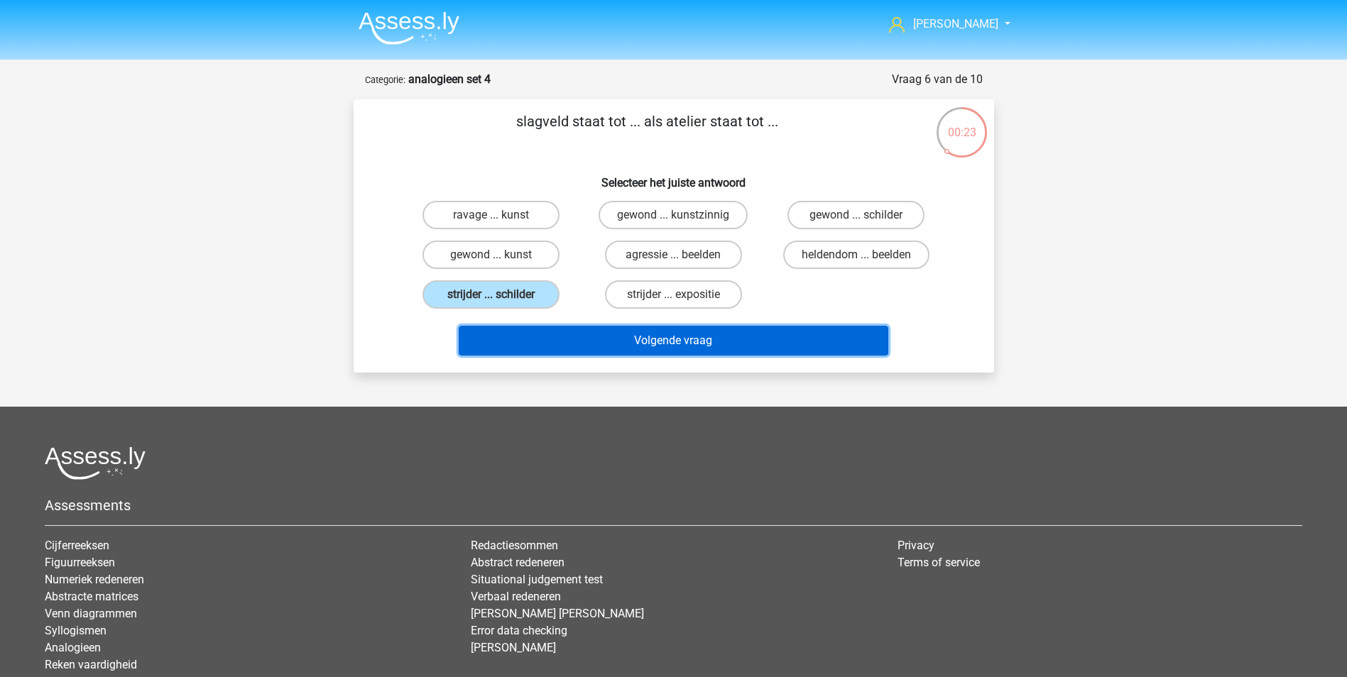
click at [702, 330] on button "Volgende vraag" at bounding box center [674, 341] width 430 height 30
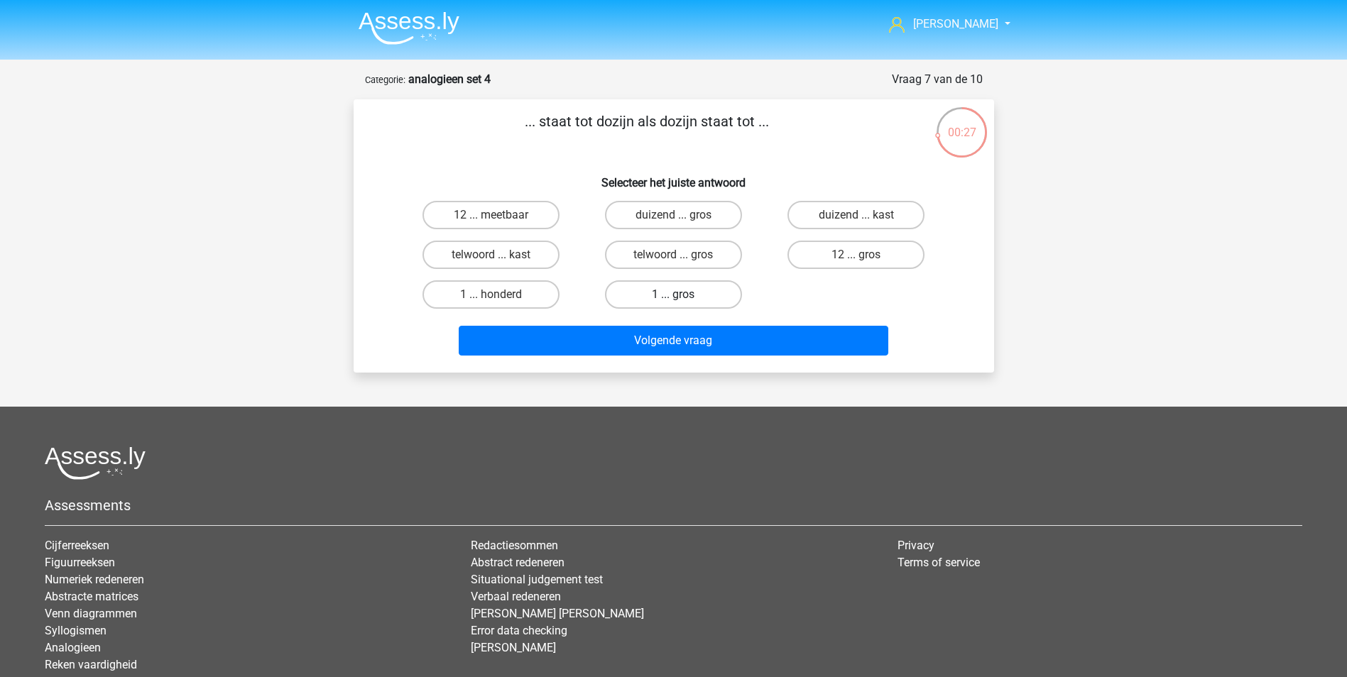
click at [679, 289] on label "1 ... gros" at bounding box center [673, 294] width 137 height 28
click at [679, 295] on input "1 ... gros" at bounding box center [677, 299] width 9 height 9
radio input "true"
click at [845, 251] on label "12 ... gros" at bounding box center [855, 255] width 137 height 28
click at [856, 255] on input "12 ... gros" at bounding box center [860, 259] width 9 height 9
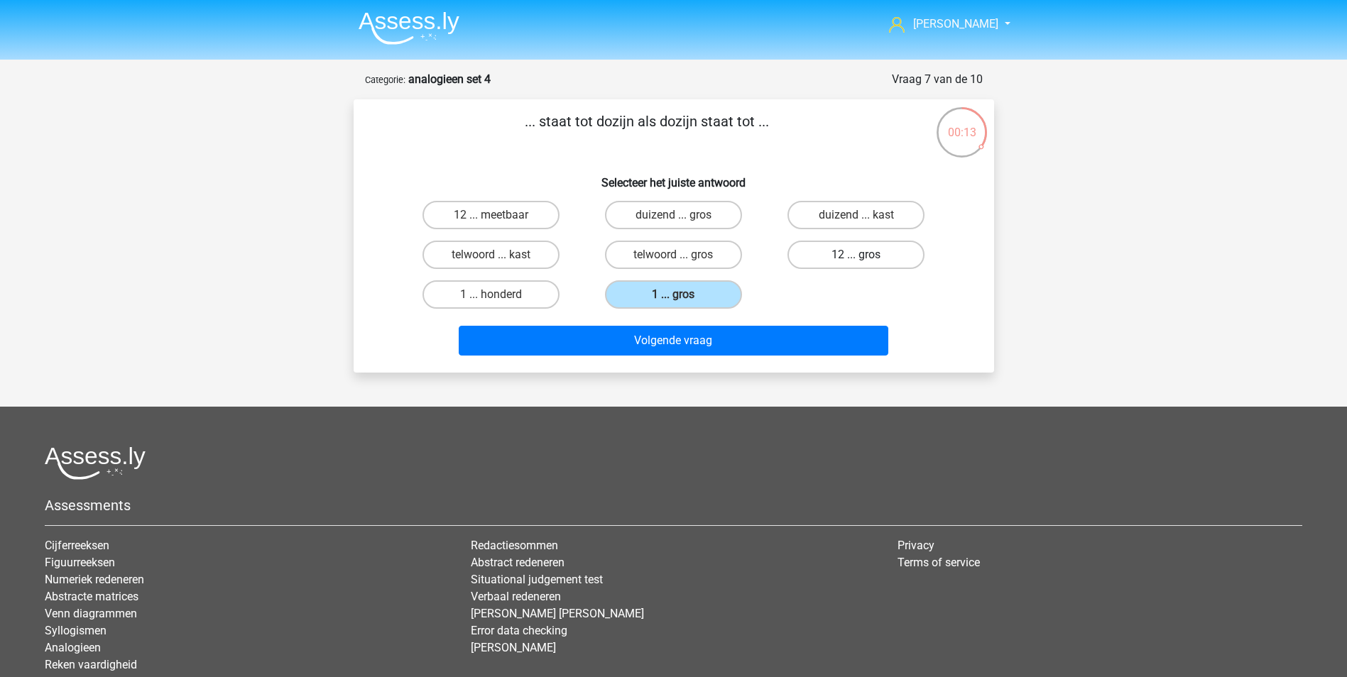
radio input "true"
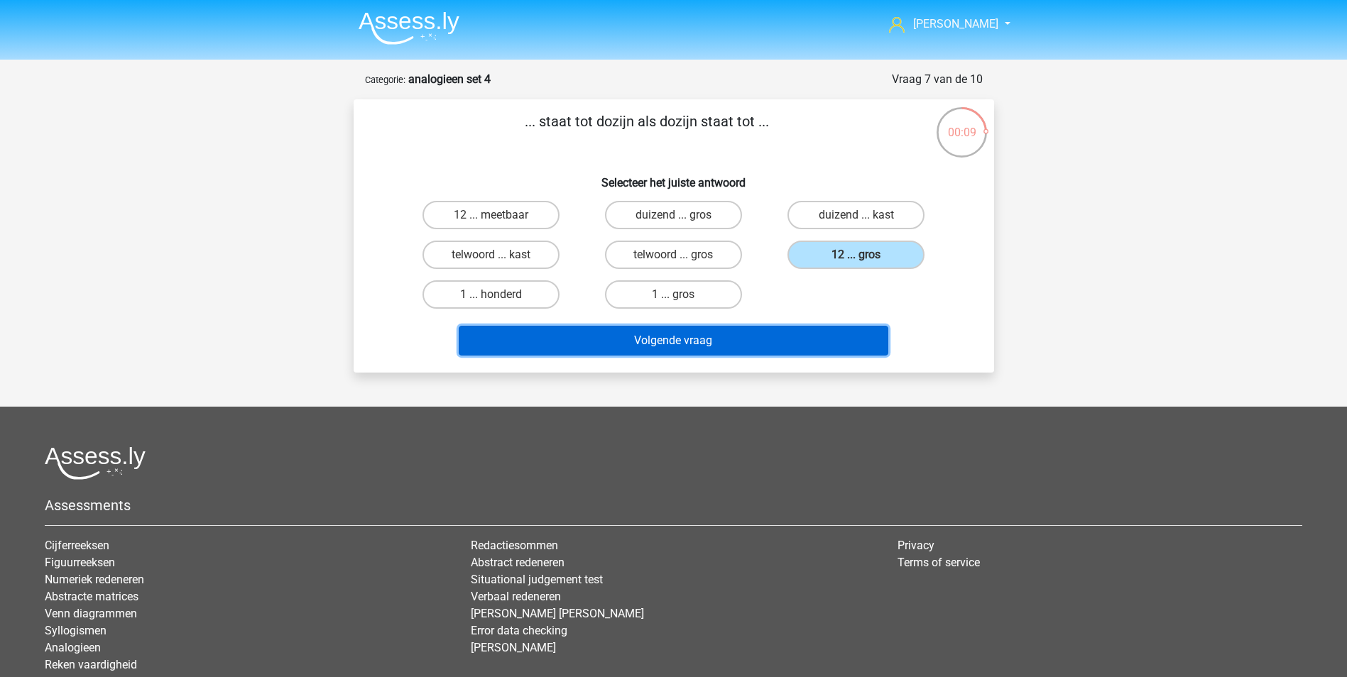
click at [736, 337] on button "Volgende vraag" at bounding box center [674, 341] width 430 height 30
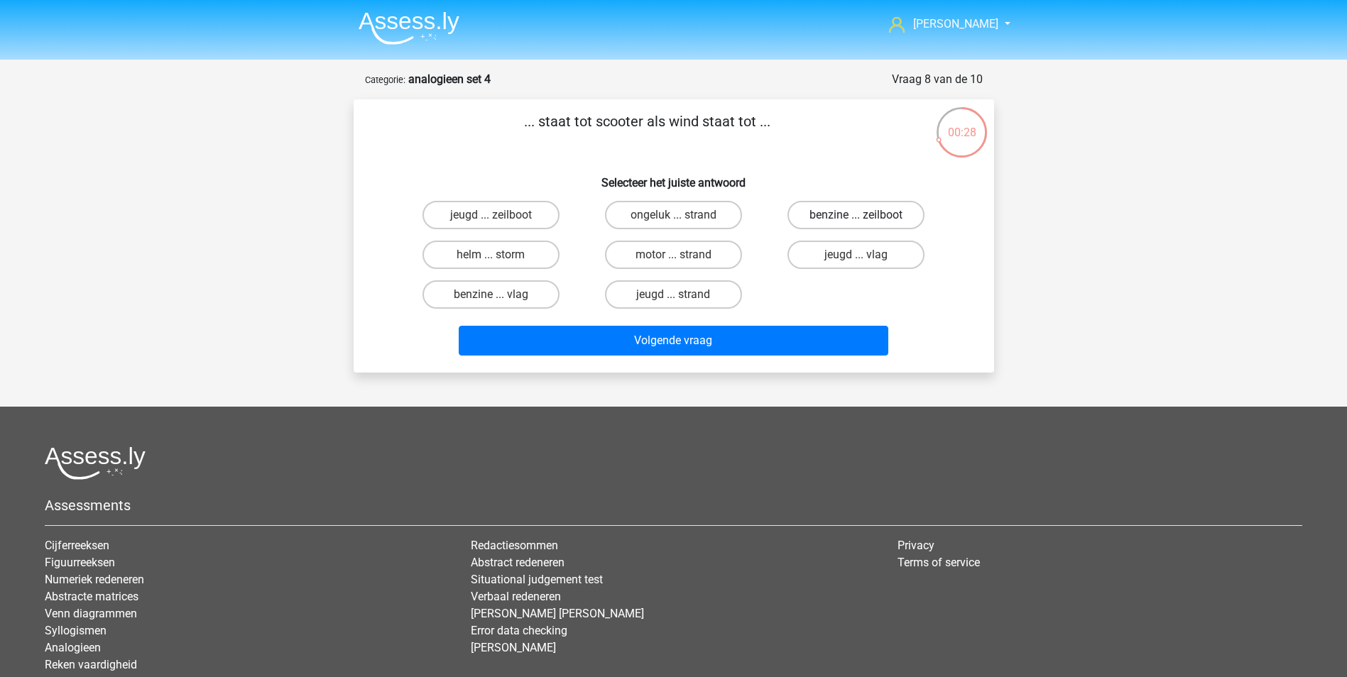
click at [838, 211] on label "benzine ... zeilboot" at bounding box center [855, 215] width 137 height 28
click at [856, 215] on input "benzine ... zeilboot" at bounding box center [860, 219] width 9 height 9
radio input "true"
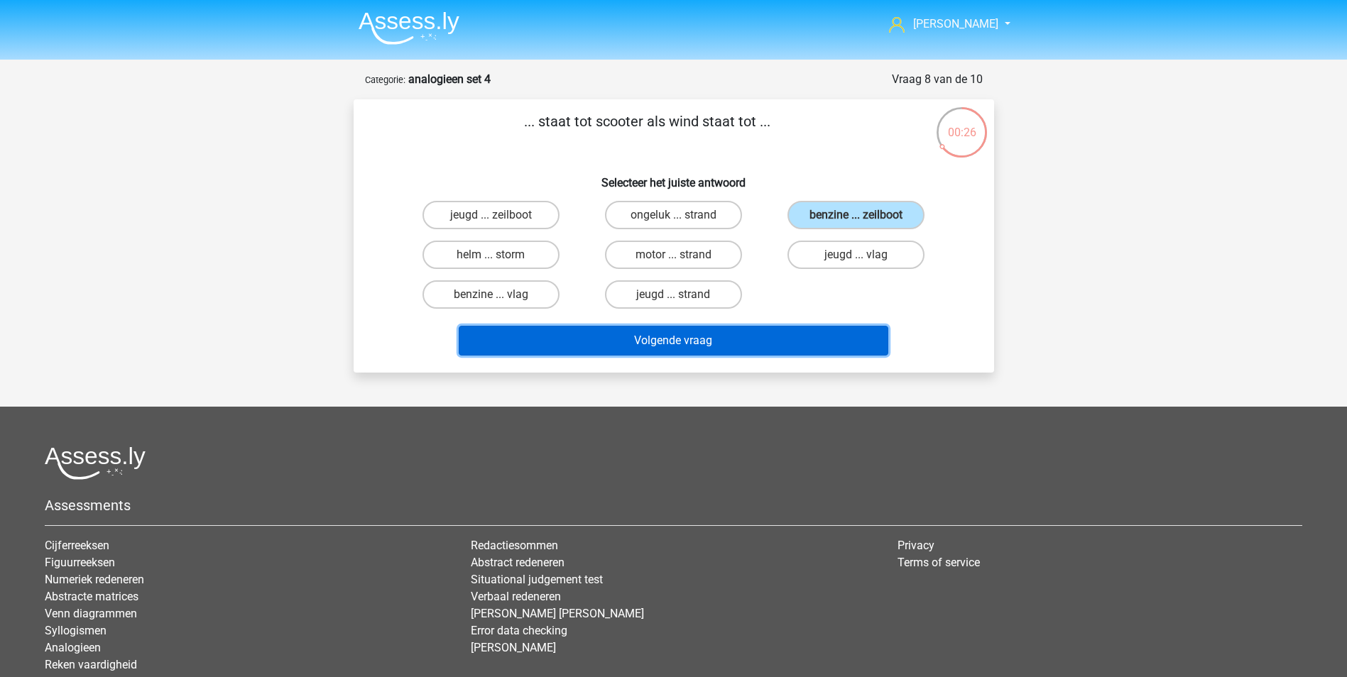
click at [701, 342] on button "Volgende vraag" at bounding box center [674, 341] width 430 height 30
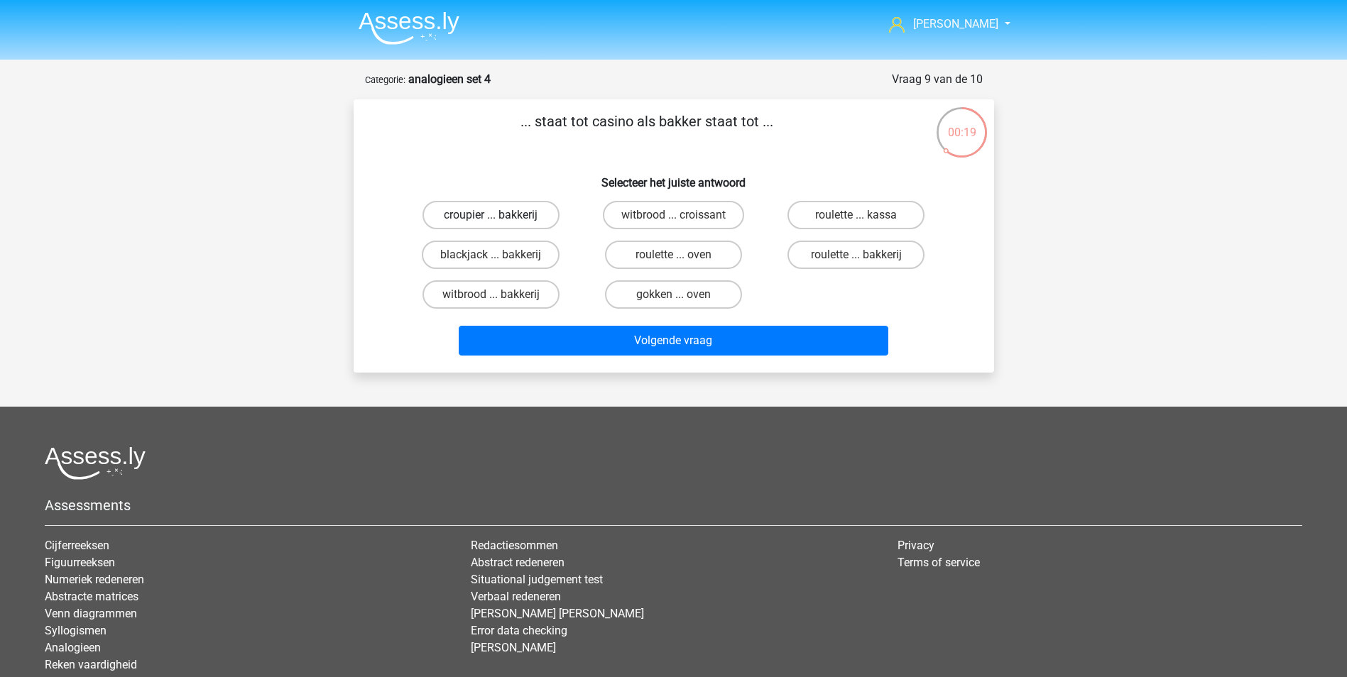
click at [503, 214] on label "croupier ... bakkerij" at bounding box center [490, 215] width 137 height 28
click at [500, 215] on input "croupier ... bakkerij" at bounding box center [495, 219] width 9 height 9
radio input "true"
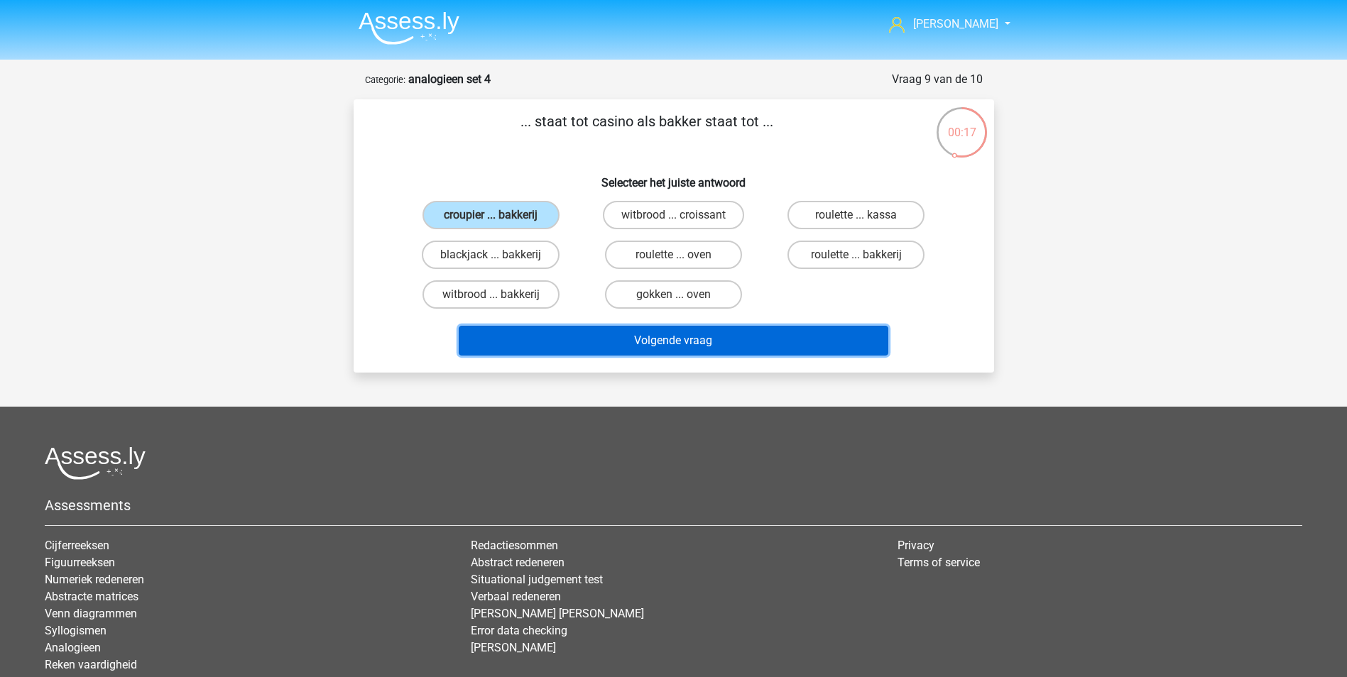
click at [684, 336] on button "Volgende vraag" at bounding box center [674, 341] width 430 height 30
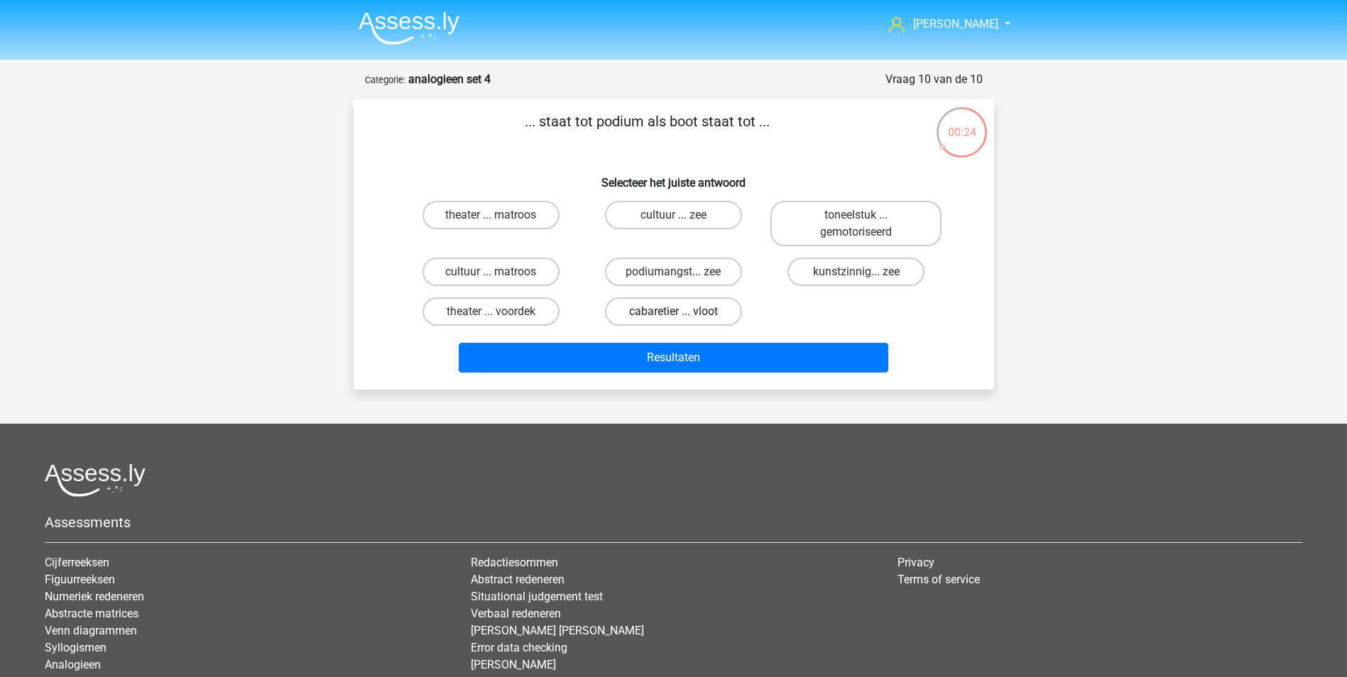
click at [667, 310] on label "cabaretier ... vloot" at bounding box center [673, 312] width 137 height 28
click at [673, 312] on input "cabaretier ... vloot" at bounding box center [677, 316] width 9 height 9
radio input "true"
click at [494, 312] on input "theater ... voordek" at bounding box center [495, 316] width 9 height 9
radio input "true"
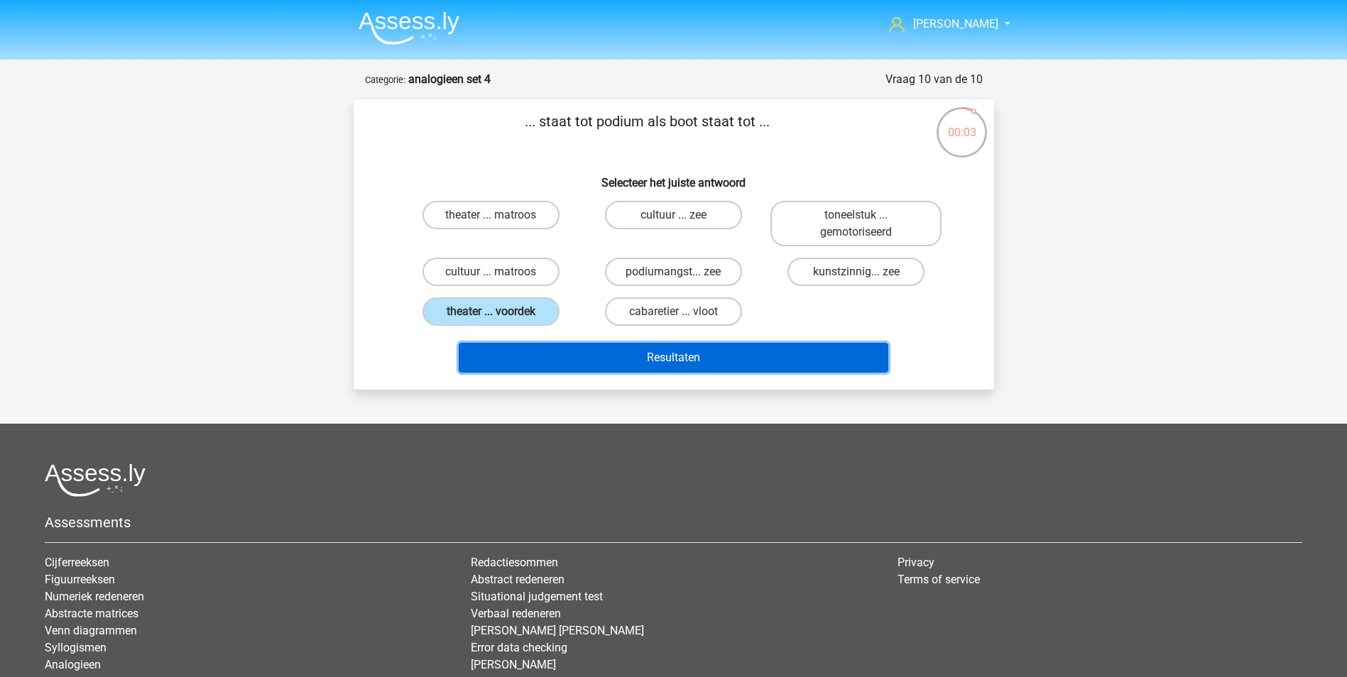
click at [662, 348] on button "Resultaten" at bounding box center [674, 358] width 430 height 30
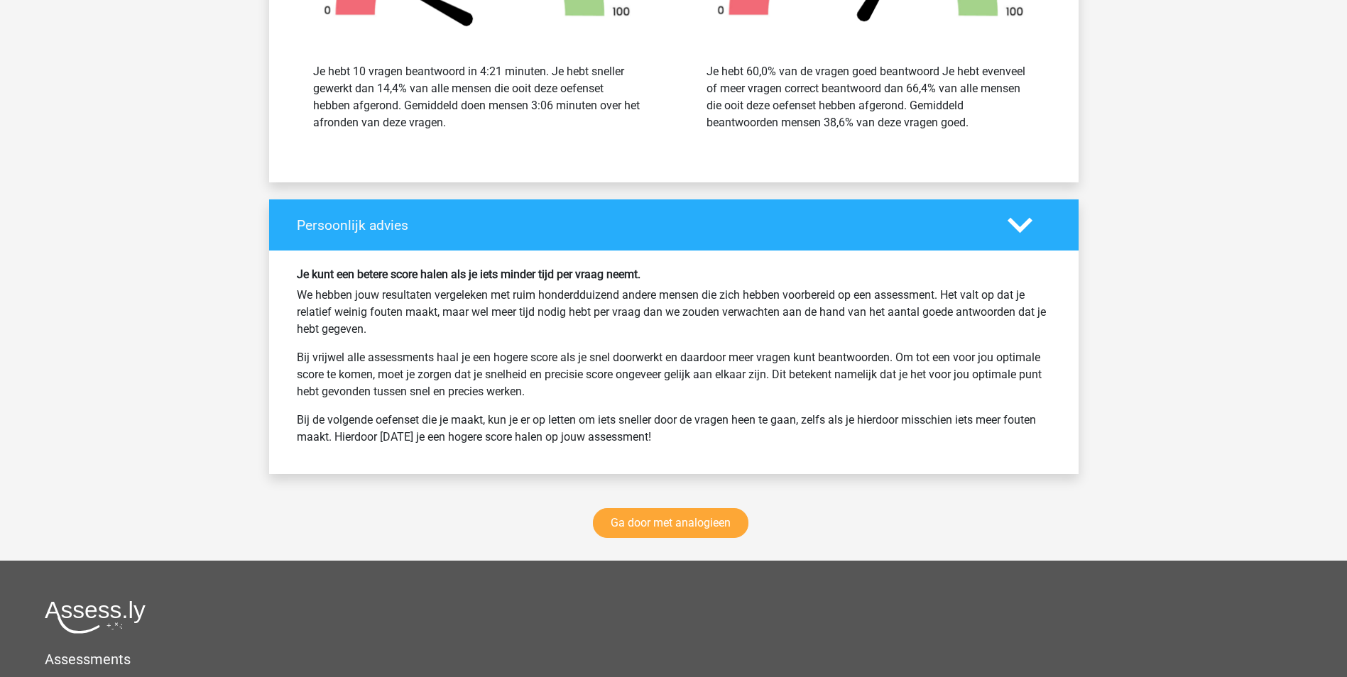
scroll to position [1704, 0]
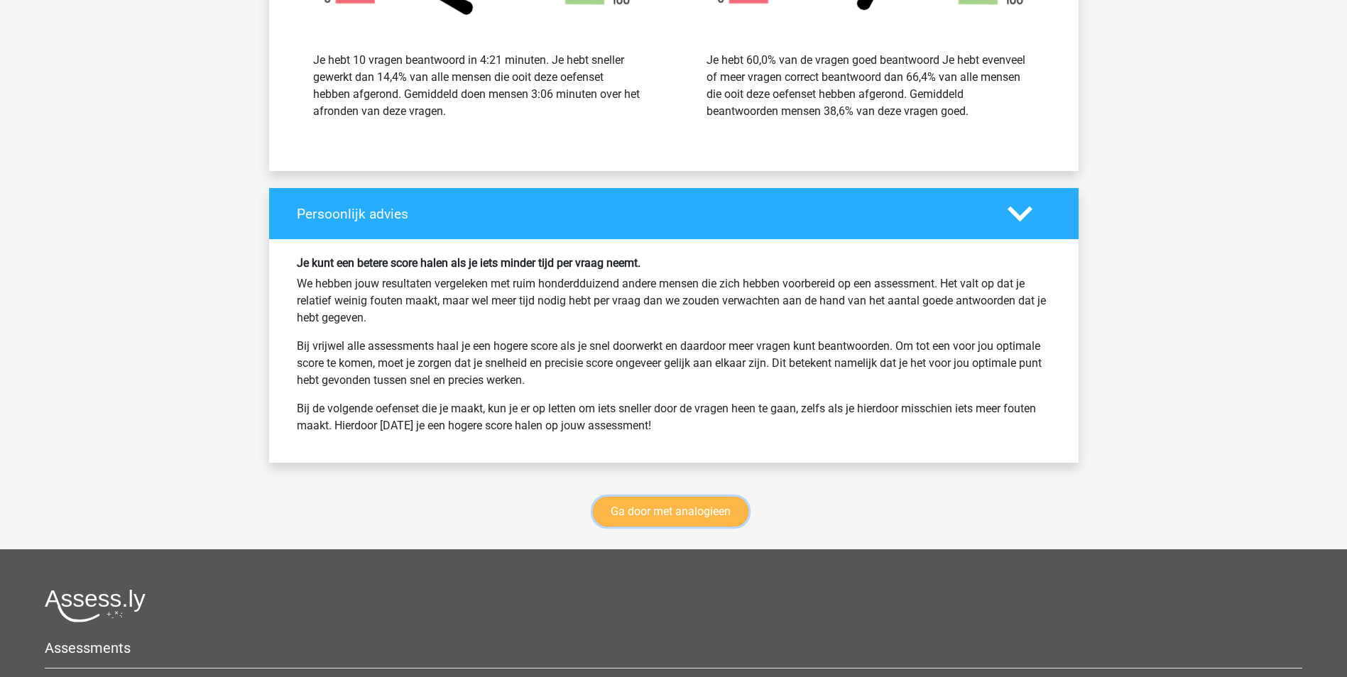
click at [673, 509] on link "Ga door met analogieen" at bounding box center [670, 512] width 155 height 30
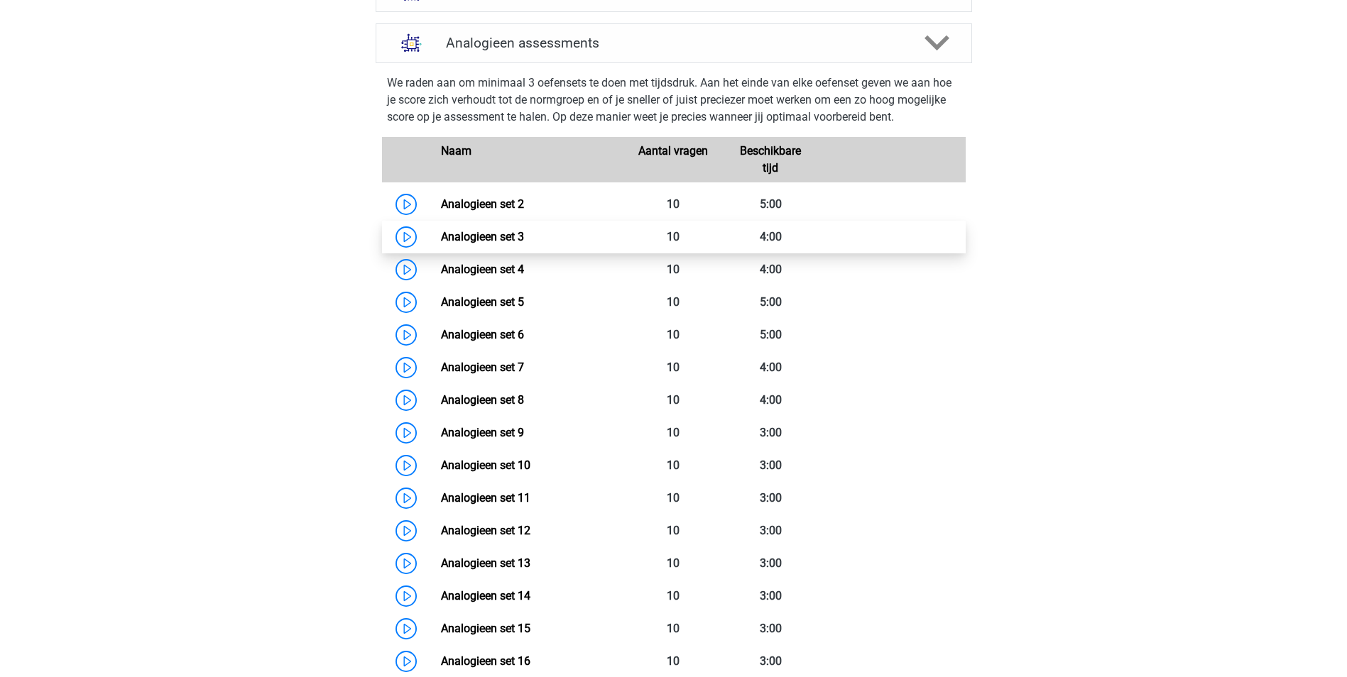
scroll to position [506, 0]
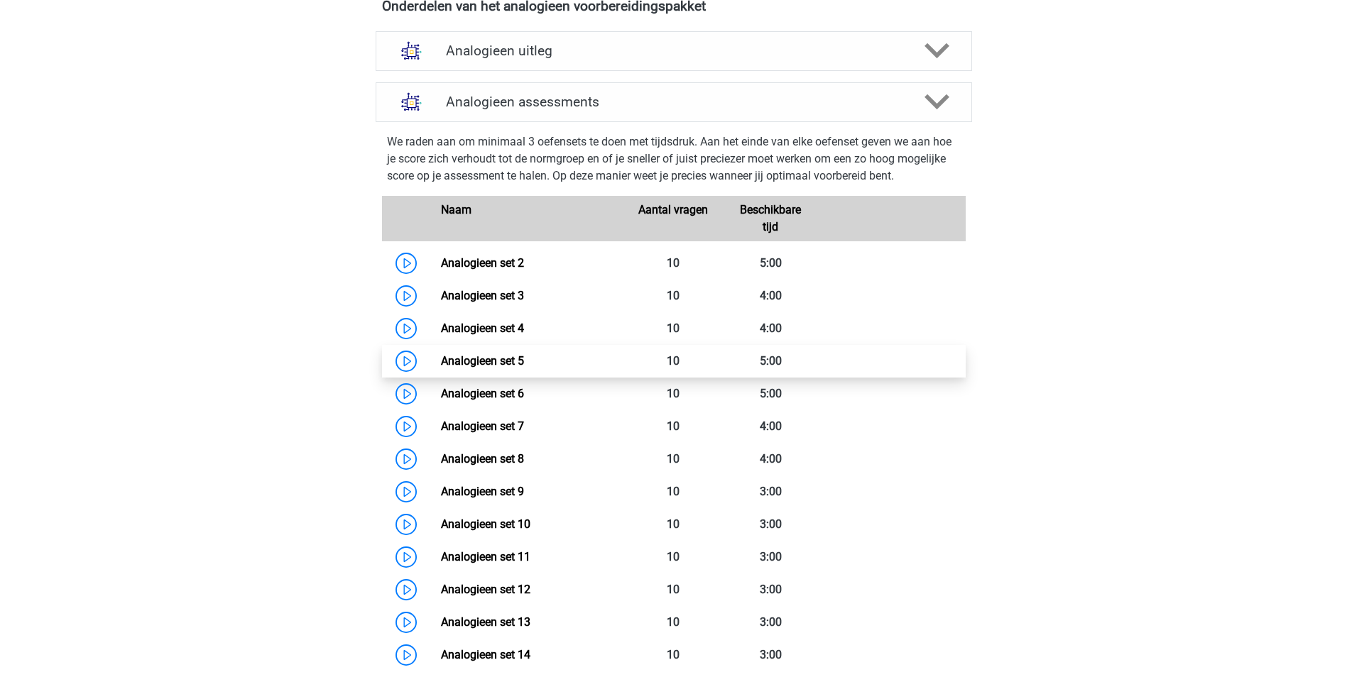
click at [497, 357] on link "Analogieen set 5" at bounding box center [482, 360] width 83 height 13
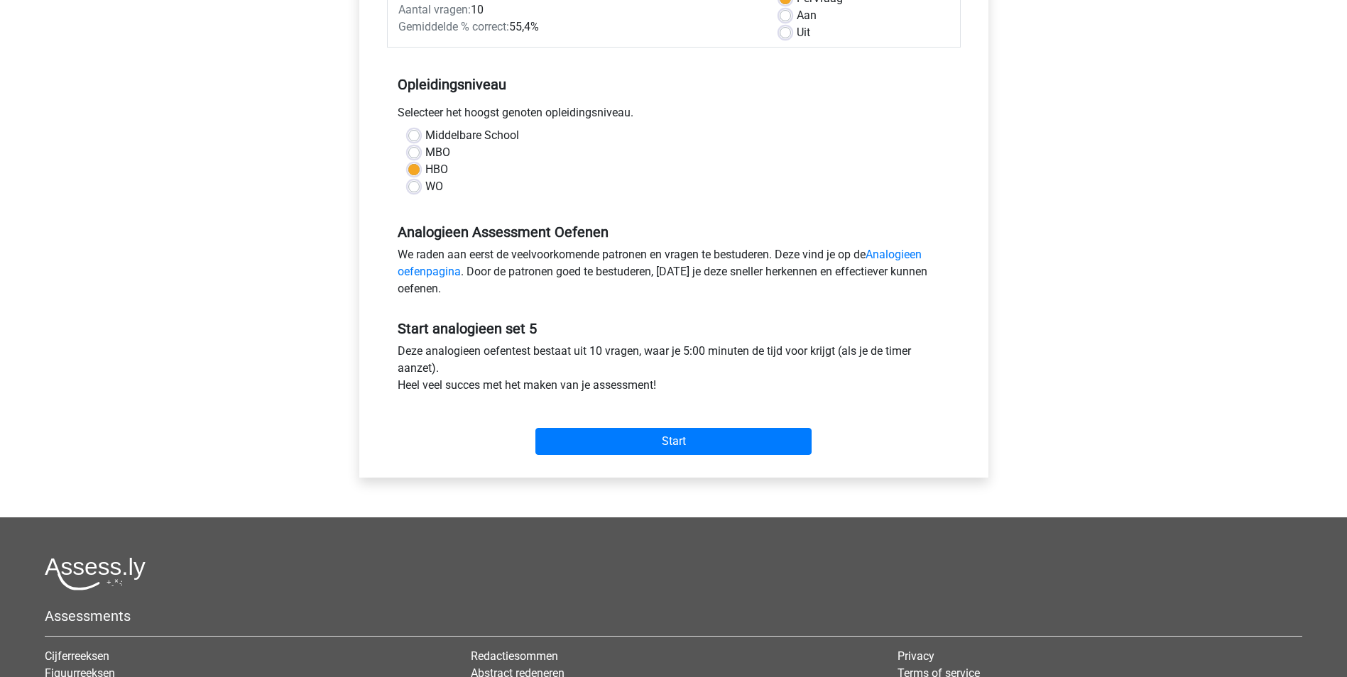
scroll to position [142, 0]
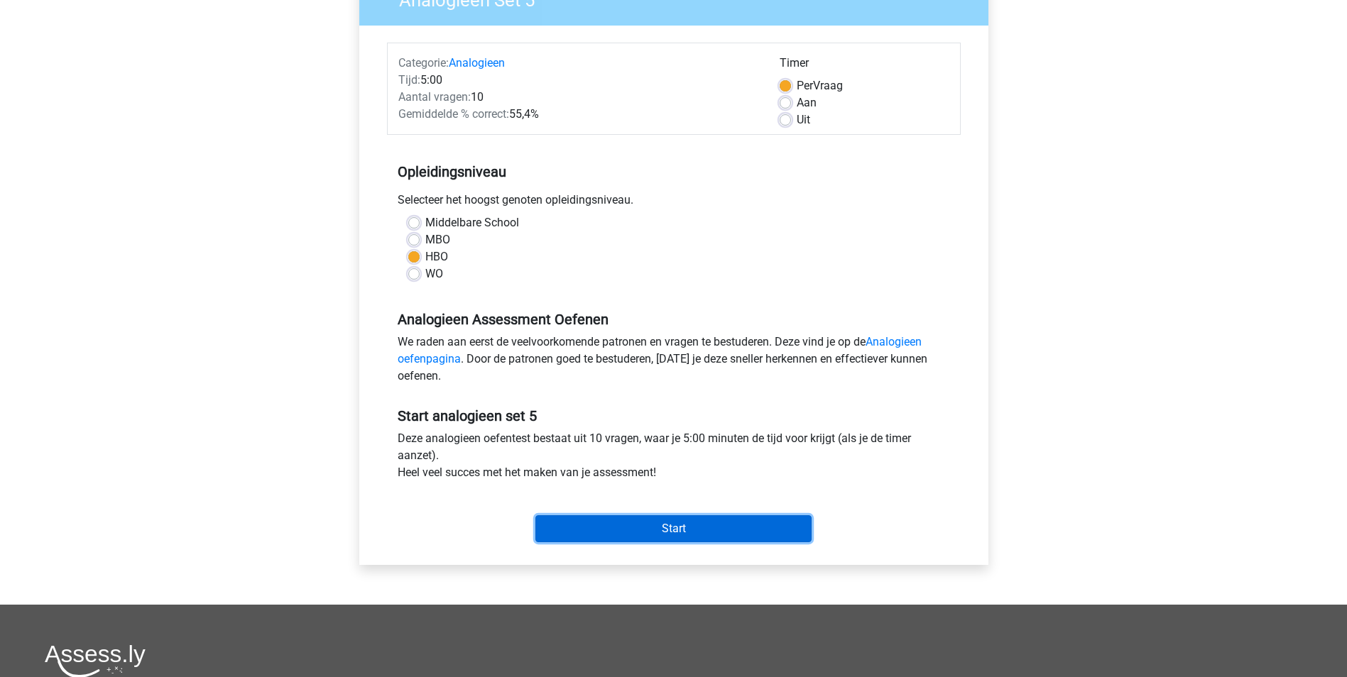
click at [690, 524] on input "Start" at bounding box center [673, 528] width 276 height 27
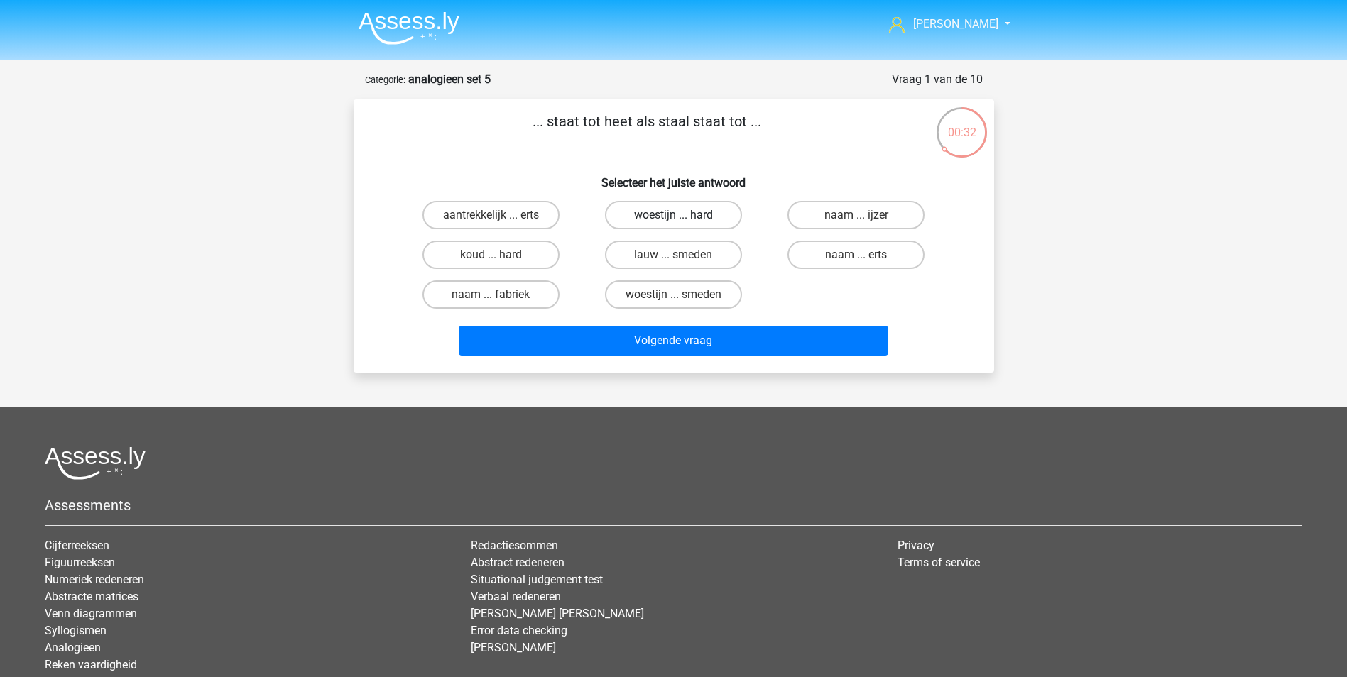
click at [653, 216] on label "woestijn ... hard" at bounding box center [673, 215] width 137 height 28
click at [673, 216] on input "woestijn ... hard" at bounding box center [677, 219] width 9 height 9
radio input "true"
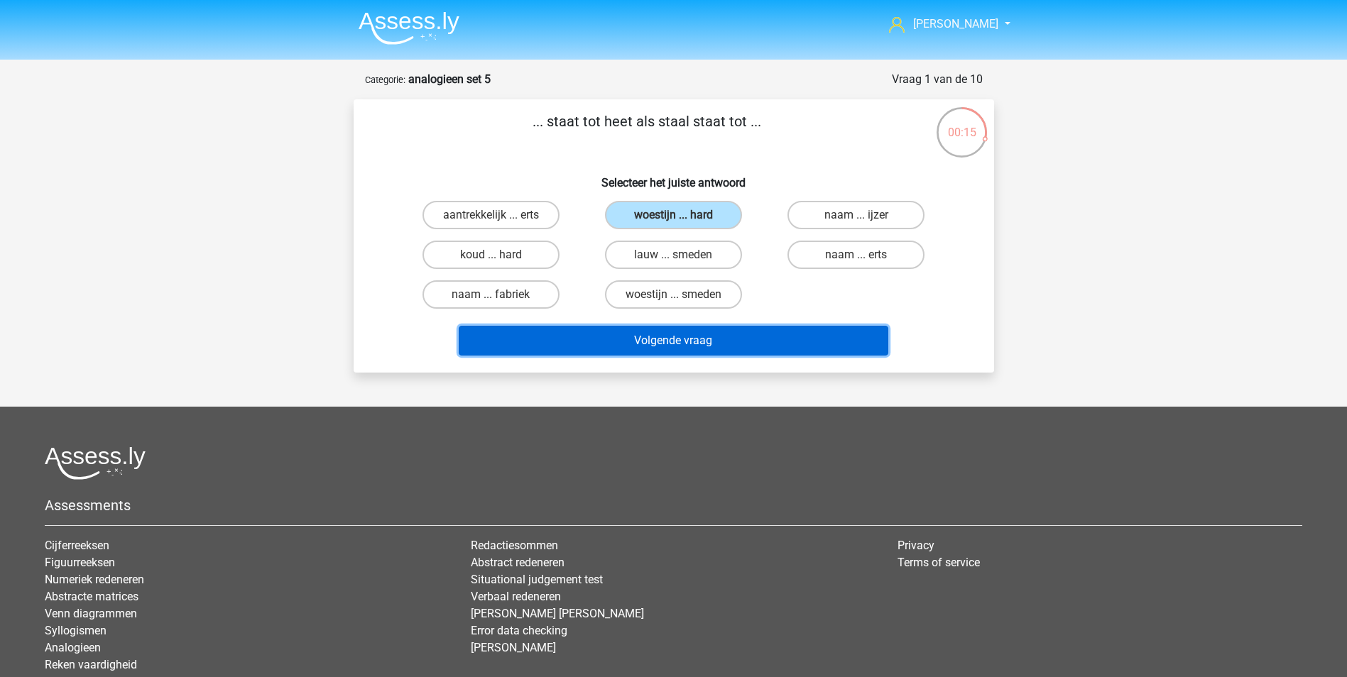
click at [680, 337] on button "Volgende vraag" at bounding box center [674, 341] width 430 height 30
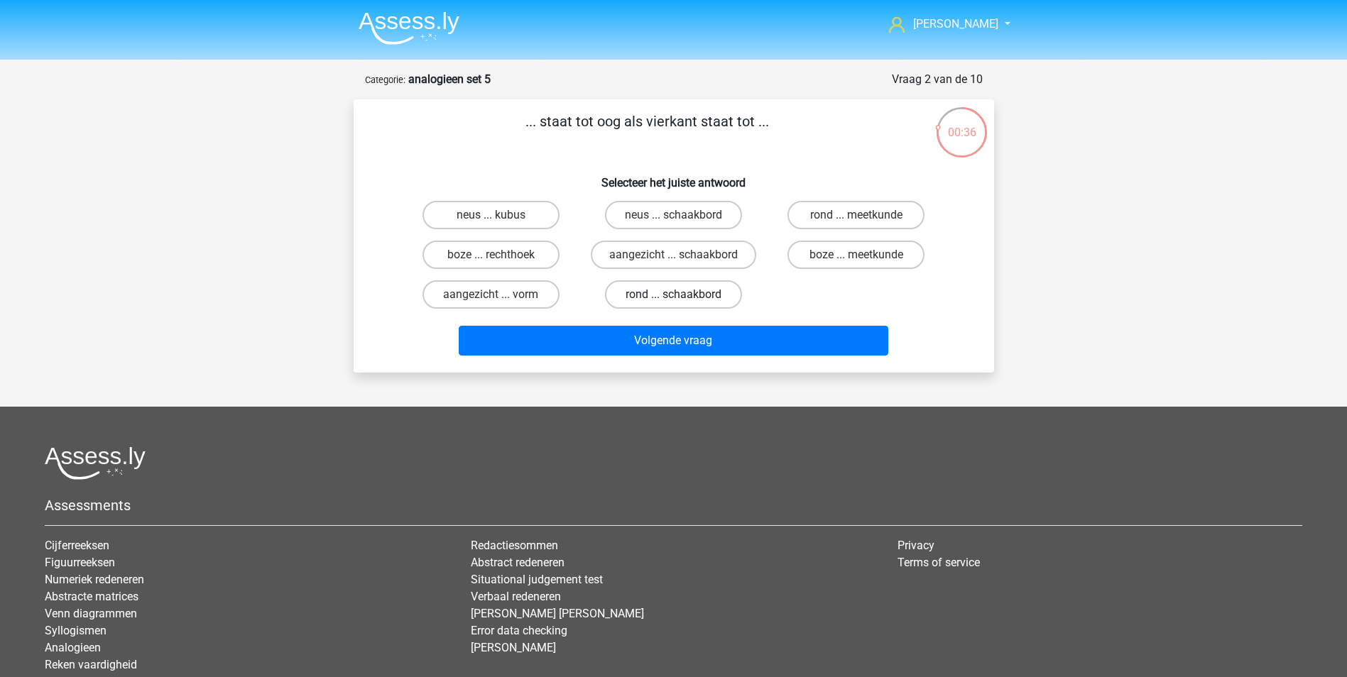
click at [677, 293] on label "rond ... schaakbord" at bounding box center [673, 294] width 137 height 28
click at [677, 295] on input "rond ... schaakbord" at bounding box center [677, 299] width 9 height 9
radio input "true"
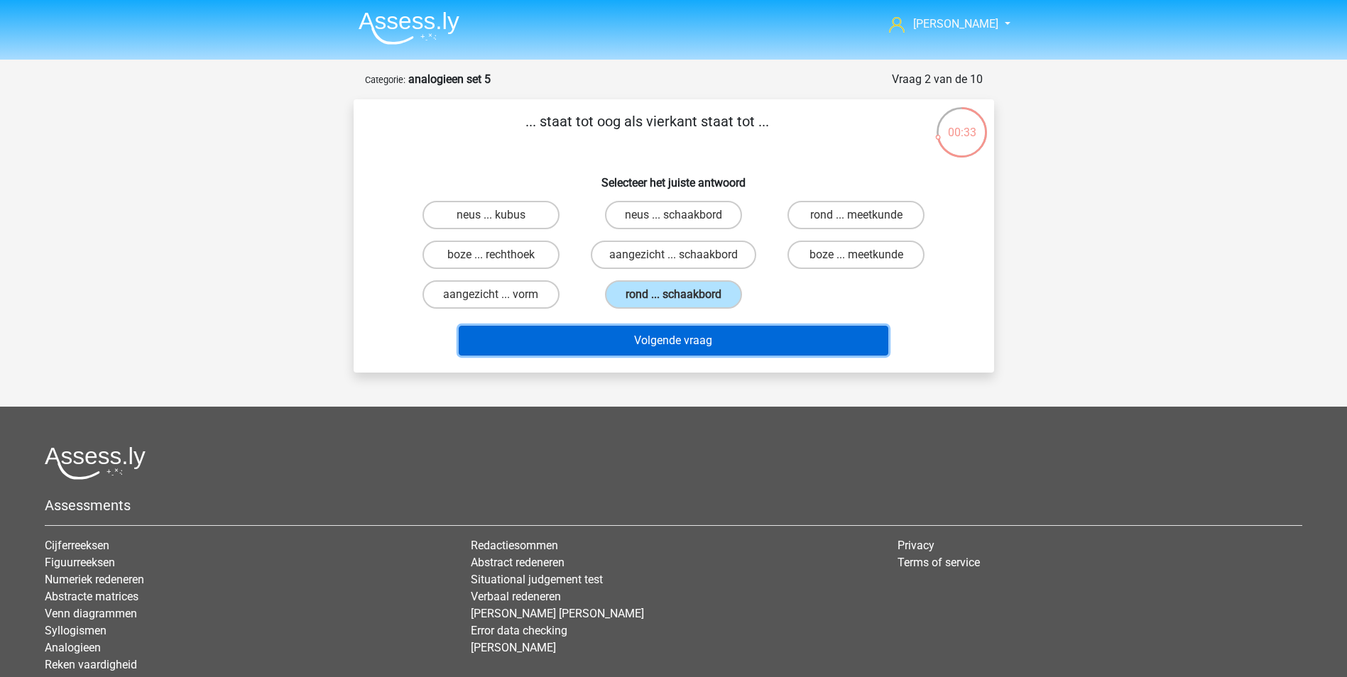
click at [669, 340] on button "Volgende vraag" at bounding box center [674, 341] width 430 height 30
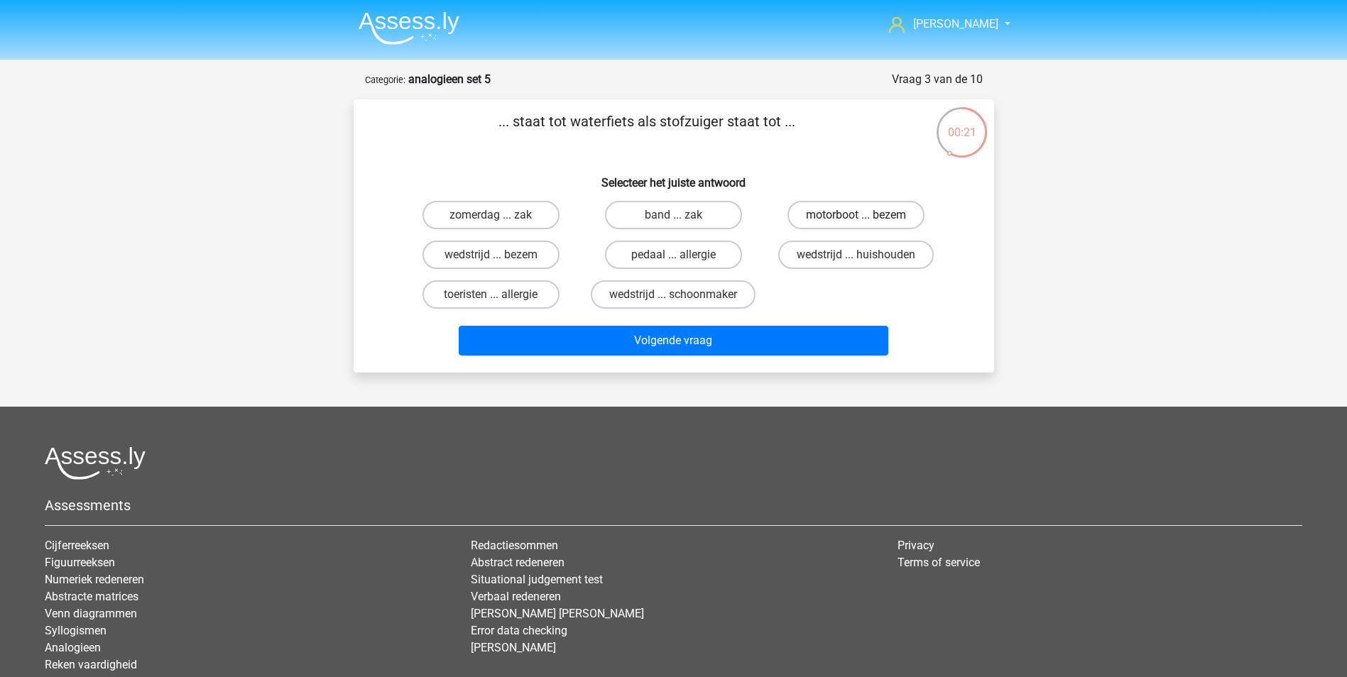
click at [853, 216] on label "motorboot ... bezem" at bounding box center [855, 215] width 137 height 28
click at [856, 216] on input "motorboot ... bezem" at bounding box center [860, 219] width 9 height 9
radio input "true"
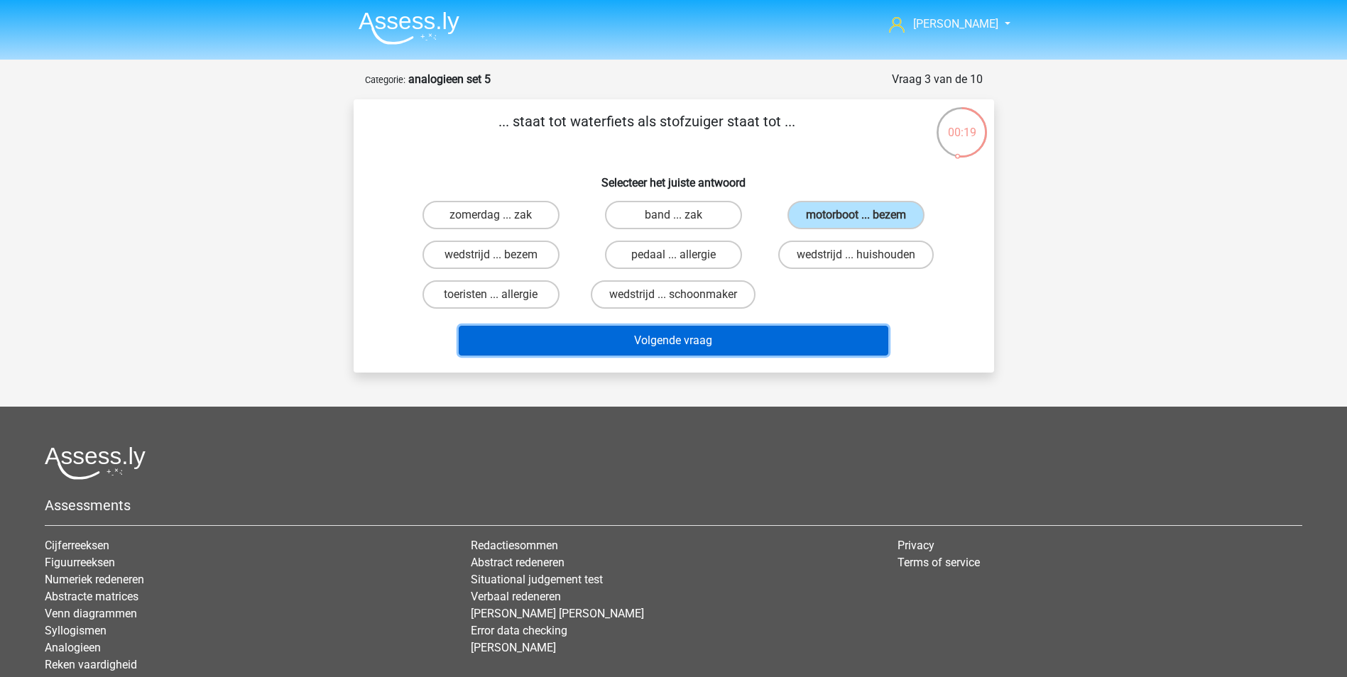
click at [679, 333] on button "Volgende vraag" at bounding box center [674, 341] width 430 height 30
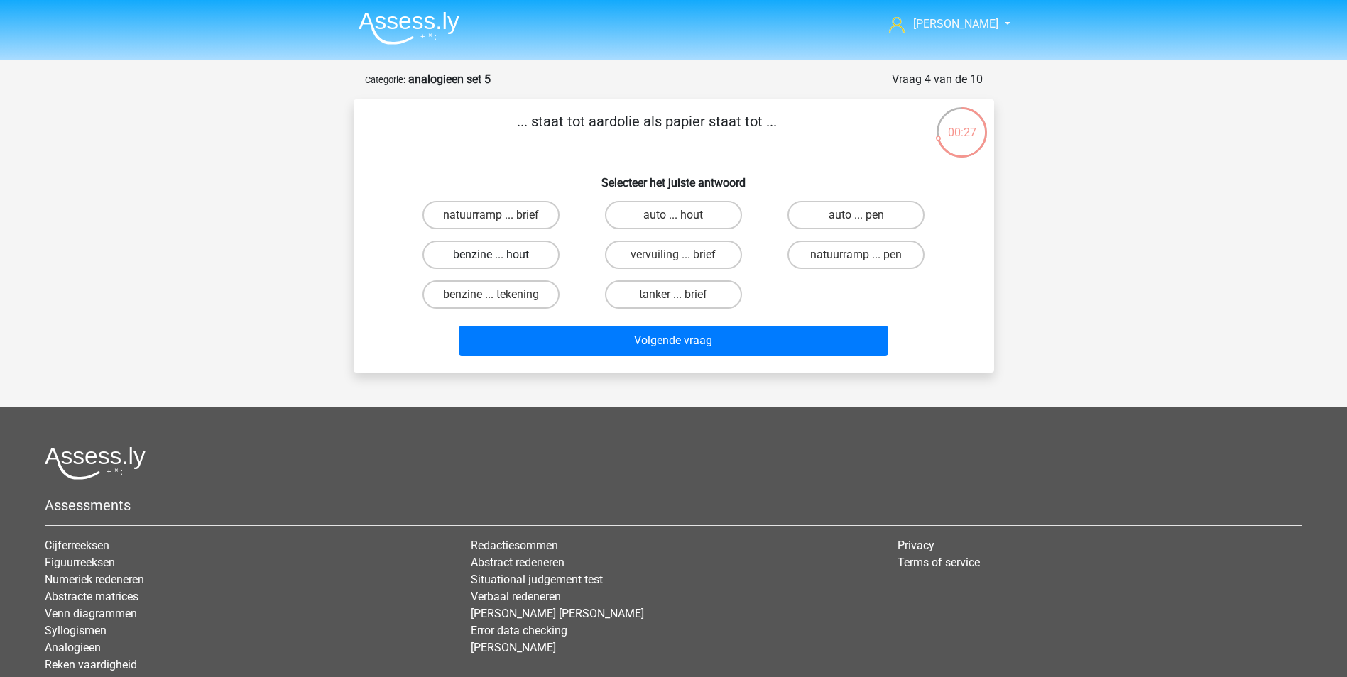
click at [481, 256] on label "benzine ... hout" at bounding box center [490, 255] width 137 height 28
click at [491, 256] on input "benzine ... hout" at bounding box center [495, 259] width 9 height 9
radio input "true"
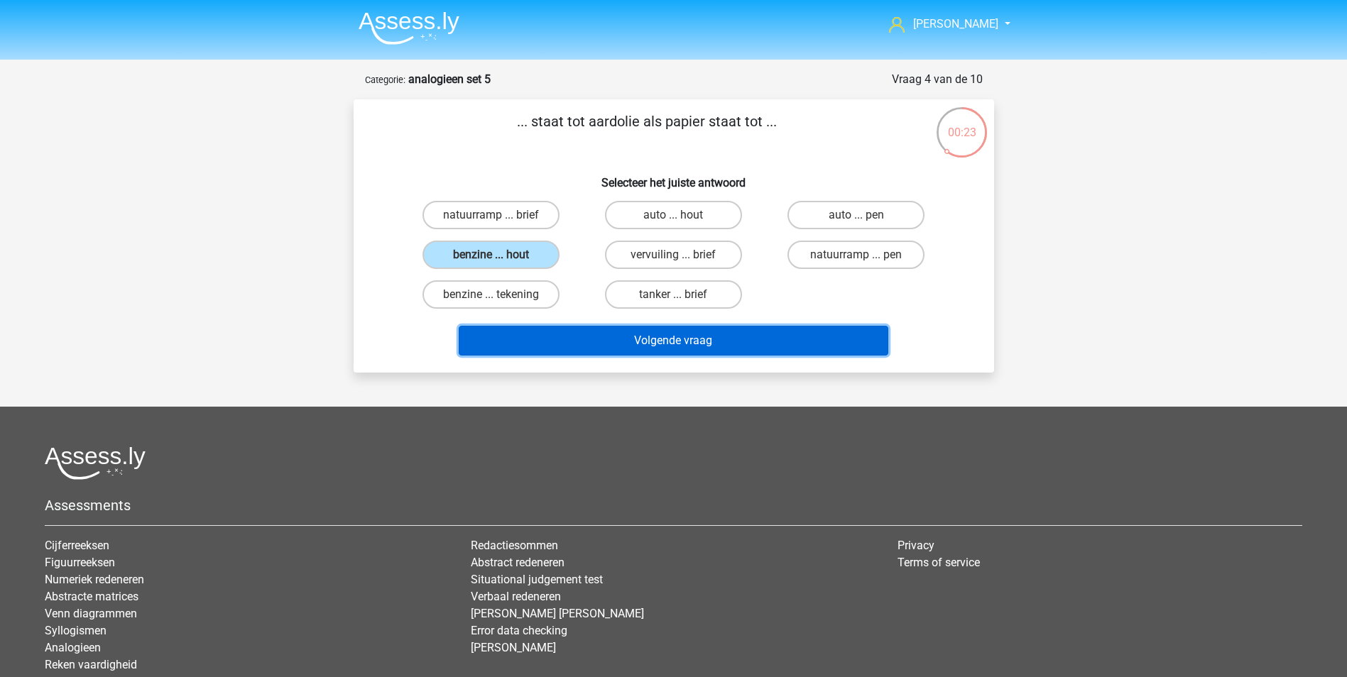
click at [672, 339] on button "Volgende vraag" at bounding box center [674, 341] width 430 height 30
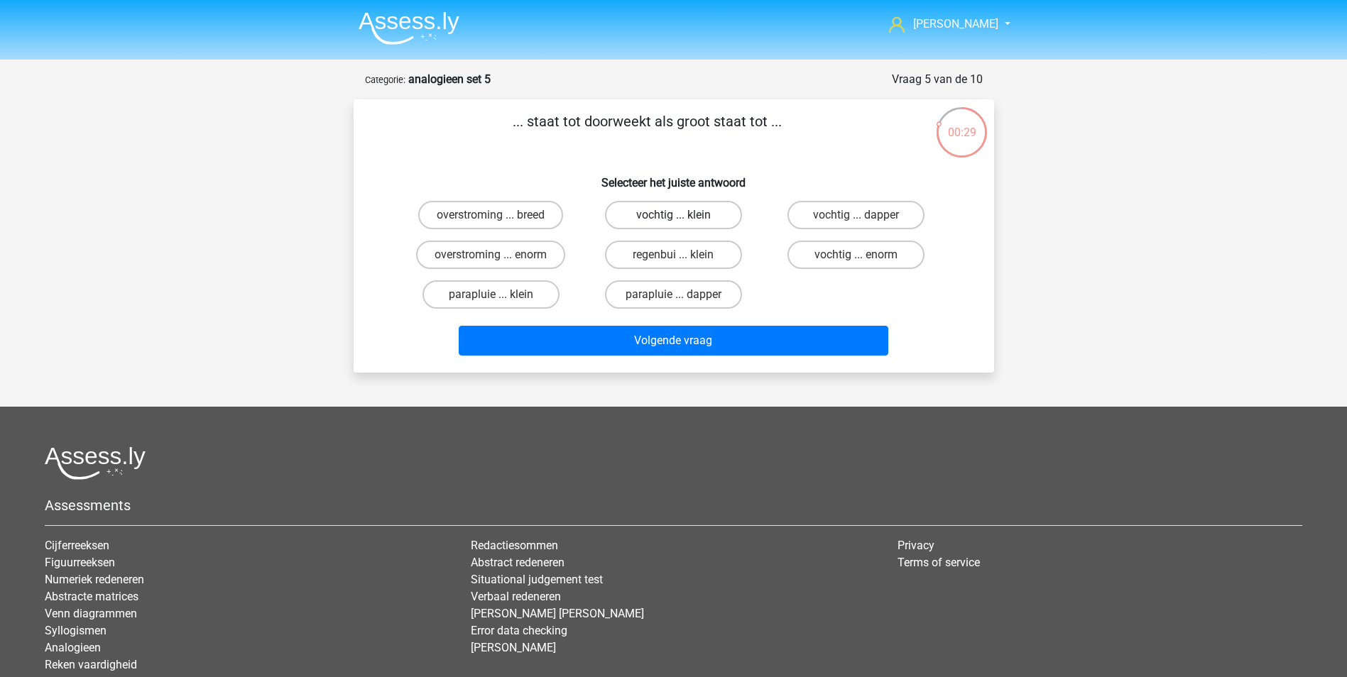
click at [649, 210] on label "vochtig ... klein" at bounding box center [673, 215] width 137 height 28
click at [673, 215] on input "vochtig ... klein" at bounding box center [677, 219] width 9 height 9
radio input "true"
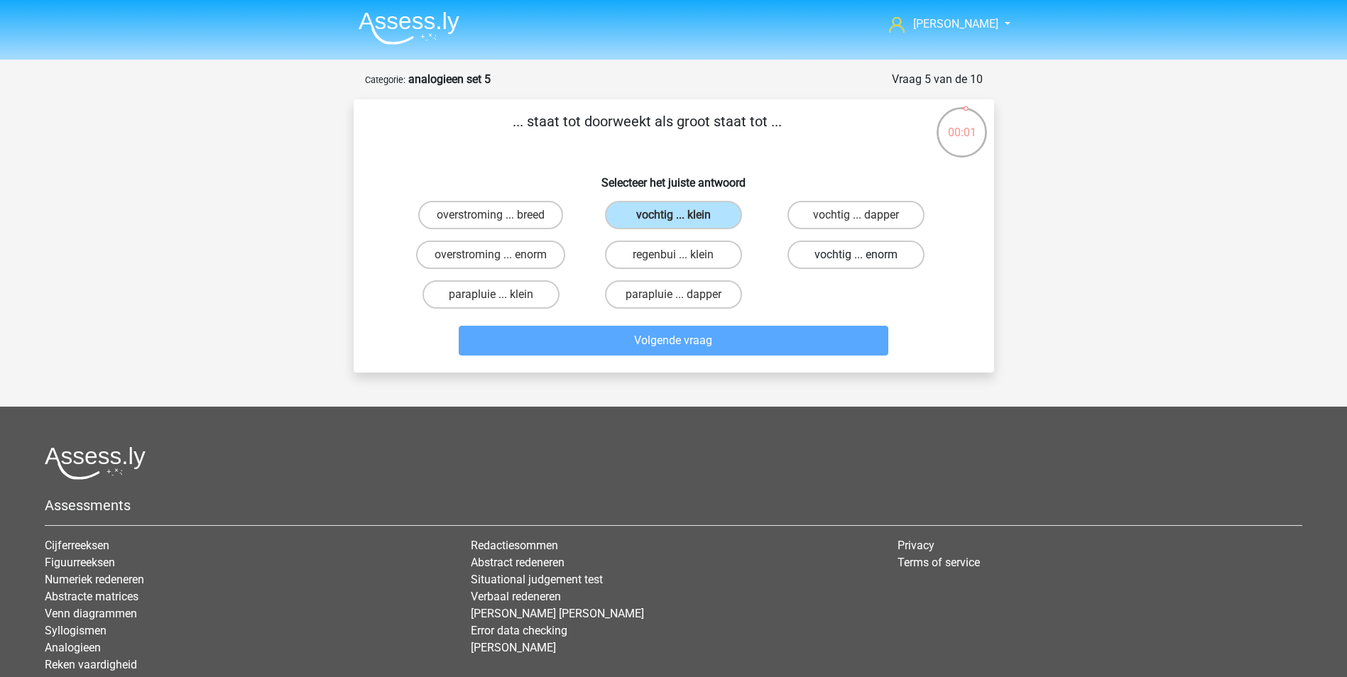
drag, startPoint x: 834, startPoint y: 252, endPoint x: 843, endPoint y: 252, distance: 9.2
click at [835, 252] on label "vochtig ... enorm" at bounding box center [855, 255] width 137 height 28
click at [856, 255] on input "vochtig ... enorm" at bounding box center [860, 259] width 9 height 9
radio input "true"
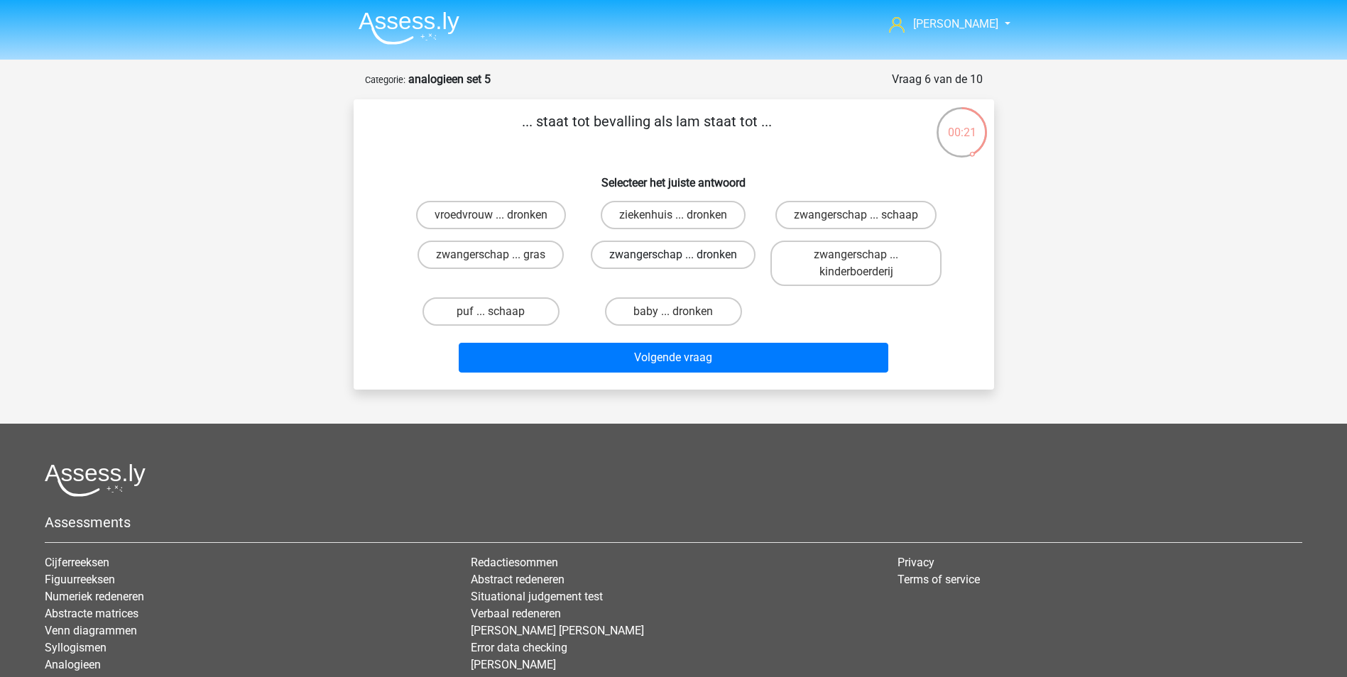
click at [670, 256] on label "zwangerschap ... dronken" at bounding box center [673, 255] width 165 height 28
click at [673, 256] on input "zwangerschap ... dronken" at bounding box center [677, 259] width 9 height 9
radio input "true"
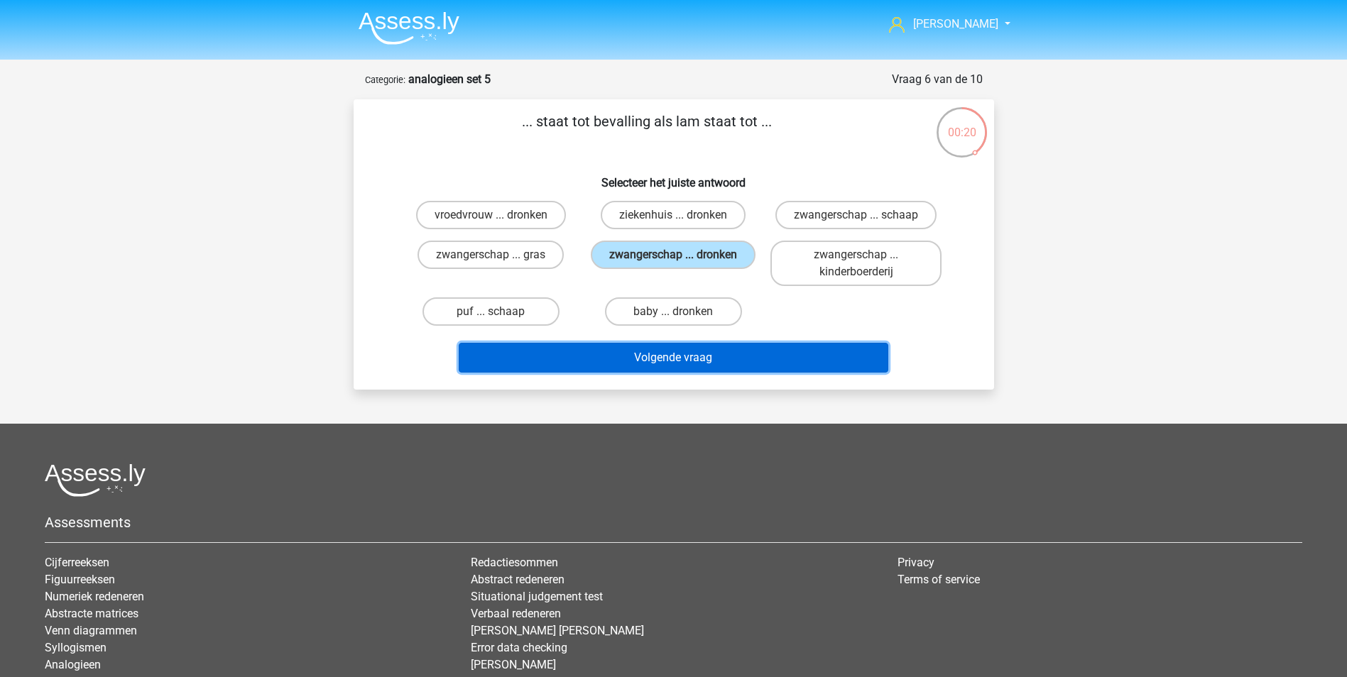
click at [699, 357] on button "Volgende vraag" at bounding box center [674, 358] width 430 height 30
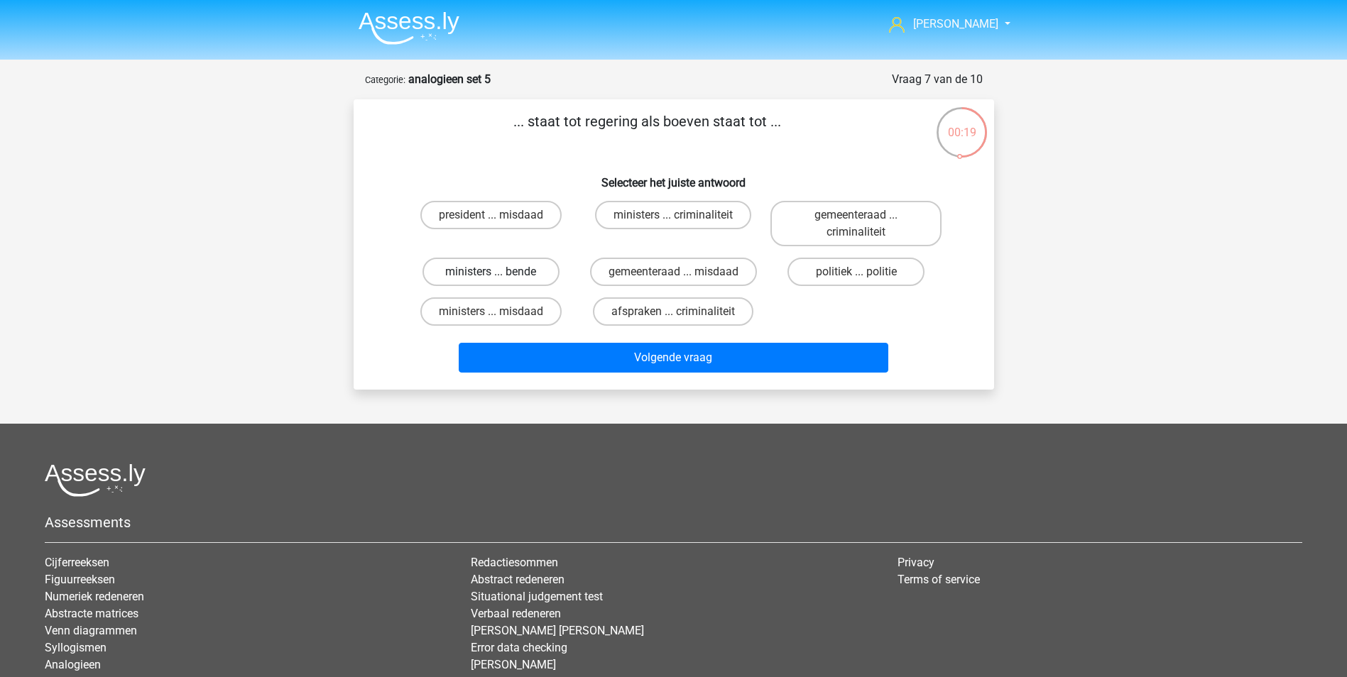
click at [497, 271] on label "ministers ... bende" at bounding box center [490, 272] width 137 height 28
click at [497, 272] on input "ministers ... bende" at bounding box center [495, 276] width 9 height 9
radio input "true"
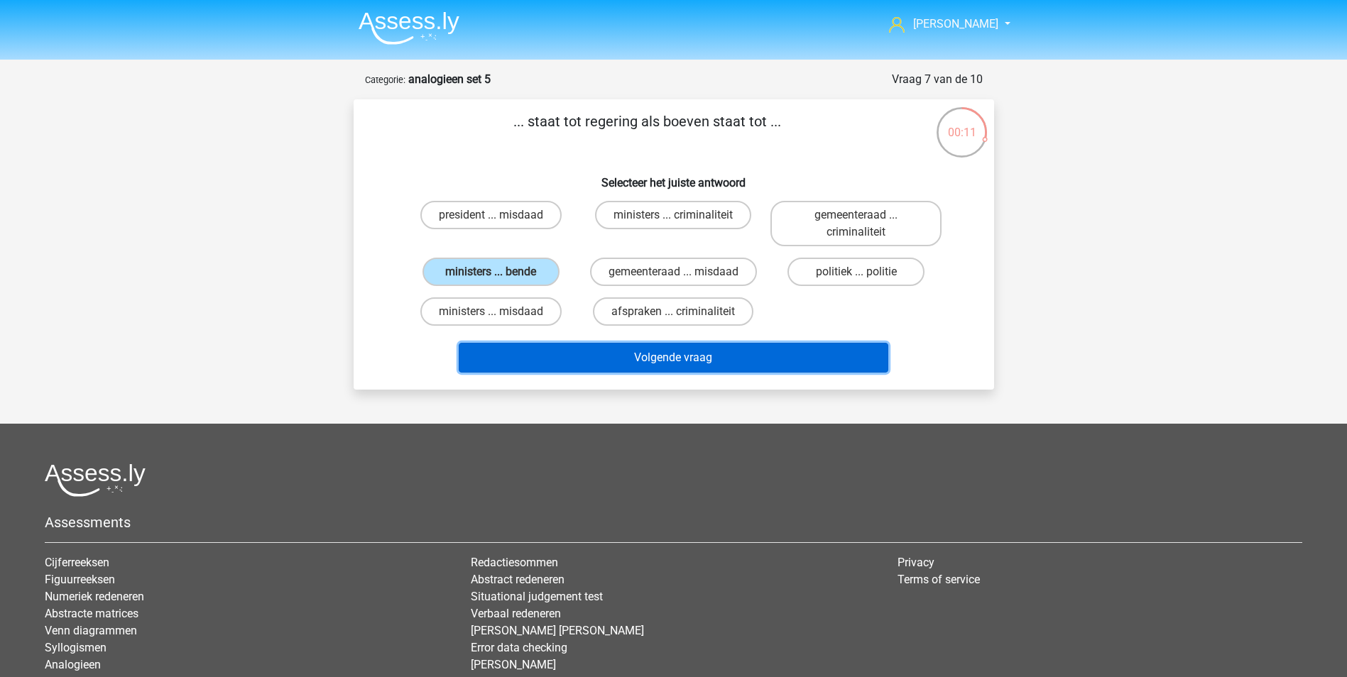
click at [673, 351] on button "Volgende vraag" at bounding box center [674, 358] width 430 height 30
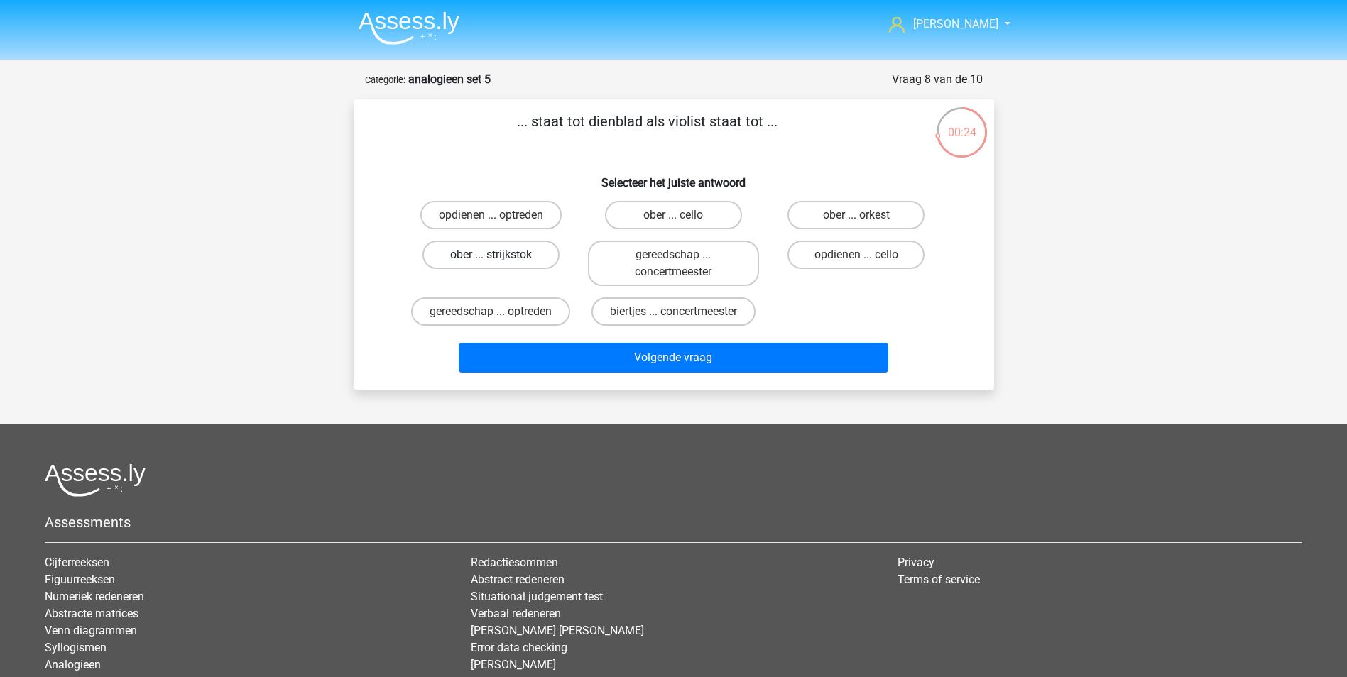
click at [484, 253] on label "ober ... strijkstok" at bounding box center [490, 255] width 137 height 28
click at [491, 255] on input "ober ... strijkstok" at bounding box center [495, 259] width 9 height 9
radio input "true"
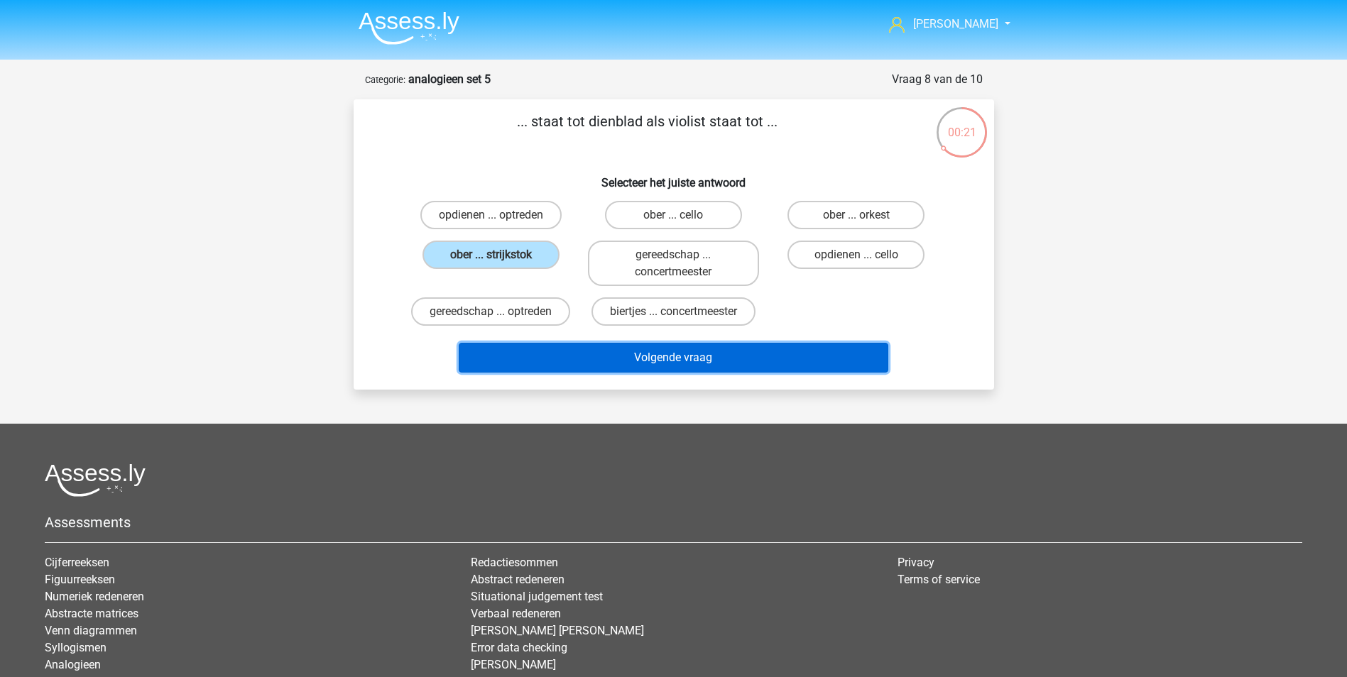
click at [694, 357] on button "Volgende vraag" at bounding box center [674, 358] width 430 height 30
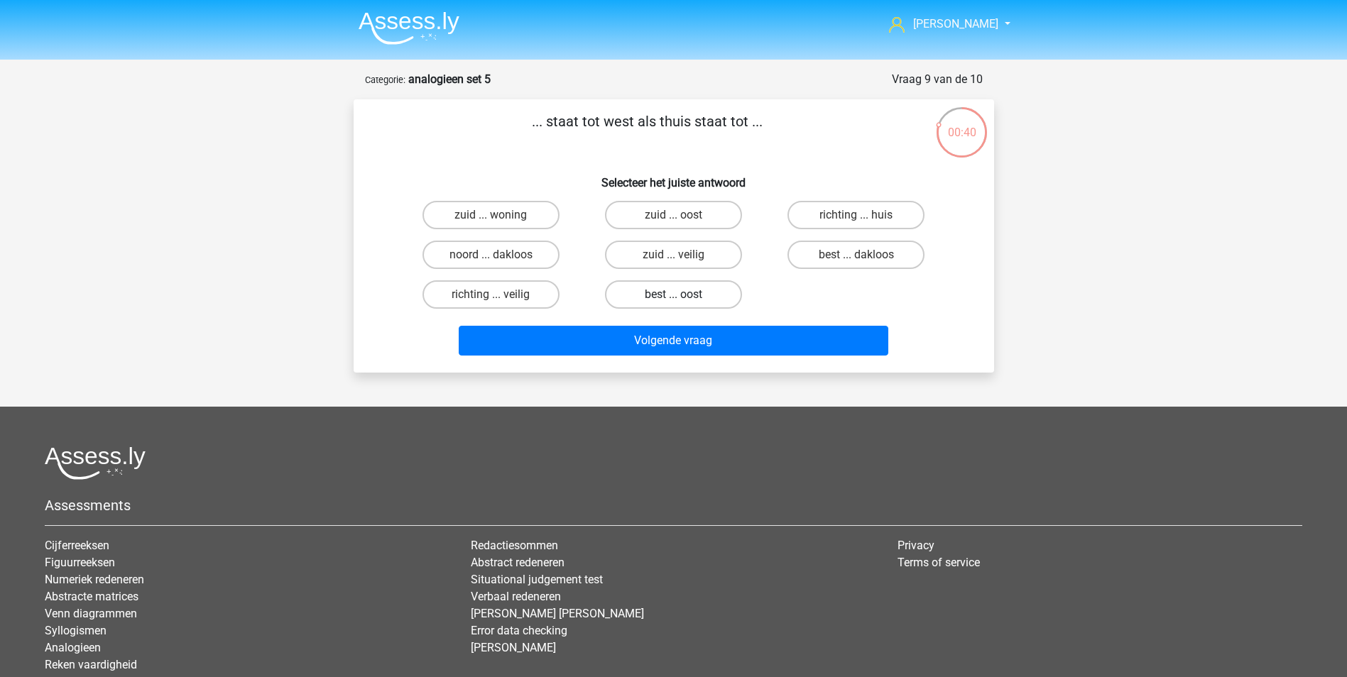
click at [670, 288] on label "best ... oost" at bounding box center [673, 294] width 137 height 28
click at [673, 295] on input "best ... oost" at bounding box center [677, 299] width 9 height 9
radio input "true"
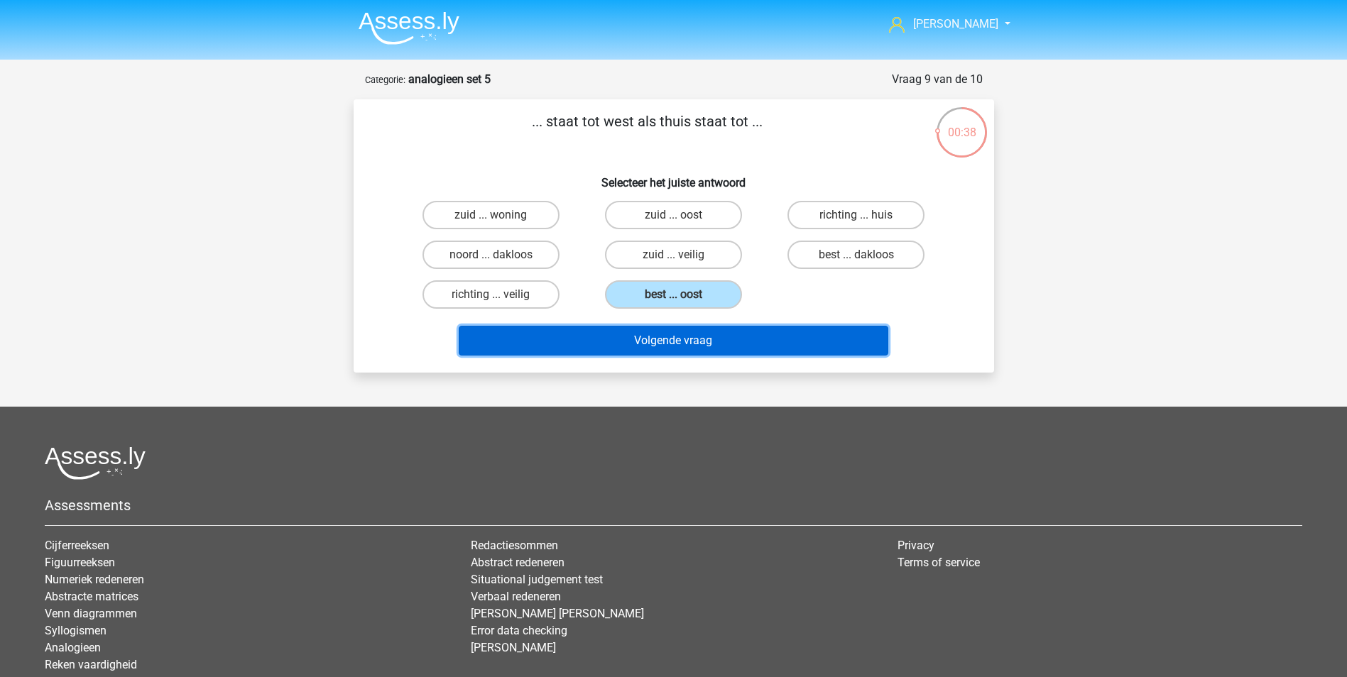
click at [683, 341] on button "Volgende vraag" at bounding box center [674, 341] width 430 height 30
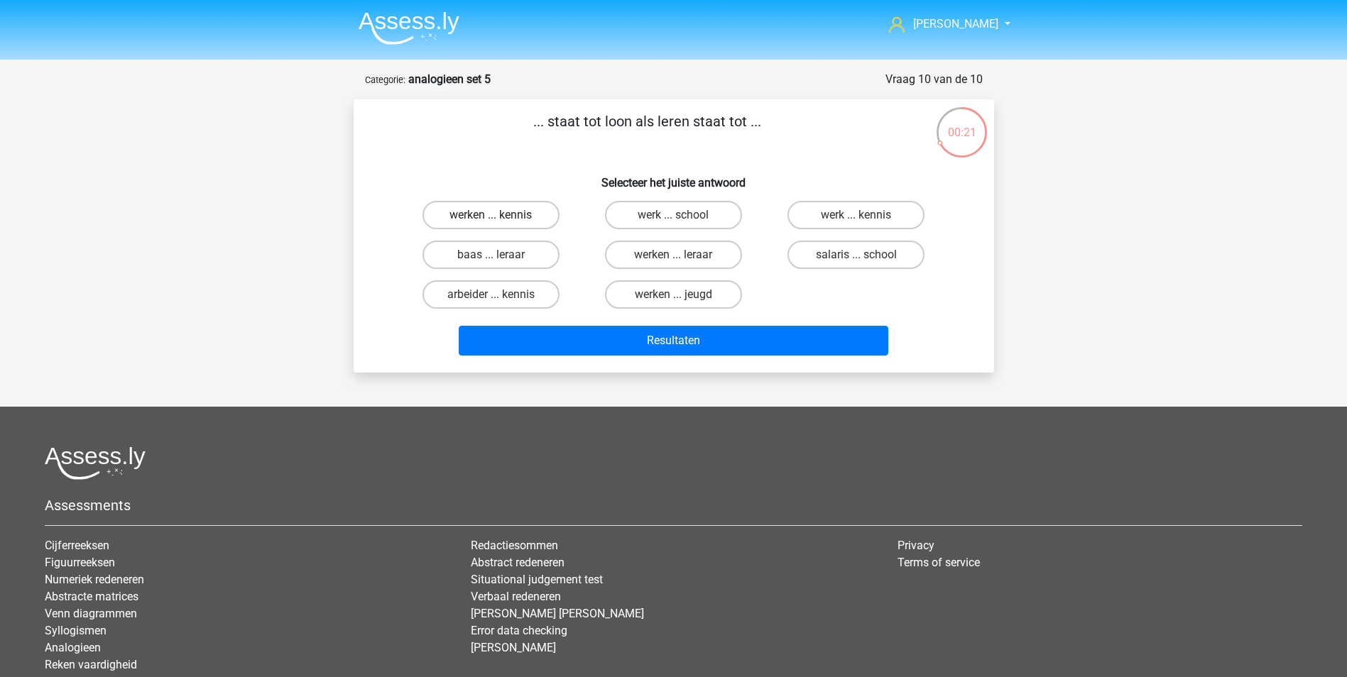
click at [493, 214] on label "werken ... kennis" at bounding box center [490, 215] width 137 height 28
click at [493, 215] on input "werken ... kennis" at bounding box center [495, 219] width 9 height 9
radio input "true"
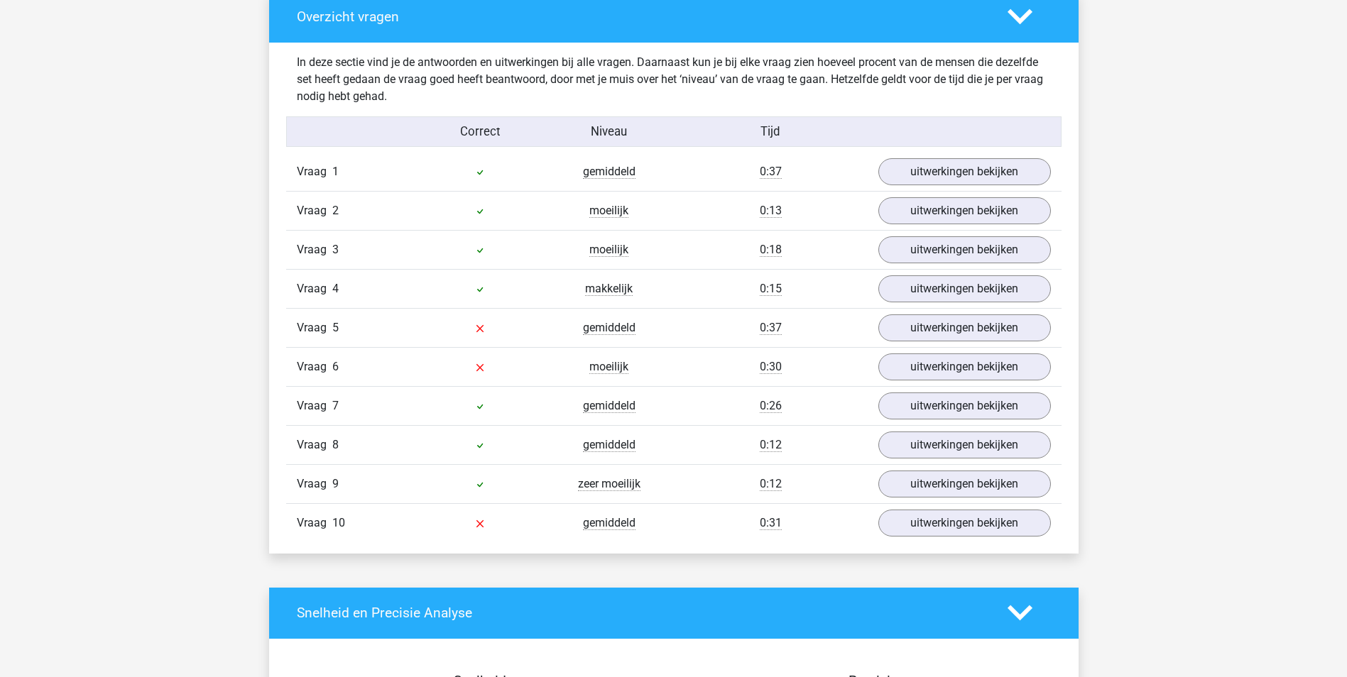
scroll to position [852, 0]
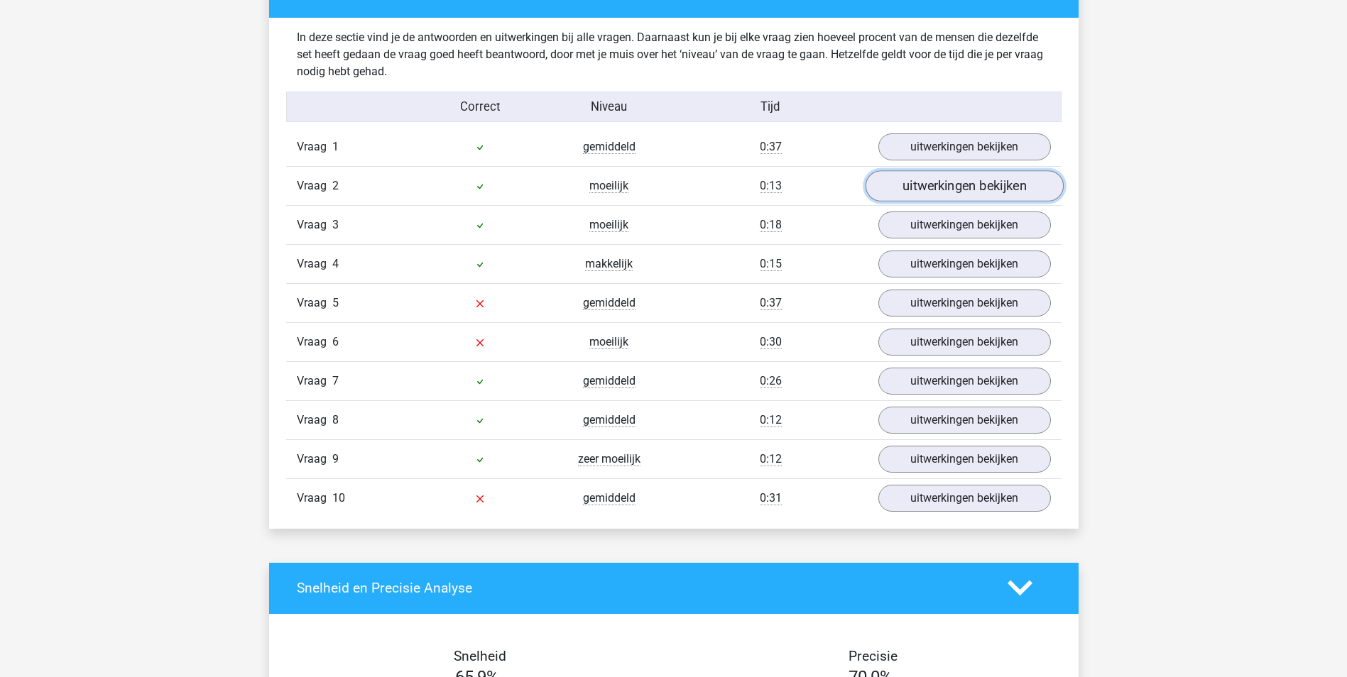
click at [927, 179] on link "uitwerkingen bekijken" at bounding box center [964, 185] width 198 height 31
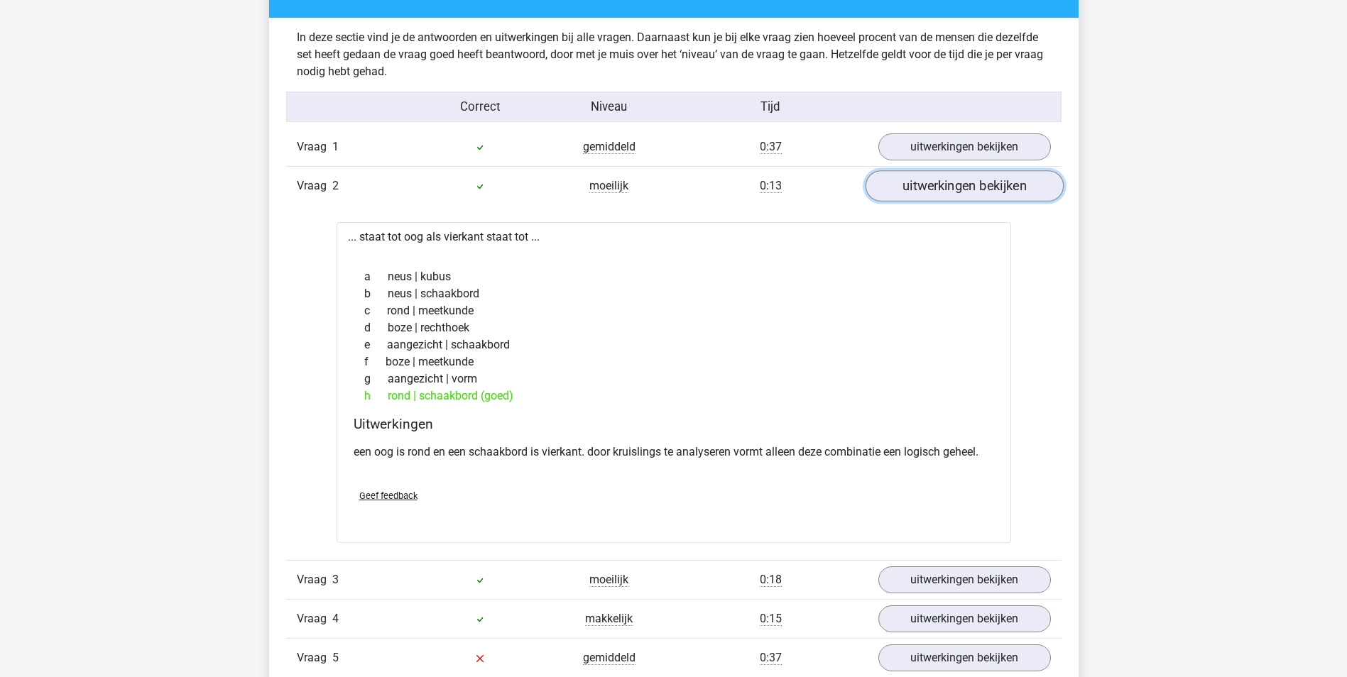
click at [929, 179] on link "uitwerkingen bekijken" at bounding box center [964, 185] width 198 height 31
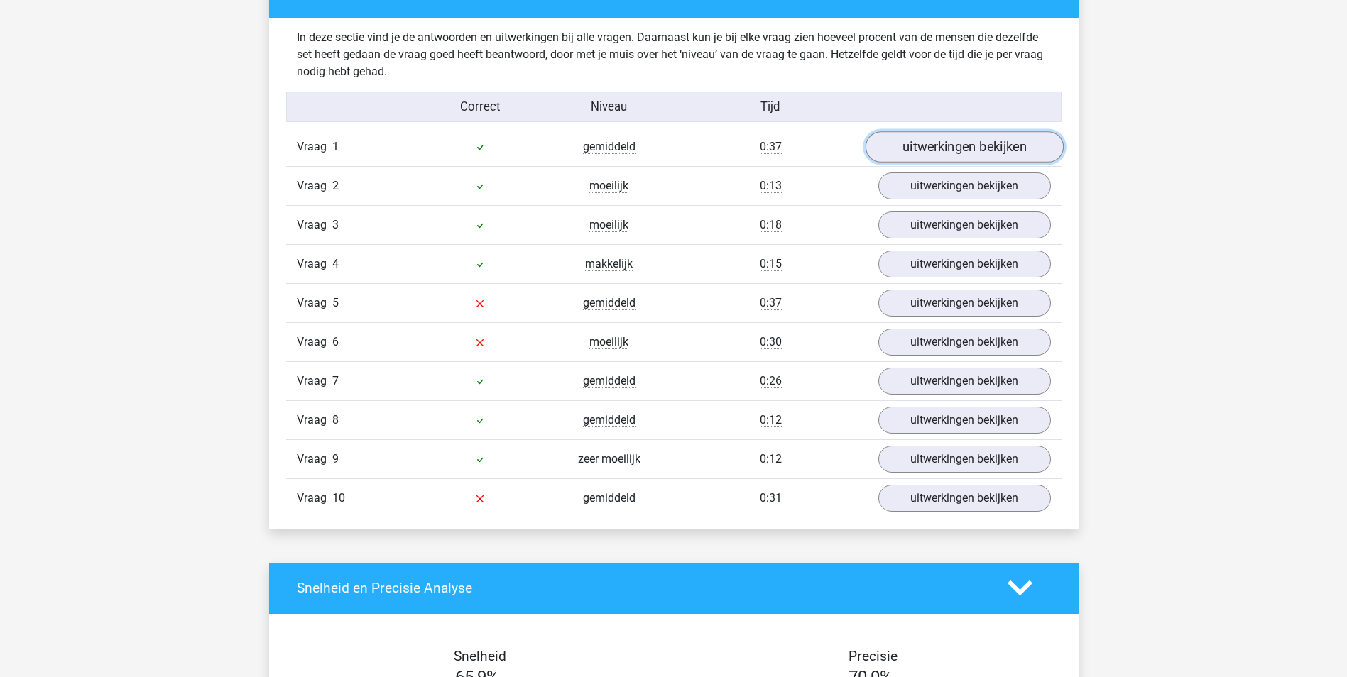
click at [954, 144] on link "uitwerkingen bekijken" at bounding box center [964, 146] width 198 height 31
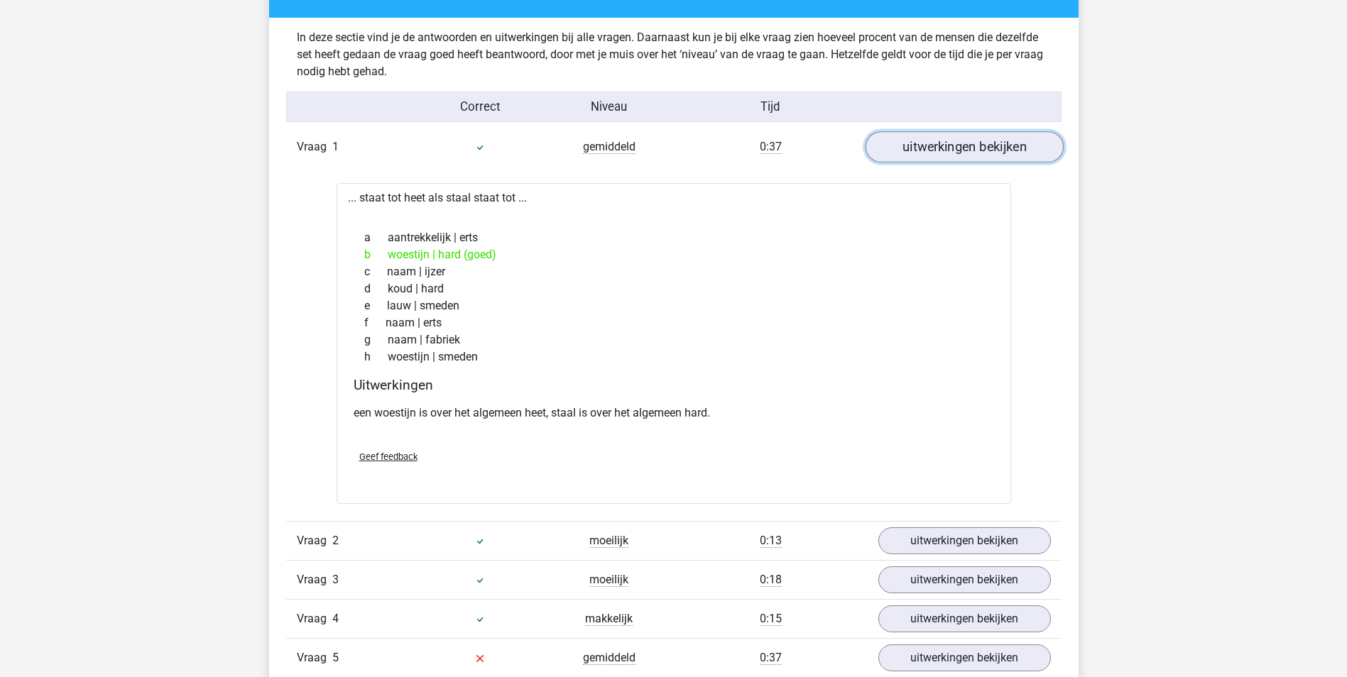
click at [944, 148] on link "uitwerkingen bekijken" at bounding box center [964, 146] width 198 height 31
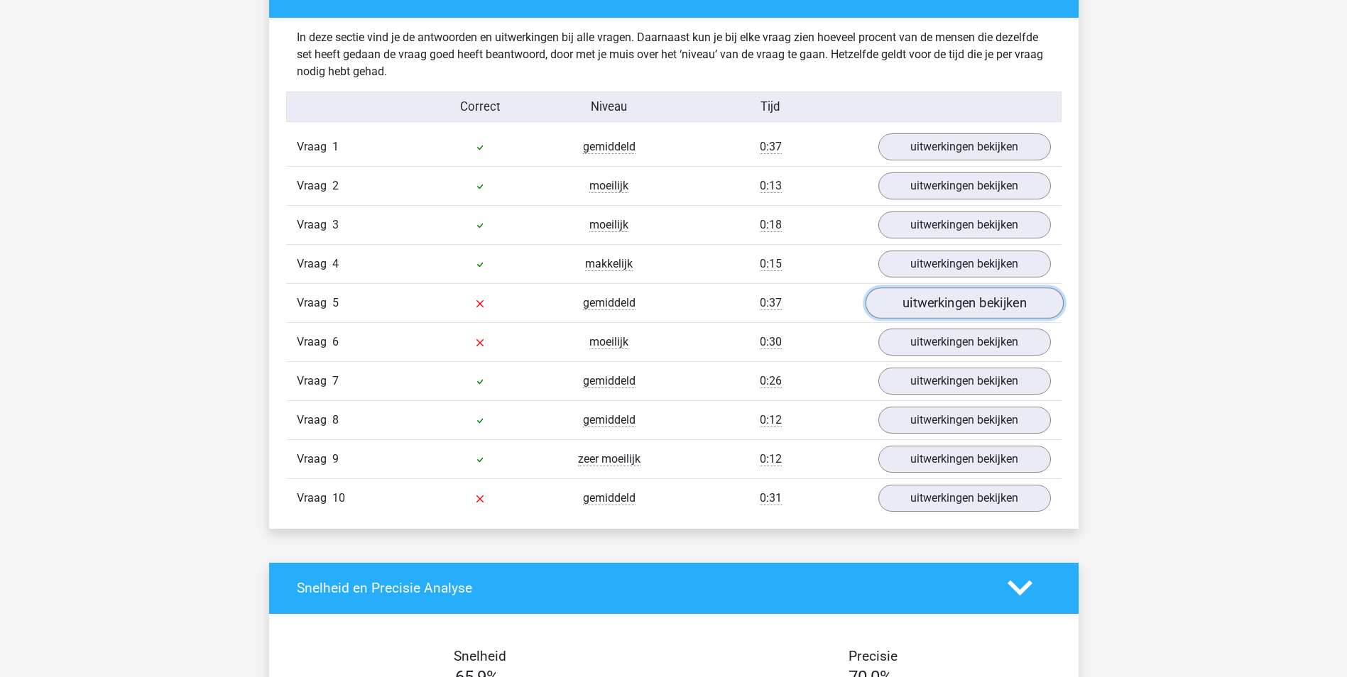
click at [936, 305] on link "uitwerkingen bekijken" at bounding box center [964, 303] width 198 height 31
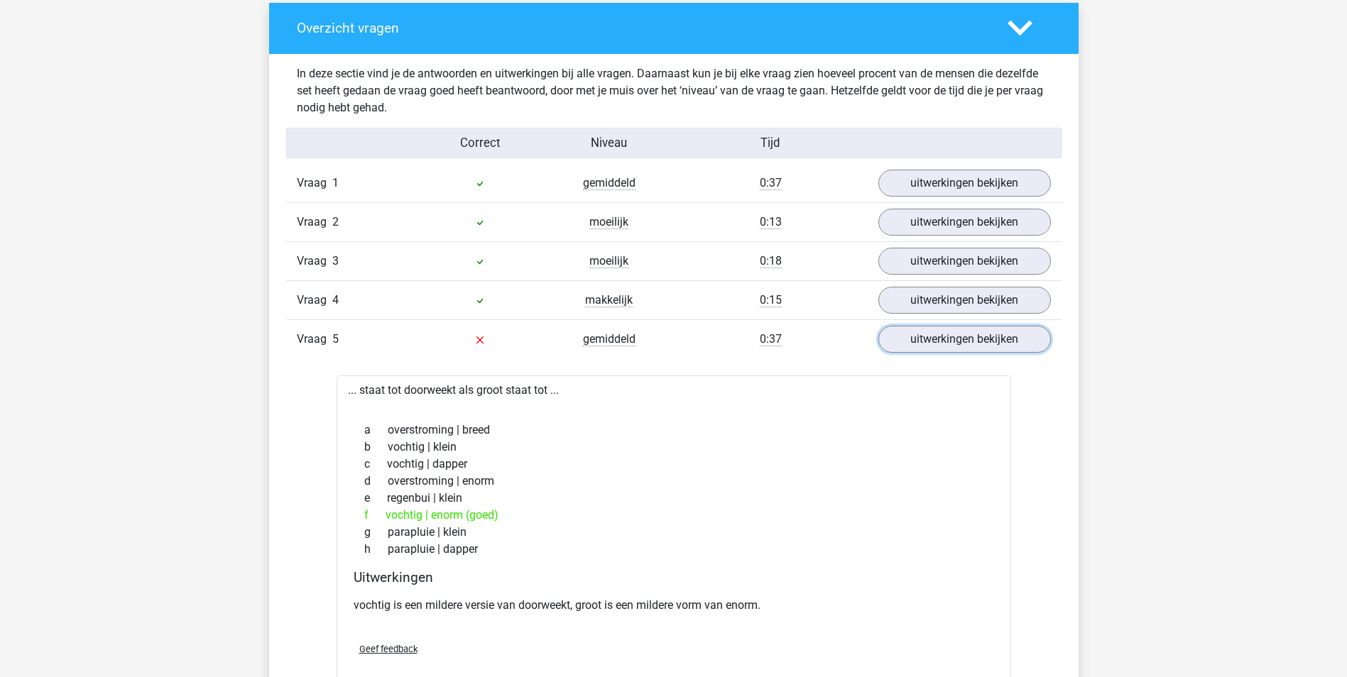
scroll to position [781, 0]
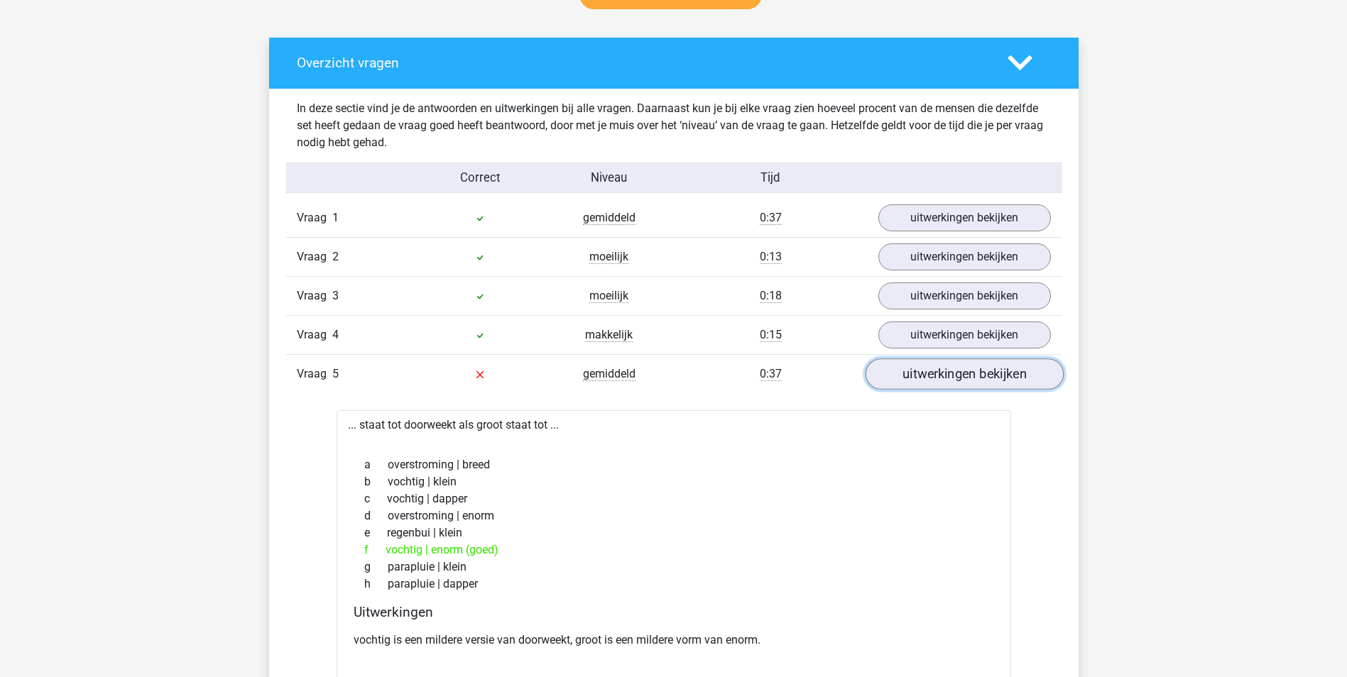
click at [911, 371] on link "uitwerkingen bekijken" at bounding box center [964, 374] width 198 height 31
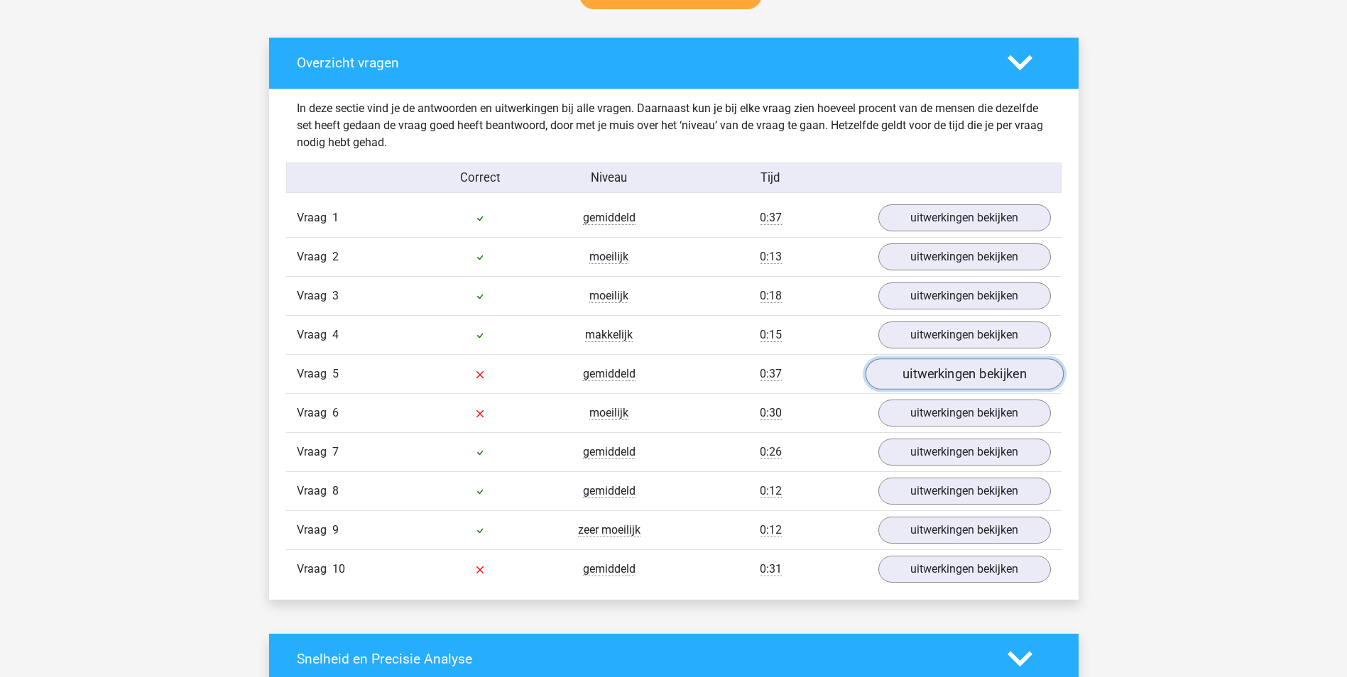
click at [911, 371] on link "uitwerkingen bekijken" at bounding box center [964, 374] width 198 height 31
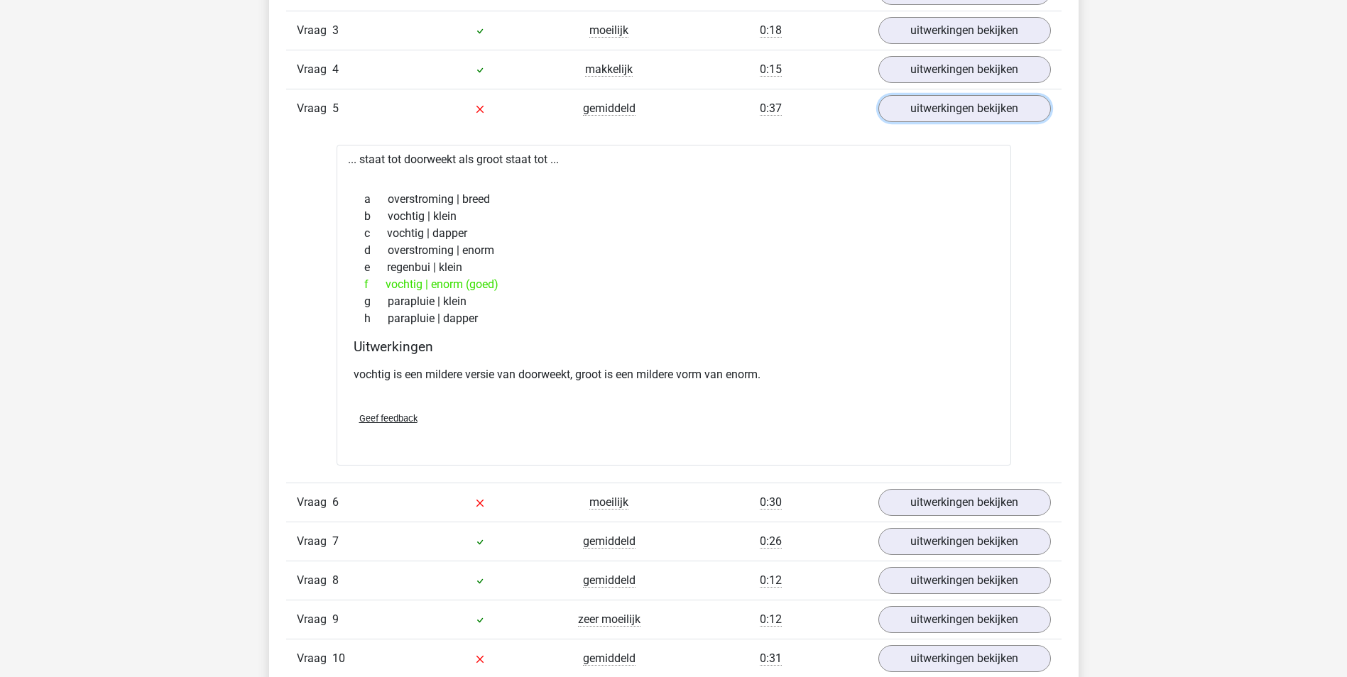
scroll to position [994, 0]
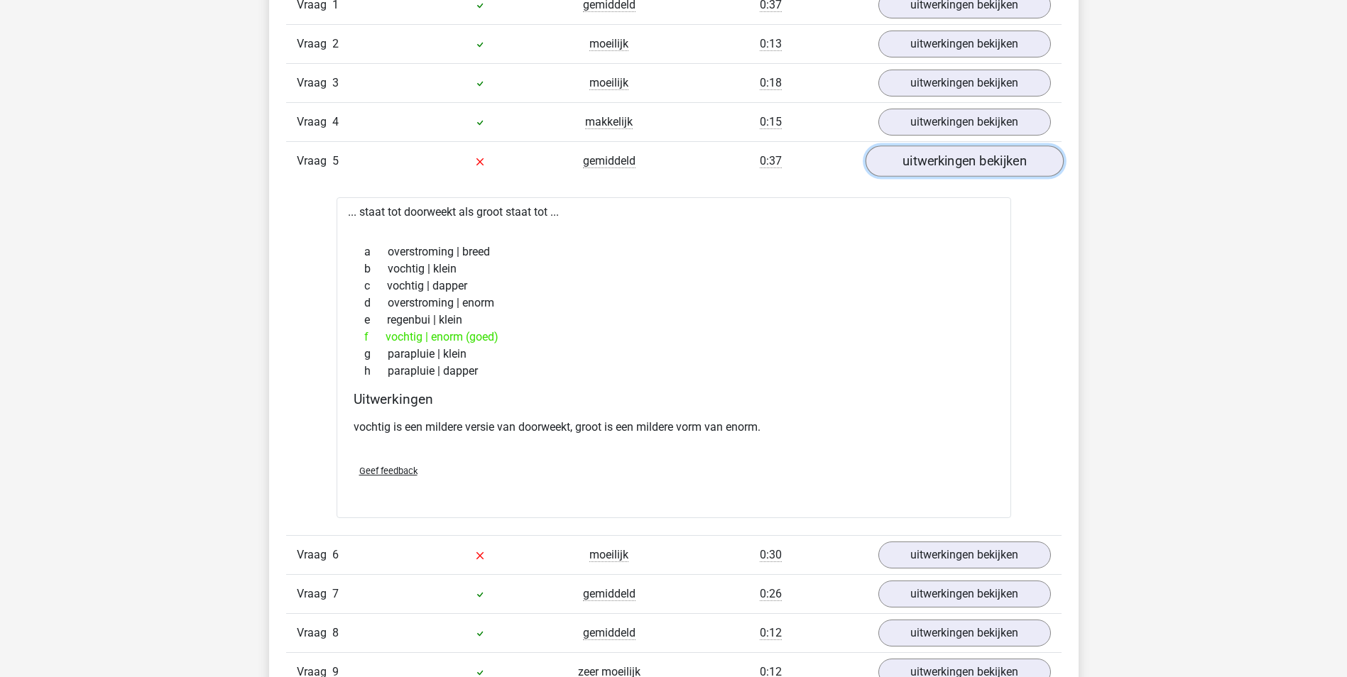
click at [928, 163] on link "uitwerkingen bekijken" at bounding box center [964, 161] width 198 height 31
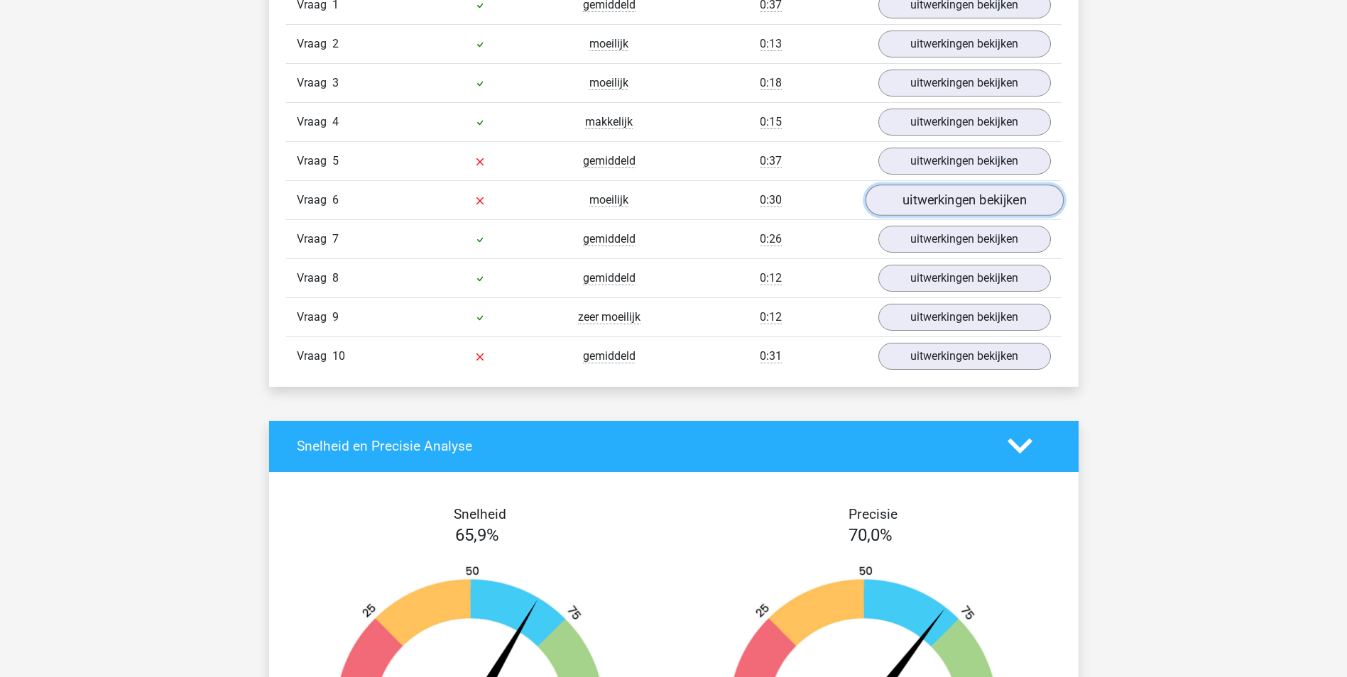
click at [926, 196] on link "uitwerkingen bekijken" at bounding box center [964, 200] width 198 height 31
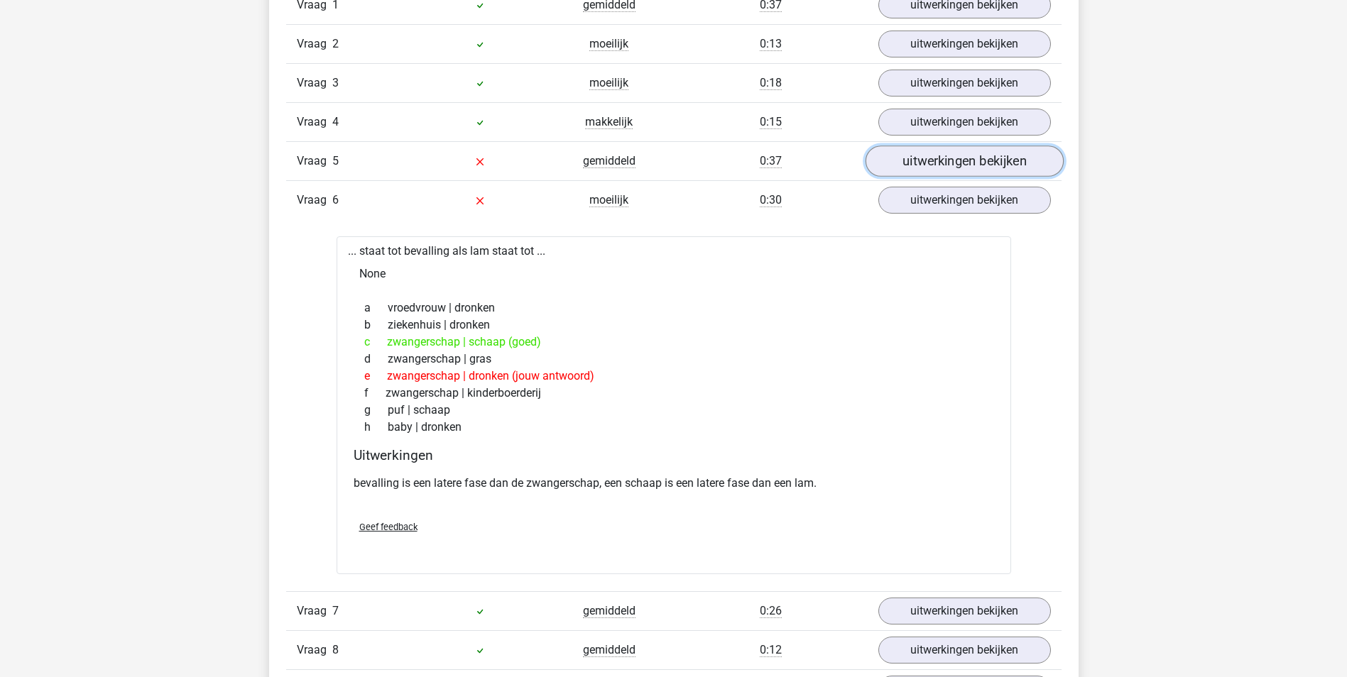
click at [925, 160] on link "uitwerkingen bekijken" at bounding box center [964, 161] width 198 height 31
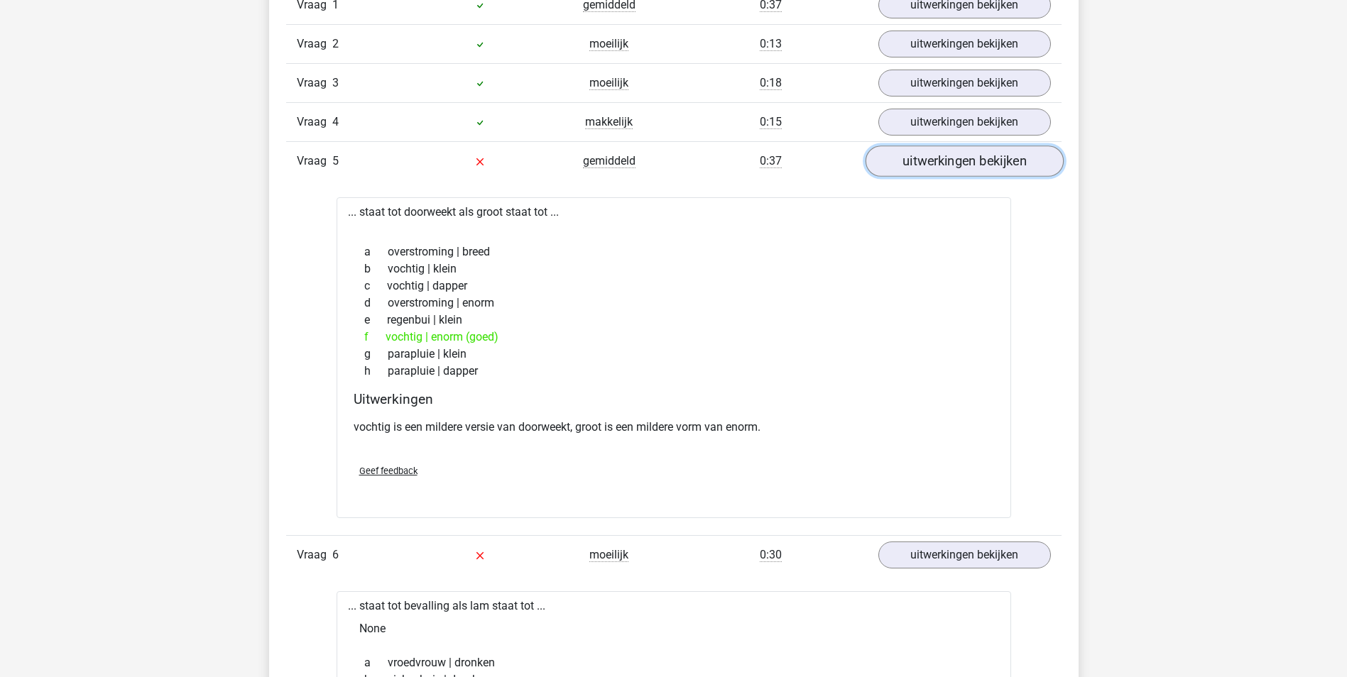
click at [925, 160] on link "uitwerkingen bekijken" at bounding box center [964, 161] width 198 height 31
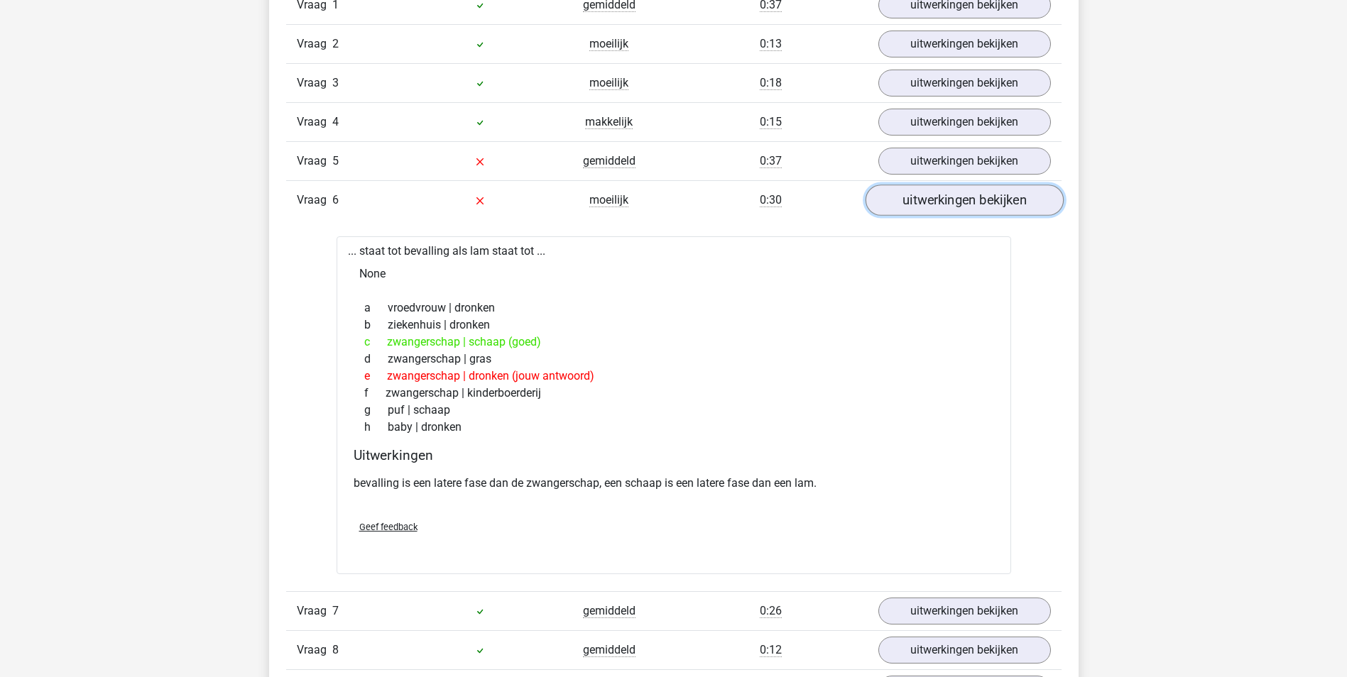
click at [929, 196] on link "uitwerkingen bekijken" at bounding box center [964, 200] width 198 height 31
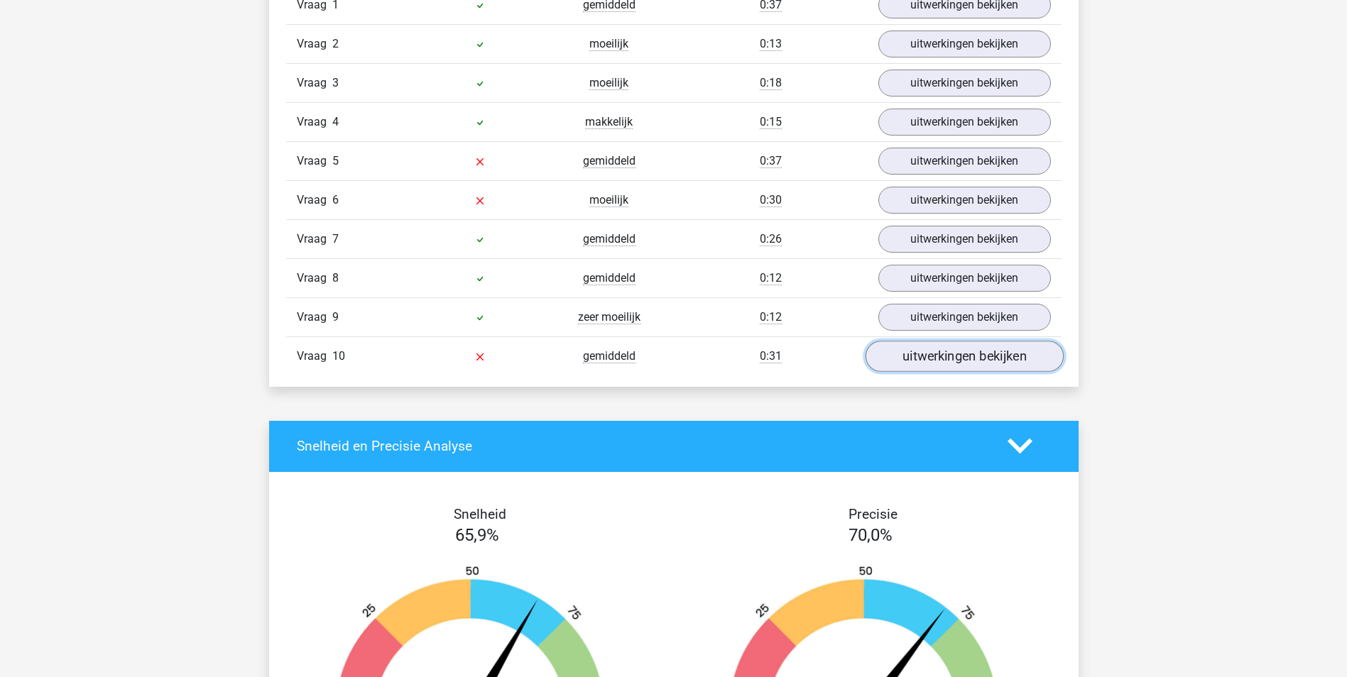
click at [926, 348] on link "uitwerkingen bekijken" at bounding box center [964, 356] width 198 height 31
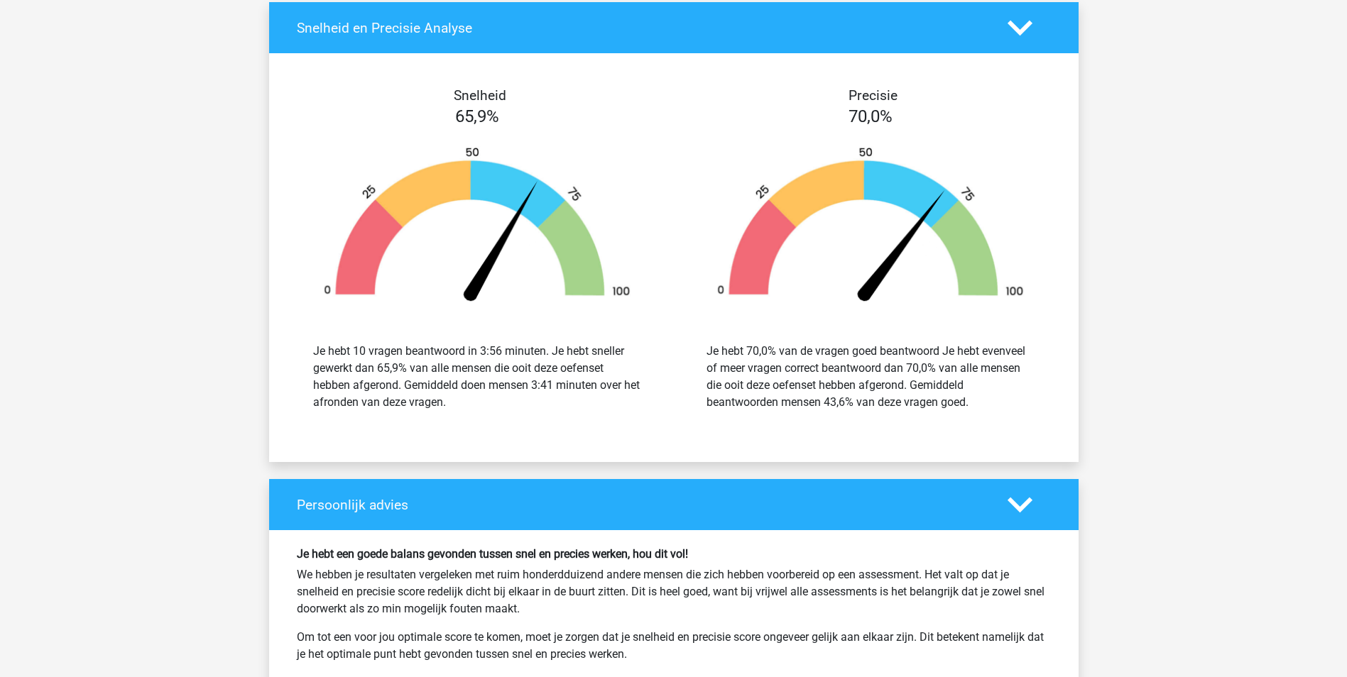
scroll to position [2059, 0]
